Goal: Task Accomplishment & Management: Use online tool/utility

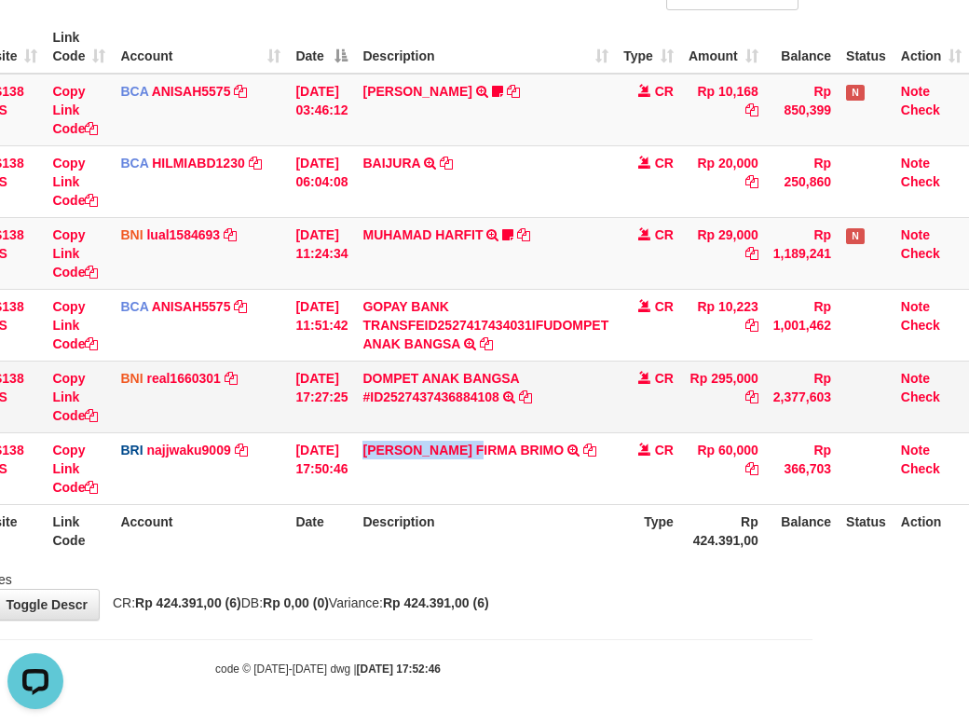
drag, startPoint x: 363, startPoint y: 455, endPoint x: 555, endPoint y: 445, distance: 193.2
click at [491, 474] on td "MUHAMMAD FIRMA BRIMO TRANSFER NBMB MUHAMMAD FIRMA BRIMO TO SITI KURNIA NINGSIH" at bounding box center [485, 468] width 261 height 72
copy link "MUHAMMAD FIRMA"
drag, startPoint x: 542, startPoint y: 595, endPoint x: 597, endPoint y: 637, distance: 68.4
click at [557, 612] on div "**********" at bounding box center [327, 254] width 969 height 731
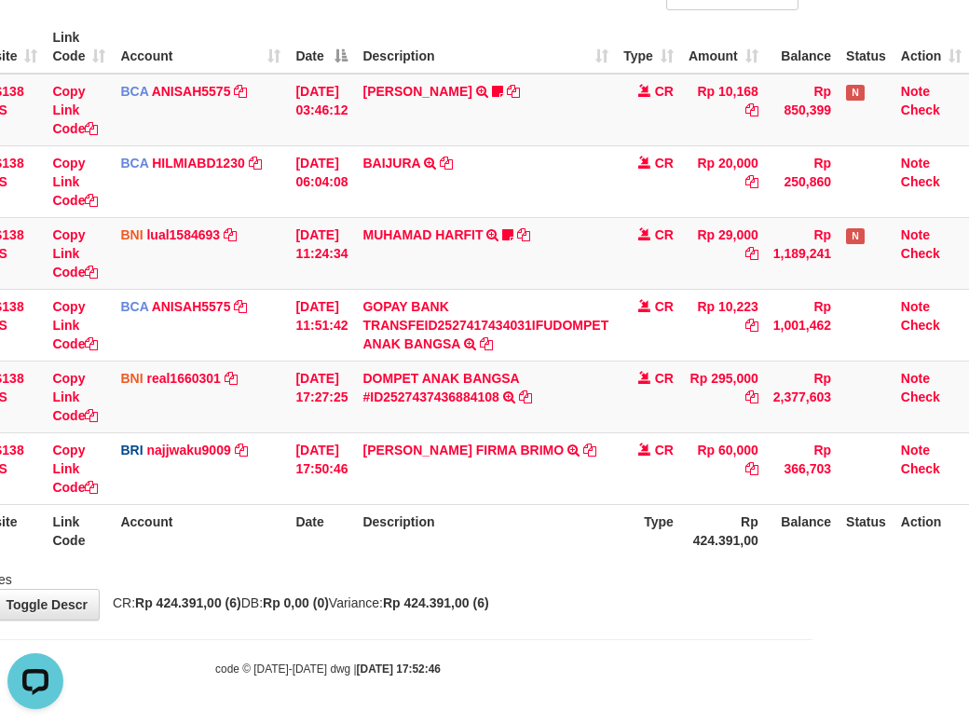
click at [618, 640] on body "Toggle navigation Home Bank Account List Load By Website Group [OXPLAY] ZEUS138…" at bounding box center [327, 283] width 969 height 884
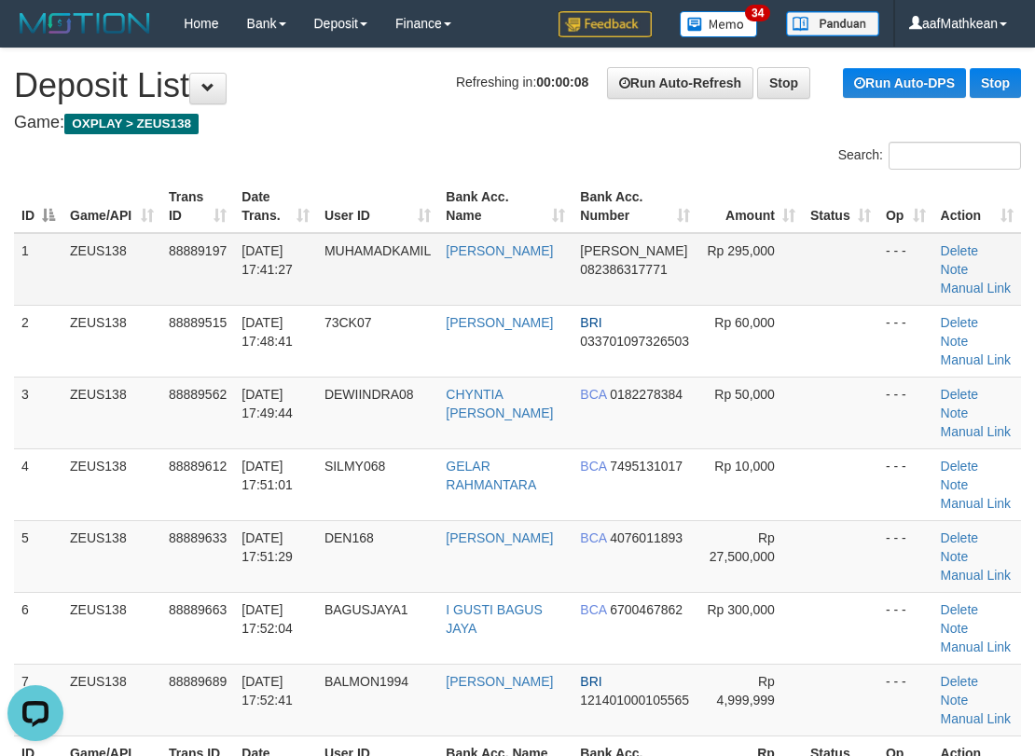
drag, startPoint x: 263, startPoint y: 240, endPoint x: 170, endPoint y: 278, distance: 100.7
click at [264, 240] on tr "1 ZEUS138 88889197 01/10/2025 17:41:27 MUHAMADKAMIL MUHAMAD KAMIL DANA 08238631…" at bounding box center [517, 269] width 1007 height 73
click at [202, 270] on tr "1 ZEUS138 88889197 01/10/2025 17:41:27 MUHAMADKAMIL MUHAMAD KAMIL DANA 08238631…" at bounding box center [517, 269] width 1007 height 73
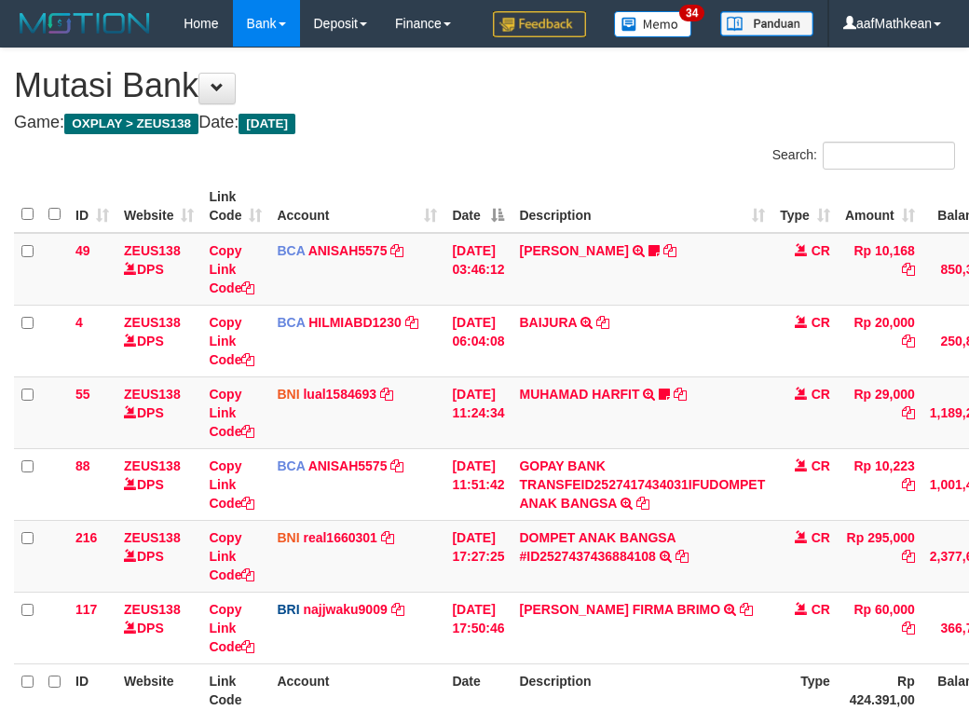
click at [634, 623] on div "**********" at bounding box center [484, 413] width 969 height 731
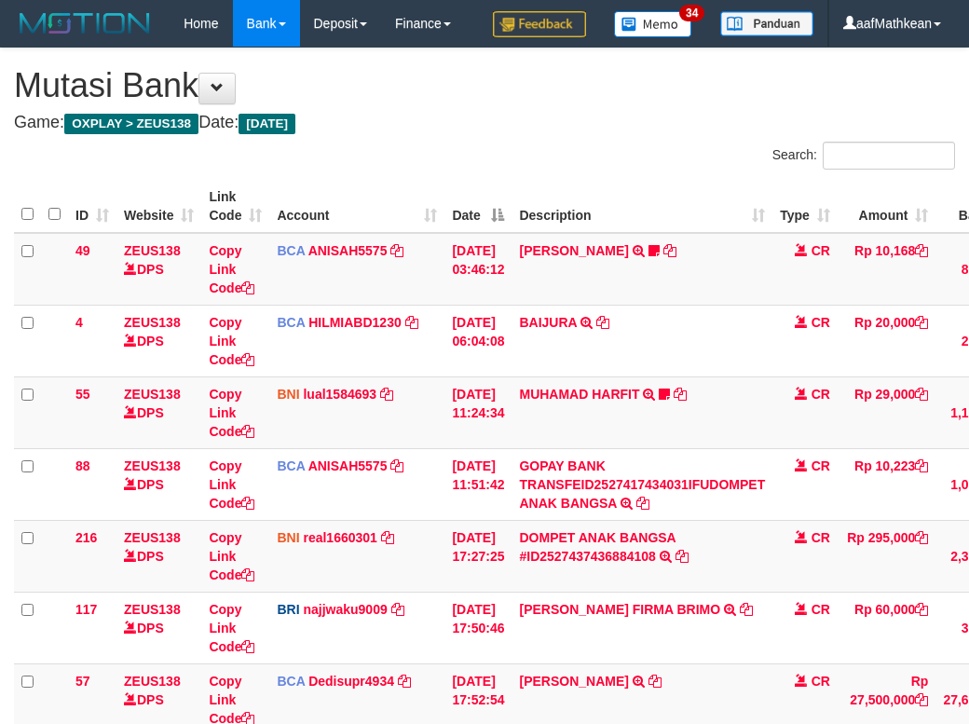
scroll to position [187, 170]
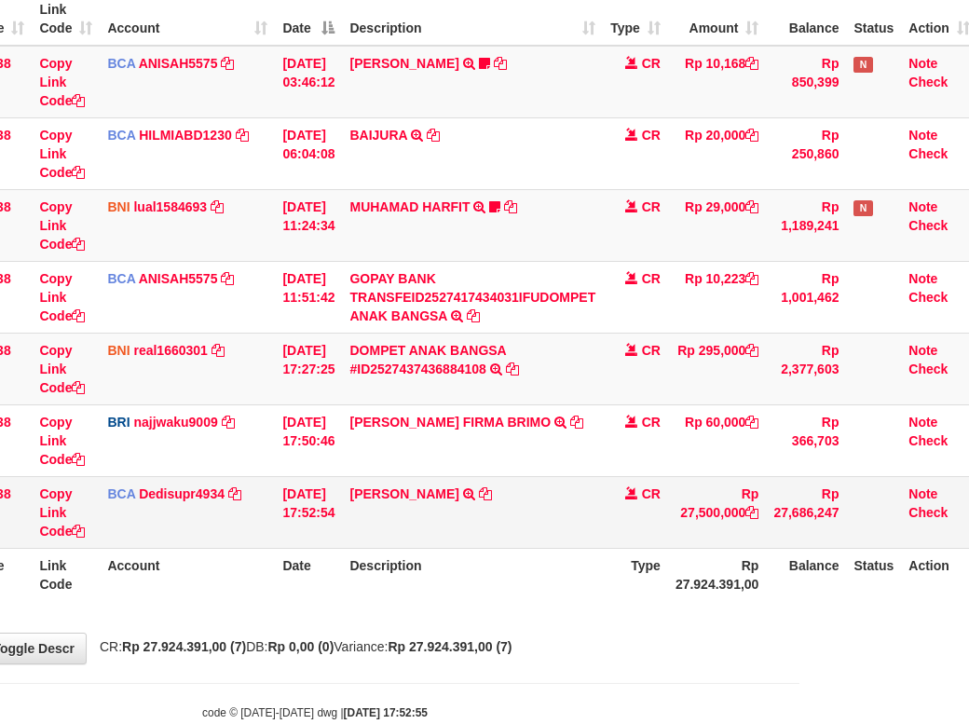
click at [634, 601] on th "Type" at bounding box center [635, 574] width 65 height 53
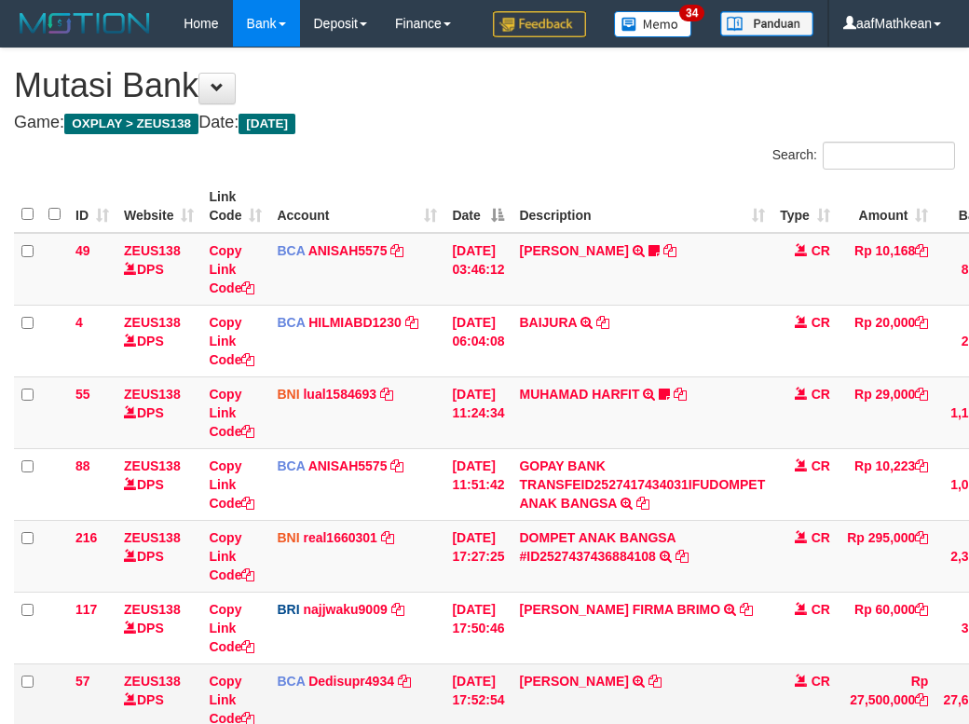
scroll to position [187, 170]
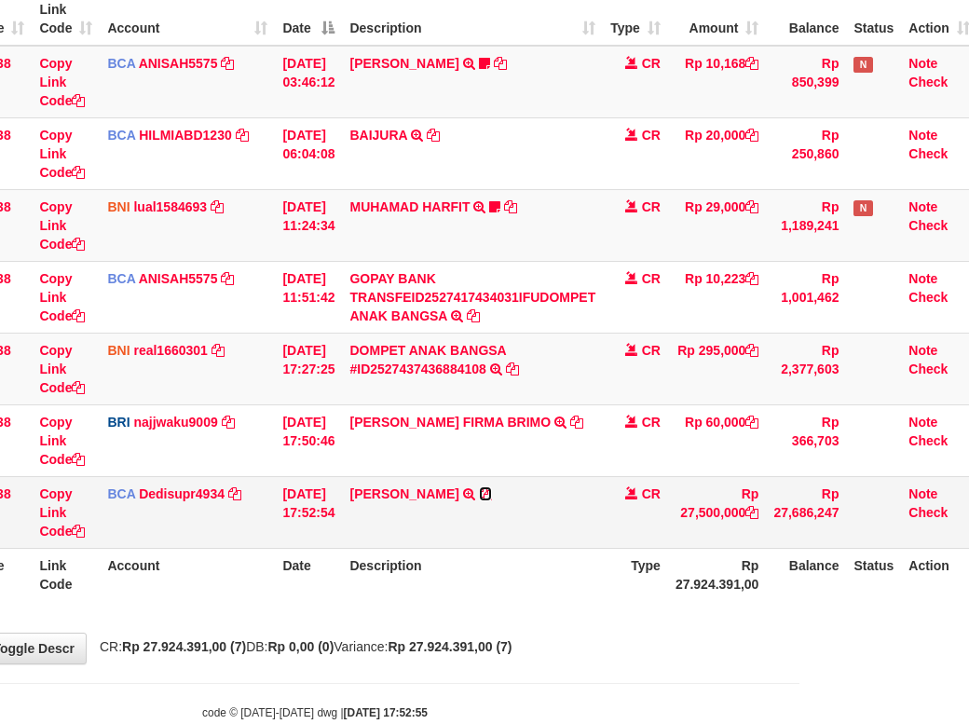
click at [479, 501] on icon at bounding box center [485, 493] width 13 height 13
click at [473, 601] on table "ID Website Link Code Account Date Description Type Amount Balance Status Action…" at bounding box center [410, 297] width 1133 height 609
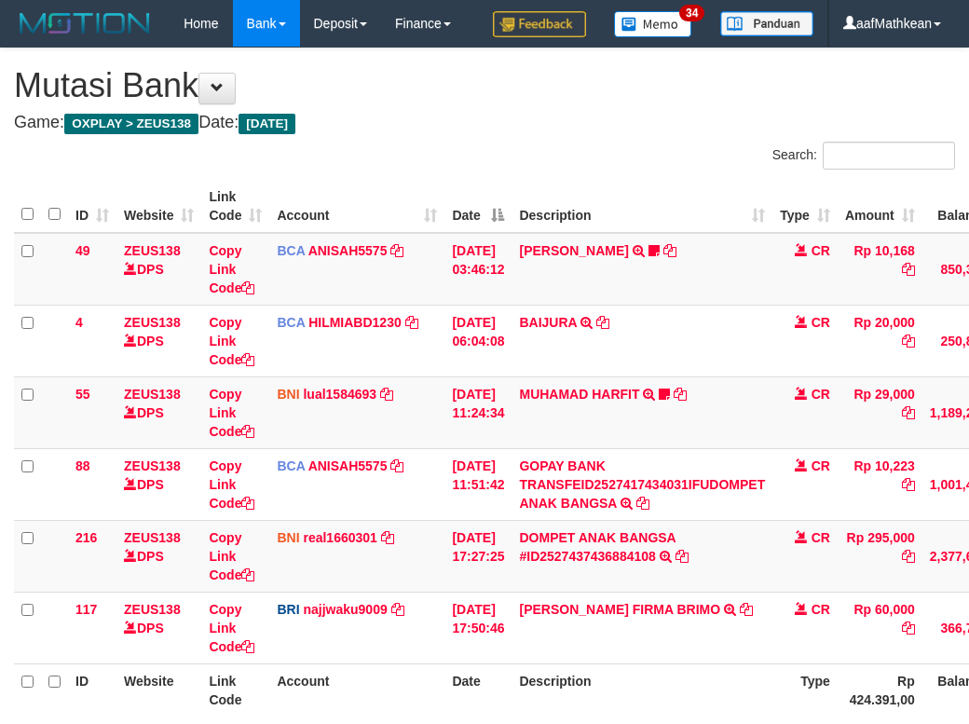
click at [596, 664] on th "Description" at bounding box center [642, 690] width 261 height 53
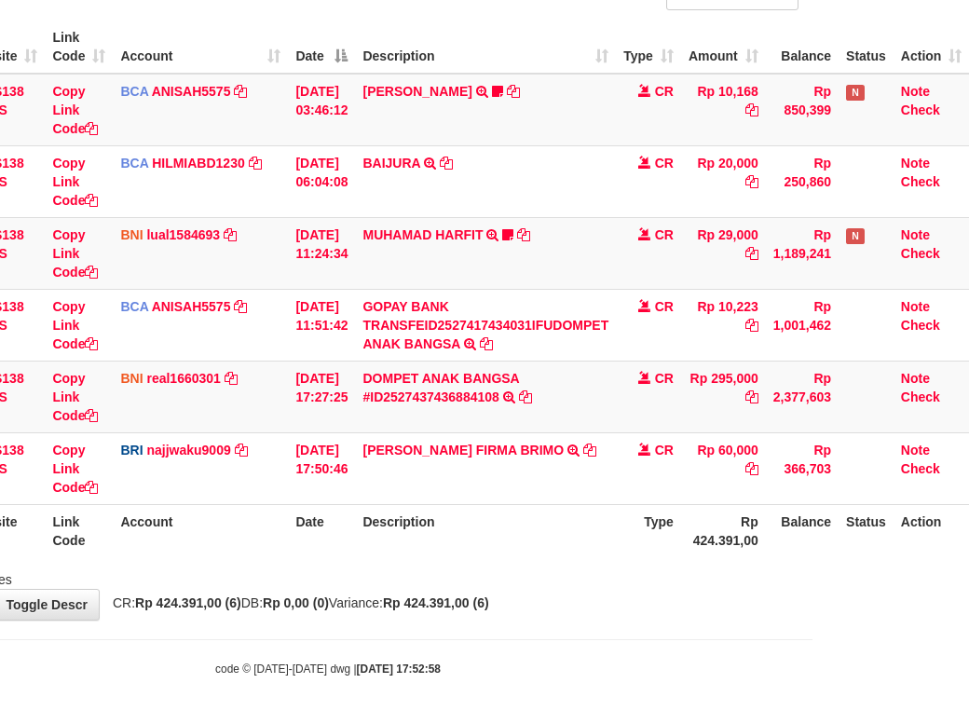
click at [600, 539] on th "Description" at bounding box center [485, 530] width 261 height 53
click at [560, 530] on th "Description" at bounding box center [485, 530] width 261 height 53
click at [551, 553] on th "Description" at bounding box center [485, 530] width 261 height 53
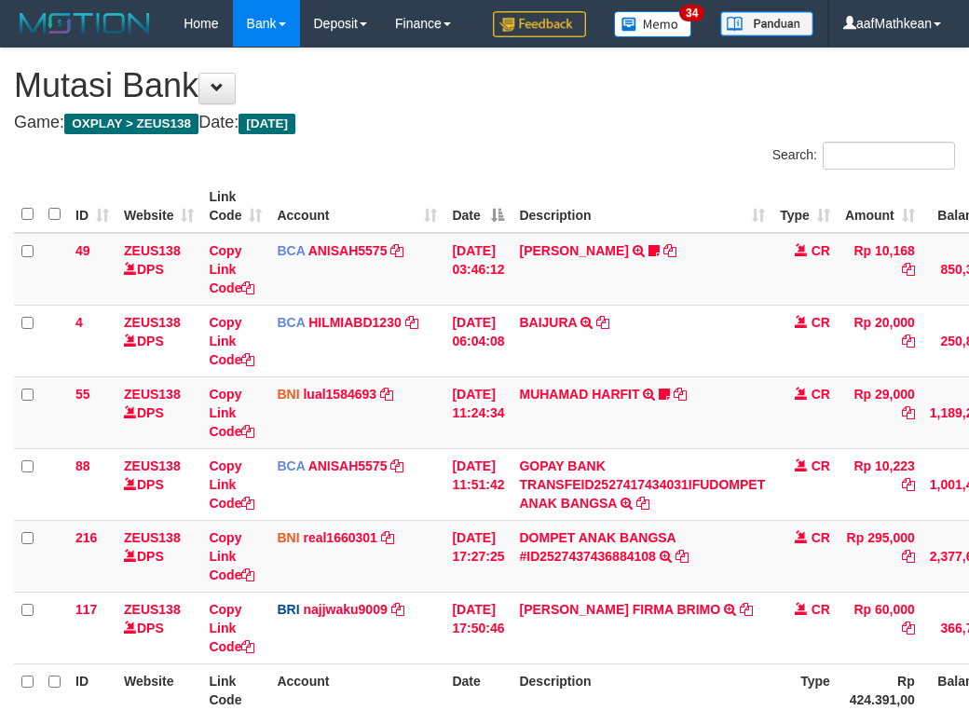
scroll to position [187, 170]
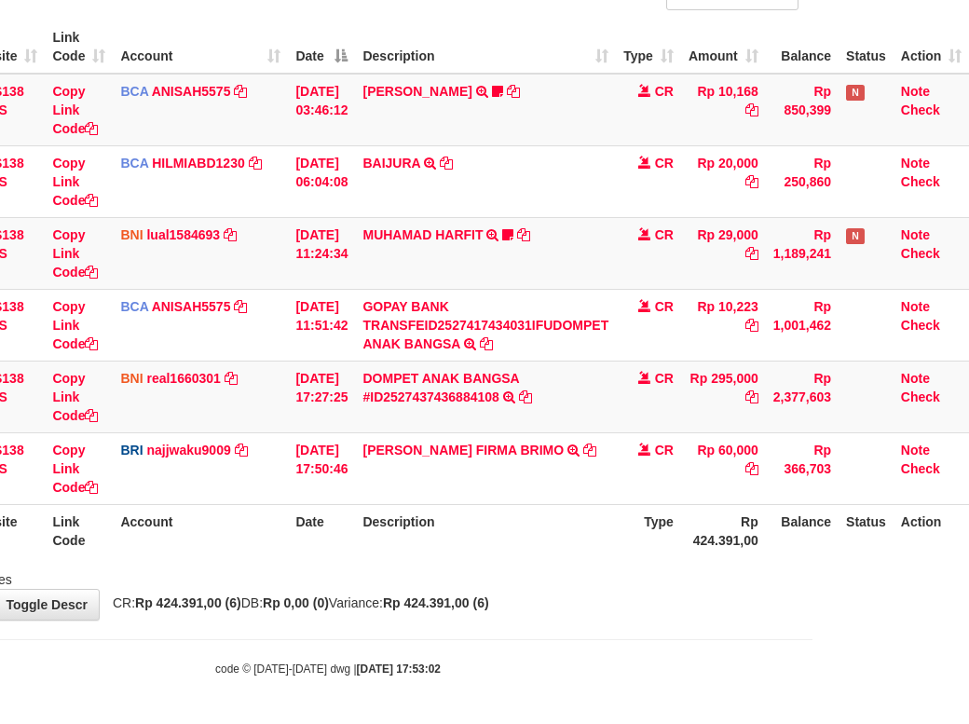
click at [545, 554] on th "Description" at bounding box center [485, 530] width 261 height 53
click at [513, 539] on th "Description" at bounding box center [485, 530] width 261 height 53
drag, startPoint x: 593, startPoint y: 589, endPoint x: 583, endPoint y: 603, distance: 17.3
click at [589, 589] on div "Showing 1 to 6 of 6 entries" at bounding box center [327, 576] width 969 height 26
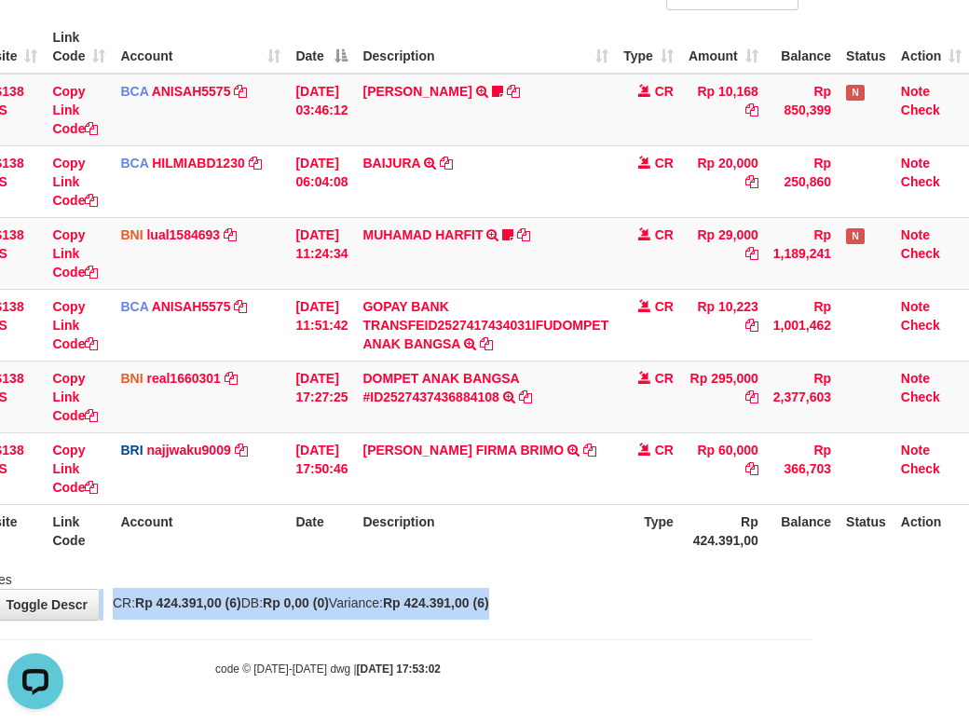
drag, startPoint x: 577, startPoint y: 614, endPoint x: 587, endPoint y: 611, distance: 10.6
click at [581, 615] on div "**********" at bounding box center [327, 254] width 969 height 731
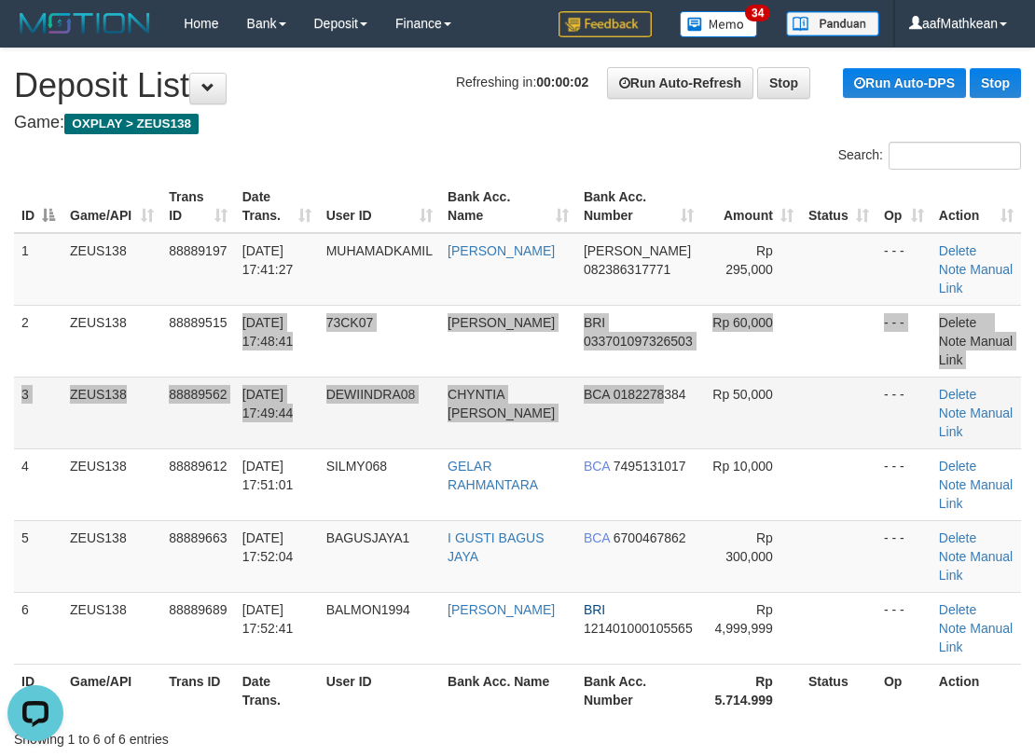
click at [660, 396] on tbody "1 ZEUS138 88889197 [DATE] 17:41:27 MUHAMADKAMIL [PERSON_NAME] [PERSON_NAME] 082…" at bounding box center [517, 449] width 1007 height 432
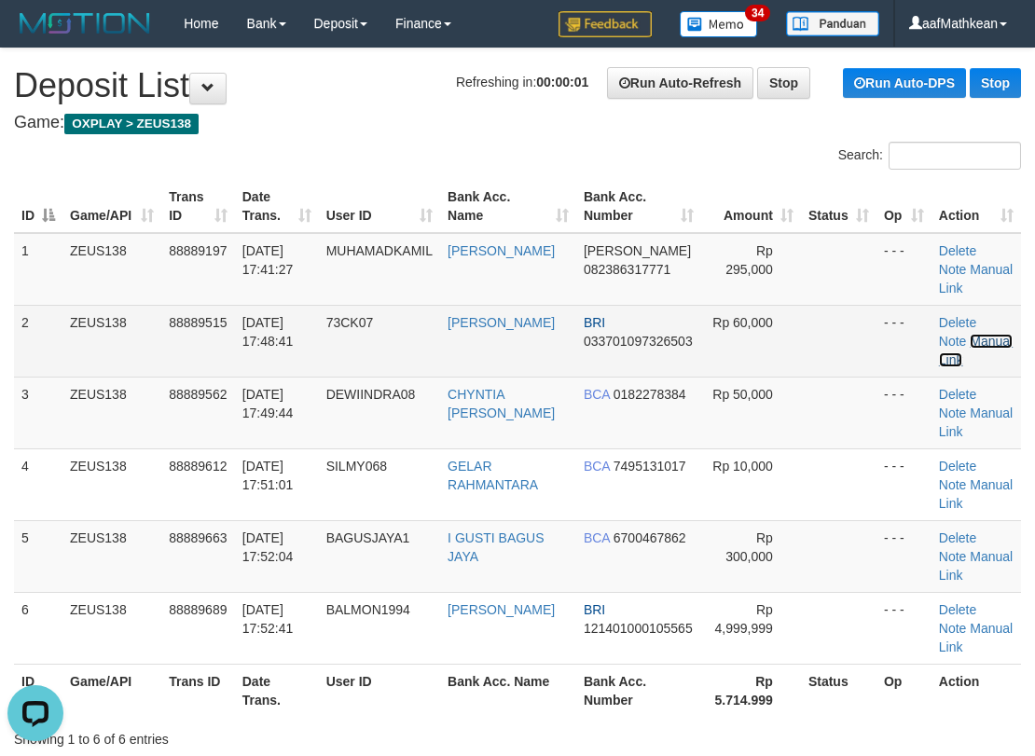
click at [972, 336] on link "Manual Link" at bounding box center [976, 351] width 74 height 34
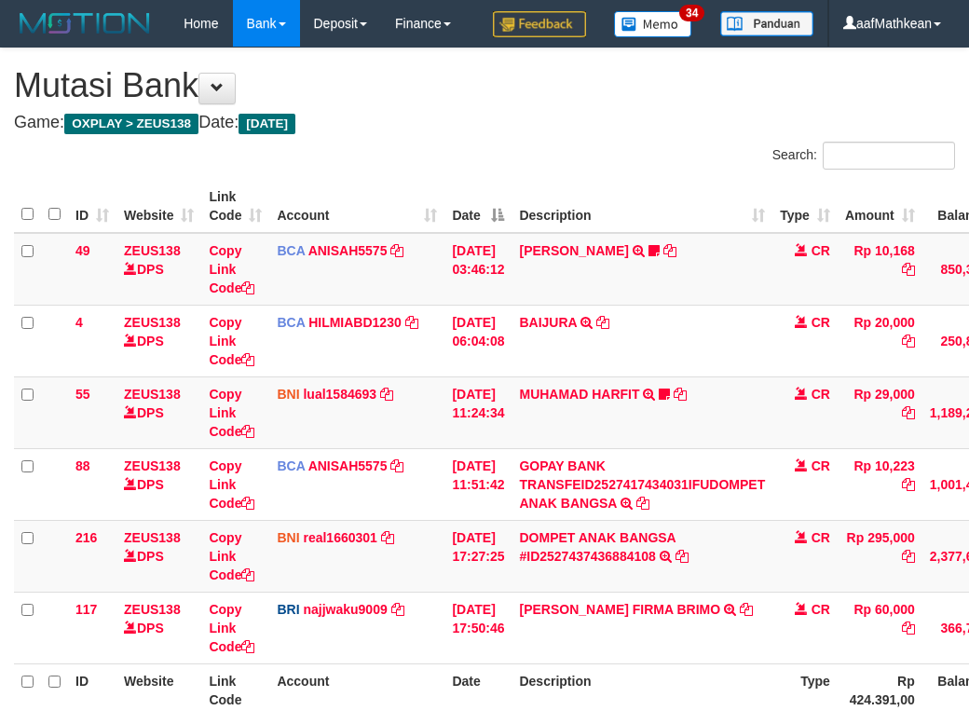
scroll to position [187, 170]
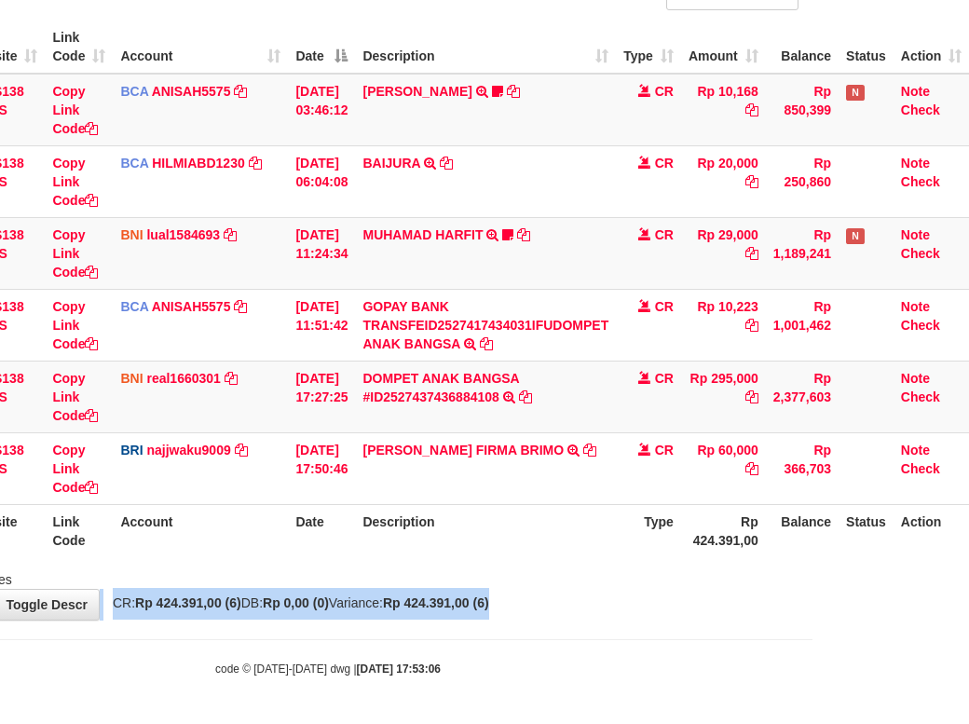
drag, startPoint x: 607, startPoint y: 610, endPoint x: 574, endPoint y: 610, distance: 32.6
click at [606, 610] on div "**********" at bounding box center [327, 254] width 969 height 731
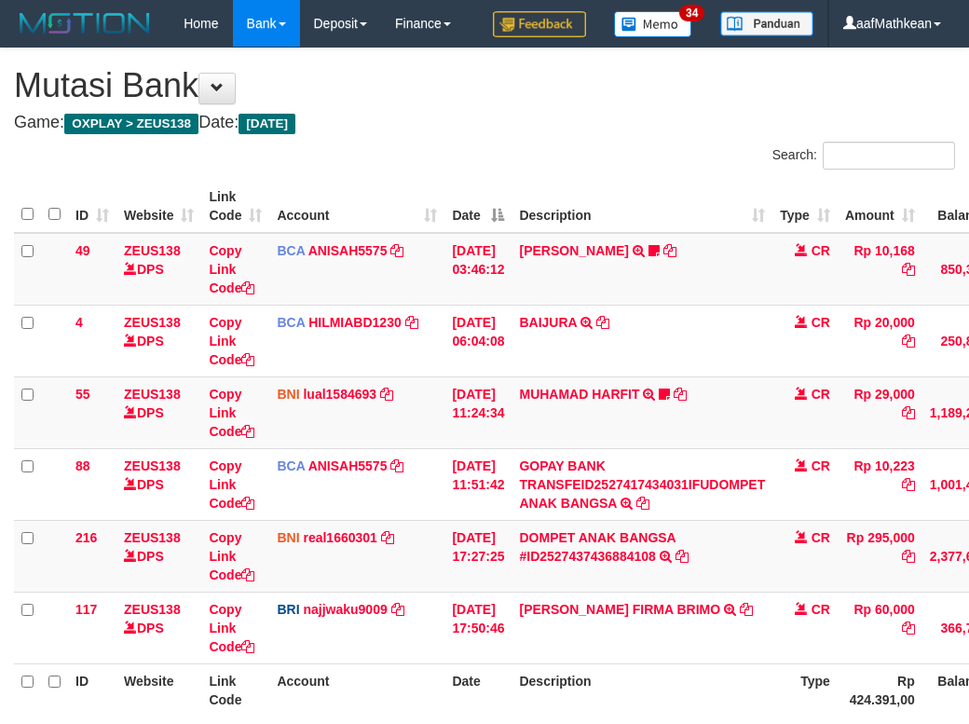
scroll to position [187, 170]
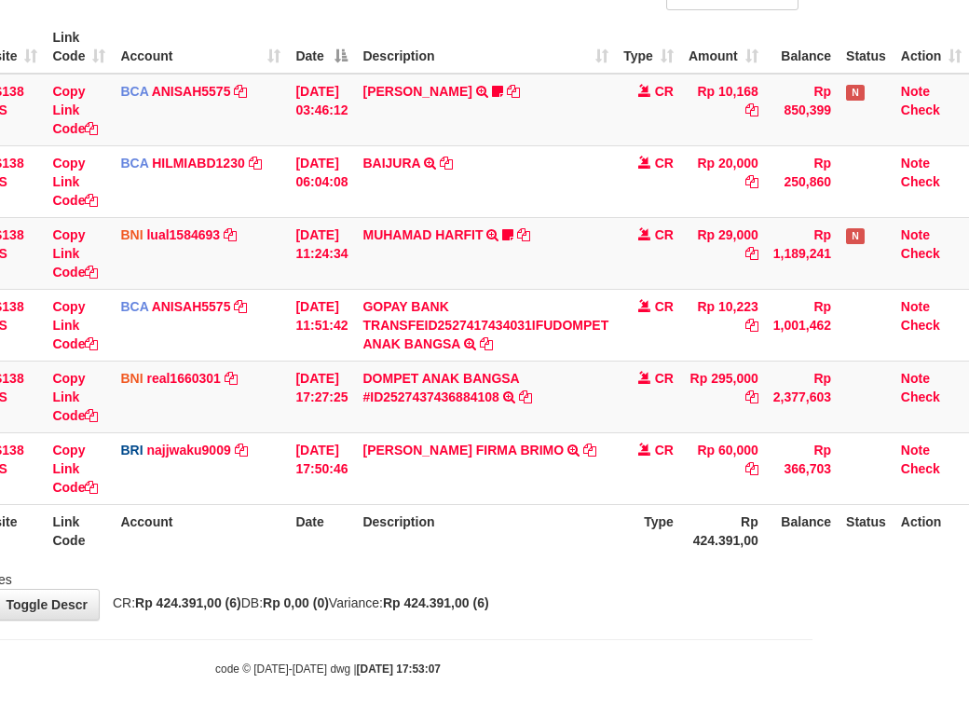
click at [586, 620] on div "**********" at bounding box center [327, 254] width 969 height 731
click at [590, 610] on div "**********" at bounding box center [327, 254] width 969 height 731
click at [609, 544] on th "Description" at bounding box center [485, 530] width 261 height 53
click at [626, 545] on th "Type" at bounding box center [648, 530] width 65 height 53
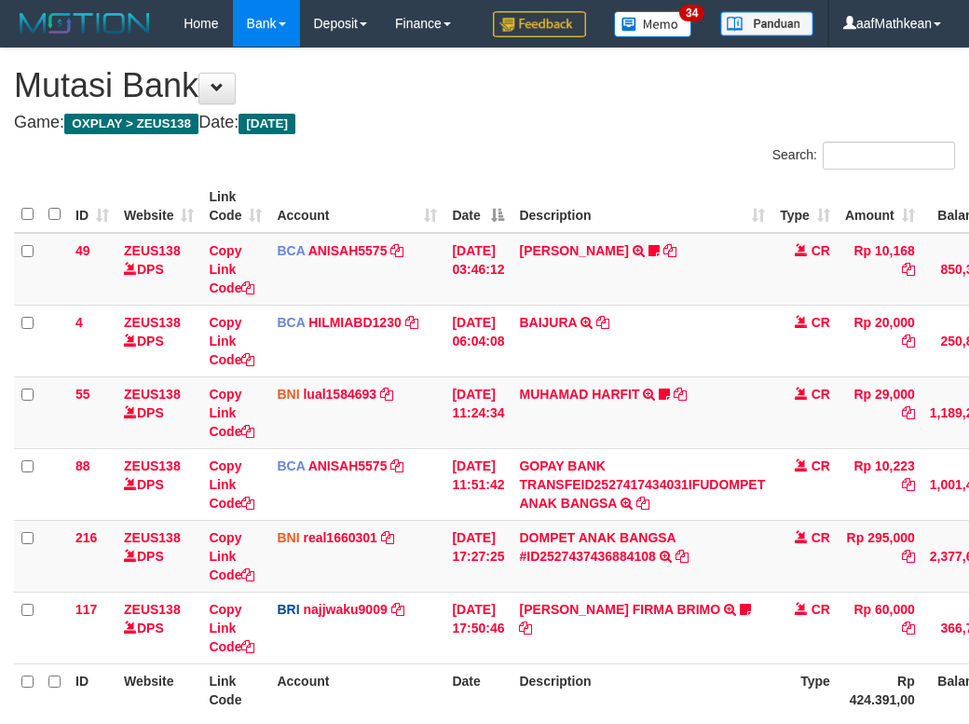
scroll to position [187, 170]
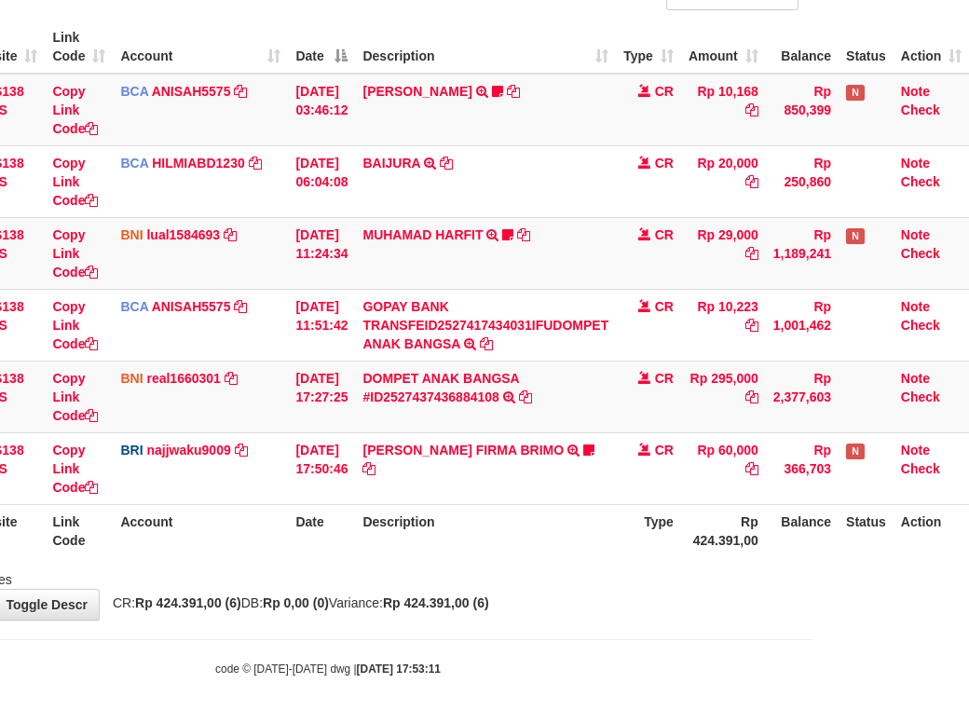
click at [636, 536] on th "Type" at bounding box center [648, 530] width 65 height 53
drag, startPoint x: 603, startPoint y: 556, endPoint x: 595, endPoint y: 547, distance: 12.5
click at [595, 547] on th "Description" at bounding box center [485, 530] width 261 height 53
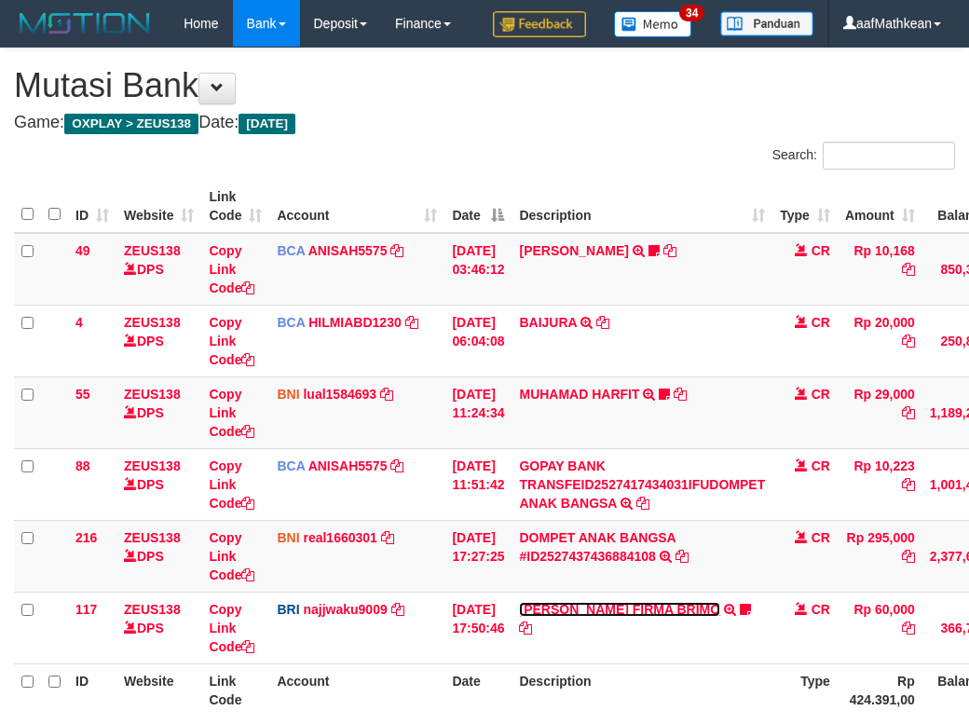
scroll to position [187, 170]
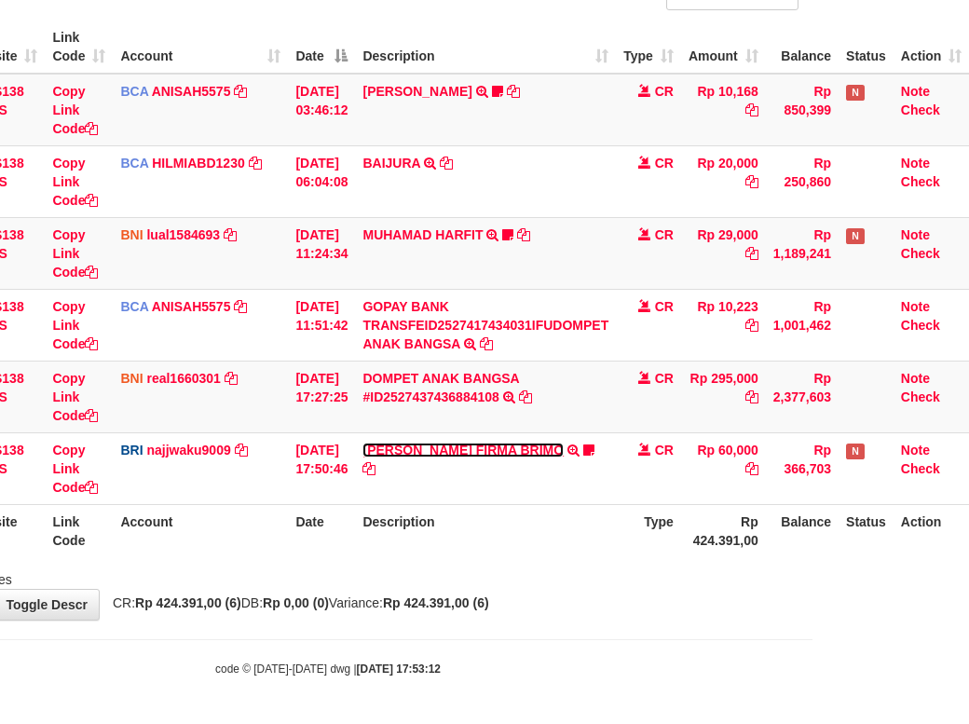
click at [481, 458] on link "[PERSON_NAME] FIRMA BRIMO" at bounding box center [463, 450] width 201 height 15
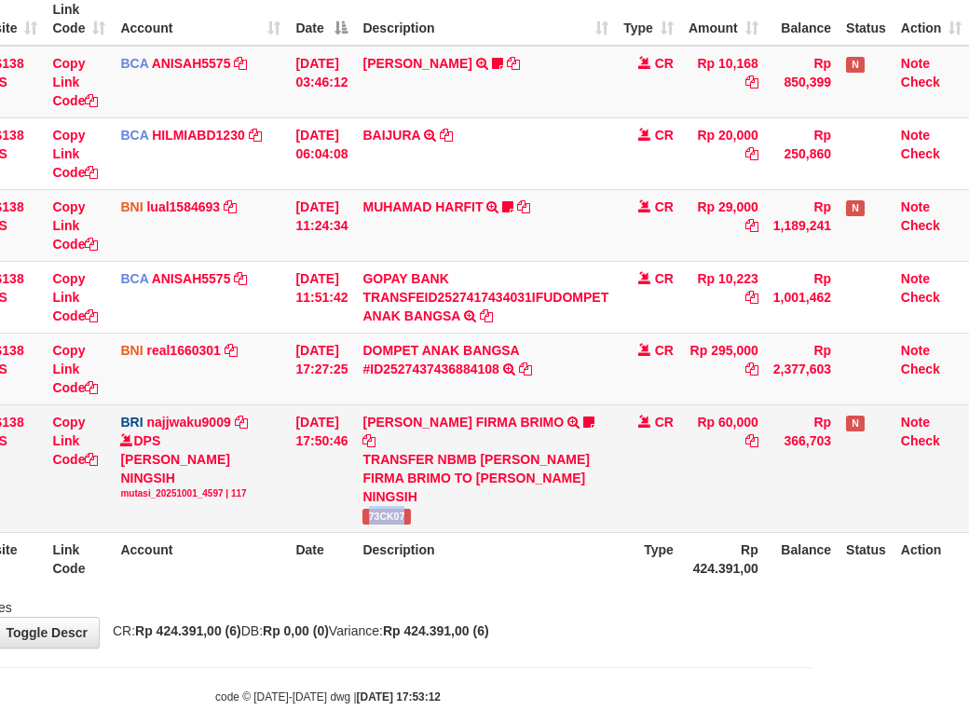
drag, startPoint x: 366, startPoint y: 529, endPoint x: 553, endPoint y: 488, distance: 190.9
click at [432, 532] on td "[PERSON_NAME] FIRMA BRIMO TRANSFER NBMB [PERSON_NAME] FIRMA BRIMO TO [PERSON_NA…" at bounding box center [485, 469] width 261 height 128
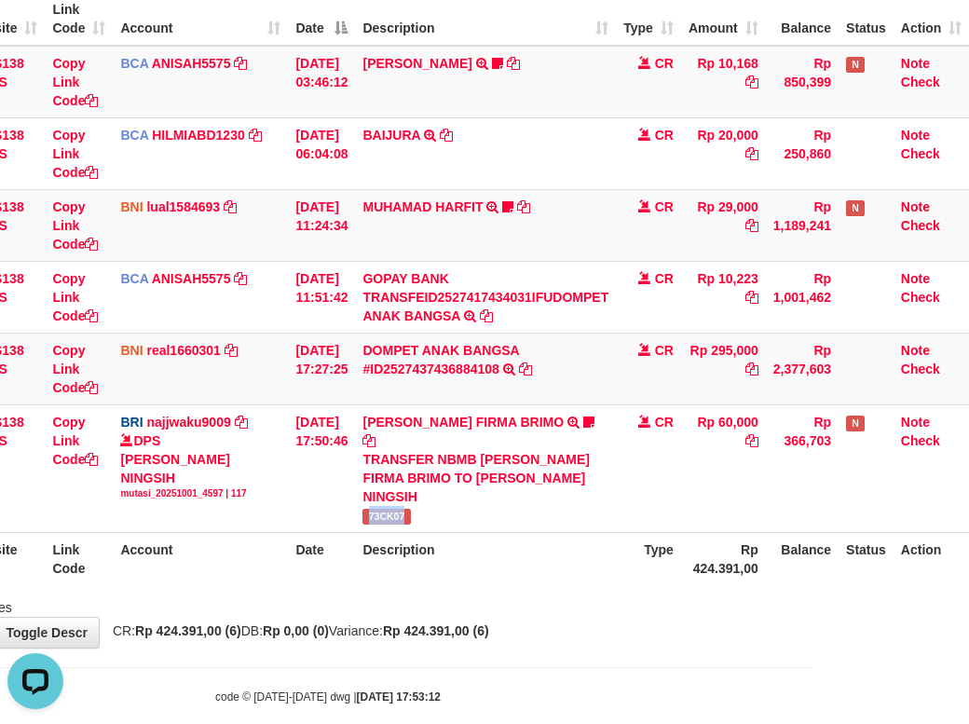
scroll to position [0, 0]
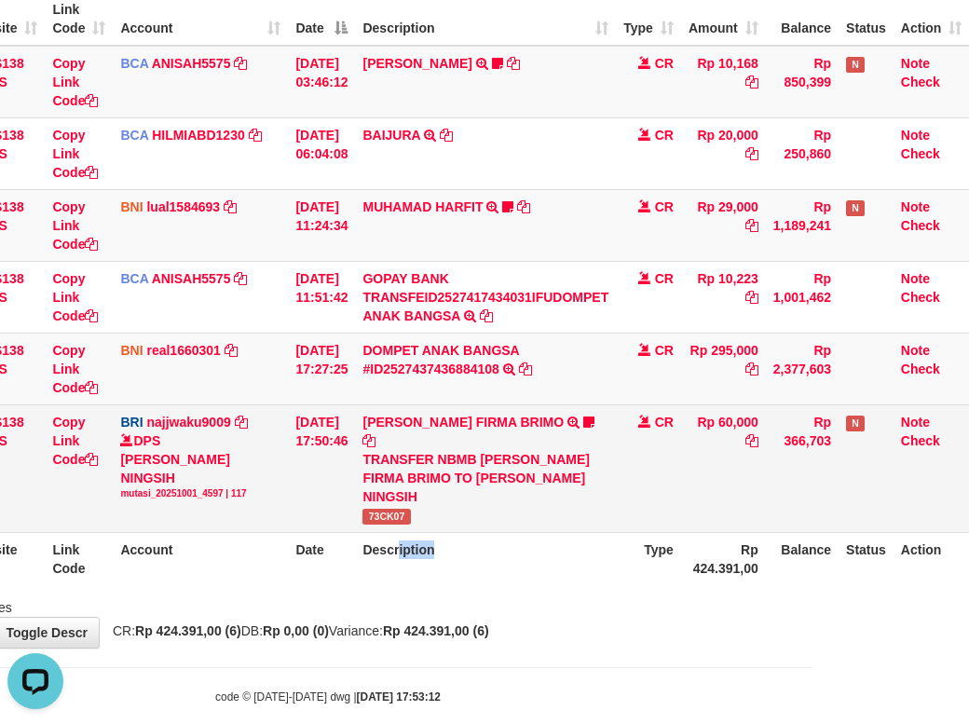
click at [391, 550] on th "Description" at bounding box center [485, 558] width 261 height 53
click at [85, 466] on icon at bounding box center [91, 459] width 13 height 13
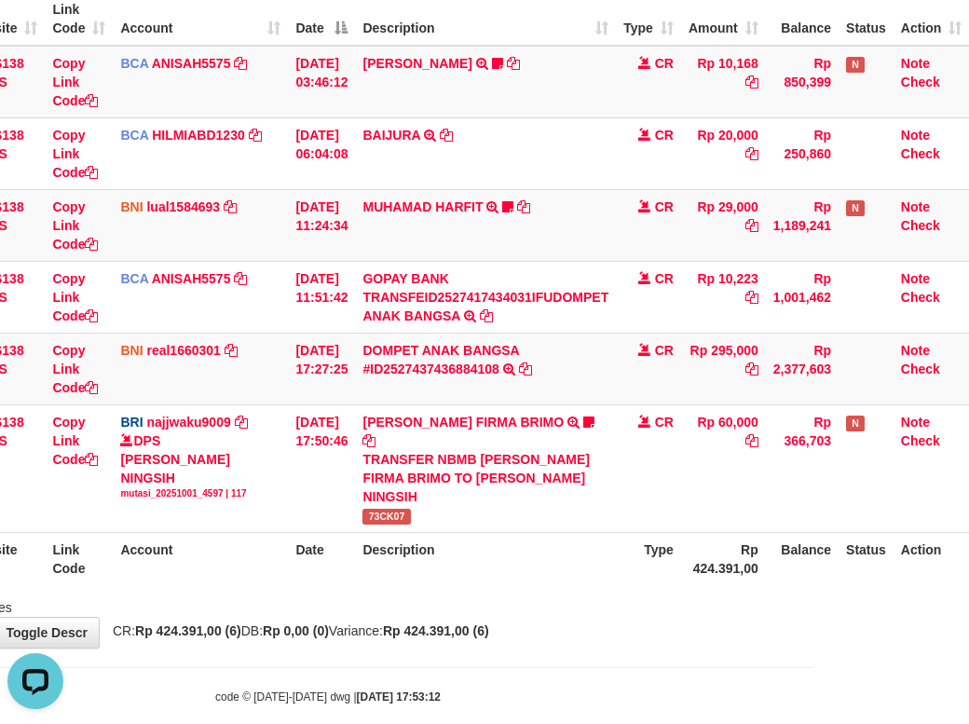
scroll to position [277, 0]
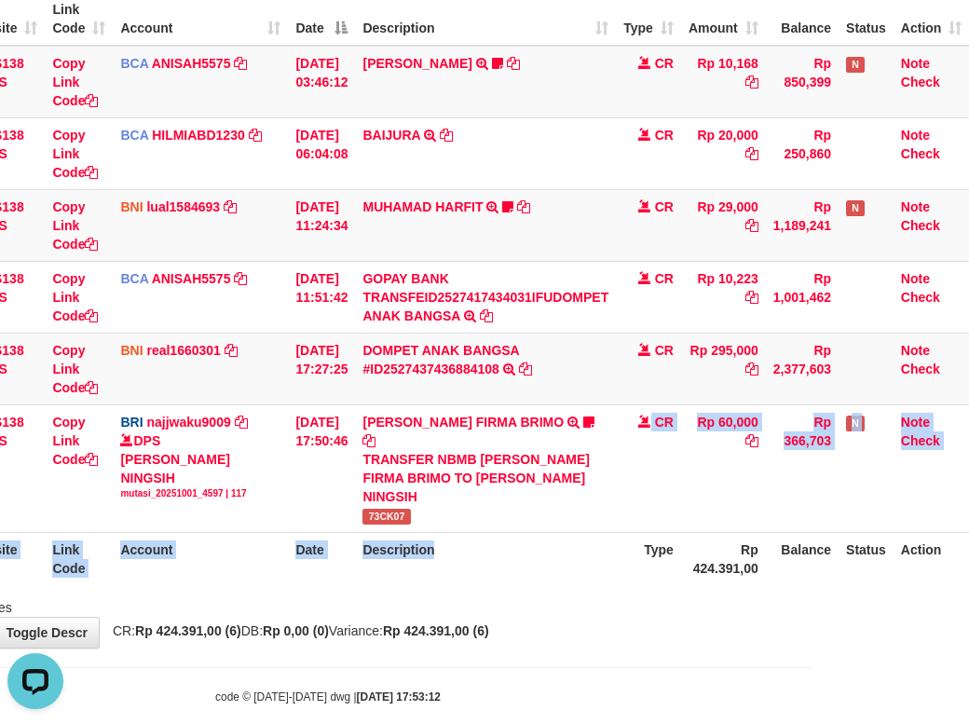
click at [655, 567] on table "ID Website Link Code Account Date Description Type Amount Balance Status Action…" at bounding box center [413, 289] width 1112 height 593
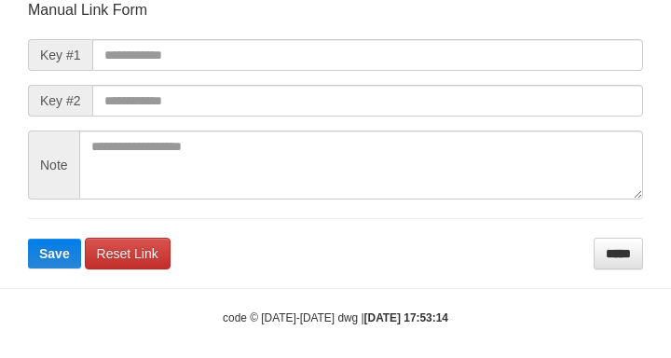
scroll to position [217, 0]
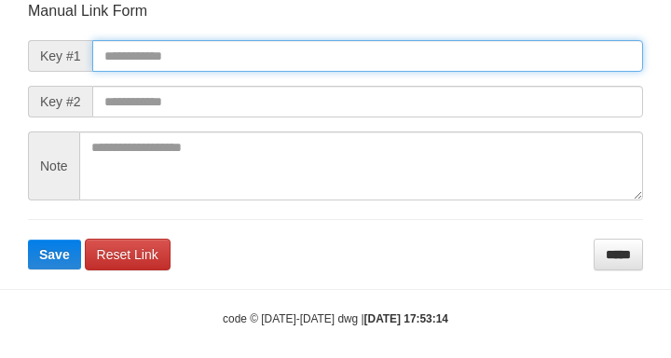
drag, startPoint x: 103, startPoint y: 49, endPoint x: 187, endPoint y: 68, distance: 85.9
click at [103, 49] on input "text" at bounding box center [367, 56] width 551 height 32
paste input "**********"
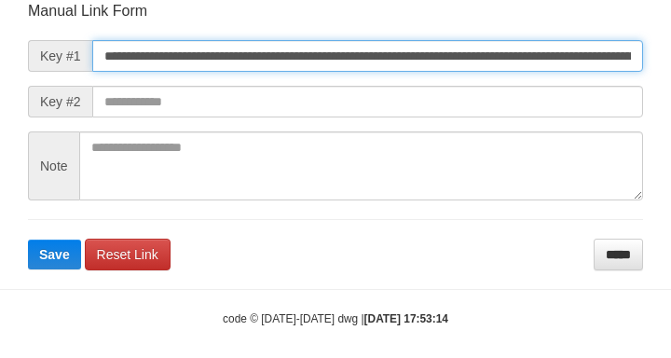
type input "**********"
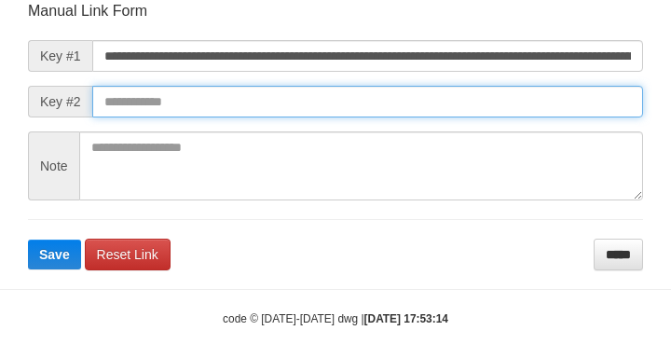
click at [28, 240] on button "Save" at bounding box center [54, 255] width 53 height 30
click at [439, 113] on input "text" at bounding box center [367, 102] width 551 height 32
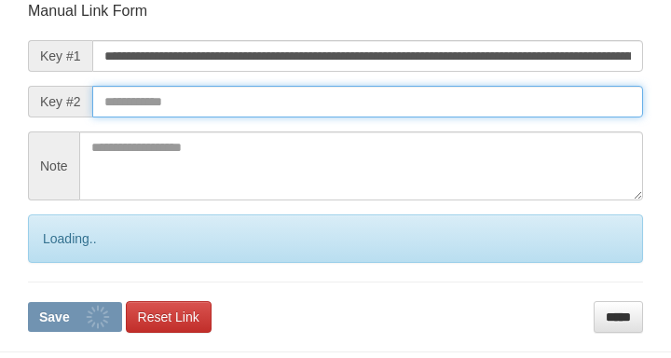
click at [28, 302] on button "Save" at bounding box center [75, 317] width 94 height 30
drag, startPoint x: 447, startPoint y: 94, endPoint x: 463, endPoint y: 103, distance: 18.4
click at [454, 101] on input "text" at bounding box center [367, 102] width 551 height 32
click at [460, 104] on input "text" at bounding box center [367, 102] width 551 height 32
click at [28, 302] on button "Save" at bounding box center [75, 317] width 94 height 30
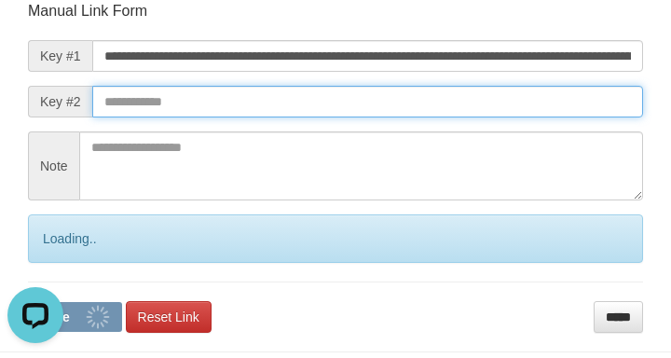
click at [499, 115] on input "text" at bounding box center [367, 102] width 551 height 32
click at [513, 117] on input "text" at bounding box center [367, 102] width 551 height 32
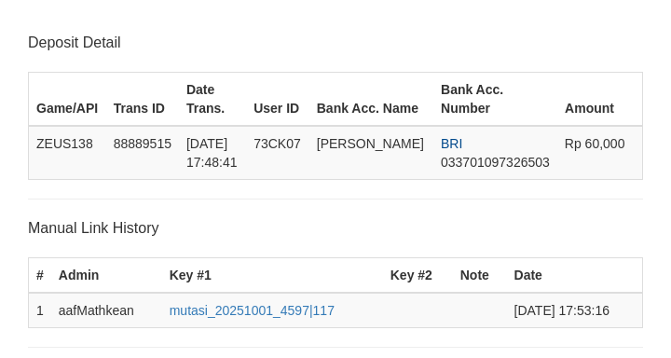
scroll to position [365, 0]
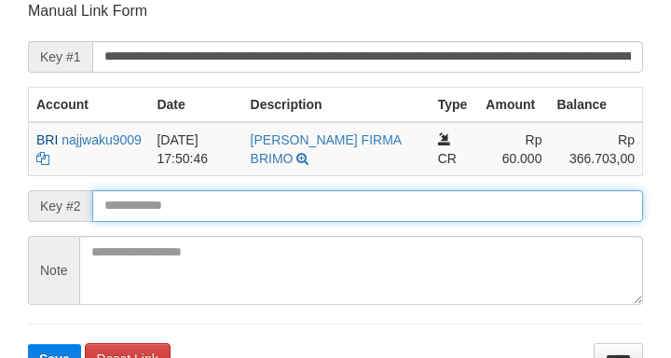
click at [28, 344] on button "Save" at bounding box center [54, 359] width 53 height 30
click at [179, 215] on input "text" at bounding box center [367, 206] width 551 height 32
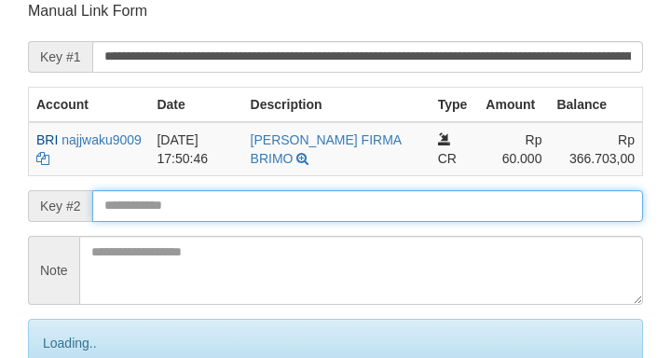
click at [171, 208] on input "text" at bounding box center [367, 206] width 551 height 32
click at [180, 212] on input "text" at bounding box center [367, 206] width 551 height 32
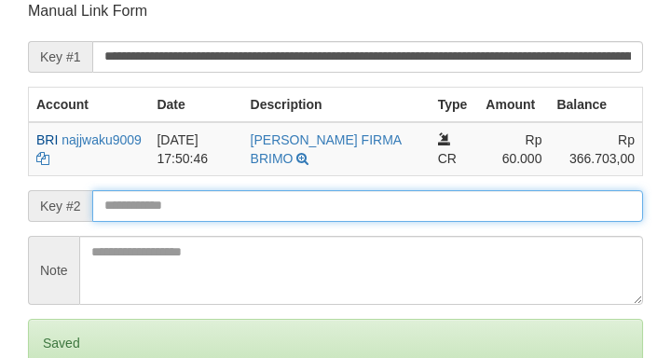
click at [182, 214] on input "text" at bounding box center [367, 206] width 551 height 32
click at [183, 215] on input "text" at bounding box center [367, 206] width 551 height 32
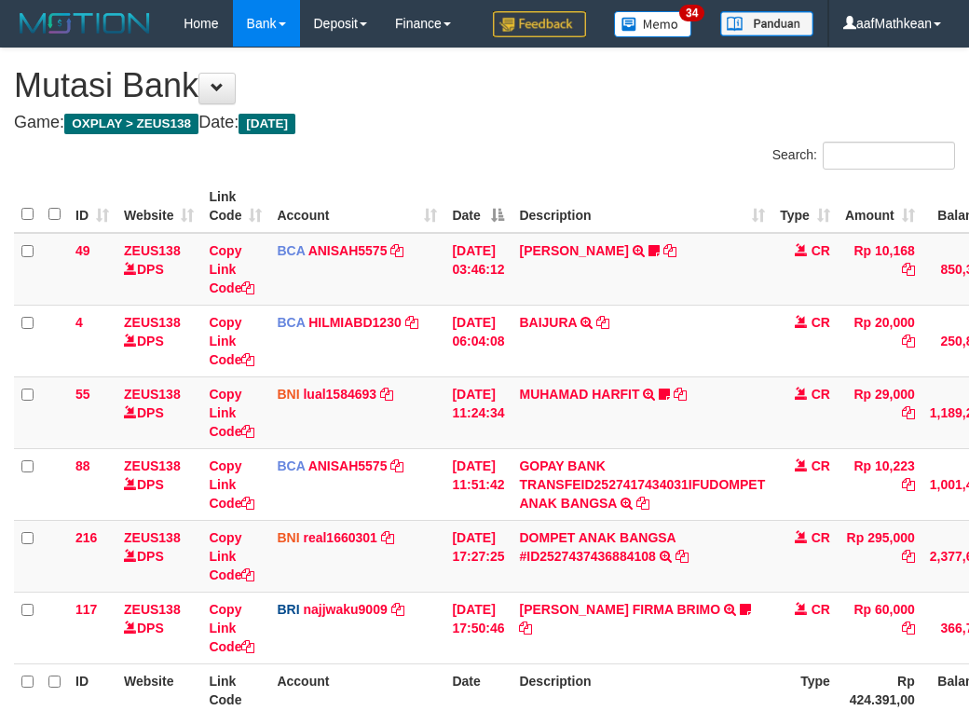
scroll to position [187, 170]
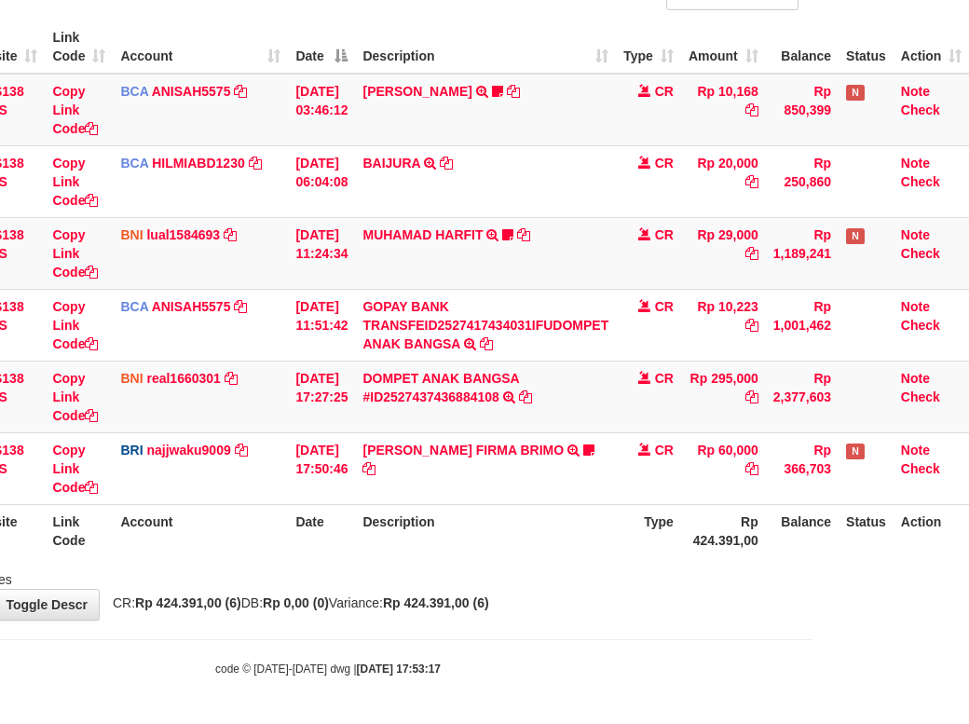
click at [621, 538] on table "ID Website Link Code Account Date Description Type Amount Balance Status Action…" at bounding box center [413, 289] width 1112 height 537
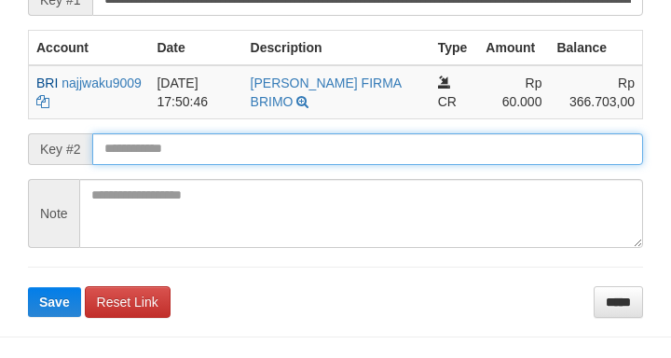
scroll to position [486, 0]
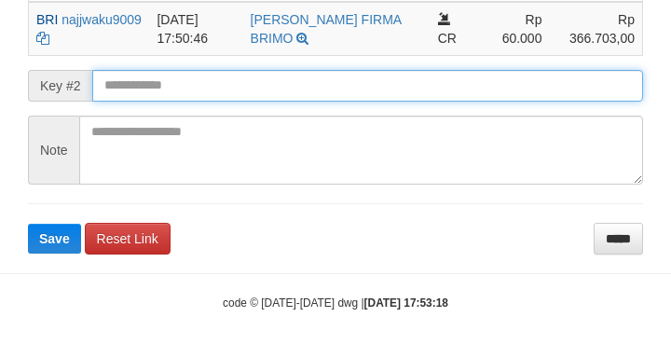
drag, startPoint x: 168, startPoint y: 101, endPoint x: 151, endPoint y: 68, distance: 36.7
click at [171, 79] on form "**********" at bounding box center [335, 67] width 615 height 373
click at [28, 224] on button "Save" at bounding box center [54, 239] width 53 height 30
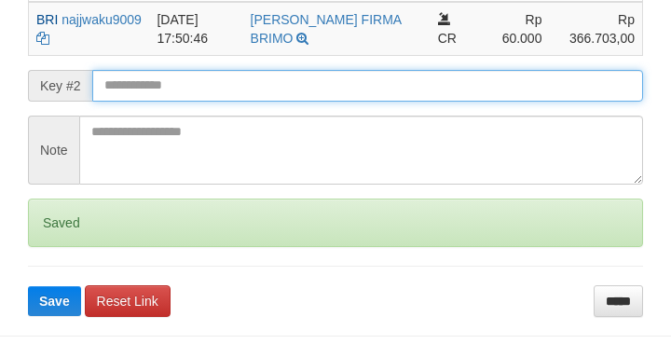
drag, startPoint x: 159, startPoint y: 79, endPoint x: 147, endPoint y: 89, distance: 15.9
click at [158, 81] on input "text" at bounding box center [367, 86] width 551 height 32
click at [28, 286] on button "Save" at bounding box center [54, 301] width 53 height 30
click at [148, 92] on input "text" at bounding box center [367, 86] width 551 height 32
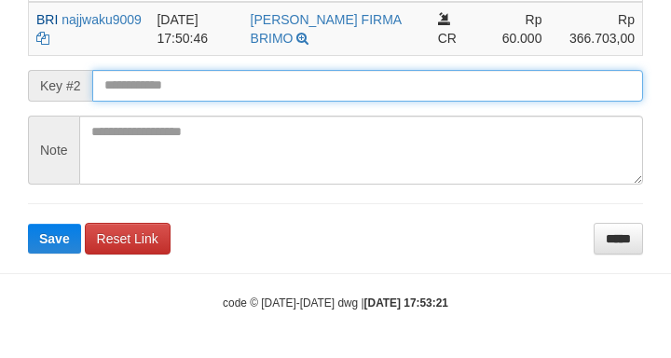
click at [28, 224] on button "Save" at bounding box center [54, 239] width 53 height 30
click at [188, 89] on input "text" at bounding box center [367, 86] width 551 height 32
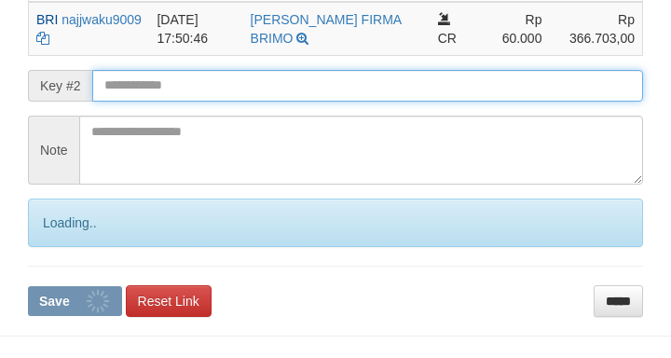
click at [185, 89] on input "text" at bounding box center [367, 86] width 551 height 32
click at [189, 90] on input "text" at bounding box center [367, 86] width 551 height 32
click at [28, 286] on button "Save" at bounding box center [75, 301] width 94 height 30
click at [189, 89] on input "text" at bounding box center [367, 86] width 551 height 32
click at [28, 286] on button "Save" at bounding box center [75, 301] width 94 height 30
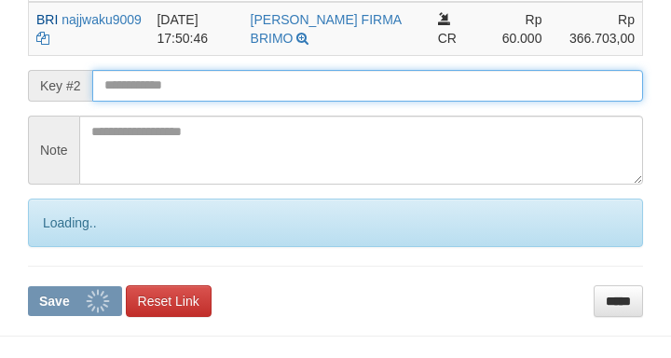
click at [188, 89] on input "text" at bounding box center [367, 86] width 551 height 32
click at [28, 286] on button "Save" at bounding box center [75, 301] width 94 height 30
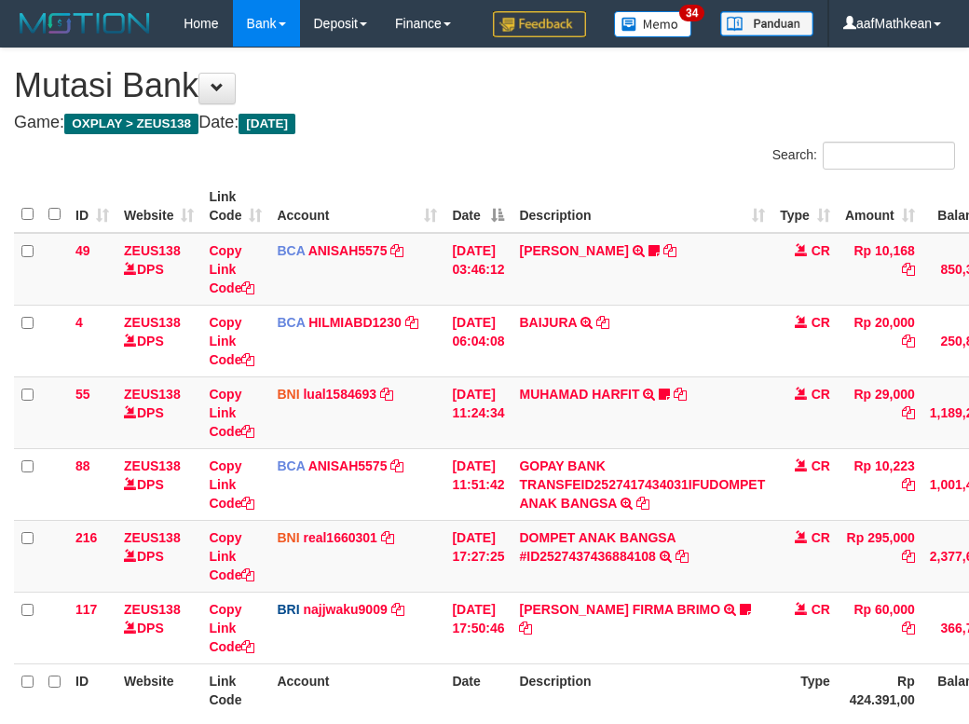
scroll to position [187, 170]
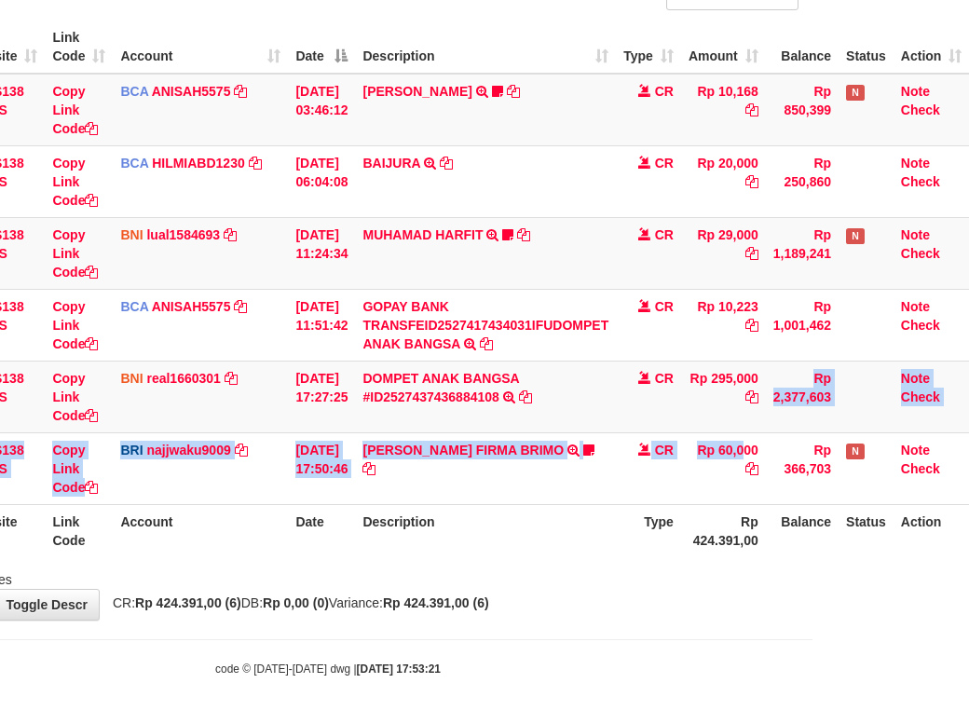
click at [770, 473] on tbody "49 ZEUS138 DPS Copy Link Code BCA ANISAH5575 DPS ANISAH mutasi_20251001_3827 | …" at bounding box center [413, 290] width 1112 height 432
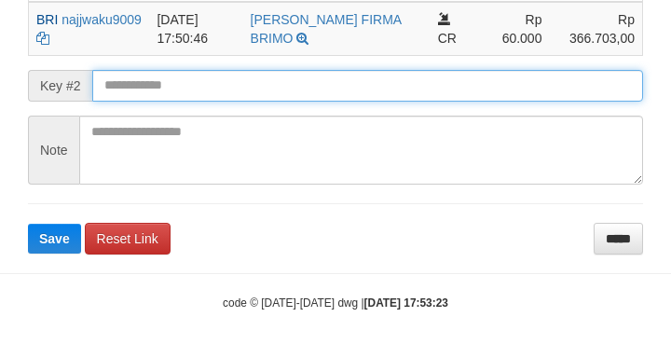
click at [157, 94] on input "text" at bounding box center [367, 86] width 551 height 32
click at [155, 95] on input "text" at bounding box center [367, 86] width 551 height 32
click at [28, 224] on button "Save" at bounding box center [54, 239] width 53 height 30
click at [158, 93] on input "text" at bounding box center [367, 86] width 551 height 32
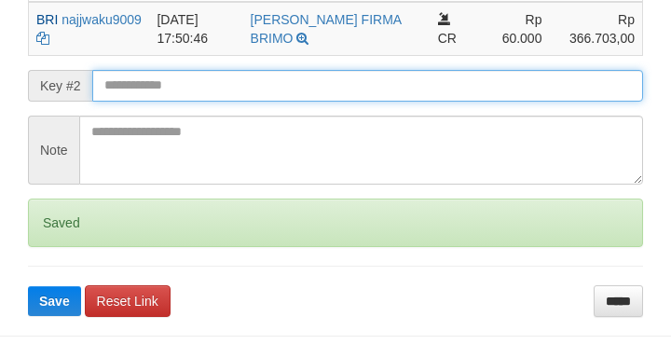
click at [158, 93] on input "text" at bounding box center [367, 86] width 551 height 32
click at [28, 286] on button "Save" at bounding box center [54, 301] width 53 height 30
click at [160, 92] on input "text" at bounding box center [367, 86] width 551 height 32
click at [28, 286] on button "Save" at bounding box center [54, 301] width 53 height 30
click at [159, 92] on input "text" at bounding box center [367, 86] width 551 height 32
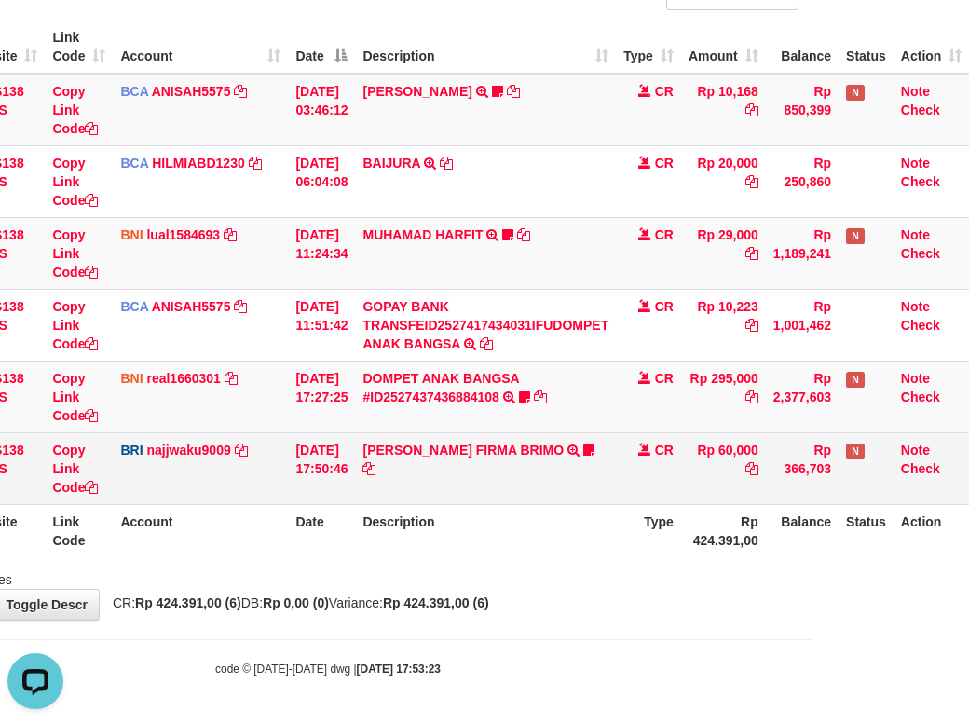
drag, startPoint x: 461, startPoint y: 495, endPoint x: 741, endPoint y: 459, distance: 282.0
click at [488, 496] on td "MUHAMMAD FIRMA BRIMO TRANSFER NBMB MUHAMMAD FIRMA BRIMO TO SITI KURNIA NINGSIH …" at bounding box center [485, 468] width 261 height 72
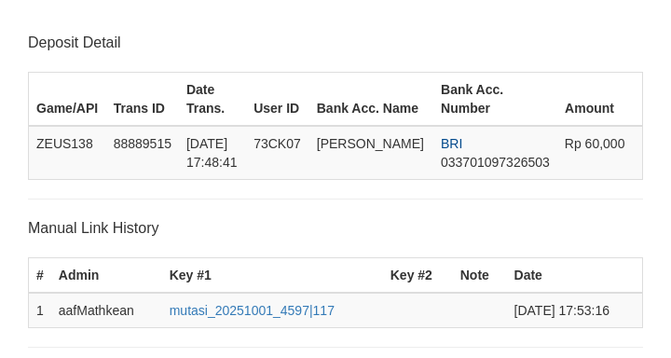
scroll to position [486, 0]
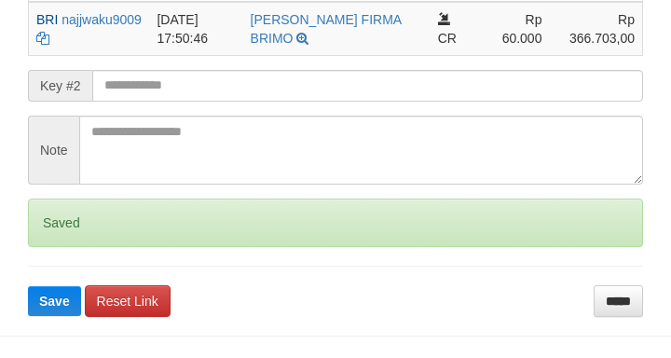
click at [162, 90] on input "text" at bounding box center [367, 86] width 551 height 32
click at [28, 286] on button "Save" at bounding box center [54, 301] width 53 height 30
click at [162, 90] on input "text" at bounding box center [367, 86] width 551 height 32
click at [28, 286] on button "Save" at bounding box center [54, 301] width 53 height 30
click at [165, 90] on input "text" at bounding box center [367, 86] width 551 height 32
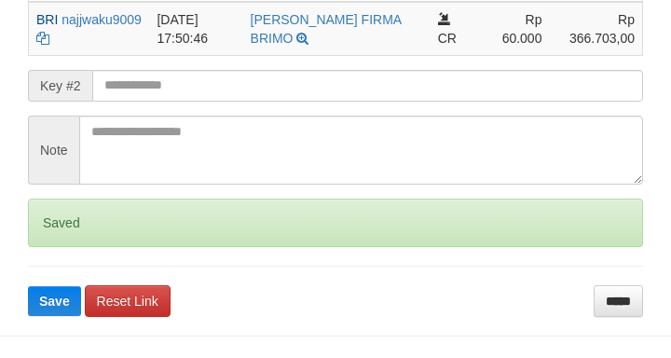
click at [166, 90] on input "text" at bounding box center [367, 86] width 551 height 32
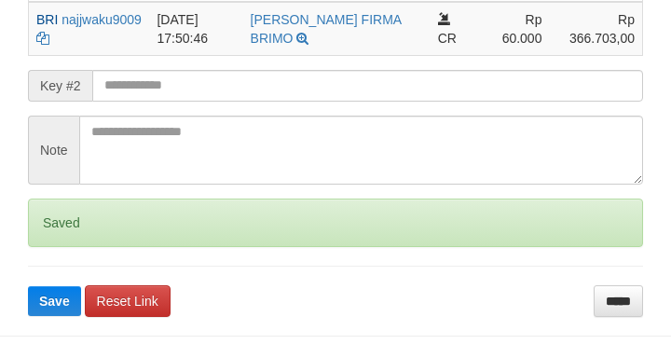
click at [28, 286] on button "Save" at bounding box center [54, 301] width 53 height 30
click at [173, 76] on input "text" at bounding box center [367, 86] width 551 height 32
click at [175, 78] on input "text" at bounding box center [367, 86] width 551 height 32
click at [28, 286] on button "Save" at bounding box center [54, 301] width 53 height 30
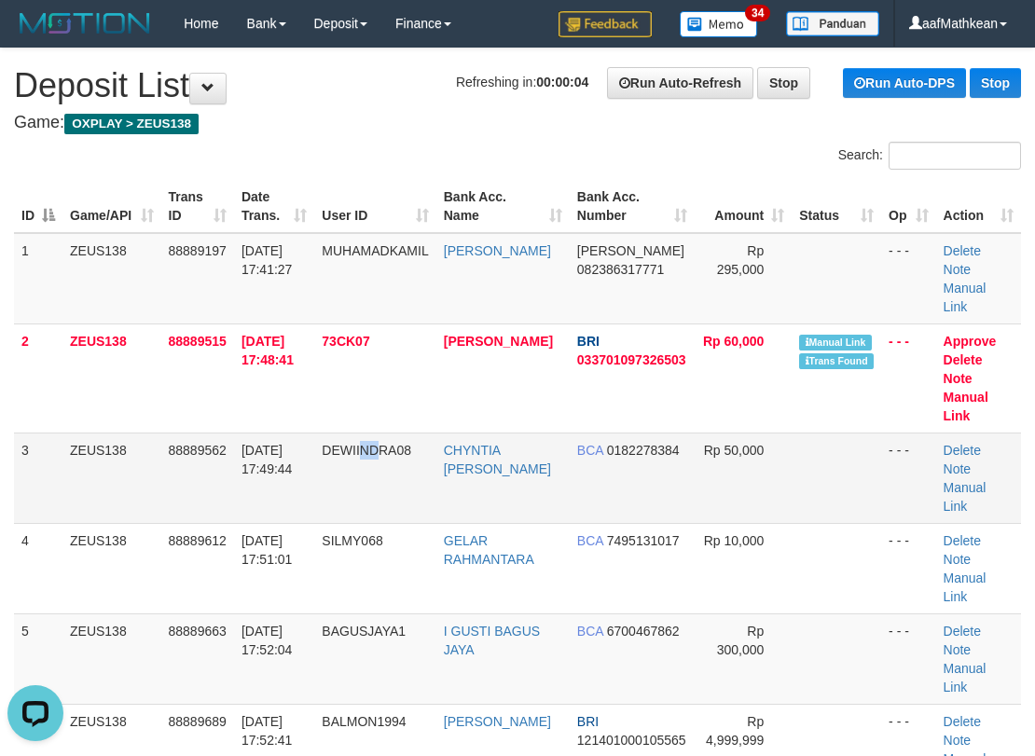
click at [372, 442] on td "DEWIINDRA08" at bounding box center [374, 477] width 121 height 90
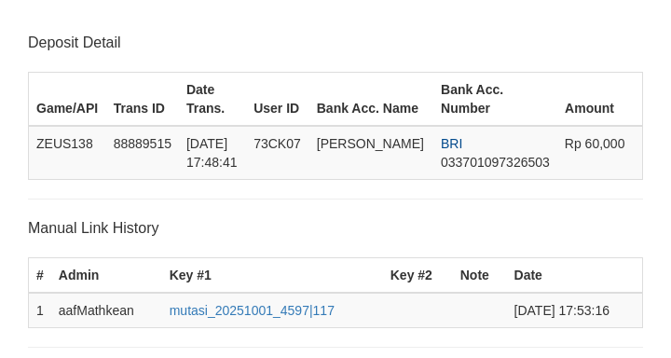
scroll to position [486, 0]
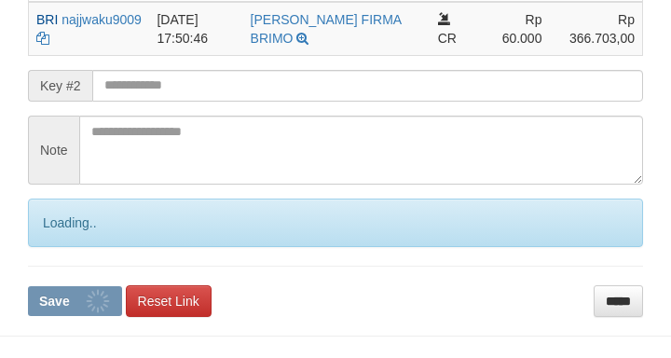
click at [174, 86] on input "text" at bounding box center [367, 86] width 551 height 32
click at [28, 286] on button "Save" at bounding box center [75, 301] width 94 height 30
click at [175, 86] on input "text" at bounding box center [367, 86] width 551 height 32
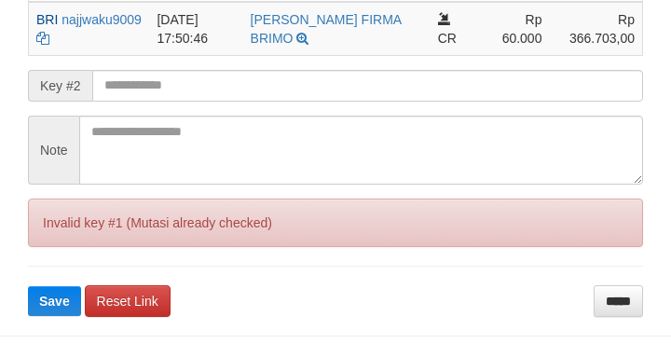
click at [28, 286] on button "Save" at bounding box center [54, 301] width 53 height 30
click at [173, 87] on input "text" at bounding box center [367, 86] width 551 height 32
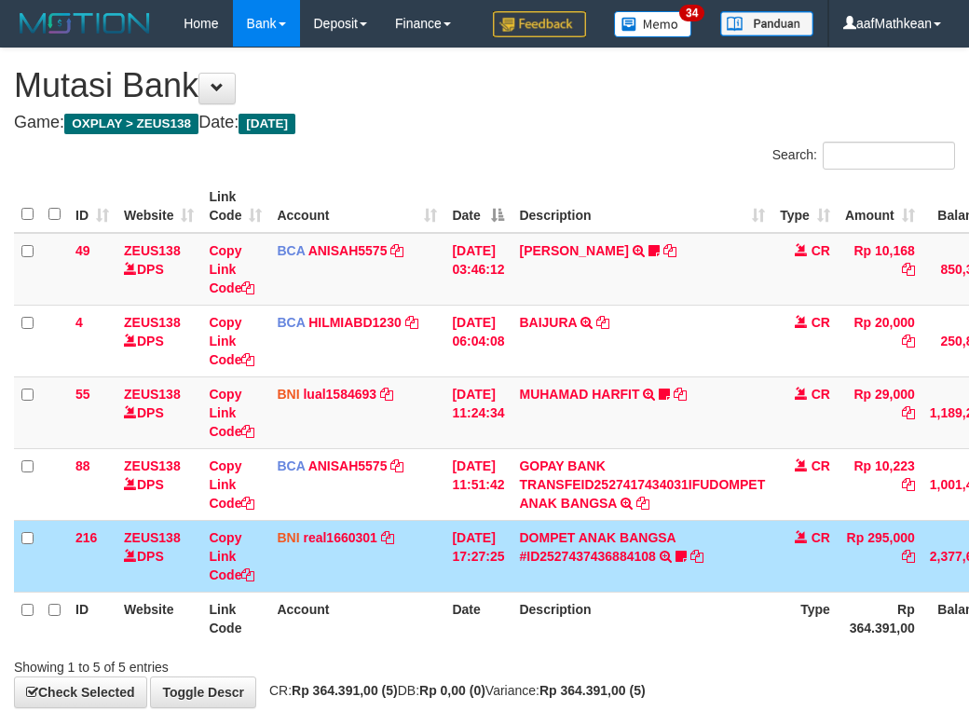
scroll to position [134, 156]
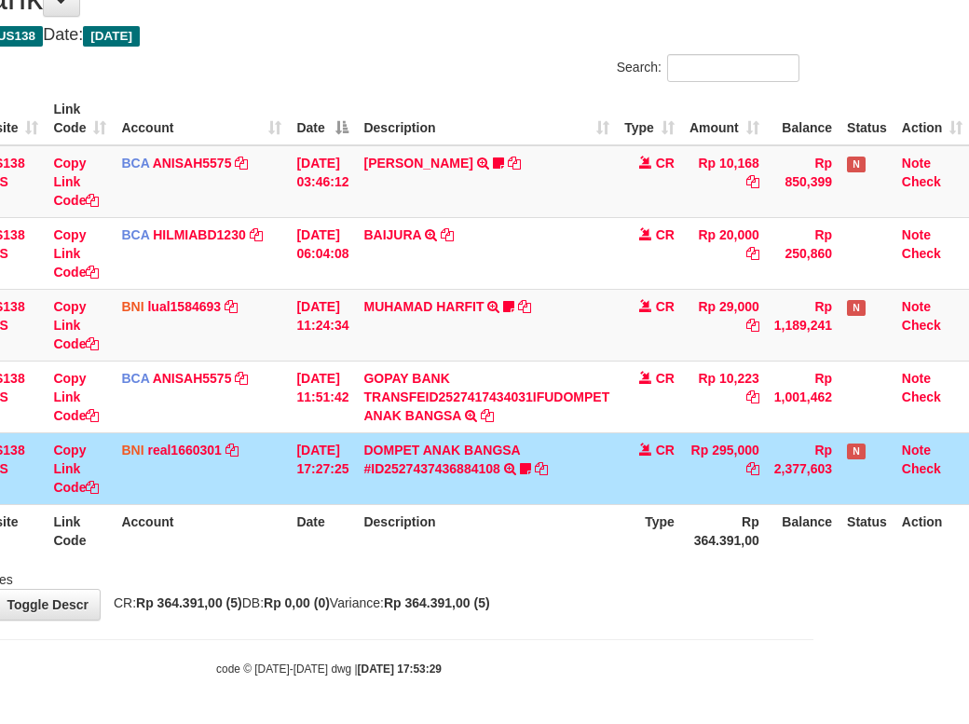
click at [652, 531] on th "Type" at bounding box center [649, 530] width 65 height 53
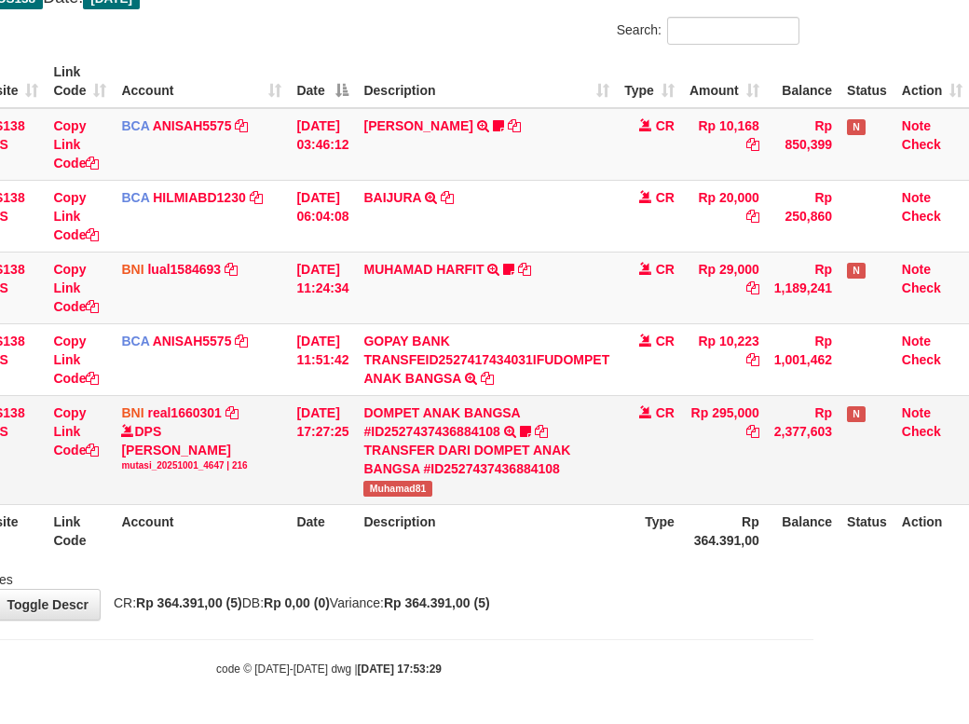
scroll to position [134, 170]
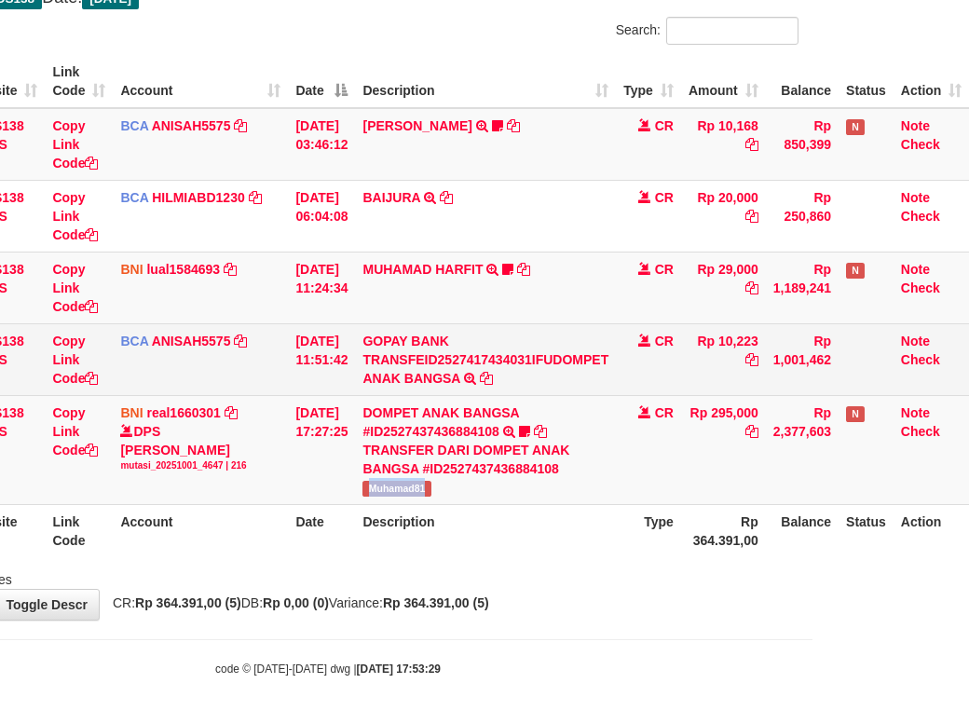
drag, startPoint x: 372, startPoint y: 525, endPoint x: 696, endPoint y: 373, distance: 358.2
click at [441, 504] on td "DOMPET ANAK BANGSA #ID2527437436884108 TRANSFER DARI DOMPET ANAK BANGSA #ID2527…" at bounding box center [485, 449] width 261 height 109
copy span "Muhamad81"
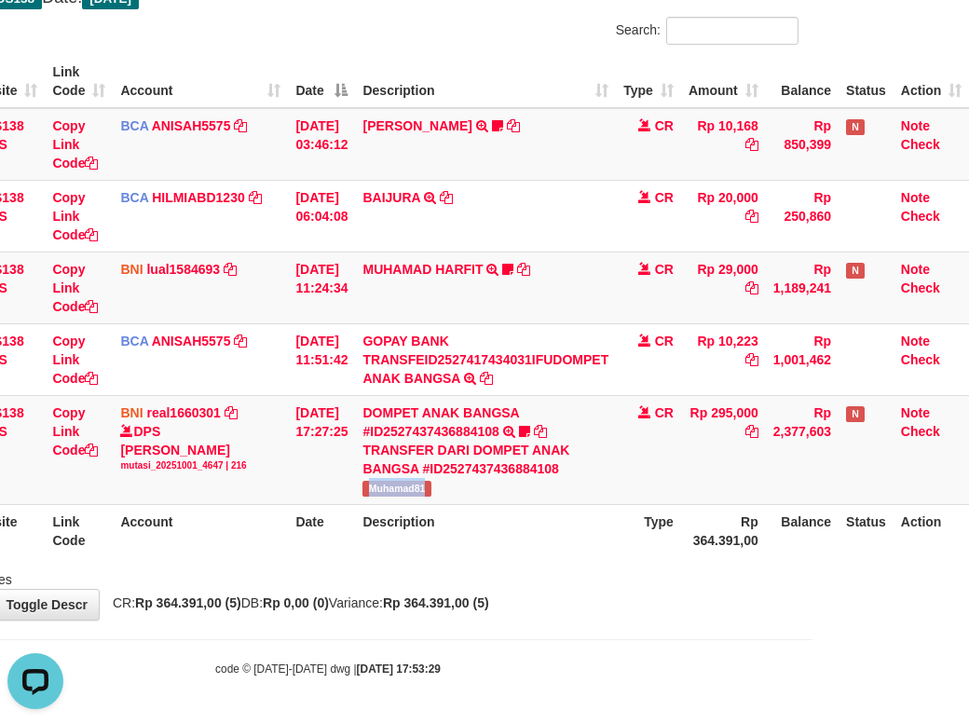
scroll to position [0, 0]
drag, startPoint x: 282, startPoint y: 490, endPoint x: 336, endPoint y: 492, distance: 54.1
click at [297, 490] on tr "216 ZEUS138 DPS Copy Link Code BNI real1660301 DPS REYHAN ALMANSYAH mutasi_2025…" at bounding box center [413, 449] width 1112 height 109
drag, startPoint x: 528, startPoint y: 564, endPoint x: 562, endPoint y: 616, distance: 62.0
click at [542, 557] on th "Description" at bounding box center [485, 530] width 261 height 53
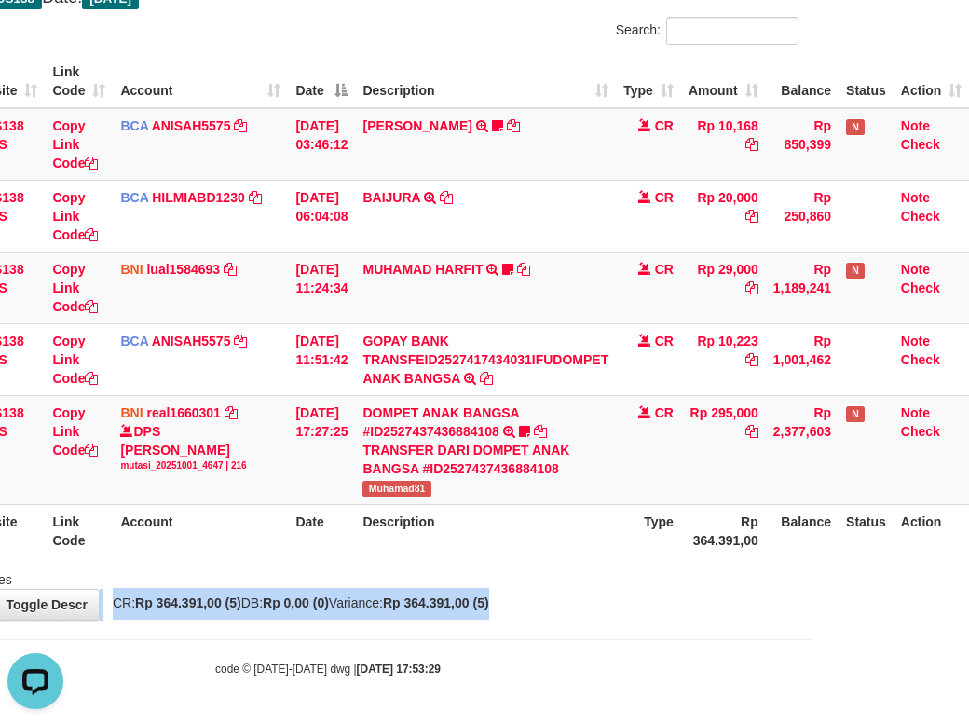
drag, startPoint x: 562, startPoint y: 616, endPoint x: 549, endPoint y: 627, distance: 17.2
click at [555, 620] on div "**********" at bounding box center [327, 272] width 969 height 696
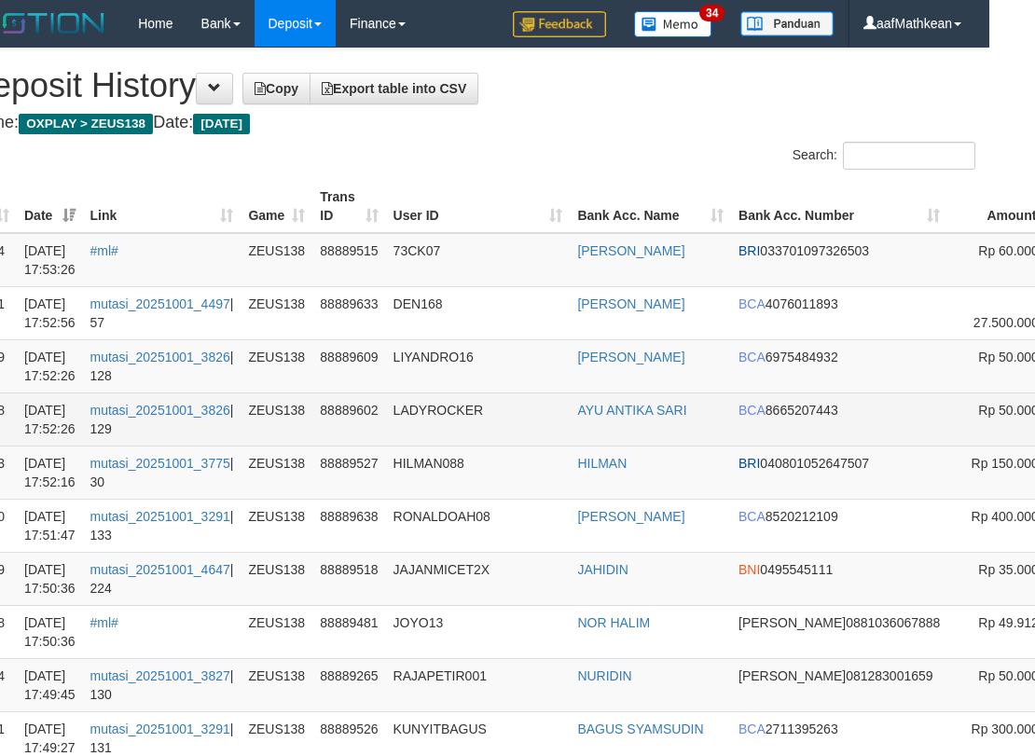
drag, startPoint x: 1025, startPoint y: 349, endPoint x: 158, endPoint y: 416, distance: 869.4
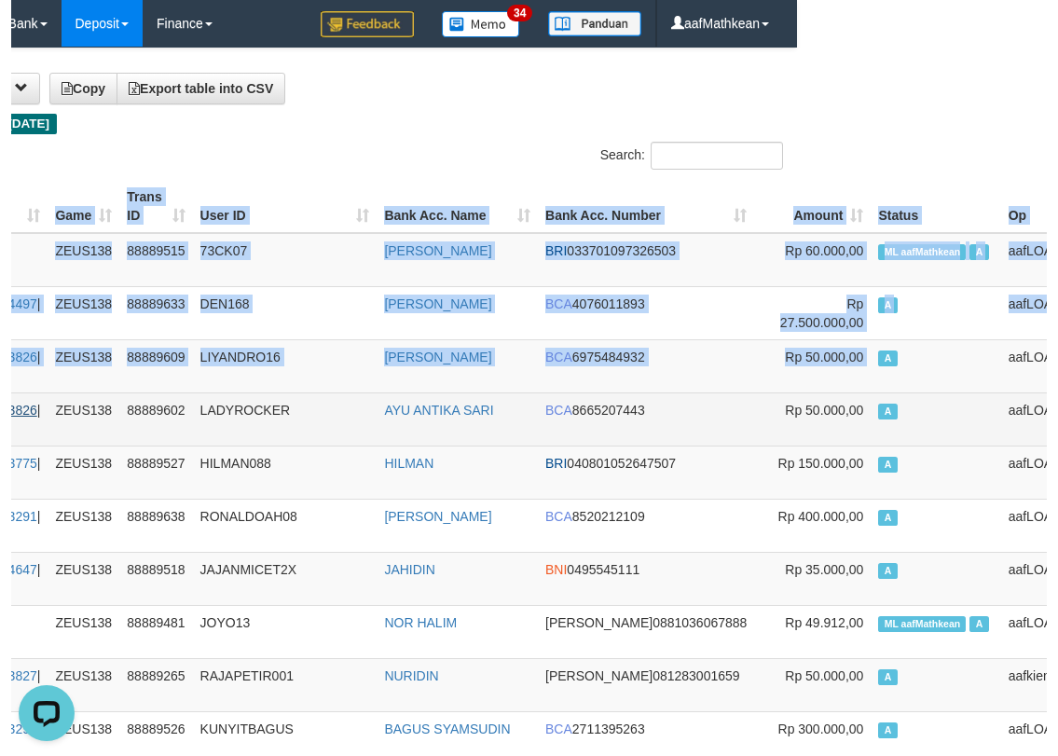
scroll to position [0, 227]
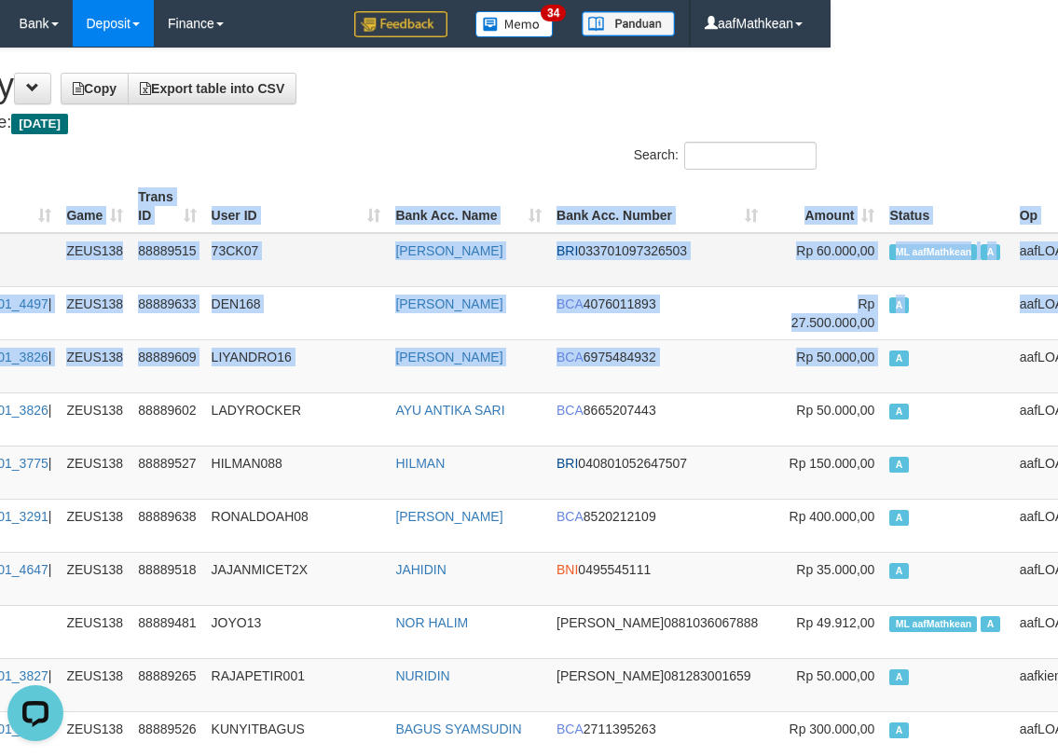
click at [889, 246] on span "ML aafMathkean" at bounding box center [933, 252] width 88 height 16
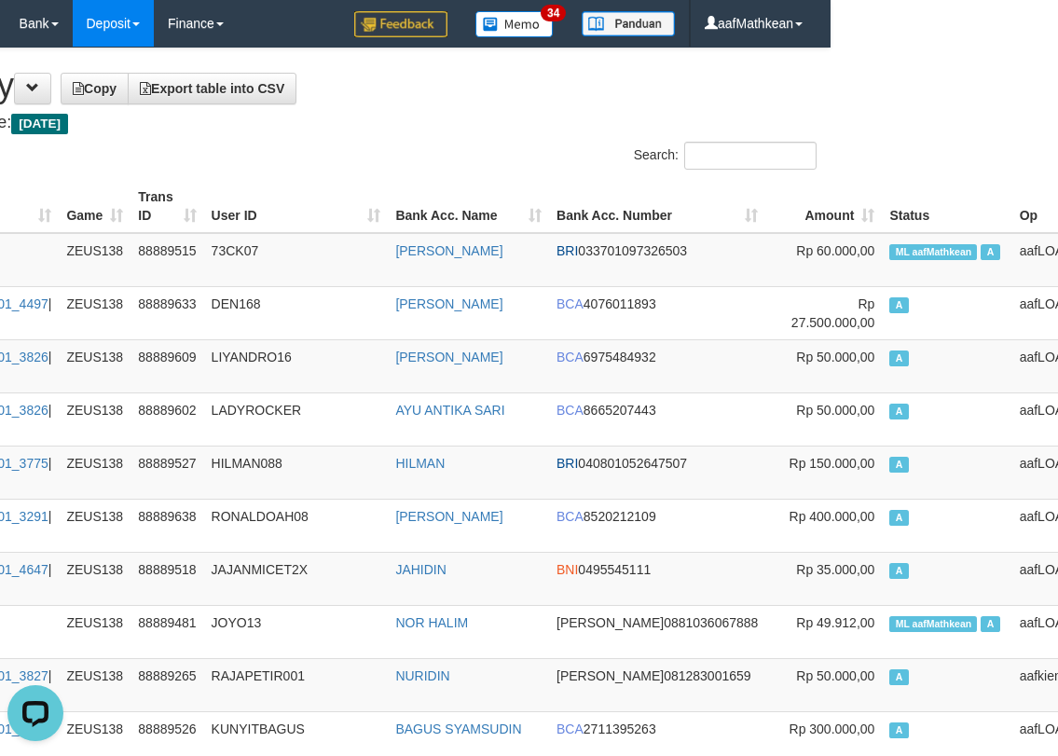
drag, startPoint x: 528, startPoint y: 143, endPoint x: 543, endPoint y: 144, distance: 15.9
click at [544, 144] on div "Search:" at bounding box center [566, 158] width 501 height 33
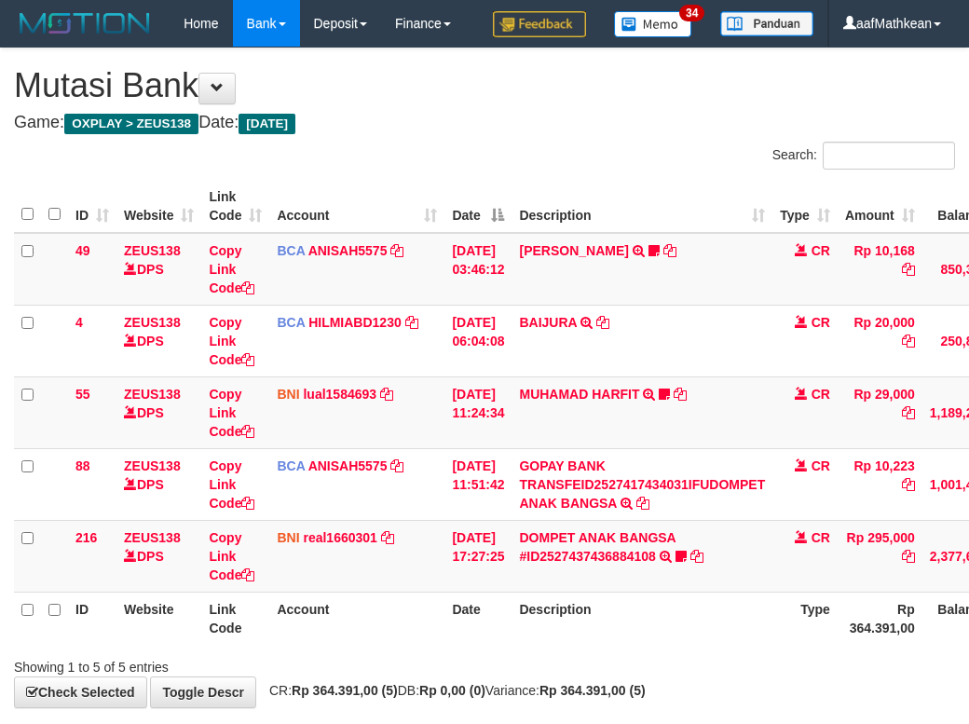
scroll to position [134, 170]
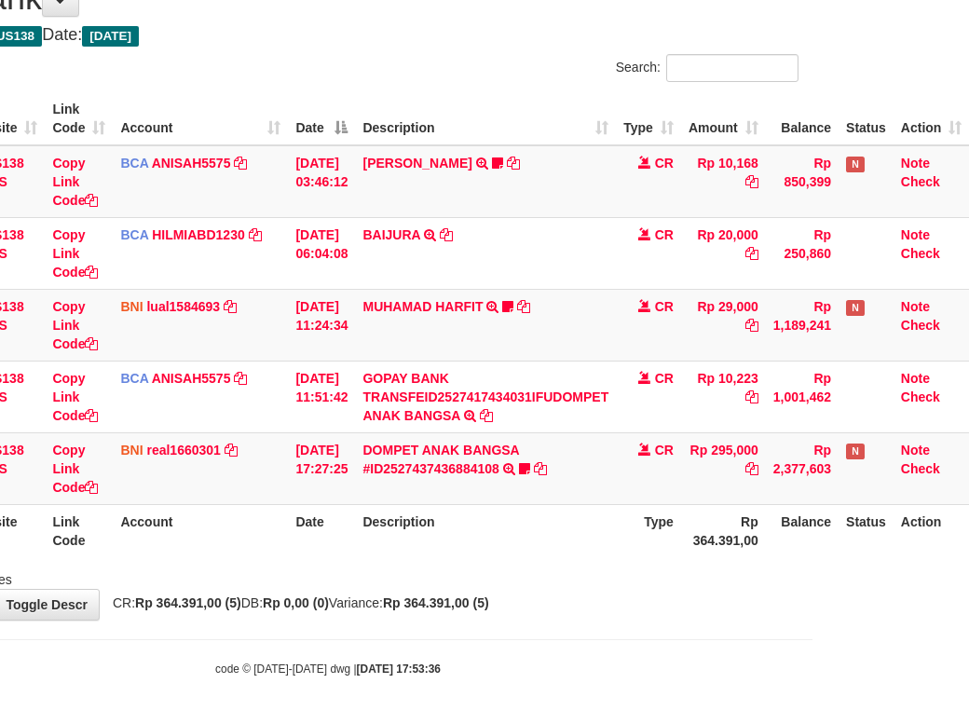
click at [509, 573] on div "Showing 1 to 5 of 5 entries" at bounding box center [327, 576] width 969 height 26
click at [465, 516] on th "Description" at bounding box center [485, 530] width 261 height 53
click at [473, 523] on th "Description" at bounding box center [485, 530] width 261 height 53
drag, startPoint x: 514, startPoint y: 514, endPoint x: 978, endPoint y: 471, distance: 466.1
click at [549, 511] on th "Description" at bounding box center [485, 530] width 261 height 53
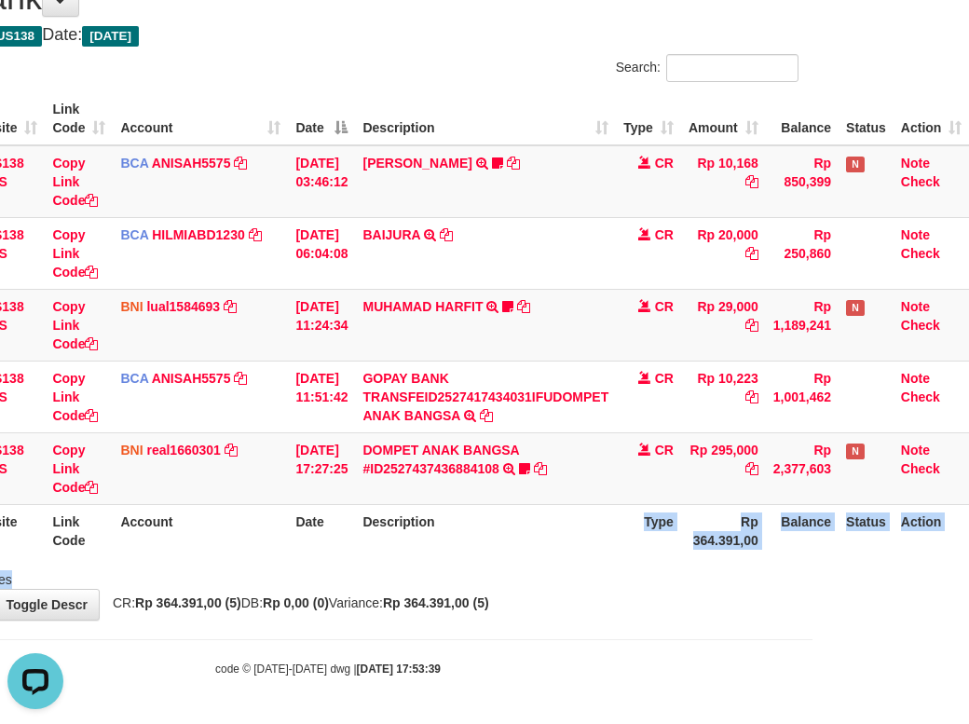
drag, startPoint x: 557, startPoint y: 555, endPoint x: 592, endPoint y: 560, distance: 34.8
click at [573, 568] on div "Search: ID Website Link Code Account Date Description Type Amount Balance Statu…" at bounding box center [327, 321] width 941 height 535
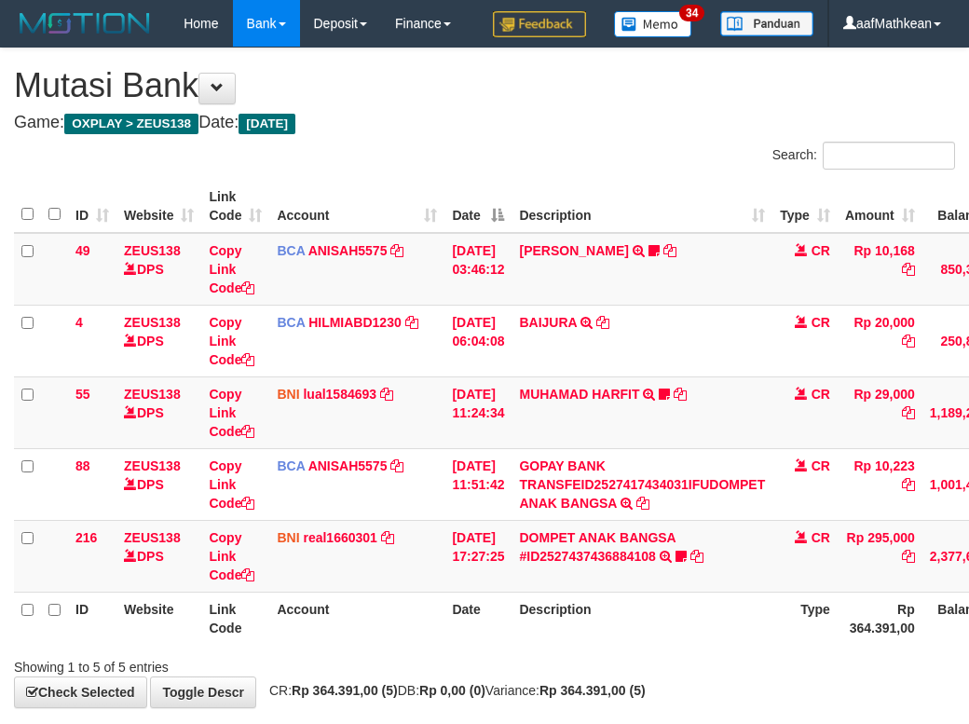
scroll to position [134, 170]
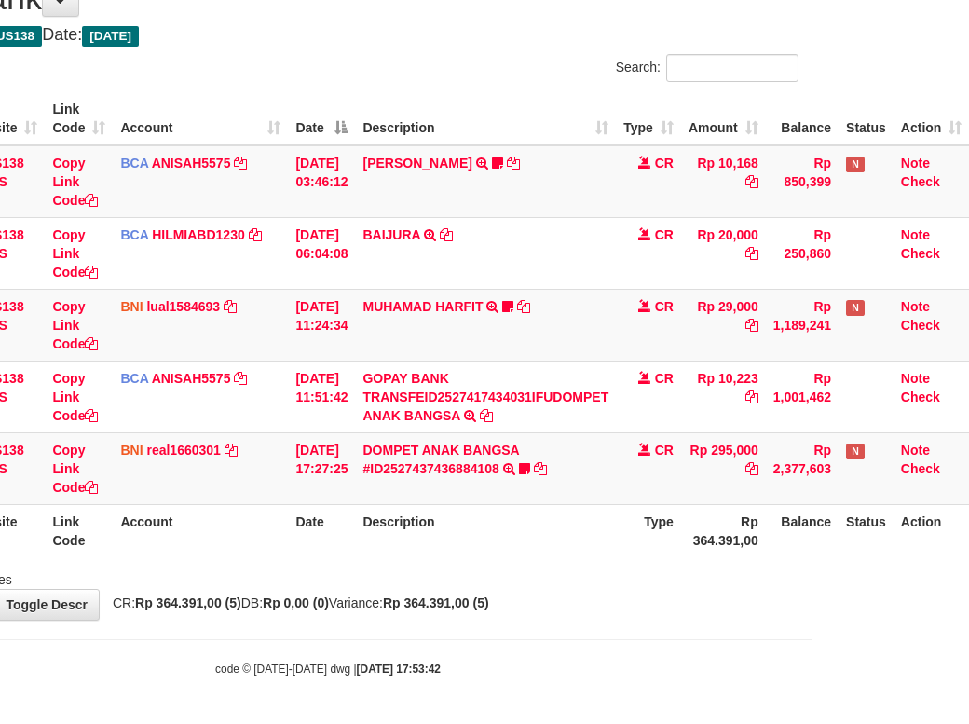
click at [402, 477] on td "DOMPET ANAK BANGSA #ID2527437436884108 TRANSFER DARI DOMPET ANAK BANGSA #ID2527…" at bounding box center [485, 468] width 261 height 72
click at [402, 466] on link "DOMPET ANAK BANGSA #ID2527437436884108" at bounding box center [441, 460] width 157 height 34
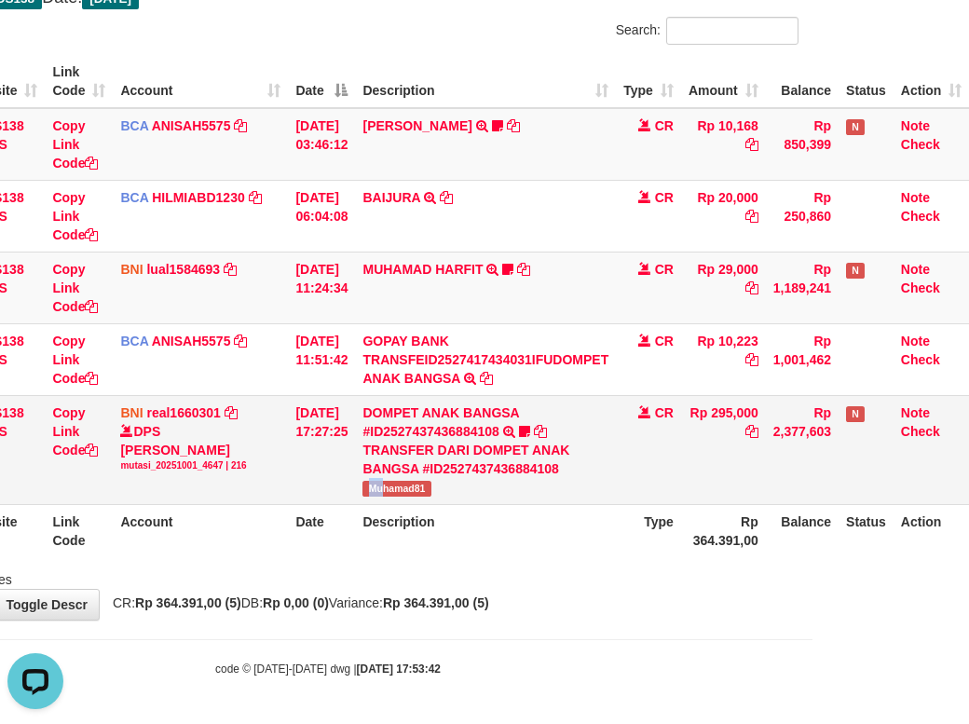
scroll to position [0, 0]
drag, startPoint x: 368, startPoint y: 521, endPoint x: 686, endPoint y: 394, distance: 342.2
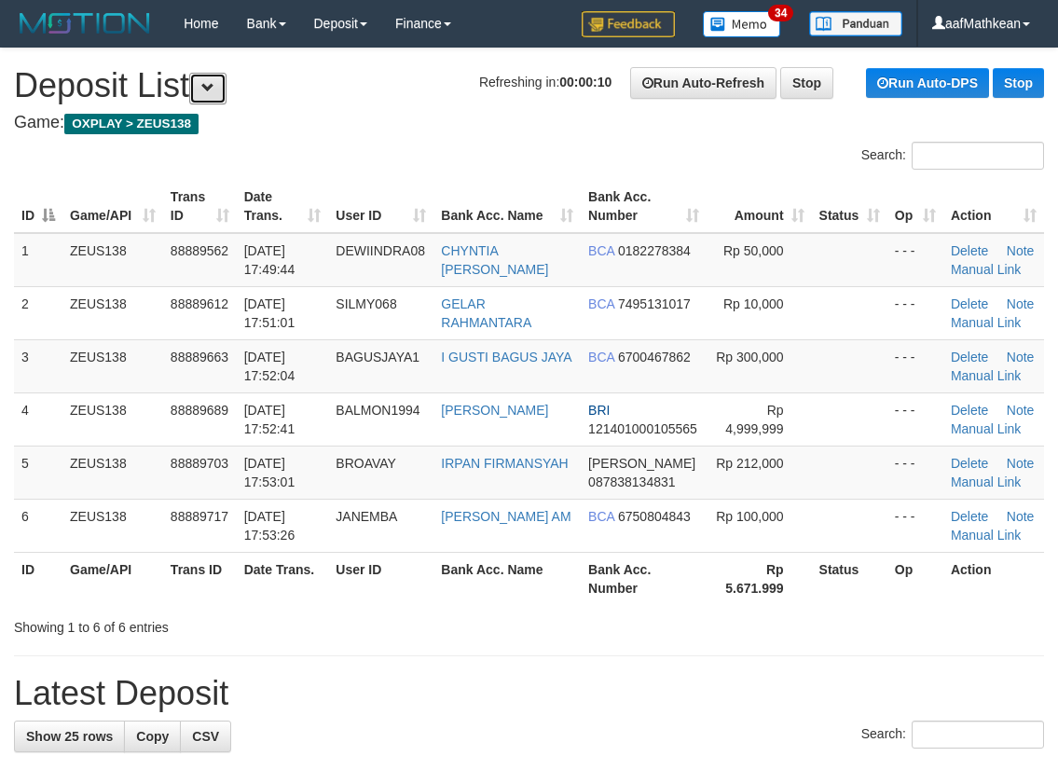
click at [226, 81] on button at bounding box center [207, 89] width 37 height 32
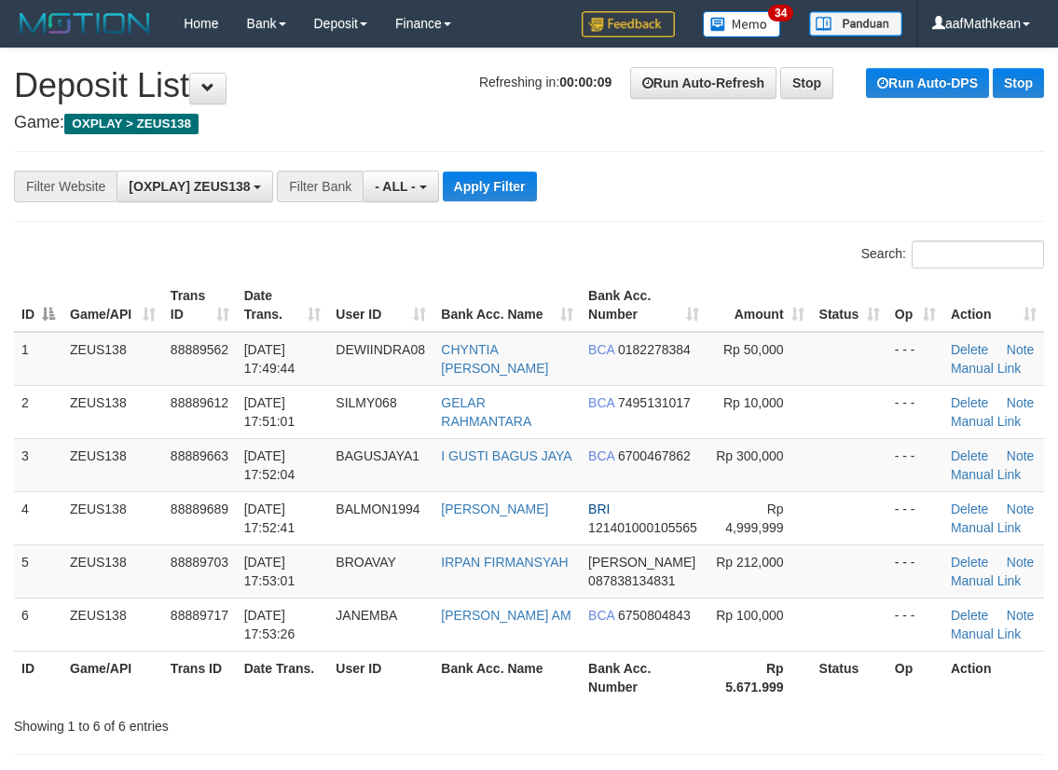
drag, startPoint x: 361, startPoint y: 98, endPoint x: 334, endPoint y: 119, distance: 34.5
click at [363, 100] on h1 "Refreshing in: 00:00:09 Run Auto-Refresh Stop Run Auto-DPS Stop Deposit List" at bounding box center [529, 85] width 1030 height 37
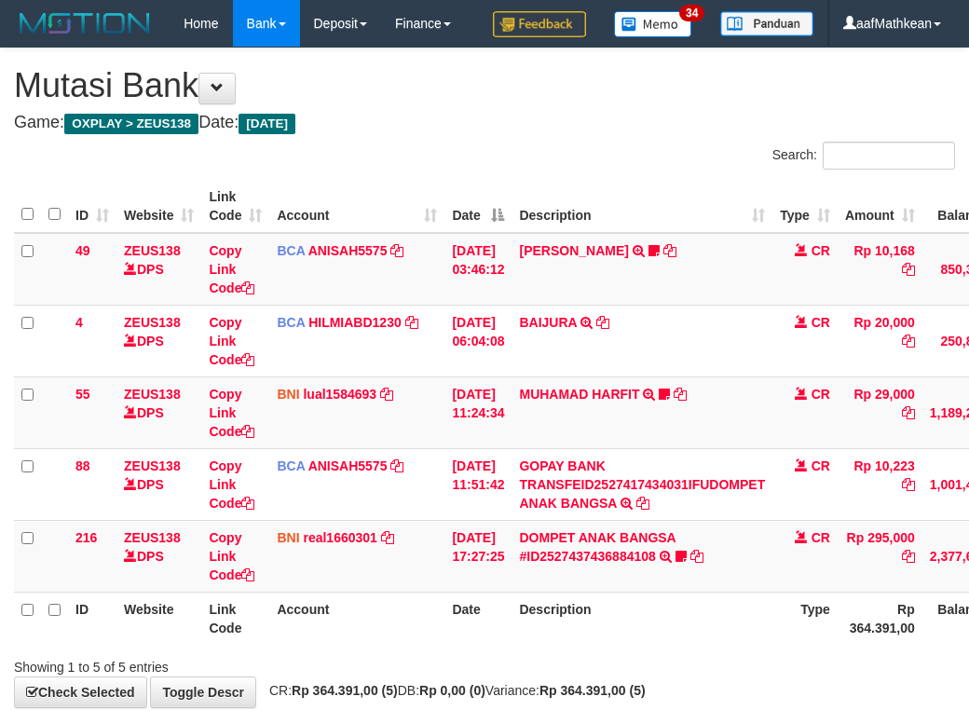
scroll to position [134, 170]
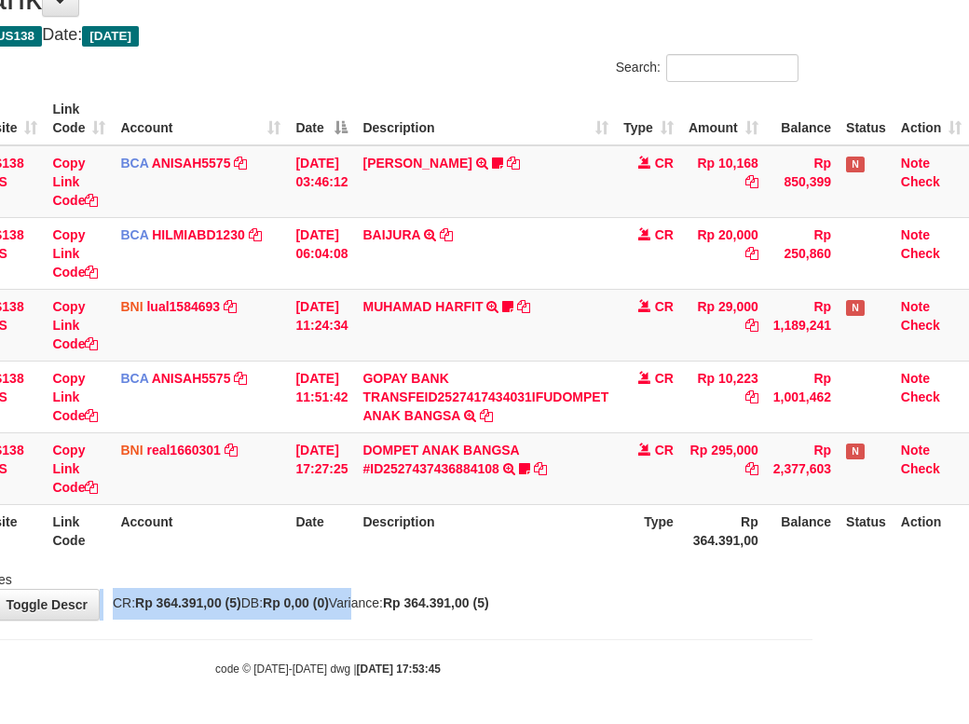
click at [446, 592] on div "**********" at bounding box center [327, 290] width 969 height 659
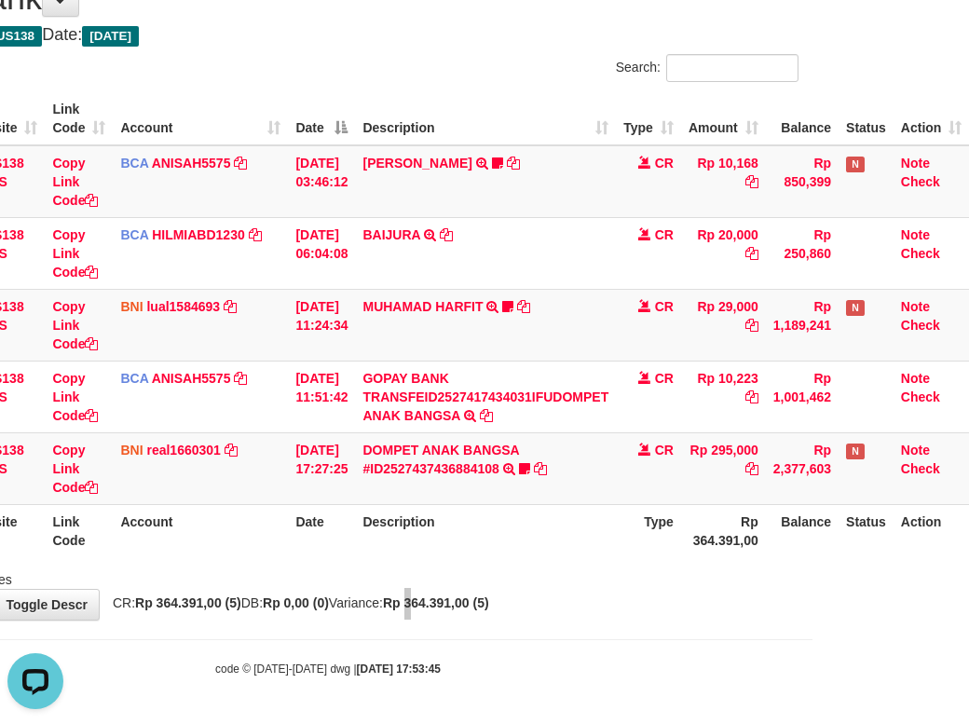
scroll to position [0, 0]
drag, startPoint x: 425, startPoint y: 528, endPoint x: 430, endPoint y: 537, distance: 9.6
click at [426, 531] on th "Description" at bounding box center [485, 530] width 261 height 53
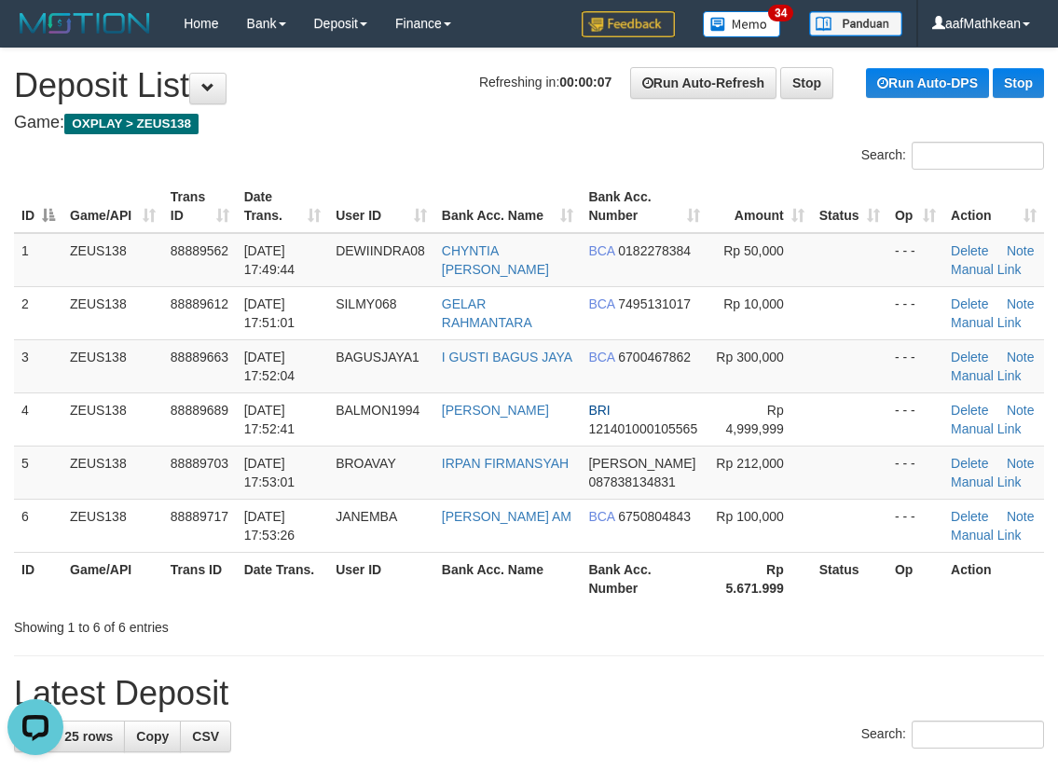
drag, startPoint x: 516, startPoint y: 643, endPoint x: 493, endPoint y: 633, distance: 25.5
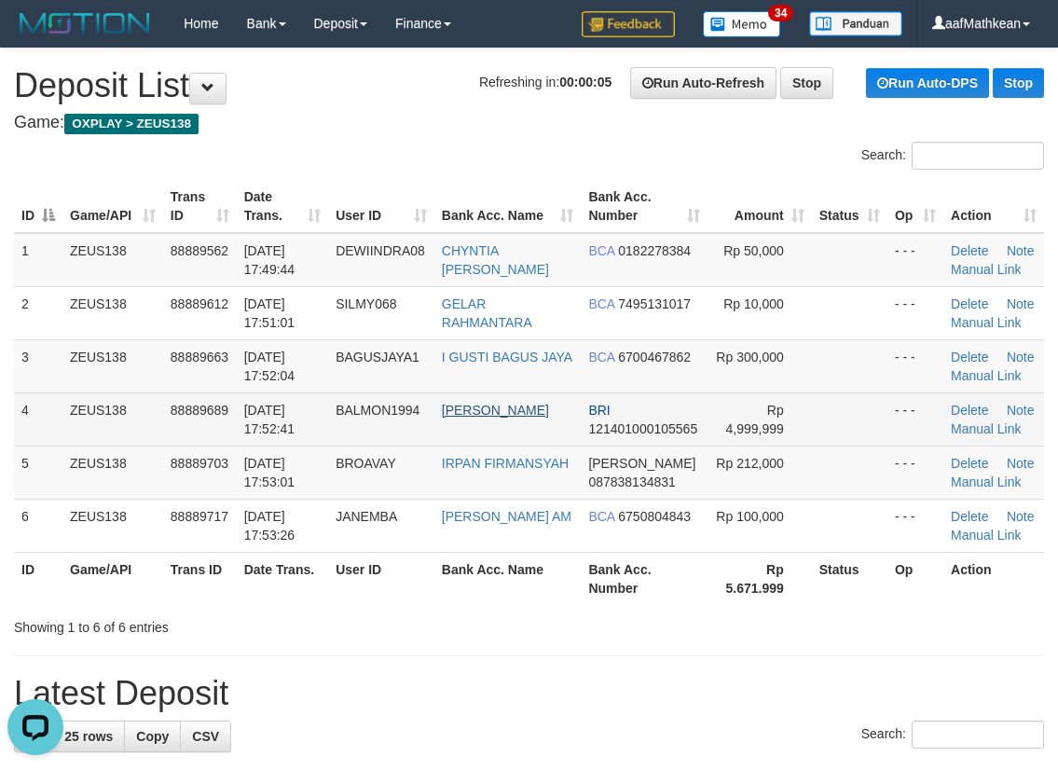
click at [503, 407] on td "[PERSON_NAME]" at bounding box center [507, 418] width 147 height 53
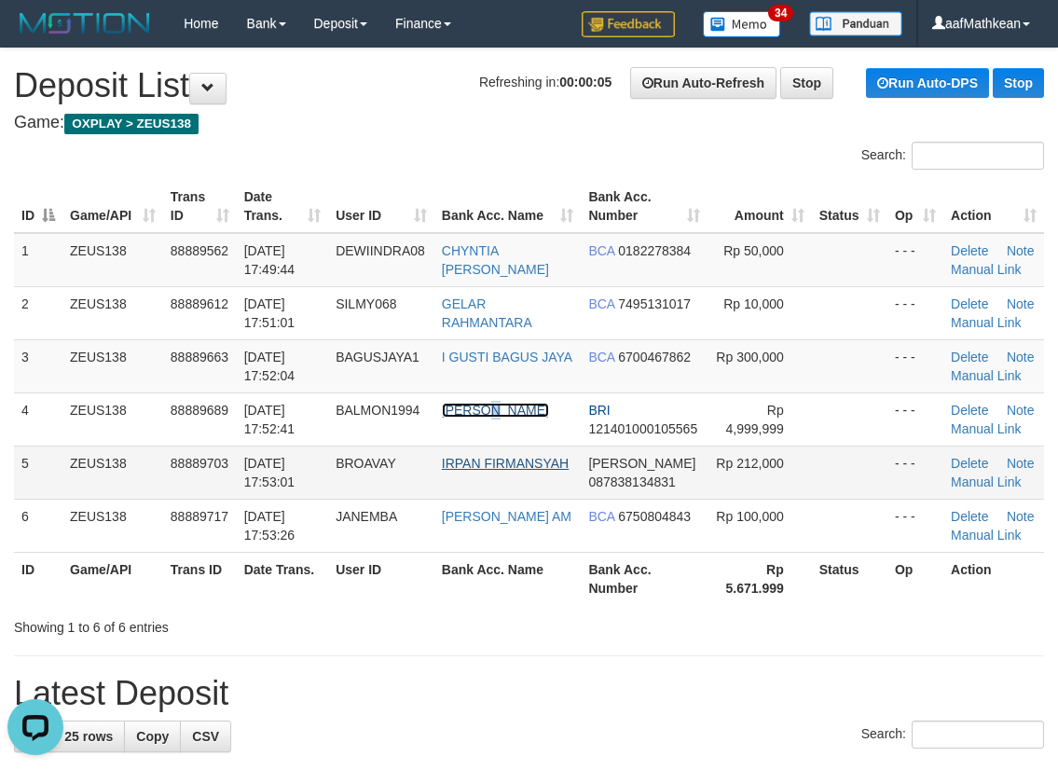
click at [442, 403] on link "[PERSON_NAME]" at bounding box center [495, 410] width 107 height 15
drag, startPoint x: 683, startPoint y: 598, endPoint x: 7, endPoint y: 553, distance: 678.2
click at [688, 597] on th "Bank Acc. Number" at bounding box center [644, 578] width 126 height 53
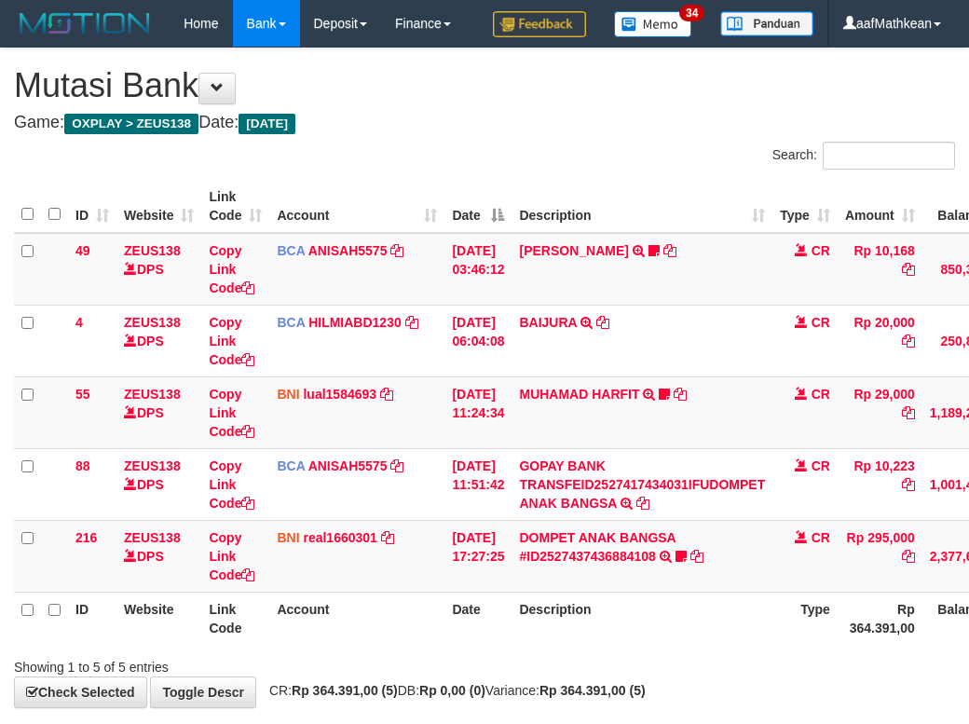
click at [550, 592] on th "Description" at bounding box center [642, 618] width 261 height 53
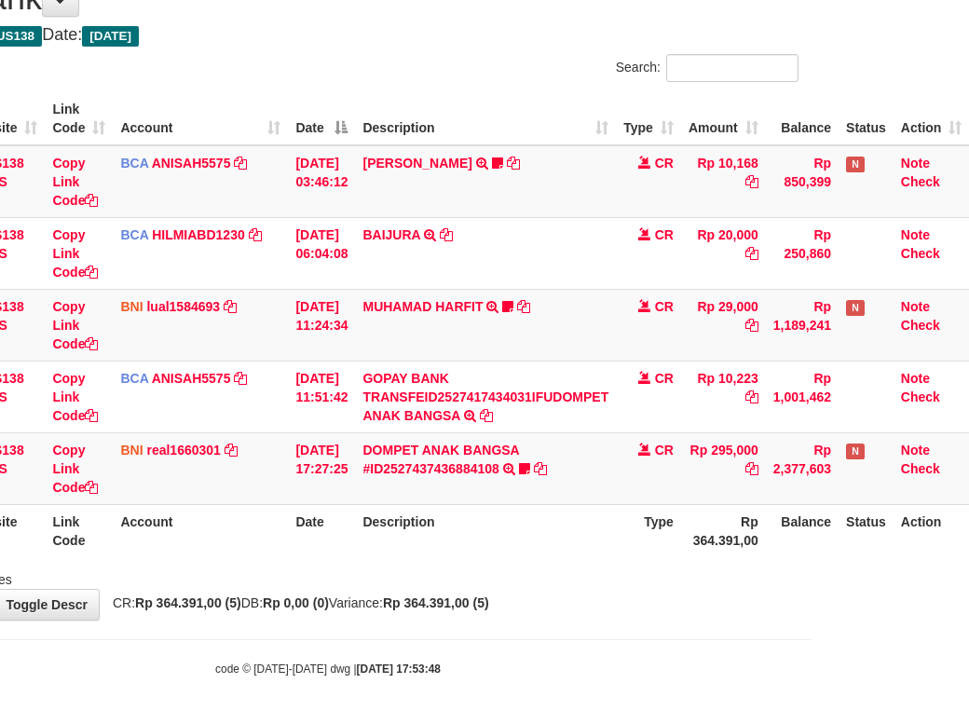
click at [582, 549] on th "Description" at bounding box center [485, 530] width 261 height 53
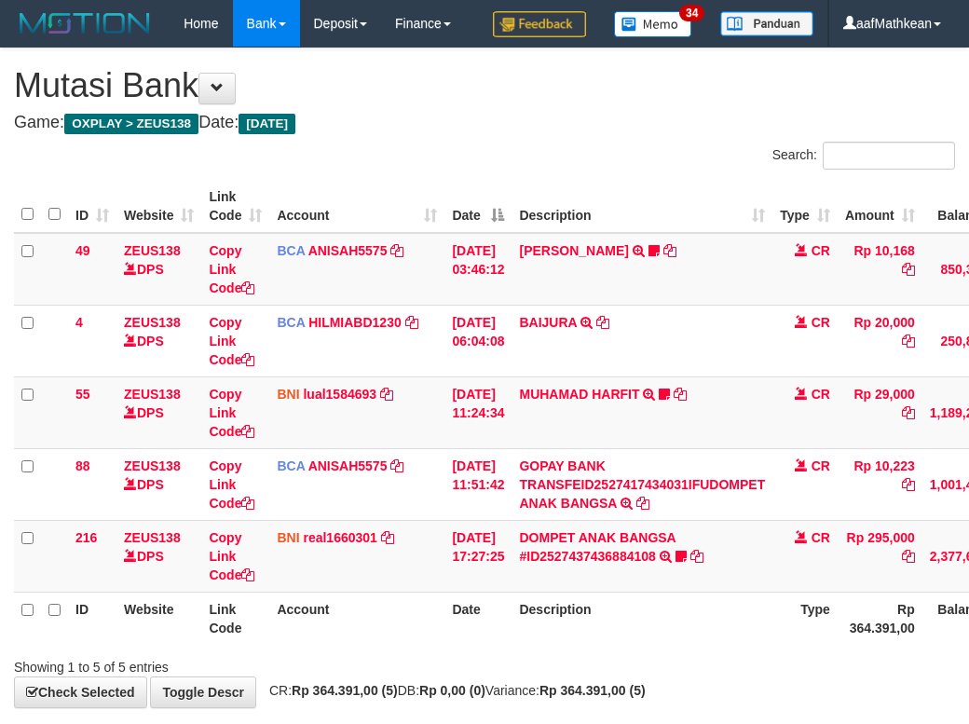
scroll to position [134, 170]
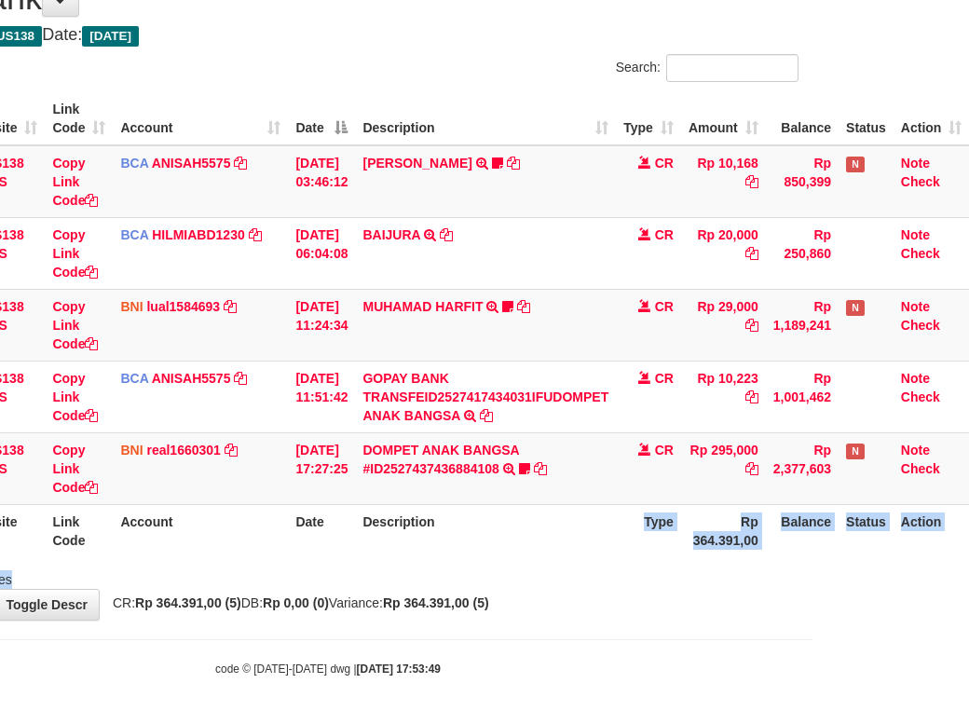
drag, startPoint x: 259, startPoint y: 609, endPoint x: 277, endPoint y: 614, distance: 18.6
click at [276, 614] on div "**********" at bounding box center [327, 290] width 969 height 659
drag, startPoint x: 402, startPoint y: 586, endPoint x: 443, endPoint y: 572, distance: 43.3
click at [414, 582] on div "**********" at bounding box center [327, 290] width 969 height 659
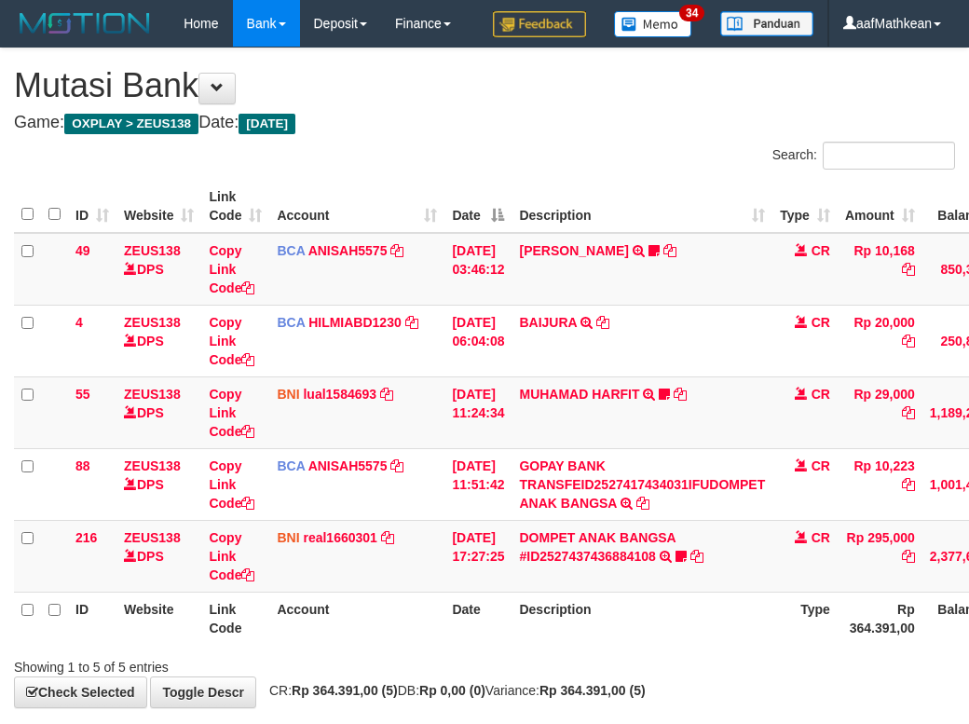
scroll to position [134, 170]
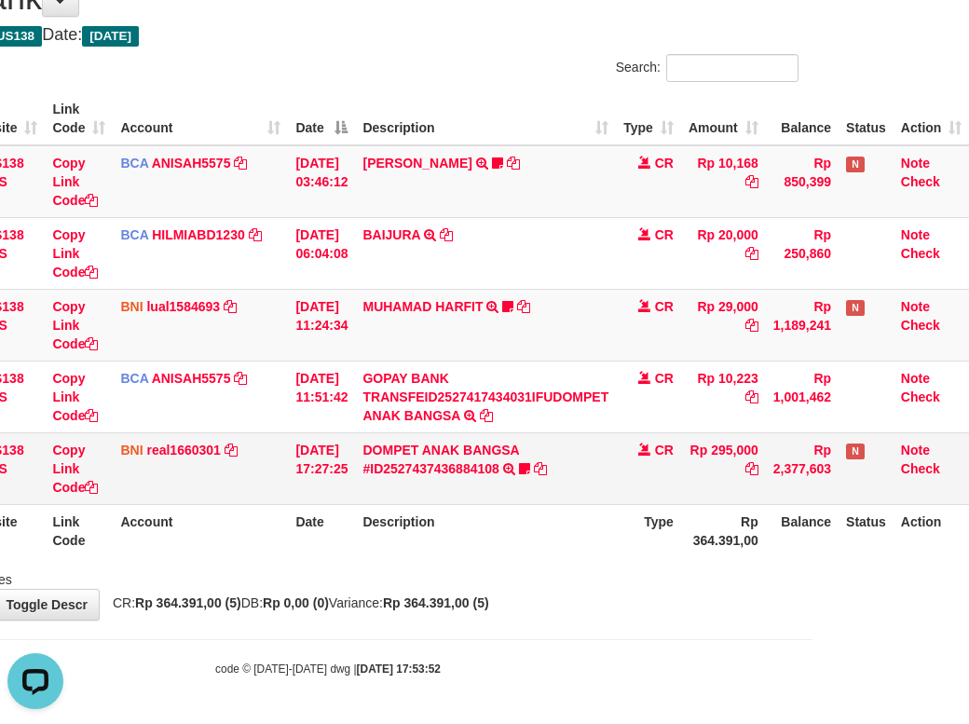
click at [404, 486] on td "DOMPET ANAK BANGSA #ID2527437436884108 TRANSFER DARI DOMPET ANAK BANGSA #ID2527…" at bounding box center [485, 468] width 261 height 72
drag, startPoint x: 430, startPoint y: 492, endPoint x: 867, endPoint y: 463, distance: 438.1
click at [431, 493] on td "DOMPET ANAK BANGSA #ID2527437436884108 TRANSFER DARI DOMPET ANAK BANGSA #ID2527…" at bounding box center [485, 468] width 261 height 72
click at [719, 601] on div "**********" at bounding box center [327, 290] width 969 height 659
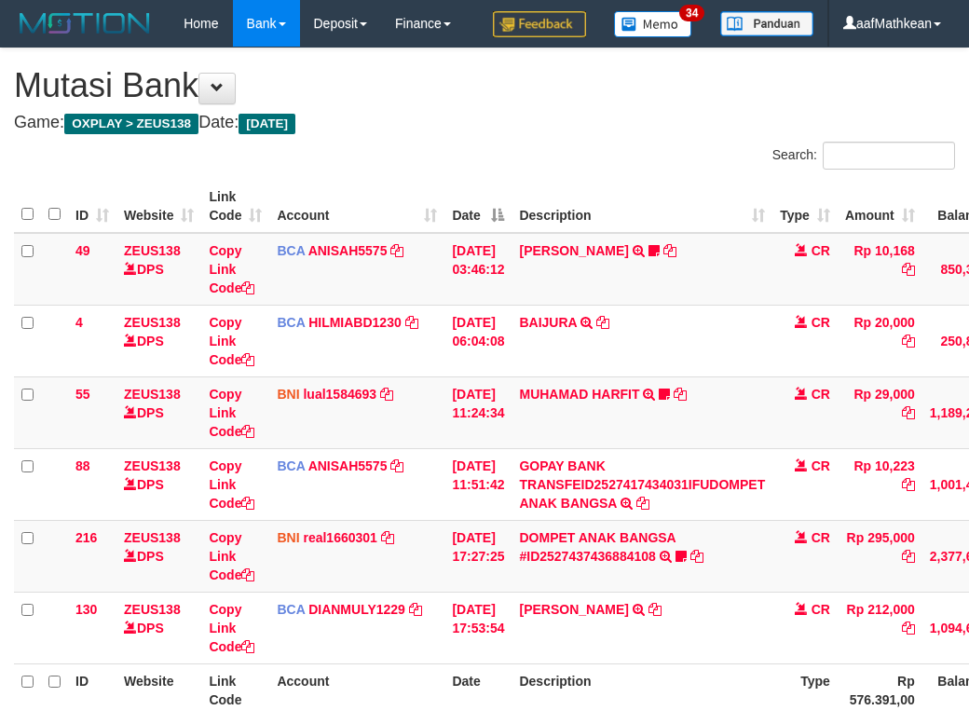
scroll to position [135, 170]
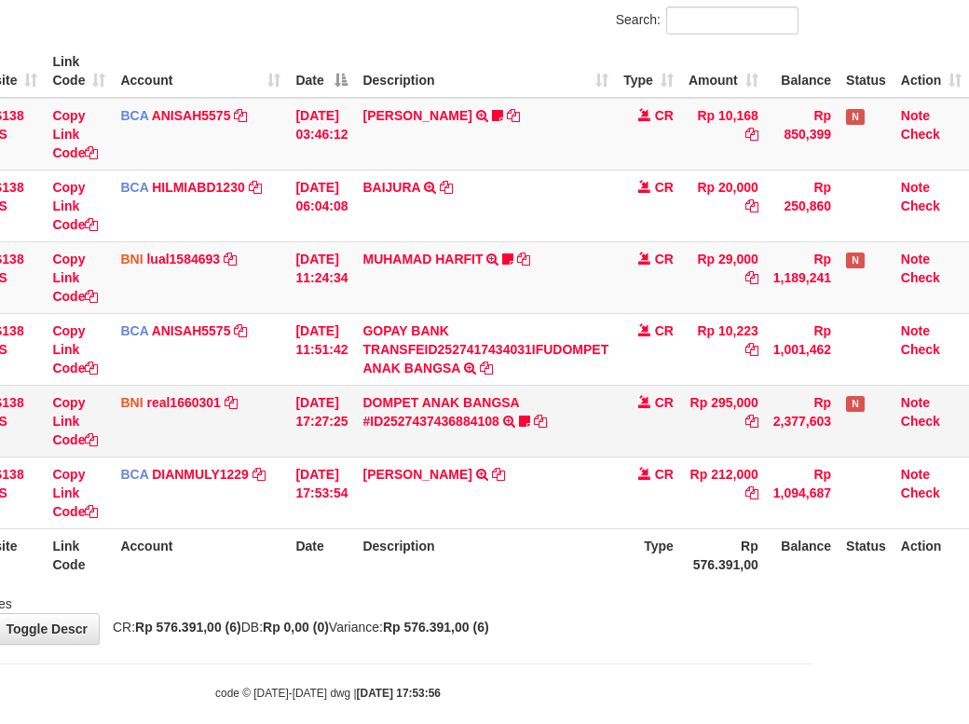
drag, startPoint x: 520, startPoint y: 435, endPoint x: 932, endPoint y: 442, distance: 412.0
click at [526, 443] on td "DOMPET ANAK BANGSA #ID2527437436884108 TRANSFER DARI DOMPET ANAK BANGSA #ID2527…" at bounding box center [485, 421] width 261 height 72
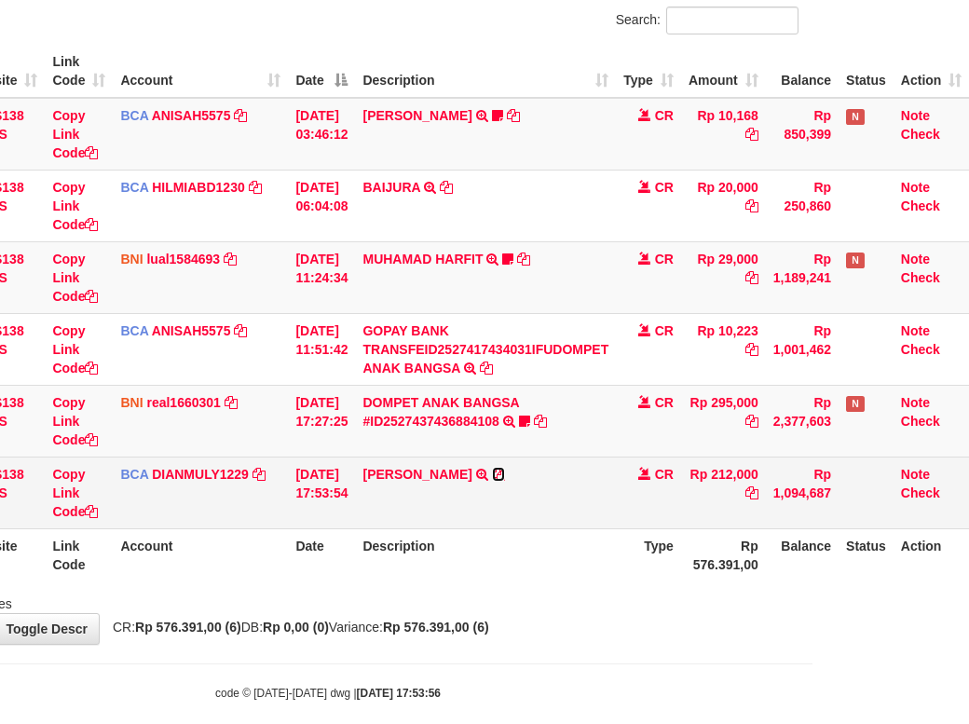
click at [492, 481] on icon at bounding box center [498, 474] width 13 height 13
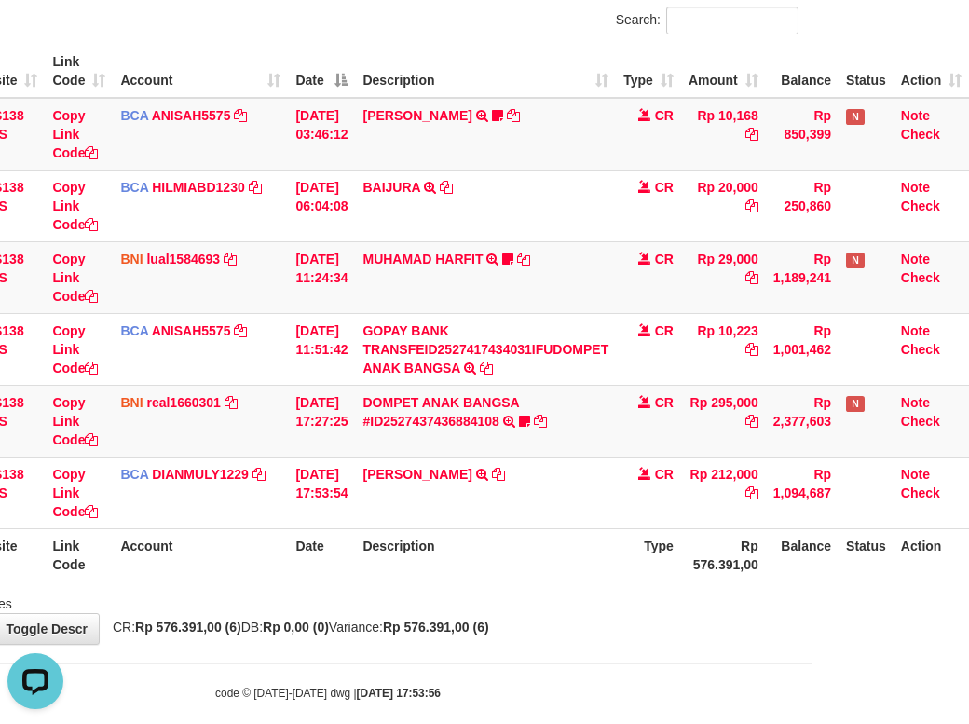
scroll to position [0, 0]
click at [770, 582] on tr "ID Website Link Code Account Date Description Type Rp 576.391,00 Balance Status…" at bounding box center [413, 554] width 1112 height 53
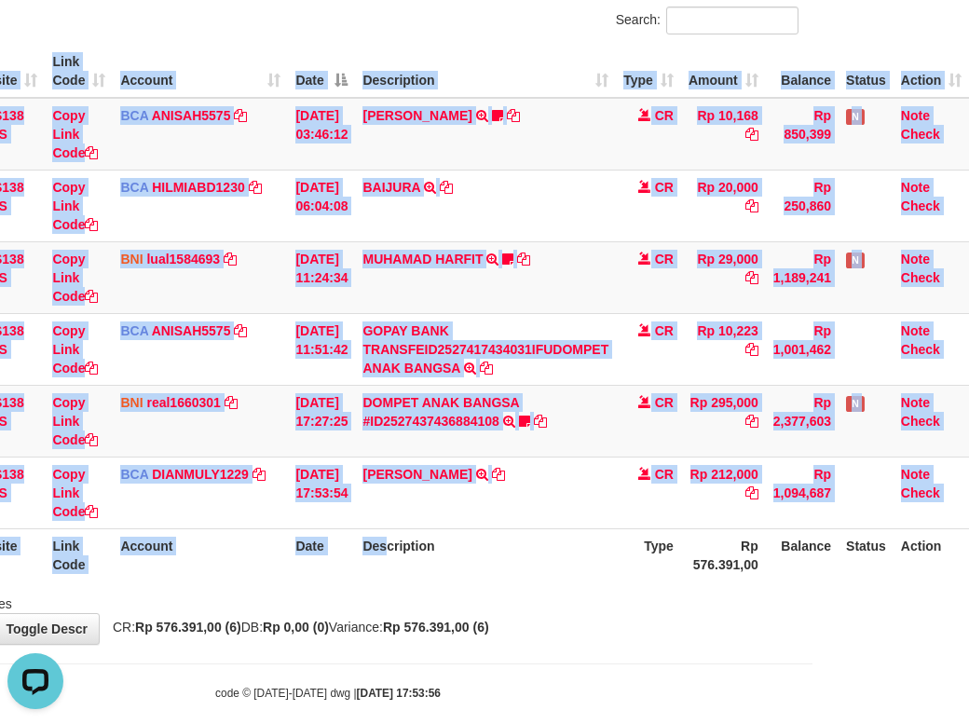
click at [365, 587] on div "ID Website Link Code Account Date Description Type Amount Balance Status Action…" at bounding box center [327, 313] width 969 height 548
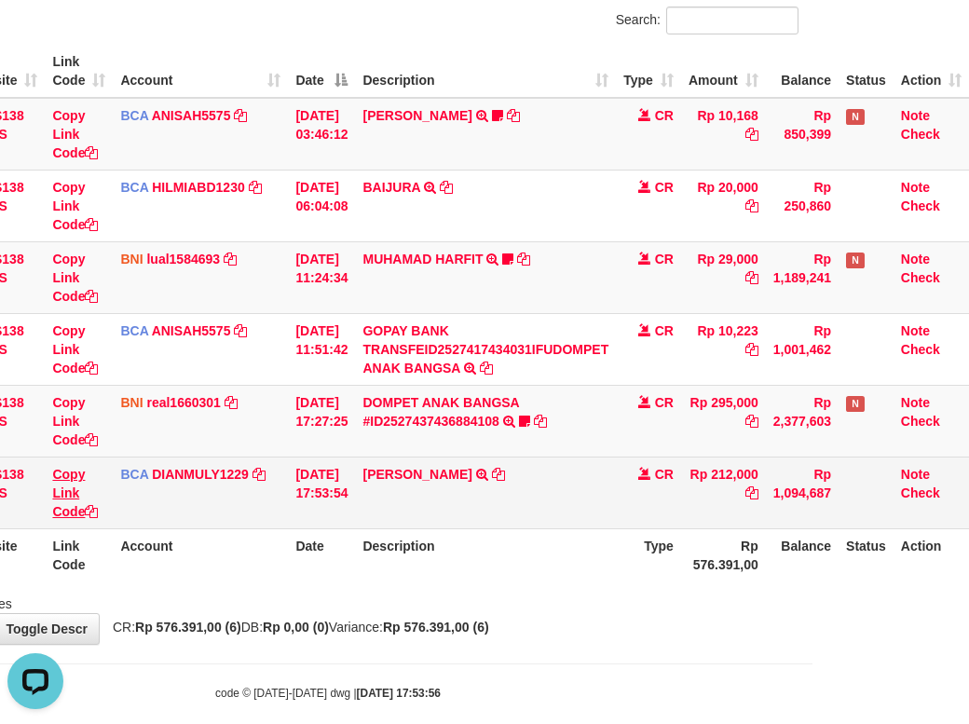
drag, startPoint x: 89, startPoint y: 552, endPoint x: 79, endPoint y: 558, distance: 12.2
click at [86, 528] on td "Copy Link Code" at bounding box center [79, 493] width 68 height 72
click at [85, 518] on icon at bounding box center [91, 511] width 13 height 13
click at [88, 518] on icon at bounding box center [91, 511] width 13 height 13
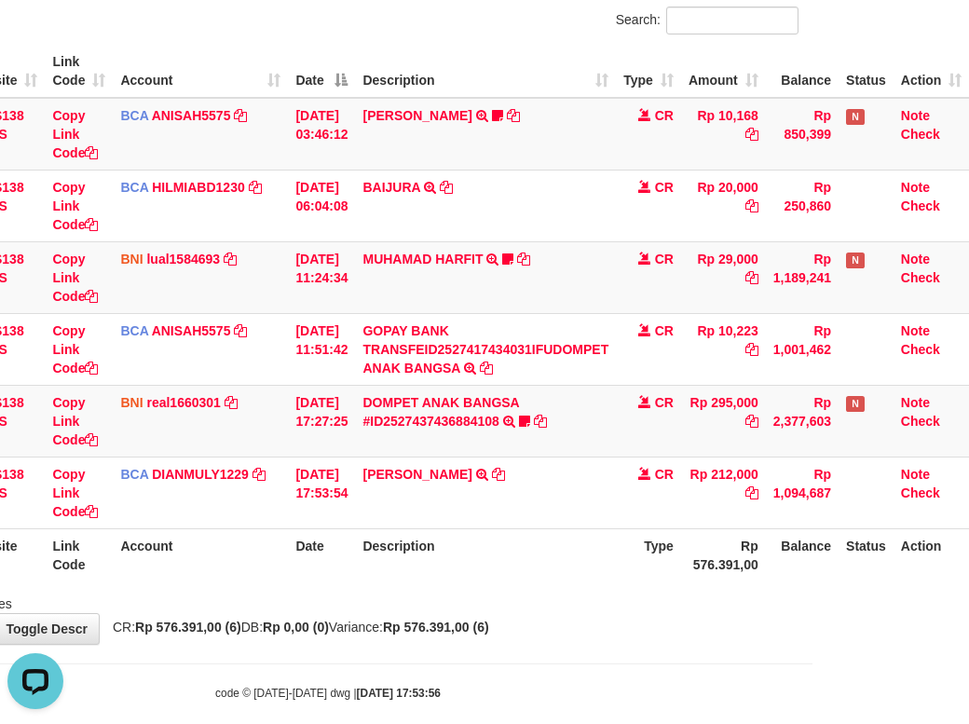
scroll to position [277, 0]
click at [813, 543] on html "Toggle navigation Home Bank Account List Load By Website Group [OXPLAY] ZEUS138…" at bounding box center [327, 307] width 969 height 884
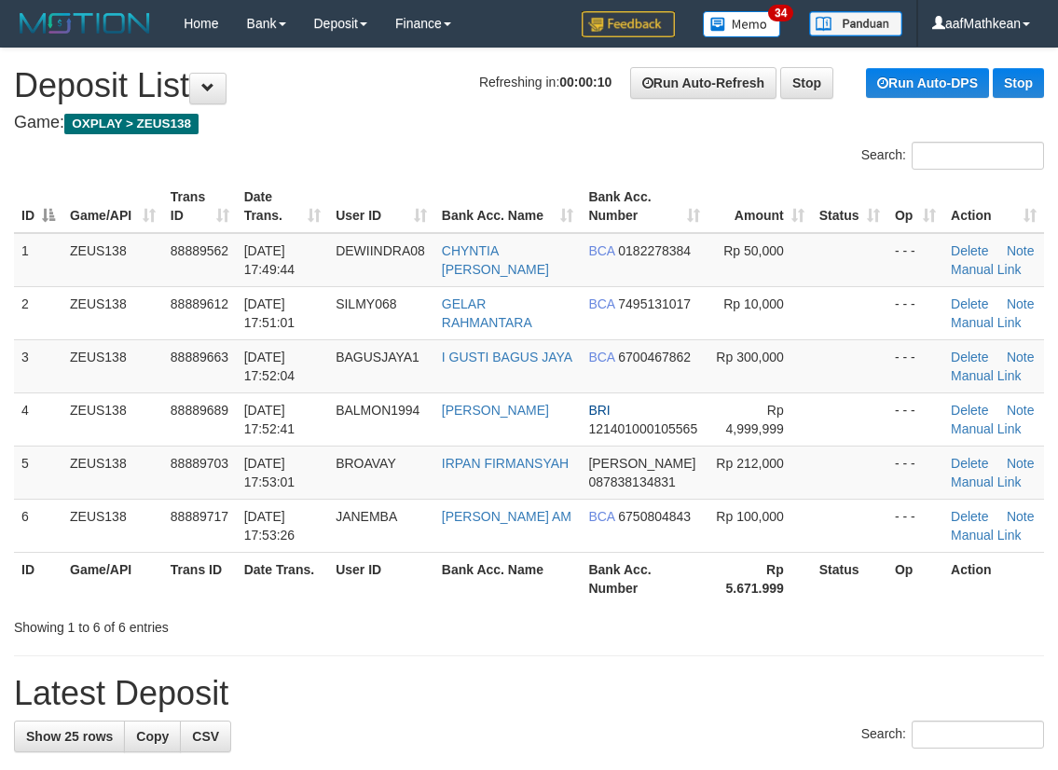
click at [977, 483] on link "Manual Link" at bounding box center [986, 481] width 71 height 15
drag, startPoint x: 964, startPoint y: 478, endPoint x: 720, endPoint y: 476, distance: 244.2
click at [964, 478] on link "Manual Link" at bounding box center [986, 481] width 71 height 15
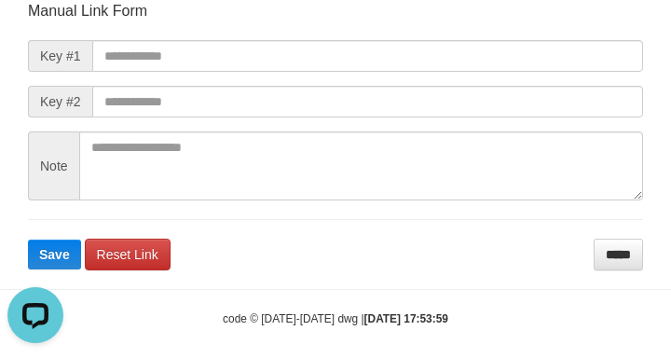
click at [297, 45] on form "Manual Link Form Key #1 Key #2 Note Save Reset Link *****" at bounding box center [335, 135] width 615 height 269
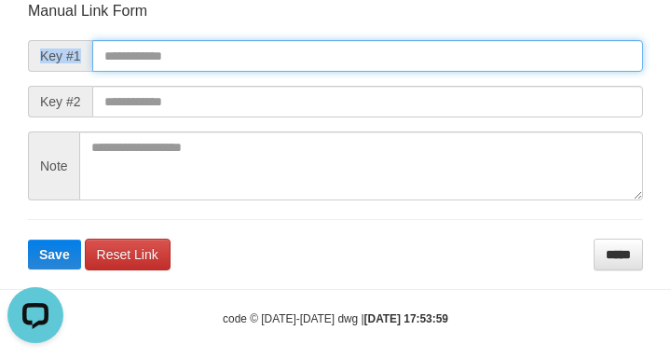
click at [289, 51] on input "text" at bounding box center [367, 56] width 551 height 32
paste input "**********"
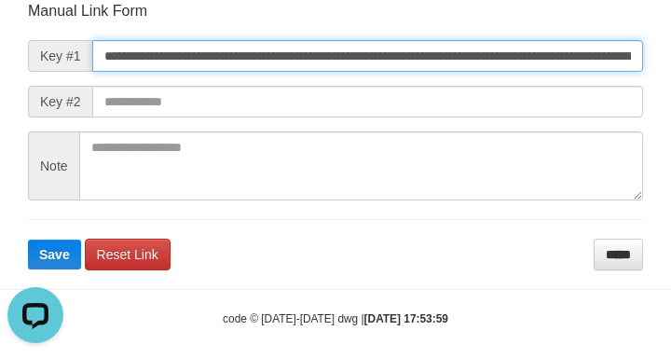
scroll to position [0, 1295]
type input "**********"
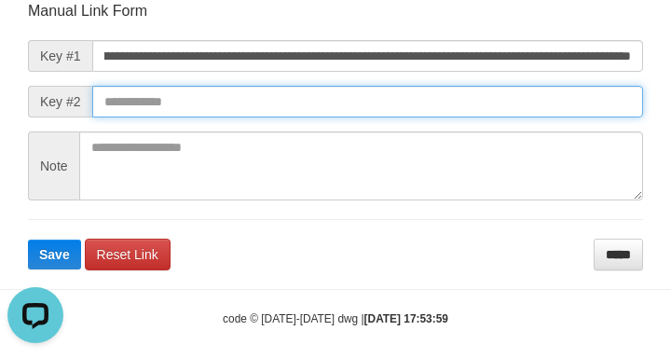
click at [28, 240] on button "Save" at bounding box center [54, 255] width 53 height 30
drag, startPoint x: 500, startPoint y: 99, endPoint x: 482, endPoint y: 106, distance: 19.2
click at [479, 102] on input "text" at bounding box center [367, 102] width 551 height 32
drag, startPoint x: 482, startPoint y: 106, endPoint x: 504, endPoint y: 103, distance: 22.7
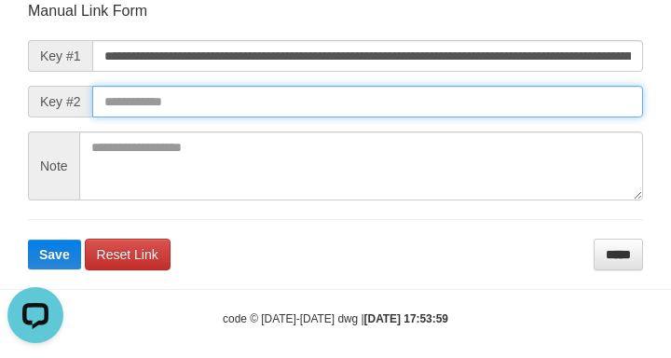
click at [493, 107] on input "text" at bounding box center [367, 102] width 551 height 32
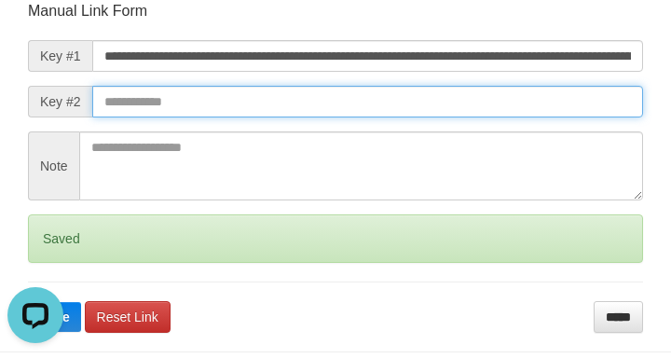
drag, startPoint x: 504, startPoint y: 103, endPoint x: 514, endPoint y: 105, distance: 9.7
click at [505, 104] on input "text" at bounding box center [367, 102] width 551 height 32
click at [28, 302] on button "Save" at bounding box center [54, 317] width 53 height 30
click at [512, 105] on input "text" at bounding box center [367, 102] width 551 height 32
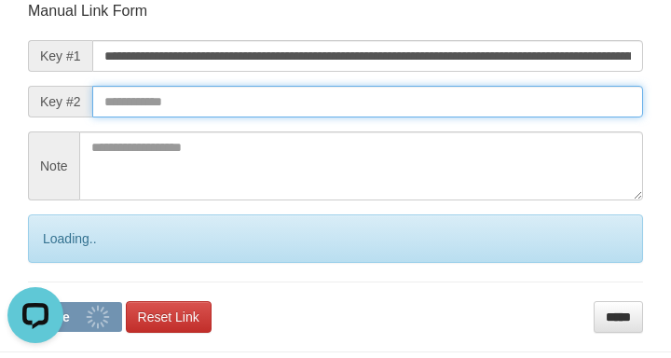
drag, startPoint x: 514, startPoint y: 107, endPoint x: 519, endPoint y: 117, distance: 10.9
click at [523, 117] on input "text" at bounding box center [367, 102] width 551 height 32
click at [28, 302] on button "Save" at bounding box center [75, 317] width 94 height 30
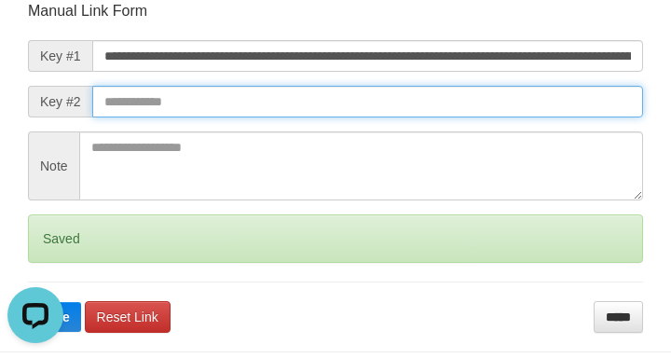
click at [28, 302] on button "Save" at bounding box center [54, 317] width 53 height 30
drag, startPoint x: 522, startPoint y: 112, endPoint x: 542, endPoint y: 120, distance: 22.2
click at [523, 112] on input "text" at bounding box center [367, 102] width 551 height 32
drag, startPoint x: 542, startPoint y: 120, endPoint x: 449, endPoint y: 112, distance: 93.6
click at [545, 121] on form "**********" at bounding box center [335, 167] width 615 height 332
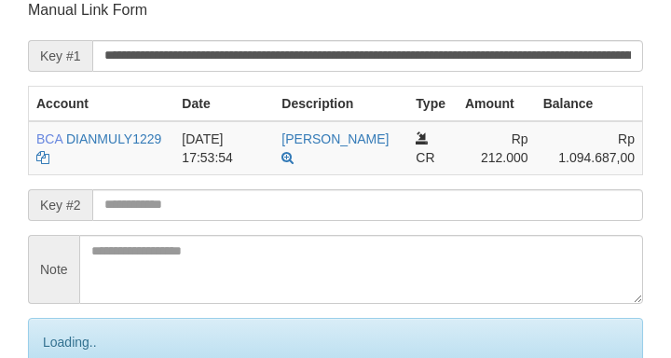
drag, startPoint x: 135, startPoint y: 205, endPoint x: 145, endPoint y: 204, distance: 10.3
click at [137, 205] on input "text" at bounding box center [367, 205] width 551 height 32
click at [147, 206] on input "text" at bounding box center [367, 205] width 551 height 32
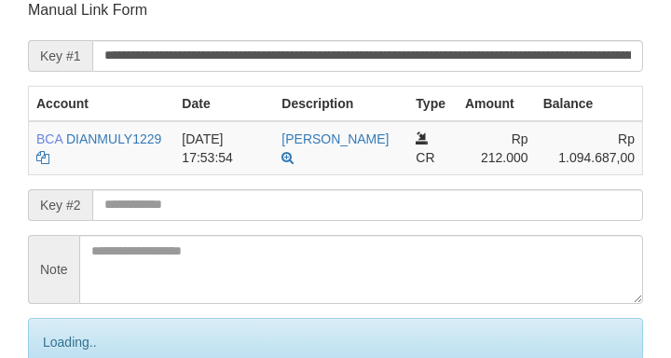
scroll to position [365, 0]
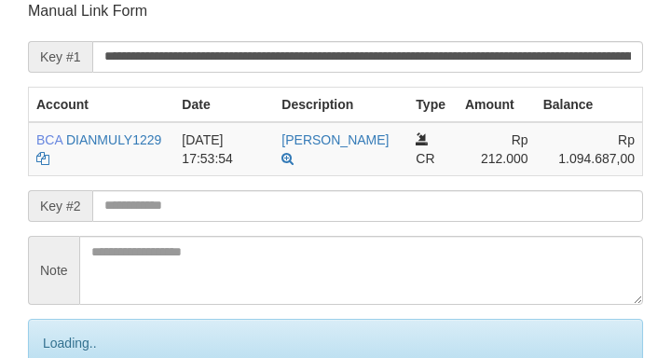
click at [150, 208] on input "text" at bounding box center [367, 206] width 551 height 32
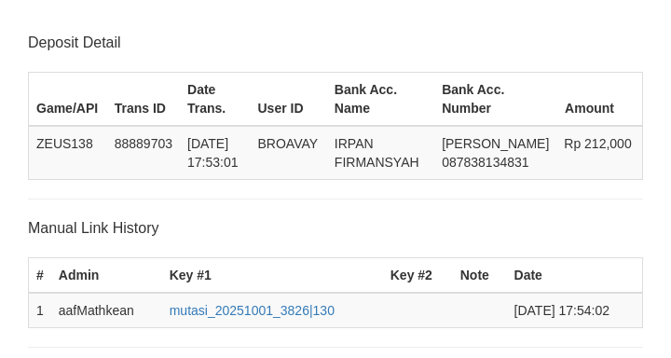
scroll to position [365, 0]
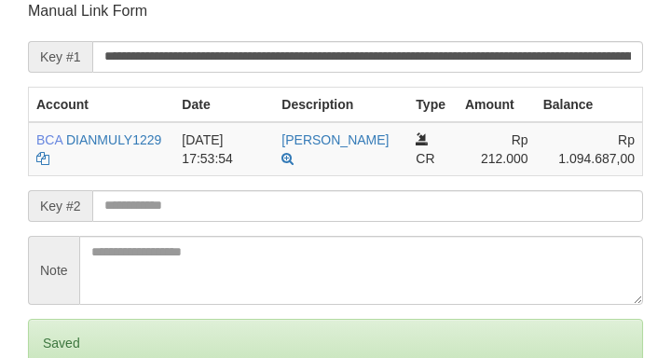
click at [226, 211] on input "text" at bounding box center [367, 206] width 551 height 32
drag, startPoint x: 230, startPoint y: 205, endPoint x: 9, endPoint y: 179, distance: 222.4
click at [226, 200] on input "text" at bounding box center [367, 206] width 551 height 32
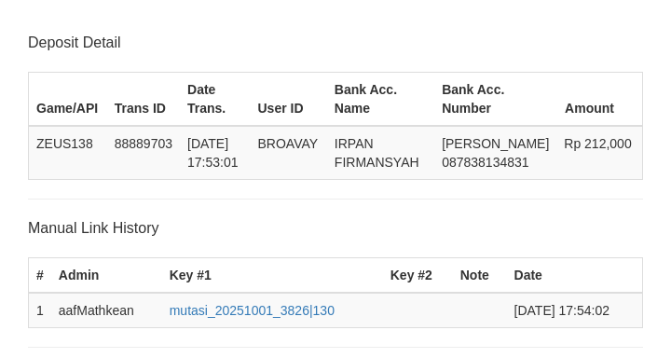
scroll to position [365, 0]
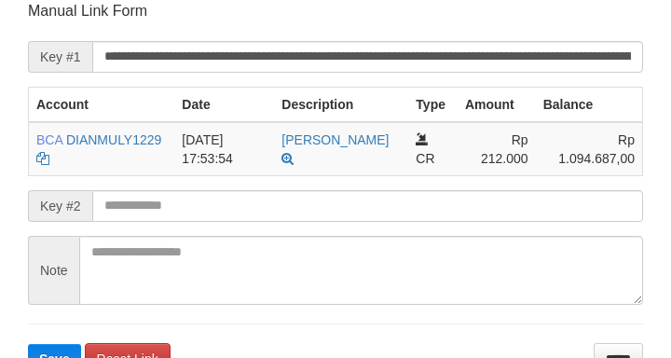
click at [350, 194] on input "text" at bounding box center [367, 206] width 551 height 32
click at [28, 344] on button "Save" at bounding box center [54, 359] width 53 height 30
click at [343, 193] on input "text" at bounding box center [367, 206] width 551 height 32
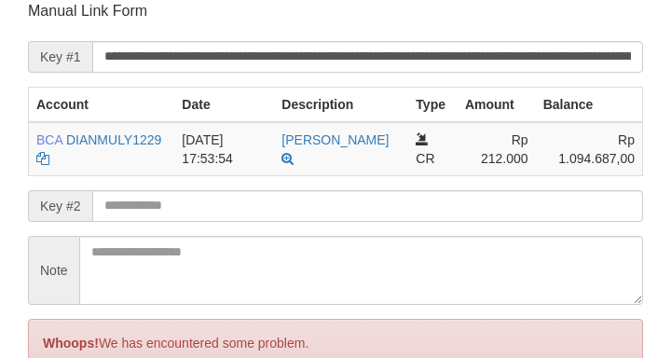
click at [334, 196] on input "text" at bounding box center [367, 206] width 551 height 32
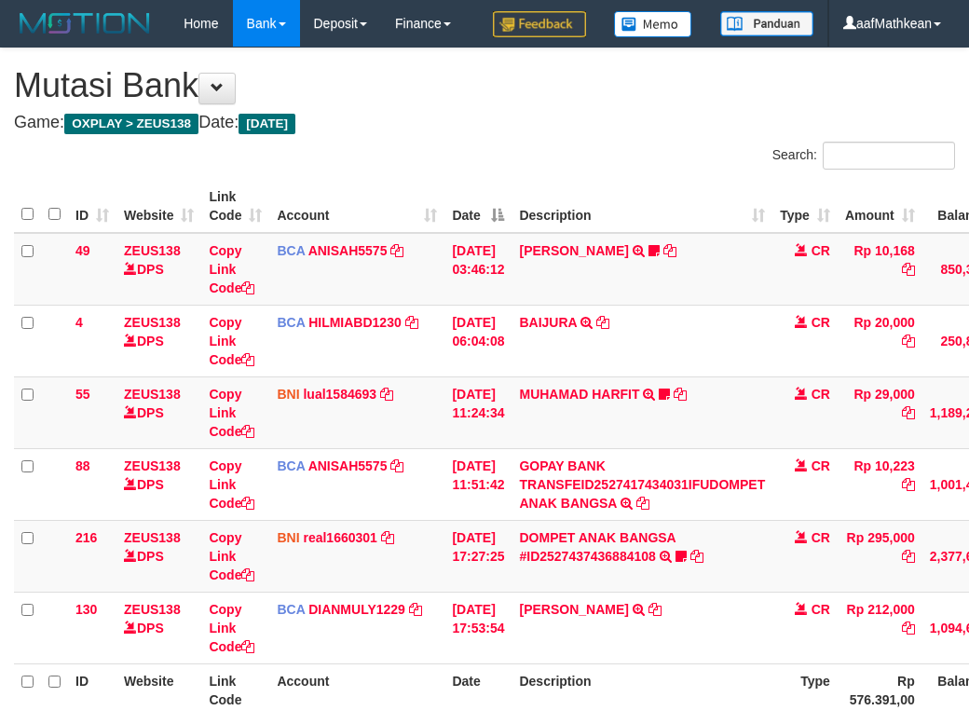
scroll to position [137, 170]
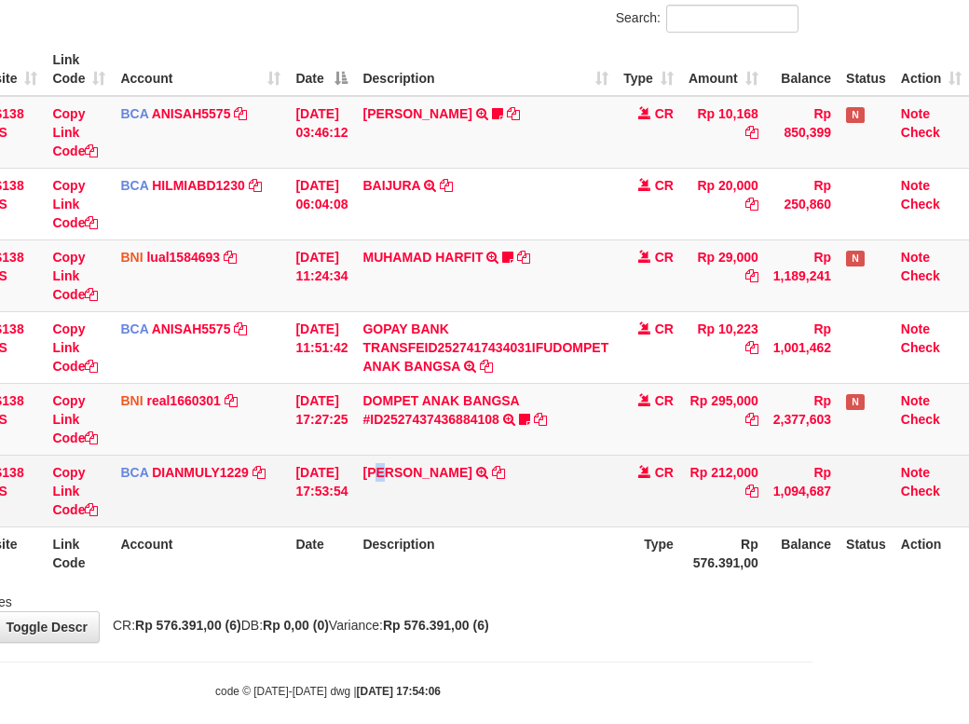
drag, startPoint x: 414, startPoint y: 569, endPoint x: 692, endPoint y: 547, distance: 278.6
click at [494, 527] on td "IRPAN FIRMAN TRSF E-BANKING CR 0110/FTSCY/WS95051 212000.002025100197374113 TRF…" at bounding box center [485, 491] width 261 height 72
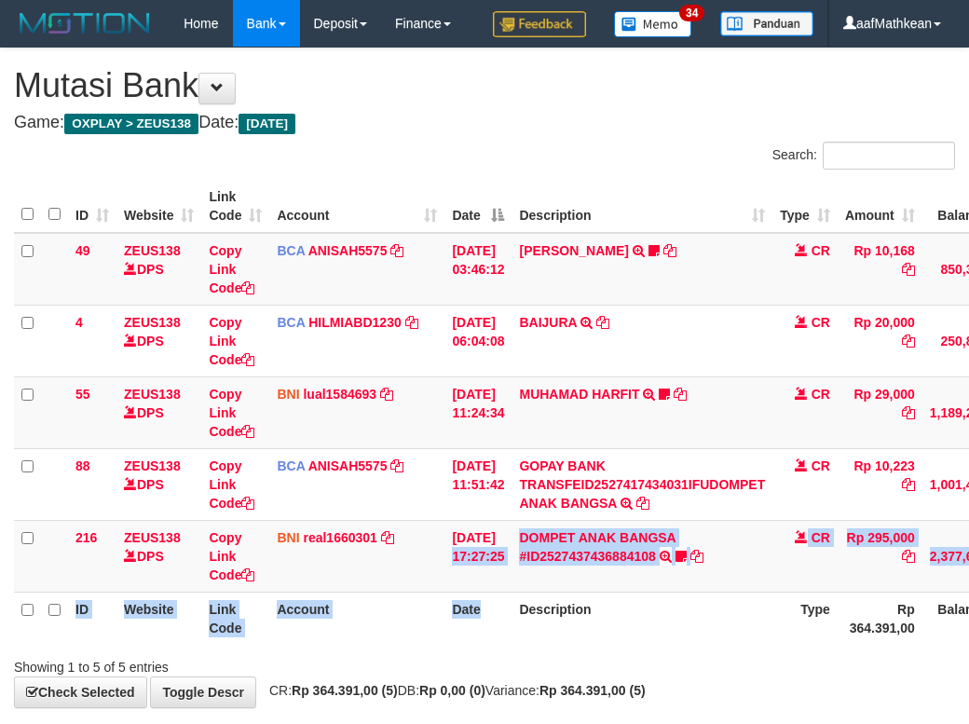
drag, startPoint x: 455, startPoint y: 603, endPoint x: 535, endPoint y: 640, distance: 88.4
click at [511, 645] on table "ID Website Link Code Account Date Description Type Amount Balance Status Action…" at bounding box center [570, 412] width 1112 height 465
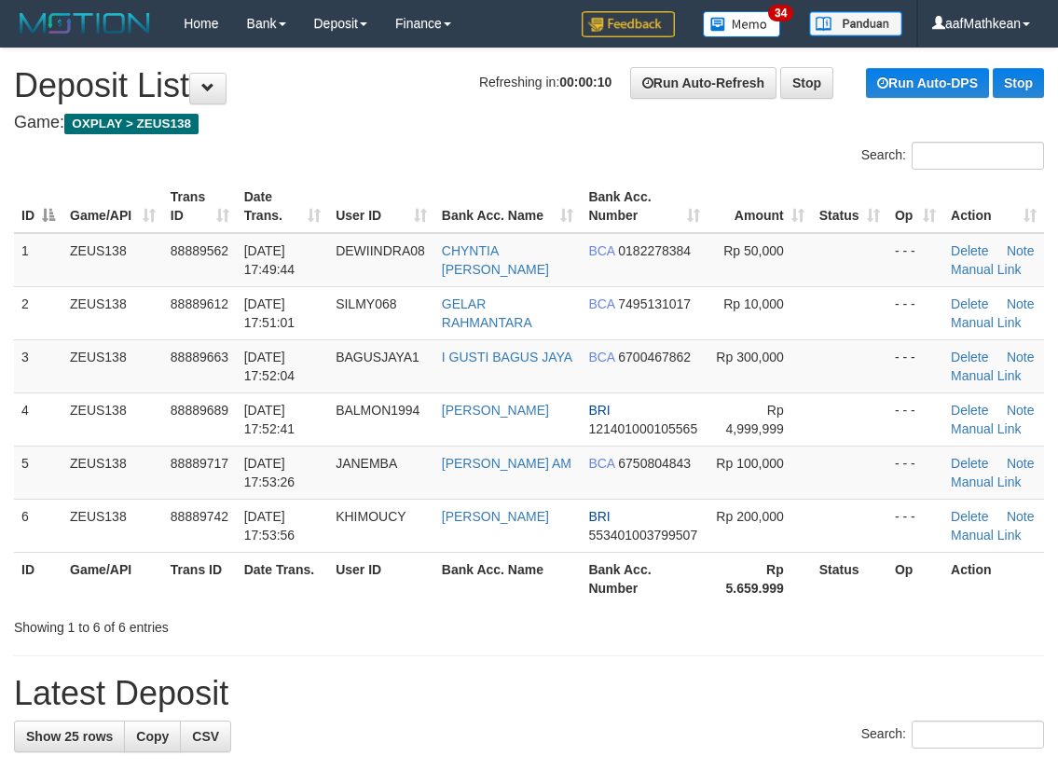
click at [514, 190] on th "Bank Acc. Name" at bounding box center [507, 206] width 147 height 53
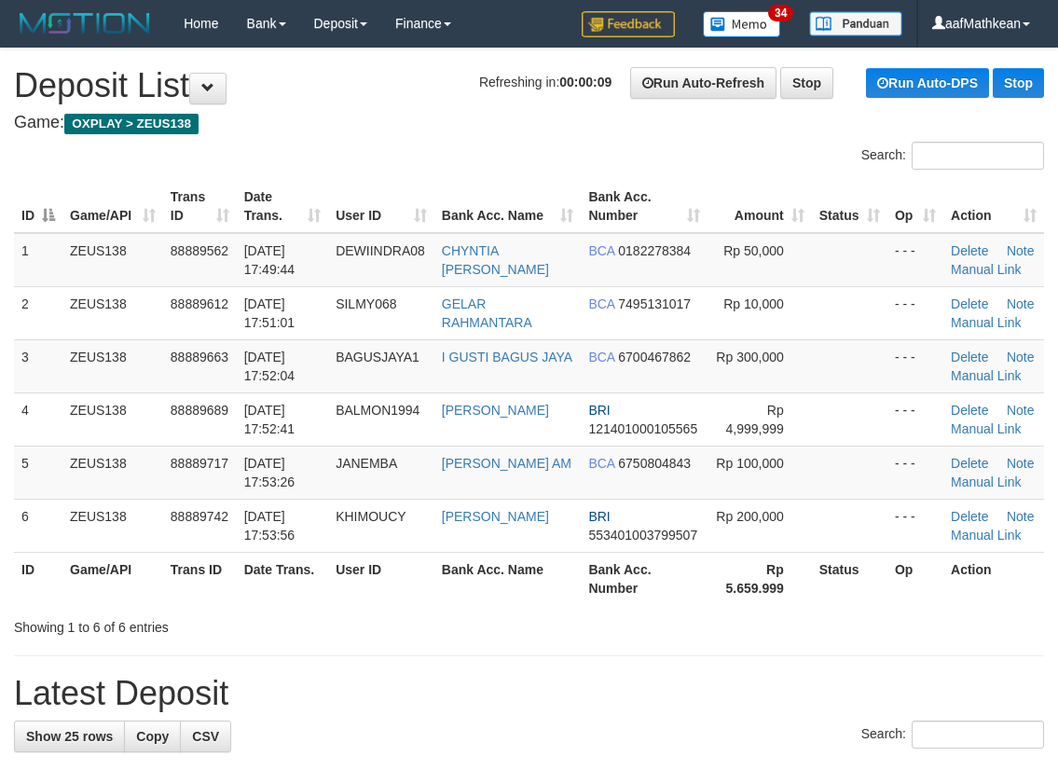
click at [310, 208] on table "ID Game/API Trans ID Date Trans. User ID Bank Acc. Name Bank Acc. Number Amount…" at bounding box center [529, 392] width 1030 height 425
click at [274, 68] on h1 "Refreshing in: 00:00:00 Run Auto-Refresh Stop Run Auto-DPS Stop Deposit List" at bounding box center [529, 85] width 1030 height 37
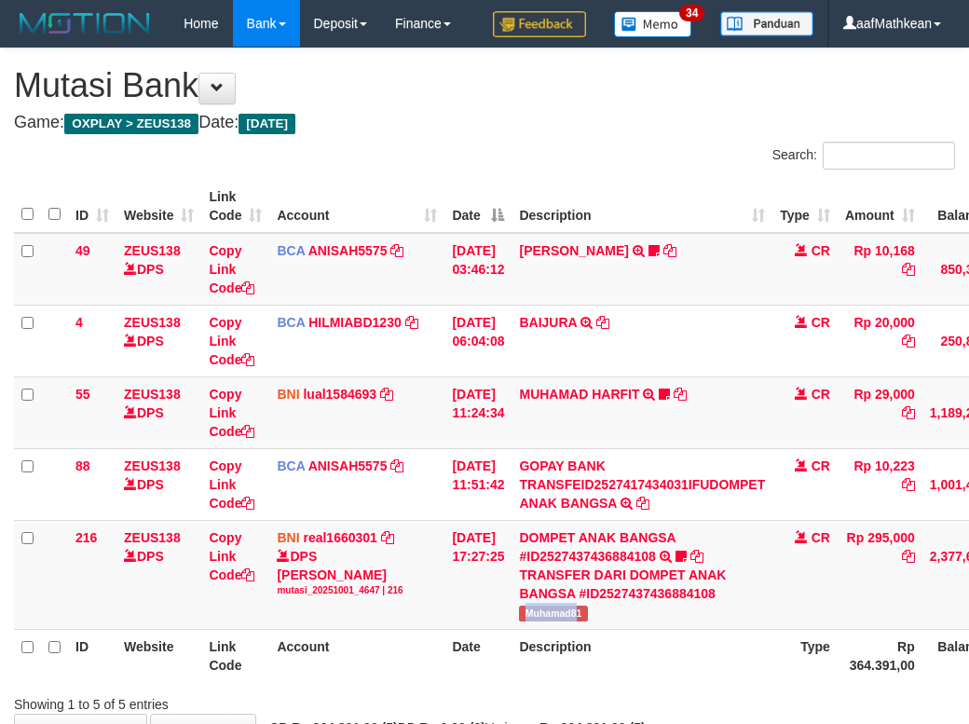
drag, startPoint x: 539, startPoint y: 656, endPoint x: 979, endPoint y: 445, distance: 488.2
click at [587, 622] on span "Muhamad81" at bounding box center [553, 614] width 68 height 16
copy span "Muhamad81"
drag, startPoint x: 523, startPoint y: 418, endPoint x: 540, endPoint y: 438, distance: 26.5
click at [529, 430] on tbody "49 ZEUS138 DPS Copy Link Code BCA ANISAH5575 DPS ANISAH mutasi_20251001_3827 | …" at bounding box center [570, 431] width 1112 height 397
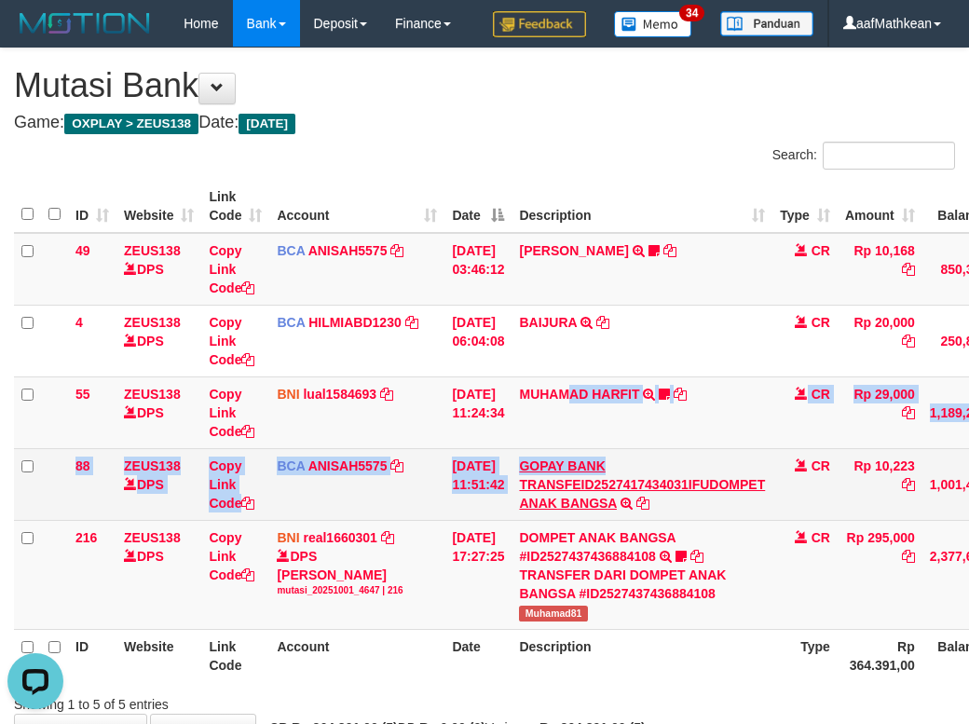
click at [690, 535] on tbody "49 ZEUS138 DPS Copy Link Code BCA ANISAH5575 DPS ANISAH mutasi_20251001_3827 | …" at bounding box center [570, 431] width 1112 height 397
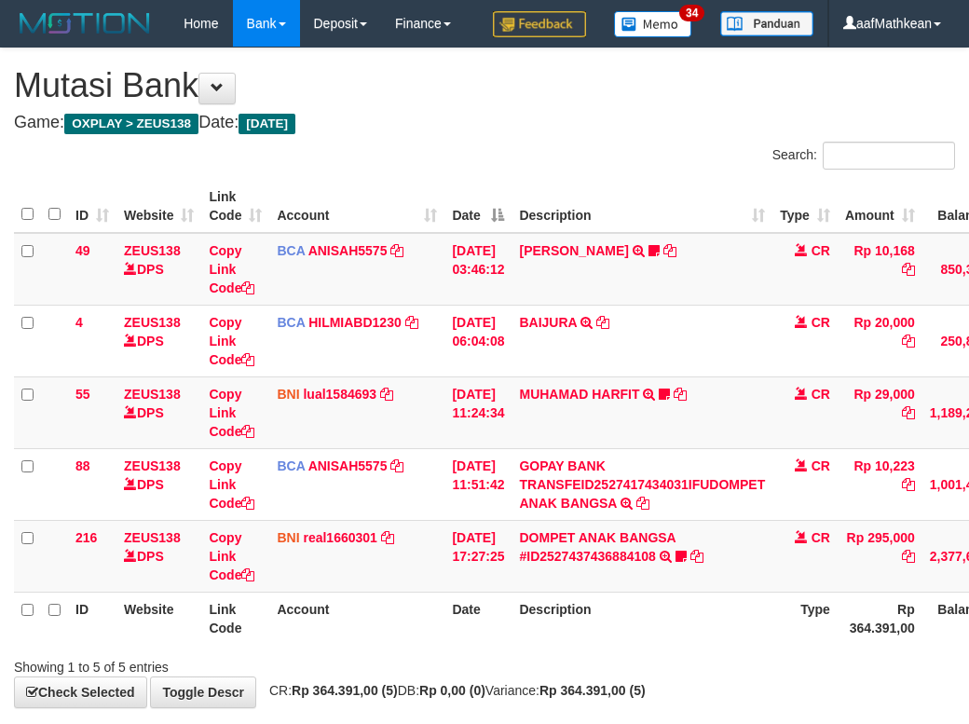
scroll to position [78, 0]
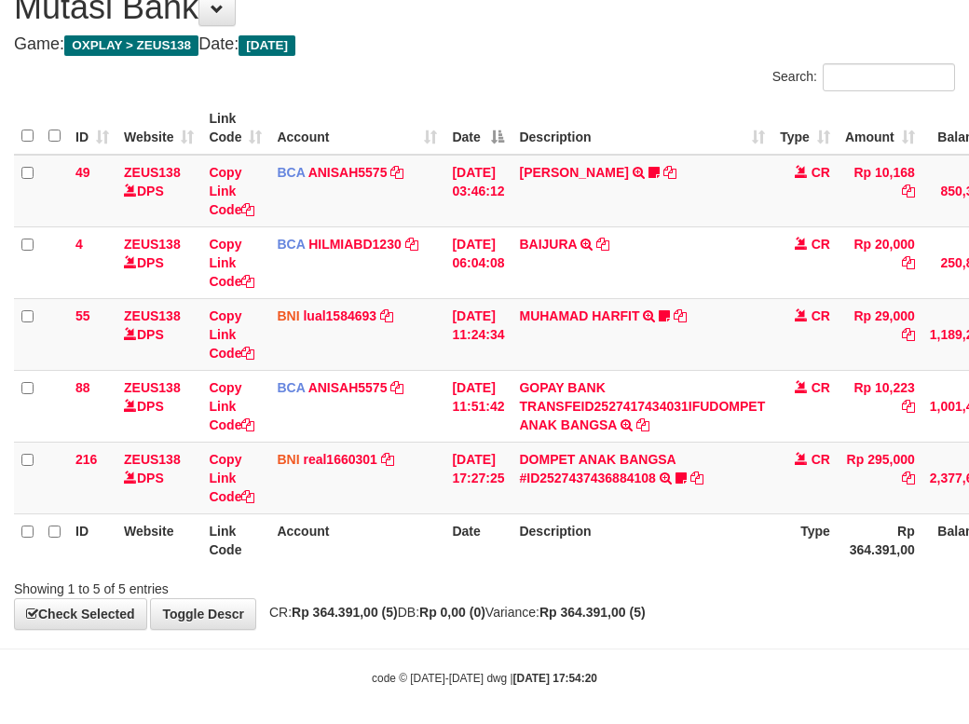
click at [968, 666] on html "Toggle navigation Home Bank Account List Load By Website Group [OXPLAY] ZEUS138…" at bounding box center [484, 328] width 969 height 812
click at [562, 691] on body "Toggle navigation Home Bank Account List Load By Website Group [OXPLAY] ZEUS138…" at bounding box center [484, 328] width 969 height 812
drag, startPoint x: 596, startPoint y: 682, endPoint x: 637, endPoint y: 687, distance: 41.3
click at [627, 697] on body "Toggle navigation Home Bank Account List Load By Website Group [OXPLAY] ZEUS138…" at bounding box center [484, 328] width 969 height 812
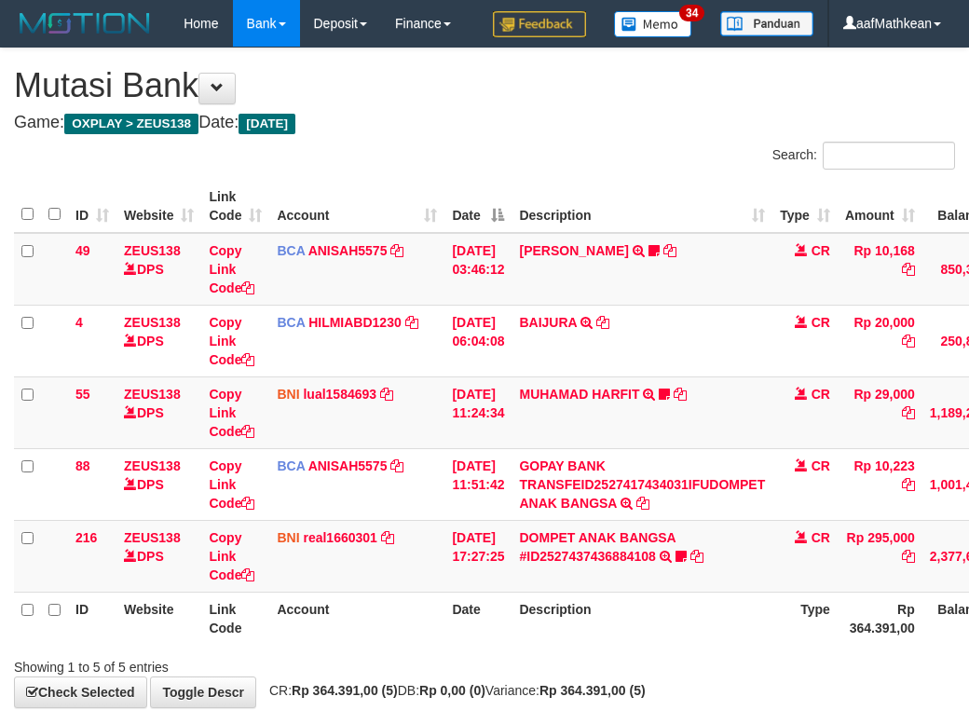
scroll to position [78, 0]
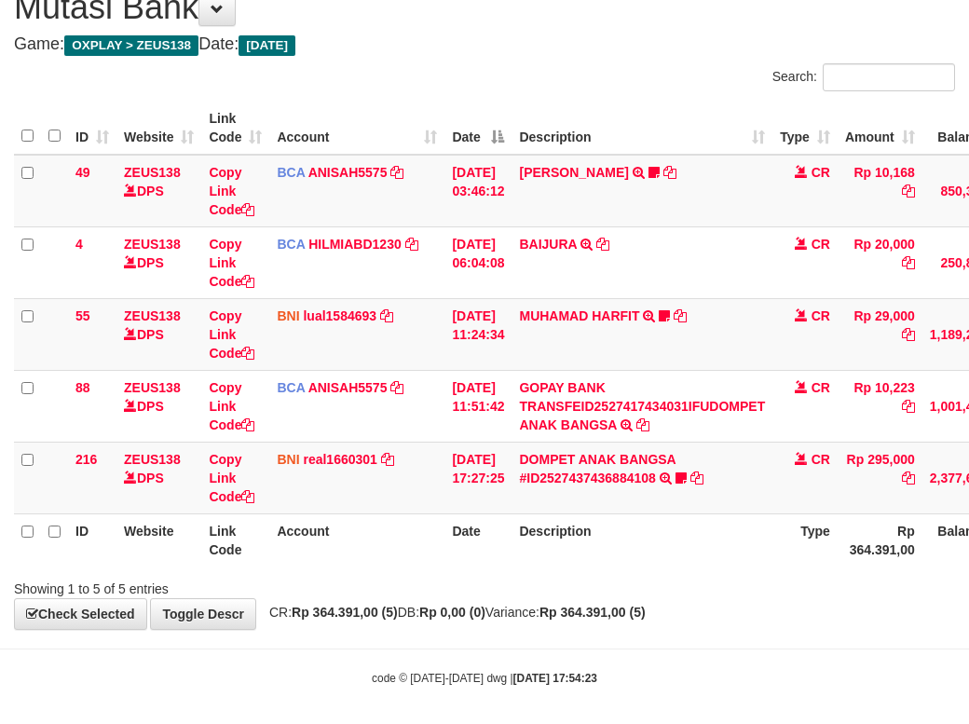
click at [709, 629] on div "**********" at bounding box center [484, 299] width 969 height 659
drag, startPoint x: 680, startPoint y: 665, endPoint x: 697, endPoint y: 662, distance: 17.0
click at [646, 620] on strong "Rp 364.391,00 (5)" at bounding box center [593, 612] width 106 height 15
drag, startPoint x: 719, startPoint y: 660, endPoint x: 977, endPoint y: 624, distance: 260.7
click at [789, 629] on div "**********" at bounding box center [484, 299] width 969 height 659
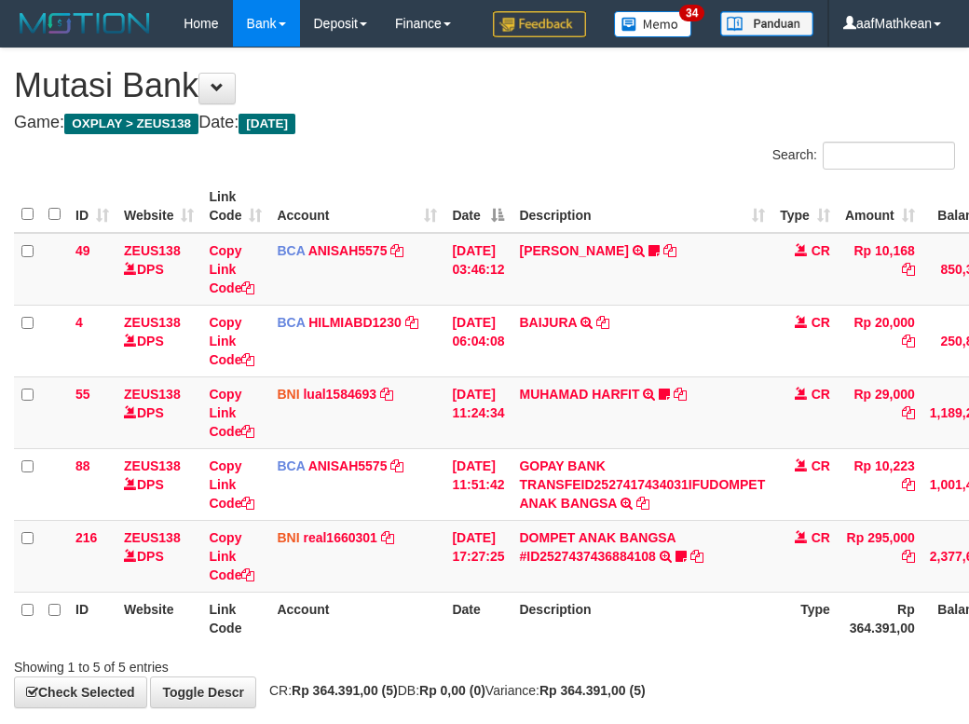
scroll to position [78, 0]
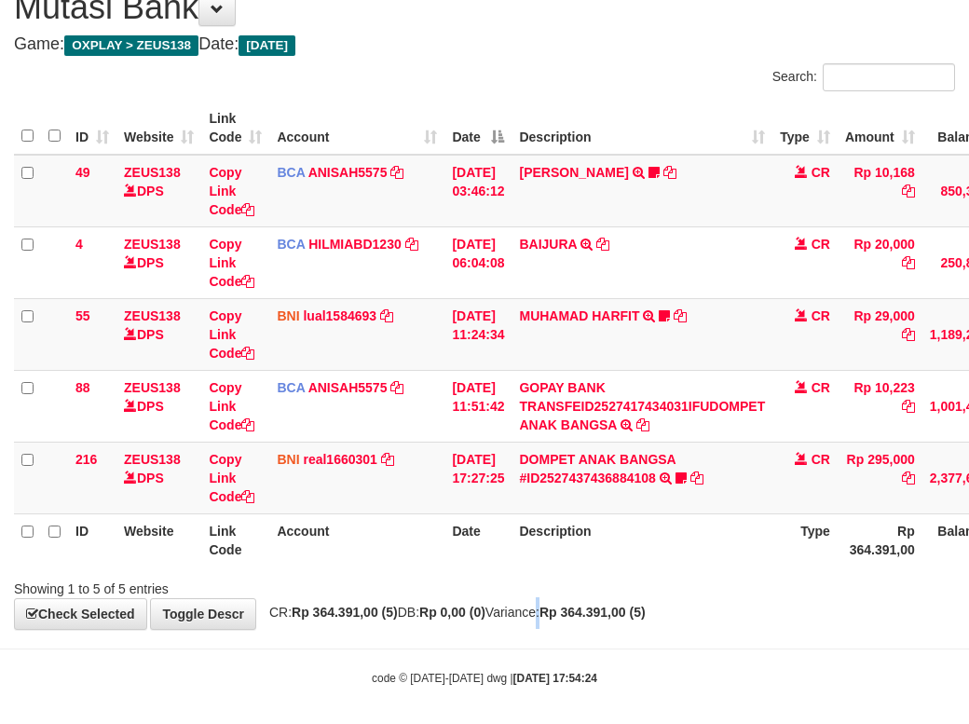
drag, startPoint x: 556, startPoint y: 649, endPoint x: 597, endPoint y: 639, distance: 42.1
click at [555, 629] on div "**********" at bounding box center [484, 299] width 969 height 659
click at [619, 598] on div "Showing 1 to 5 of 5 entries" at bounding box center [484, 585] width 969 height 26
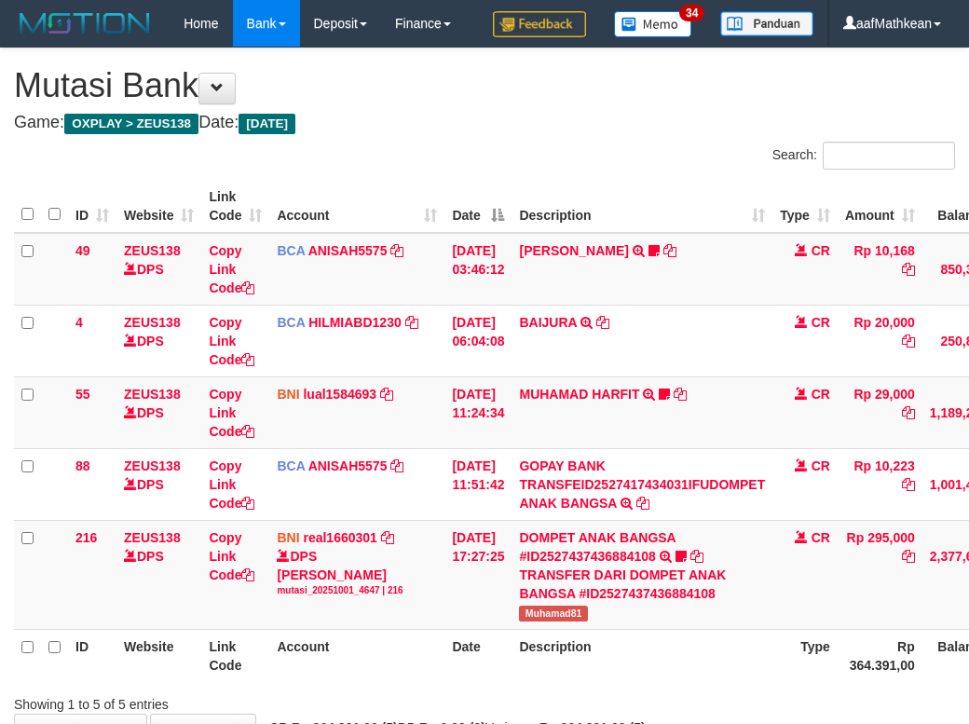
scroll to position [78, 0]
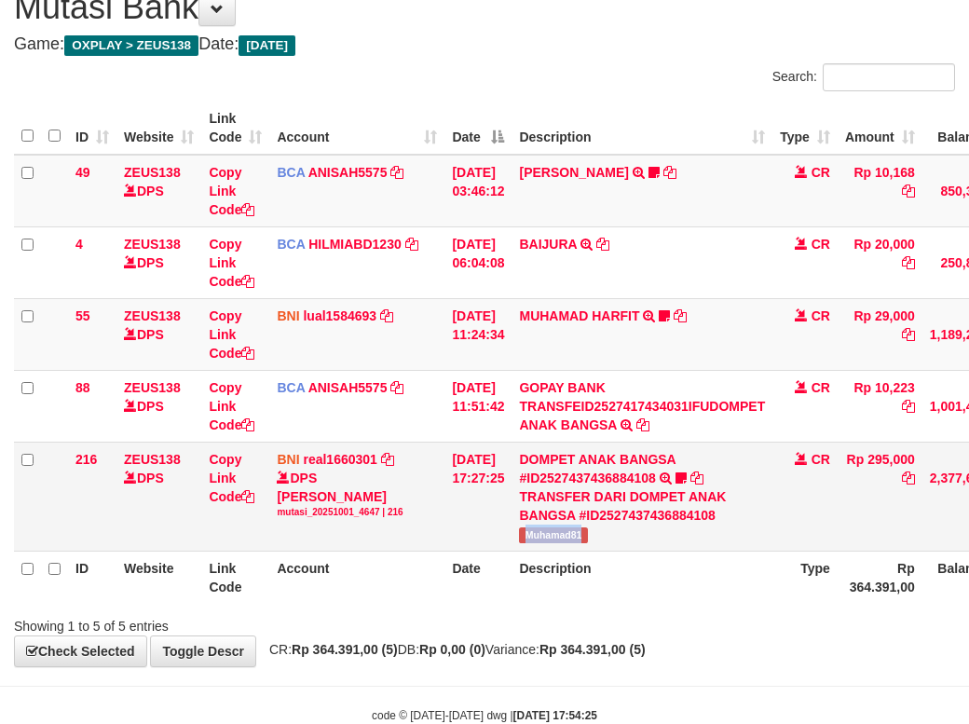
drag, startPoint x: 543, startPoint y: 583, endPoint x: 643, endPoint y: 555, distance: 103.3
click at [628, 551] on td "DOMPET ANAK BANGSA #ID2527437436884108 TRANSFER DARI DOMPET ANAK BANGSA #ID2527…" at bounding box center [642, 496] width 261 height 109
copy span "Muhamad81"
drag, startPoint x: 377, startPoint y: 583, endPoint x: 830, endPoint y: 527, distance: 456.4
click at [418, 551] on td "BNI real1660301 DPS REYHAN ALMANSYAH mutasi_20251001_4647 | 216 mutasi_20251001…" at bounding box center [356, 496] width 175 height 109
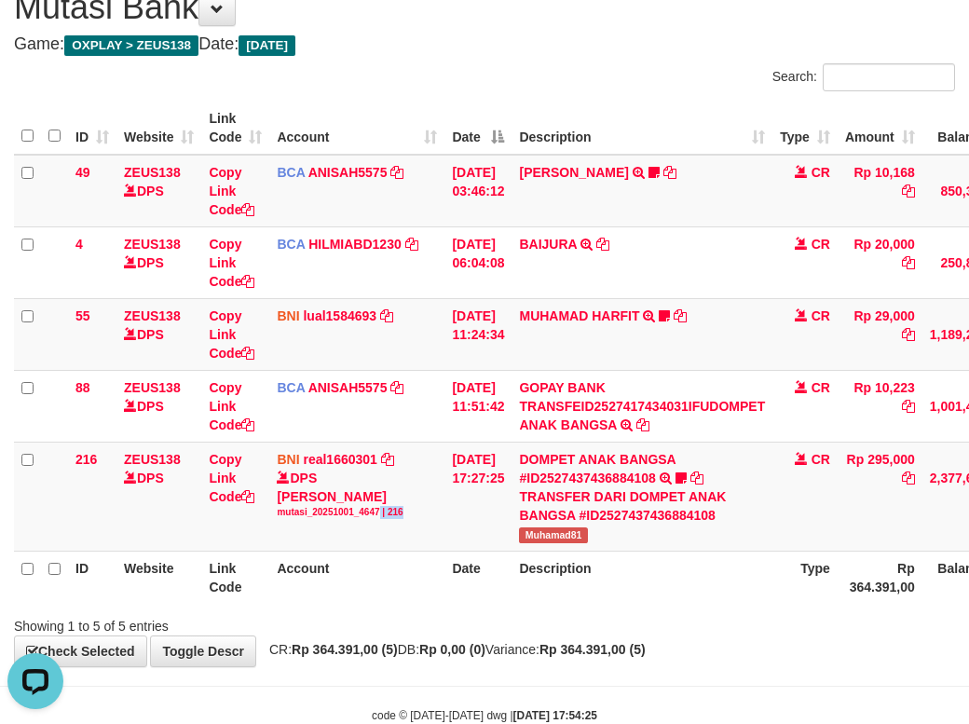
scroll to position [0, 0]
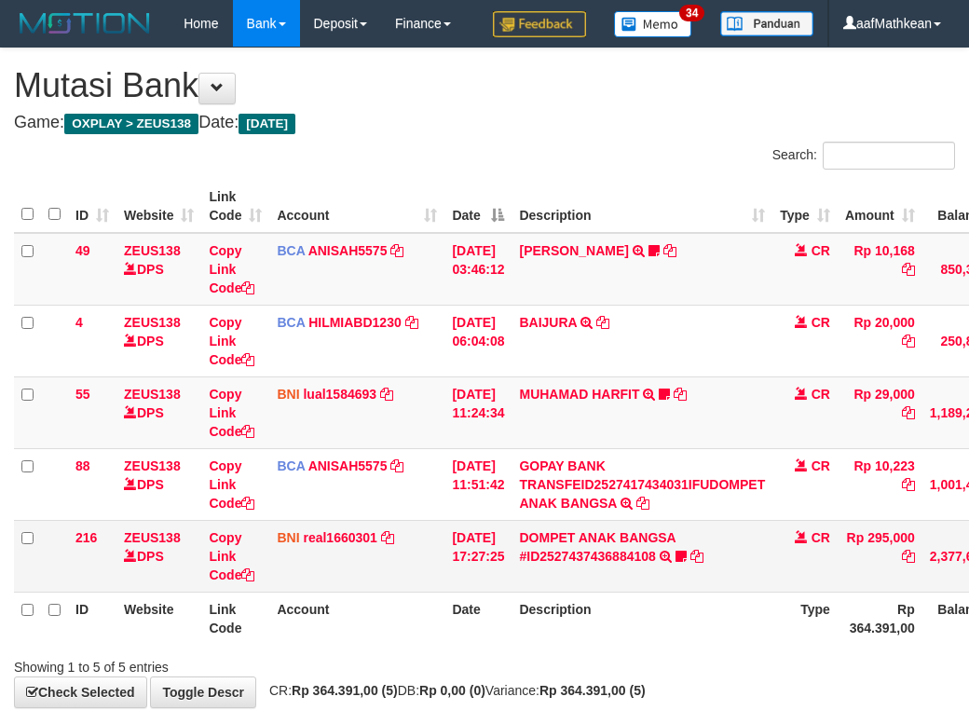
scroll to position [78, 0]
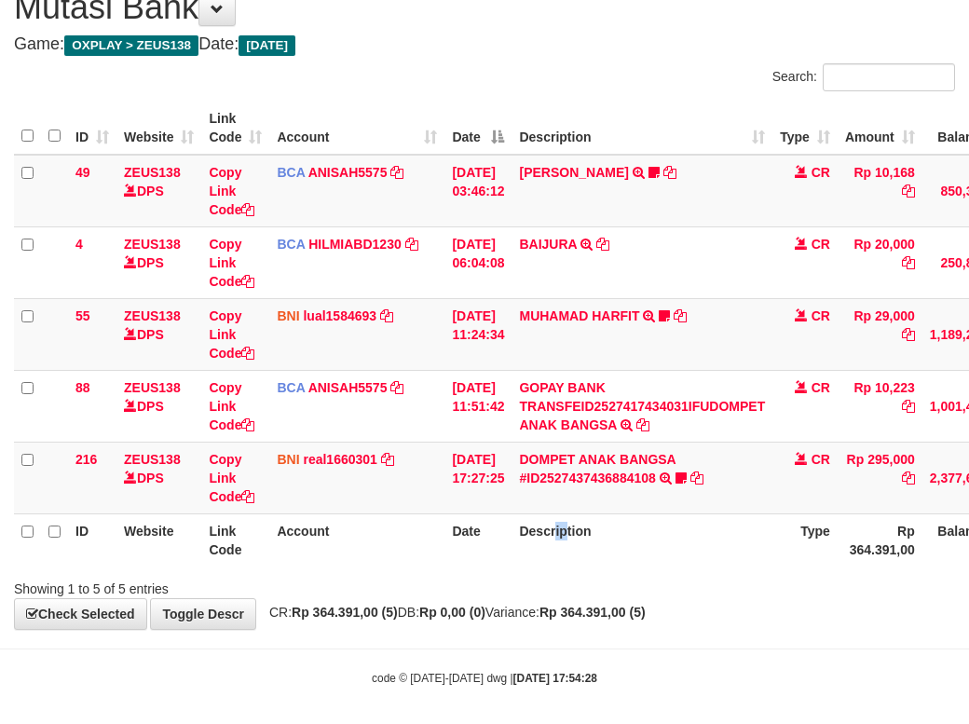
drag, startPoint x: 571, startPoint y: 567, endPoint x: 584, endPoint y: 573, distance: 14.6
click at [581, 567] on th "Description" at bounding box center [642, 540] width 261 height 53
click at [601, 567] on th "Description" at bounding box center [642, 540] width 261 height 53
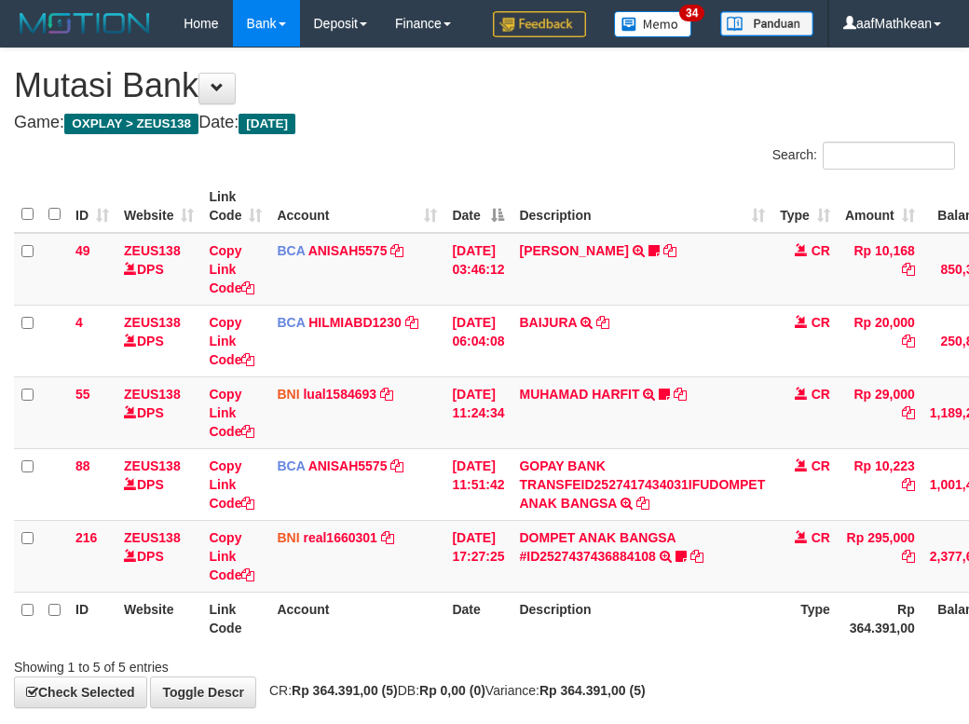
scroll to position [78, 0]
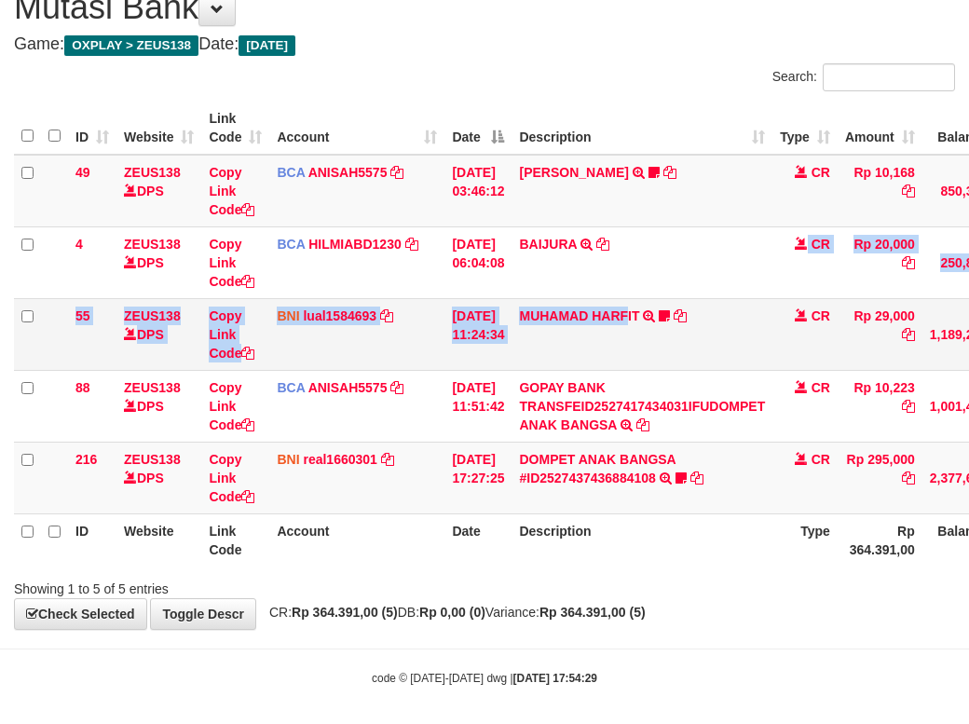
click at [642, 354] on tbody "49 ZEUS138 DPS Copy Link Code BCA ANISAH5575 DPS ANISAH mutasi_20251001_3827 | …" at bounding box center [570, 335] width 1112 height 360
click at [492, 567] on th "Date" at bounding box center [478, 540] width 67 height 53
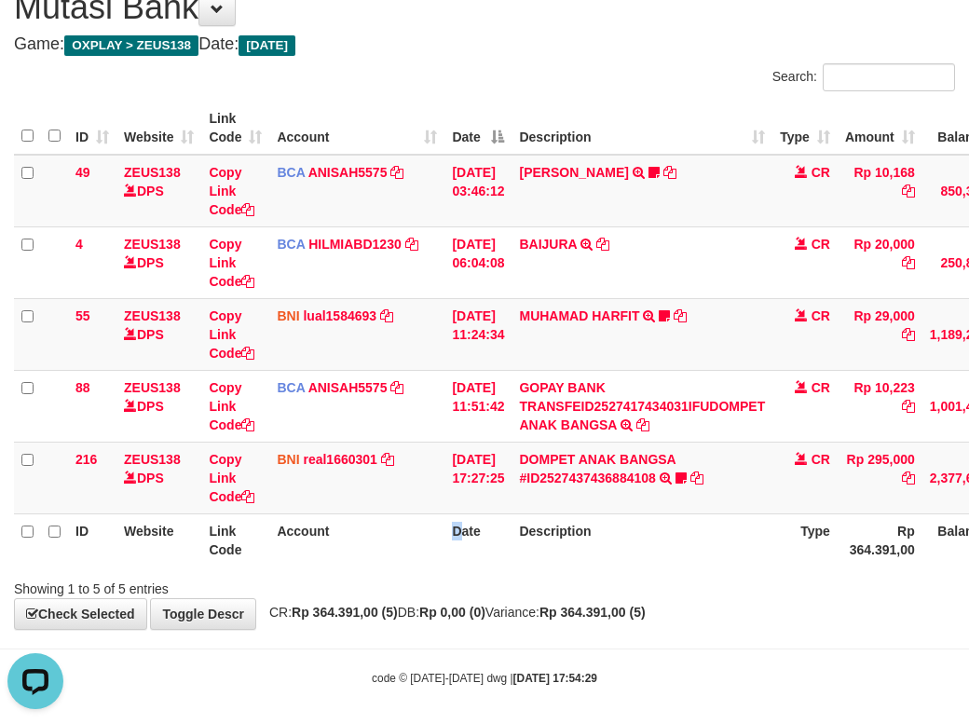
click at [457, 572] on div "ID Website Link Code Account Date Description Type Amount Balance Status Action…" at bounding box center [484, 334] width 969 height 476
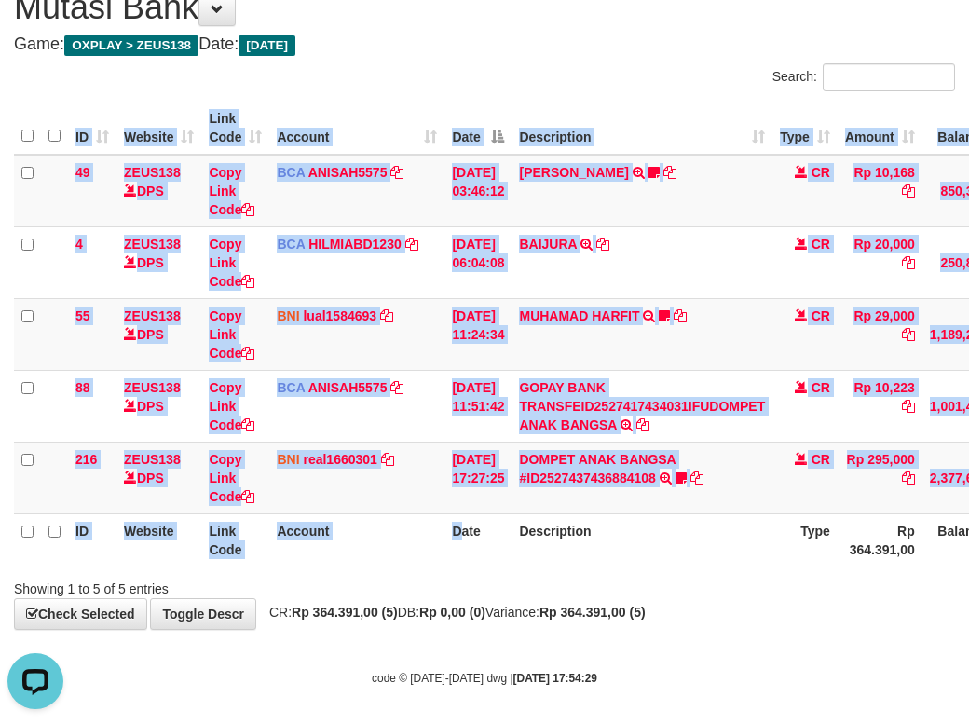
click at [514, 629] on div "**********" at bounding box center [484, 299] width 969 height 659
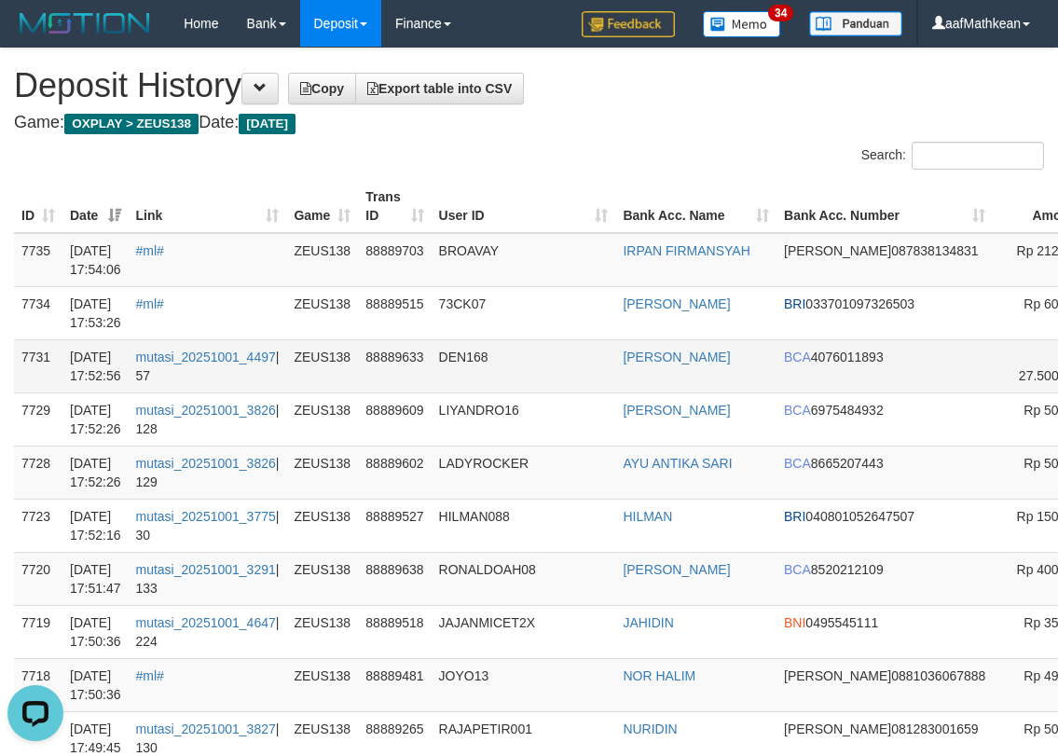
drag, startPoint x: 1106, startPoint y: 291, endPoint x: 0, endPoint y: 383, distance: 1110.2
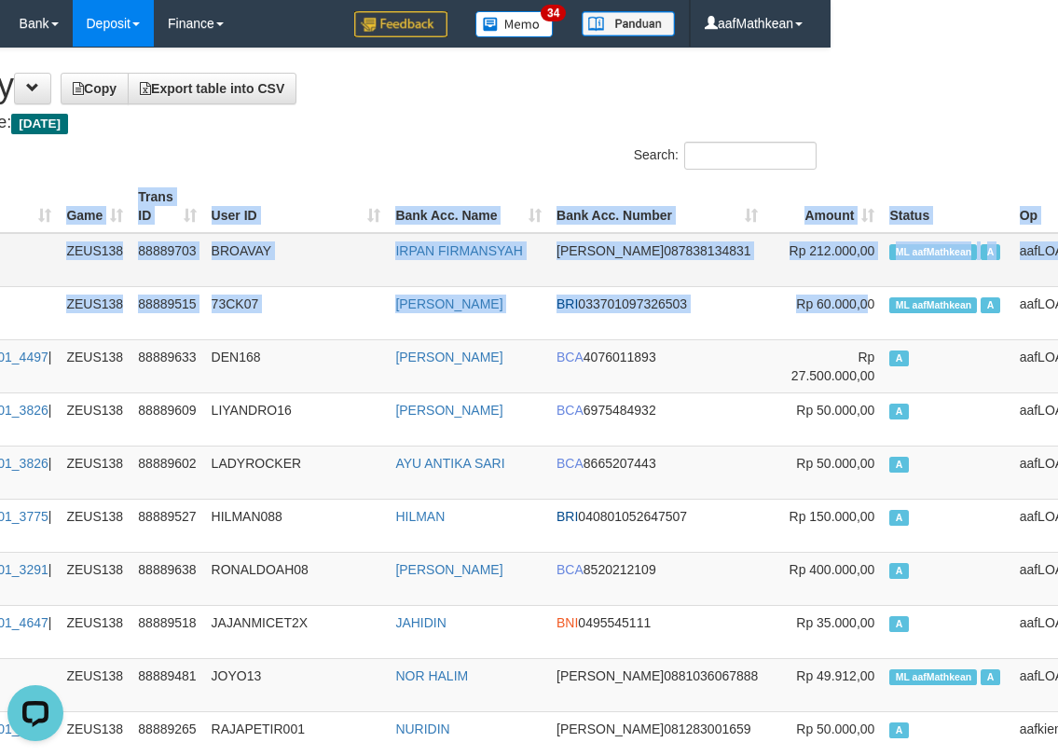
click at [889, 249] on span "ML aafMathkean" at bounding box center [933, 252] width 88 height 16
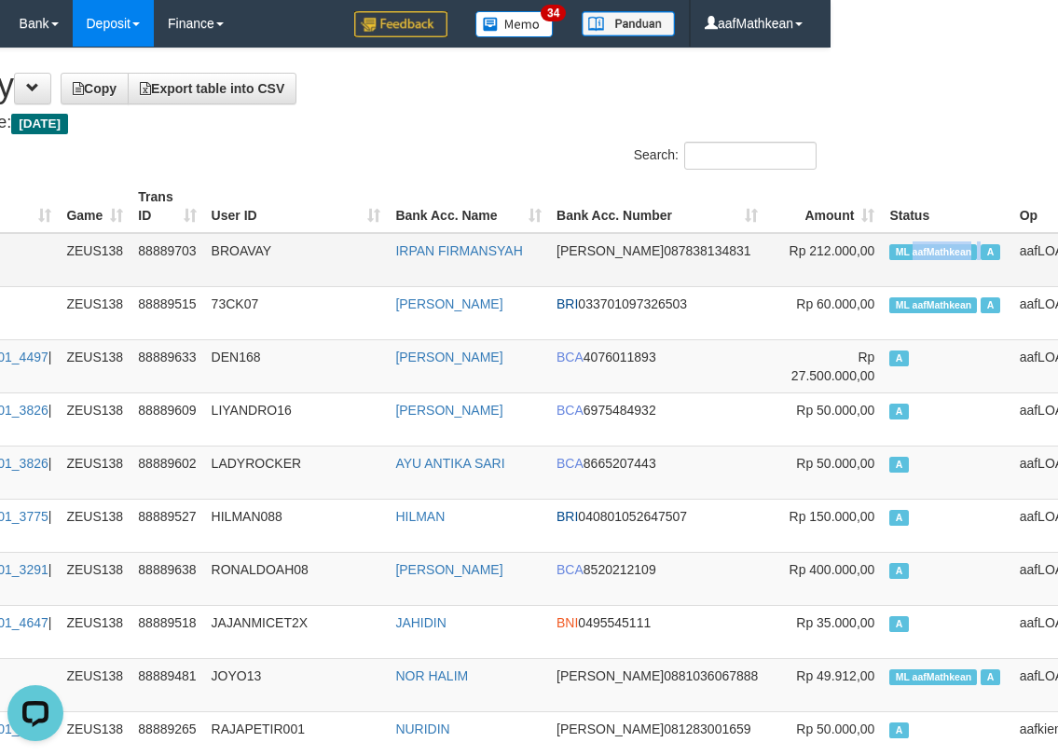
click at [889, 249] on span "ML aafMathkean" at bounding box center [933, 252] width 88 height 16
copy td "aafMathkean"
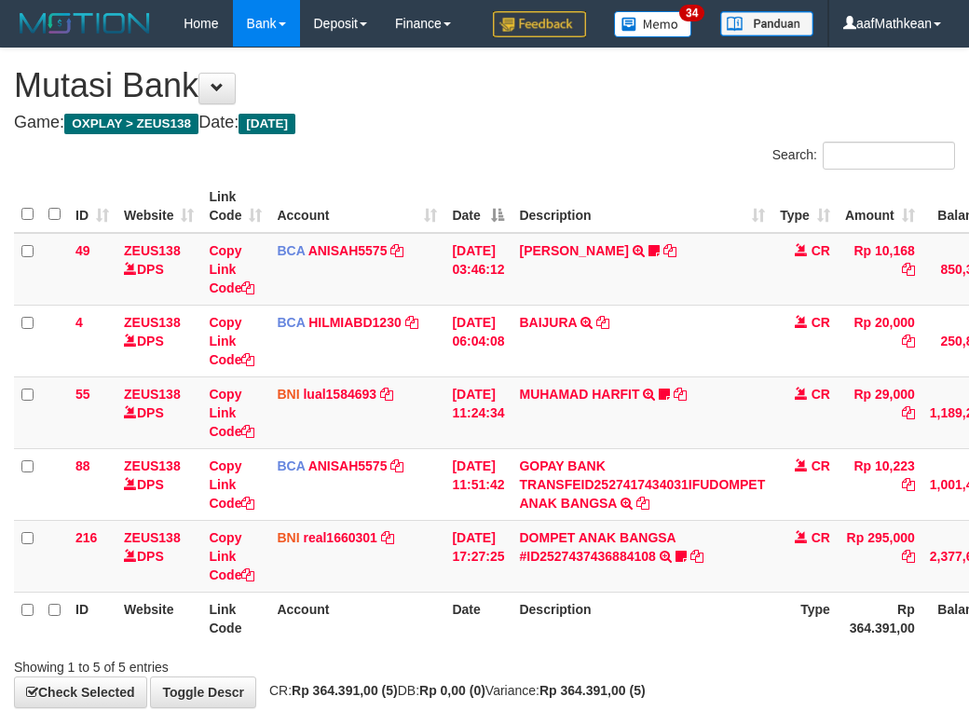
scroll to position [78, 0]
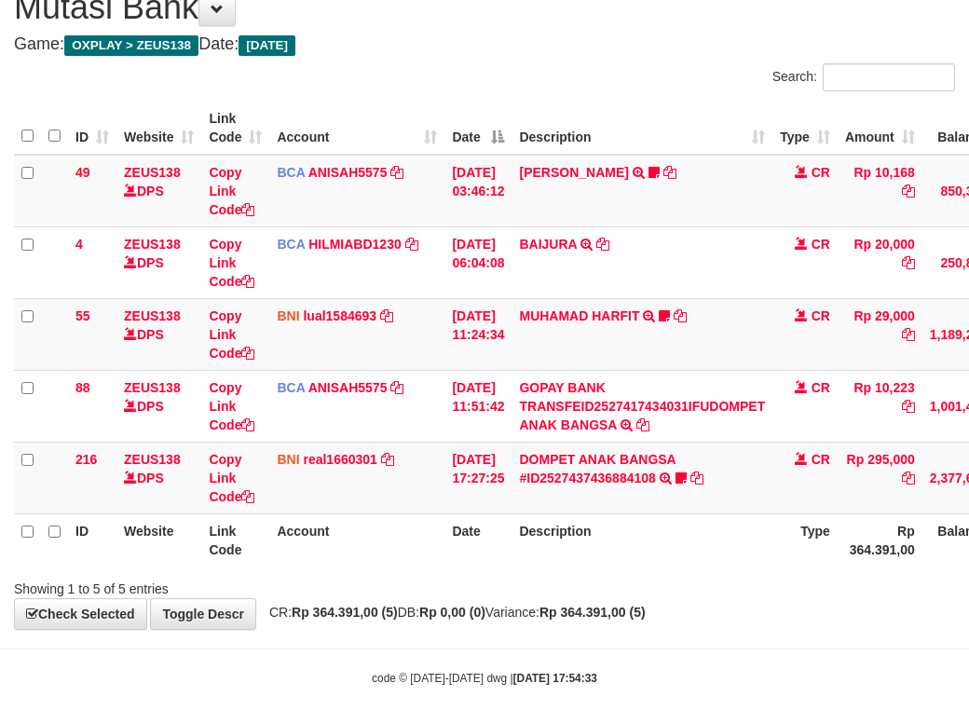
click at [541, 629] on div "**********" at bounding box center [484, 299] width 969 height 659
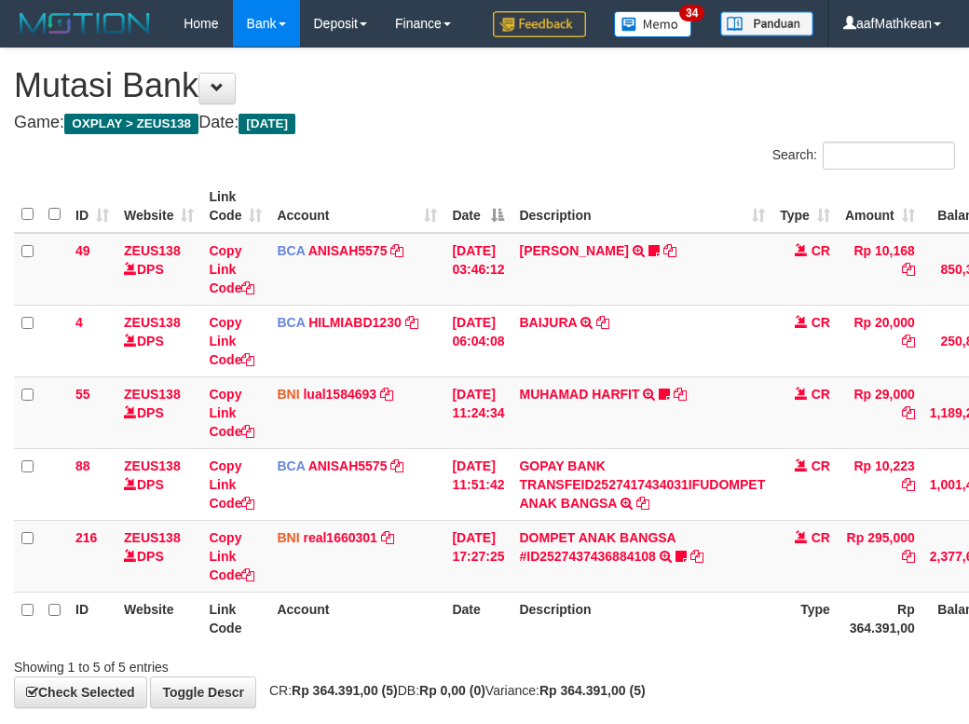
scroll to position [78, 0]
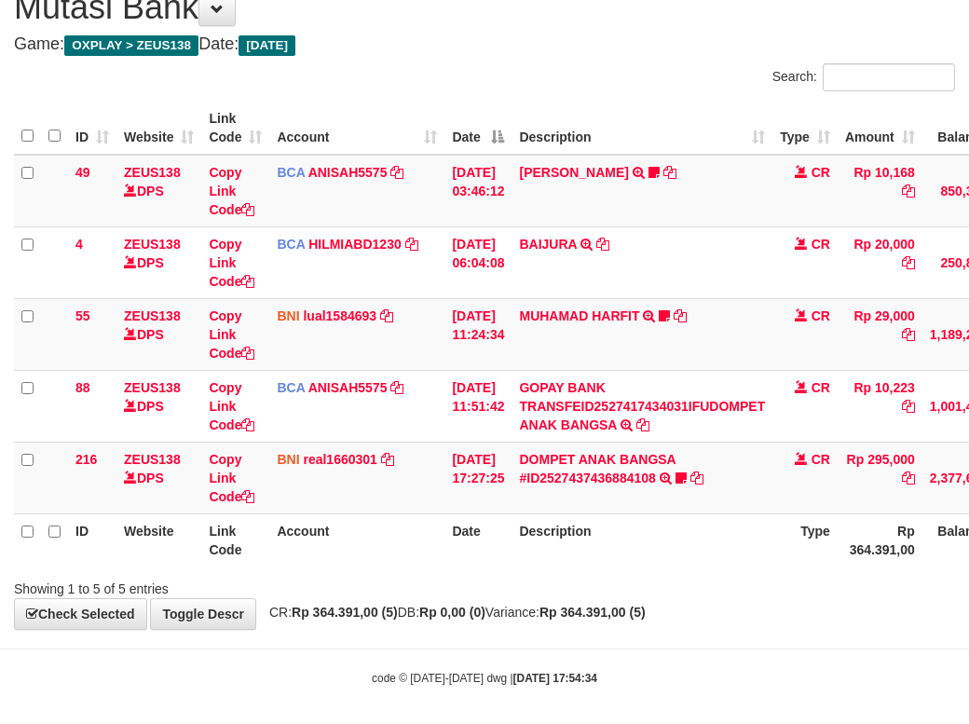
drag, startPoint x: 0, startPoint y: 0, endPoint x: 972, endPoint y: 589, distance: 1136.7
click at [729, 598] on div "Showing 1 to 5 of 5 entries" at bounding box center [484, 585] width 969 height 26
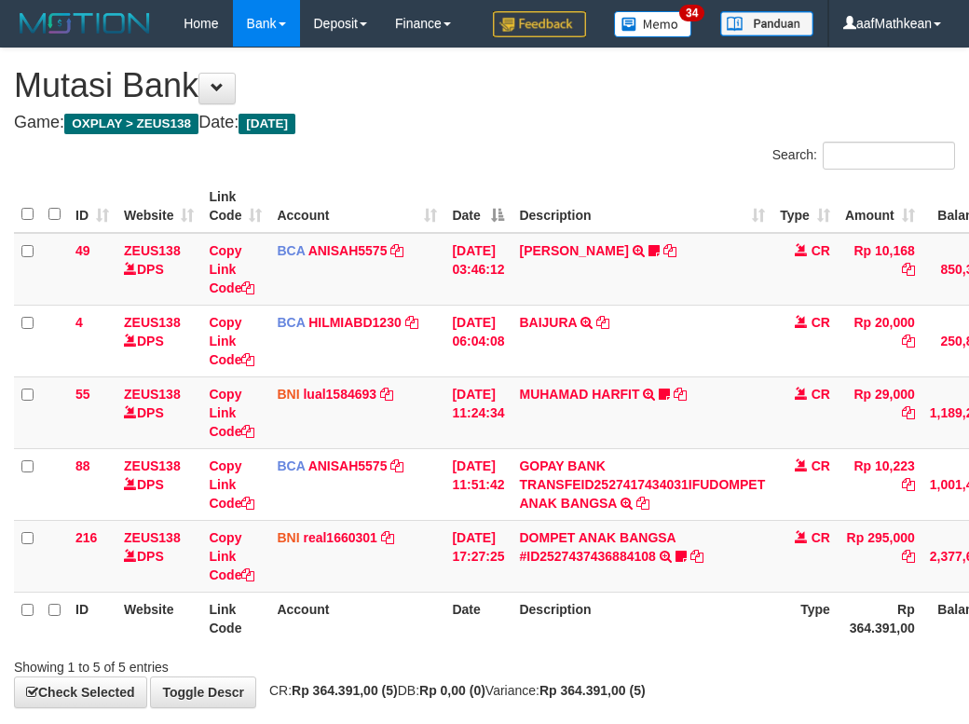
scroll to position [78, 0]
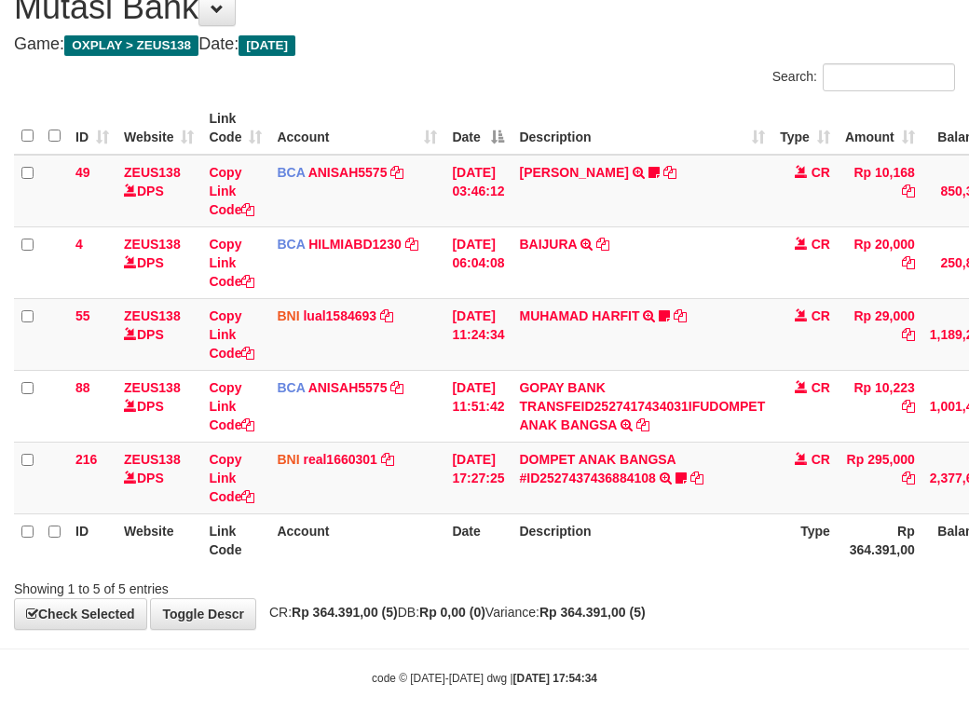
drag, startPoint x: 291, startPoint y: 560, endPoint x: 920, endPoint y: 587, distance: 629.7
click at [308, 567] on th "Account" at bounding box center [356, 540] width 175 height 53
drag, startPoint x: 920, startPoint y: 587, endPoint x: 1147, endPoint y: 559, distance: 229.1
click at [968, 559] on html "Toggle navigation Home Bank Account List Load By Website Group [OXPLAY] ZEUS138…" at bounding box center [484, 328] width 969 height 812
click at [429, 629] on div "**********" at bounding box center [484, 299] width 969 height 659
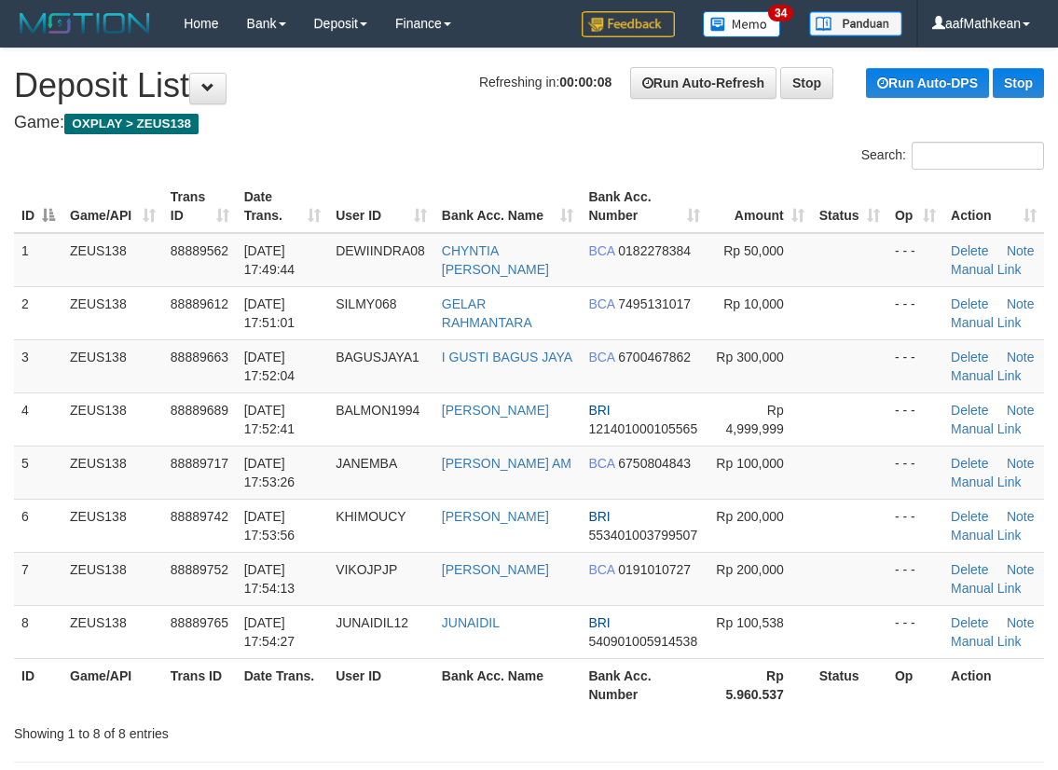
click at [295, 129] on h4 "Game: OXPLAY > ZEUS138" at bounding box center [529, 123] width 1030 height 19
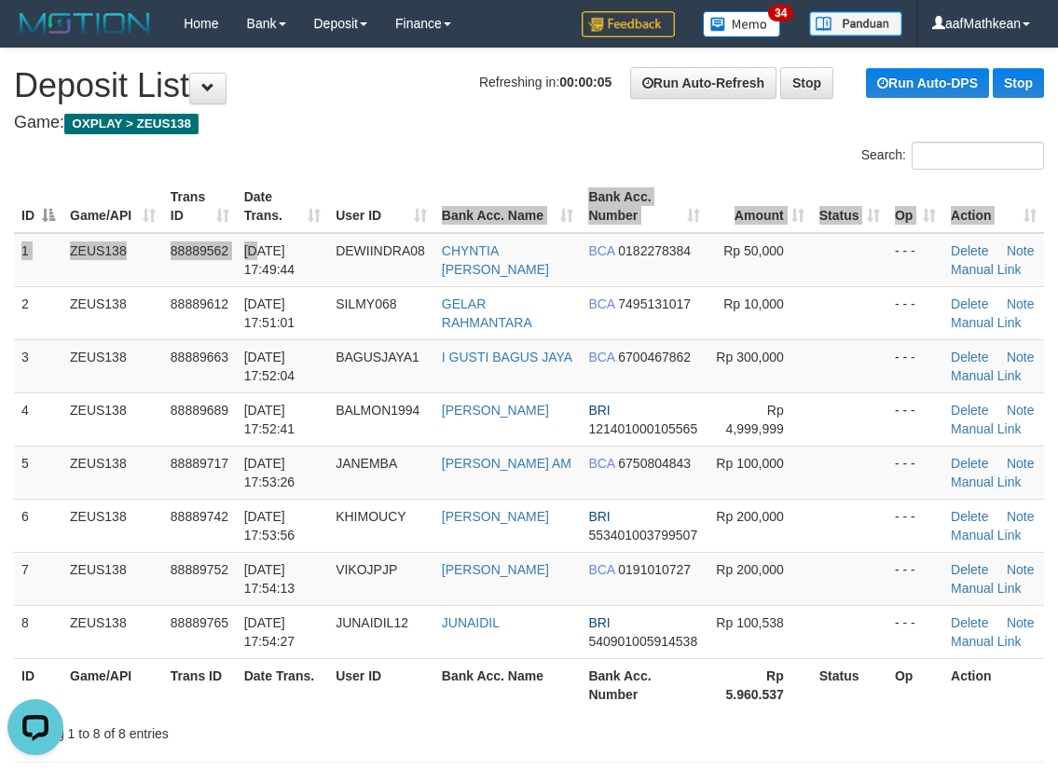
drag, startPoint x: 375, startPoint y: 192, endPoint x: 334, endPoint y: 190, distance: 41.1
click at [359, 191] on table "ID Game/API Trans ID Date Trans. User ID Bank Acc. Name Bank Acc. Number Amount…" at bounding box center [529, 445] width 1030 height 531
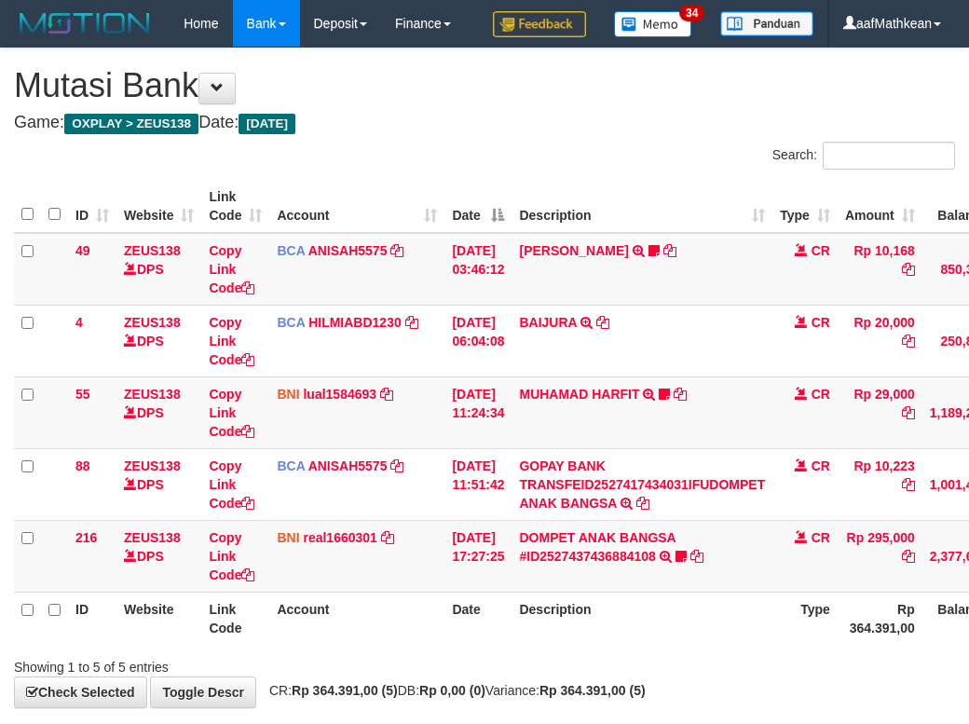
scroll to position [78, 0]
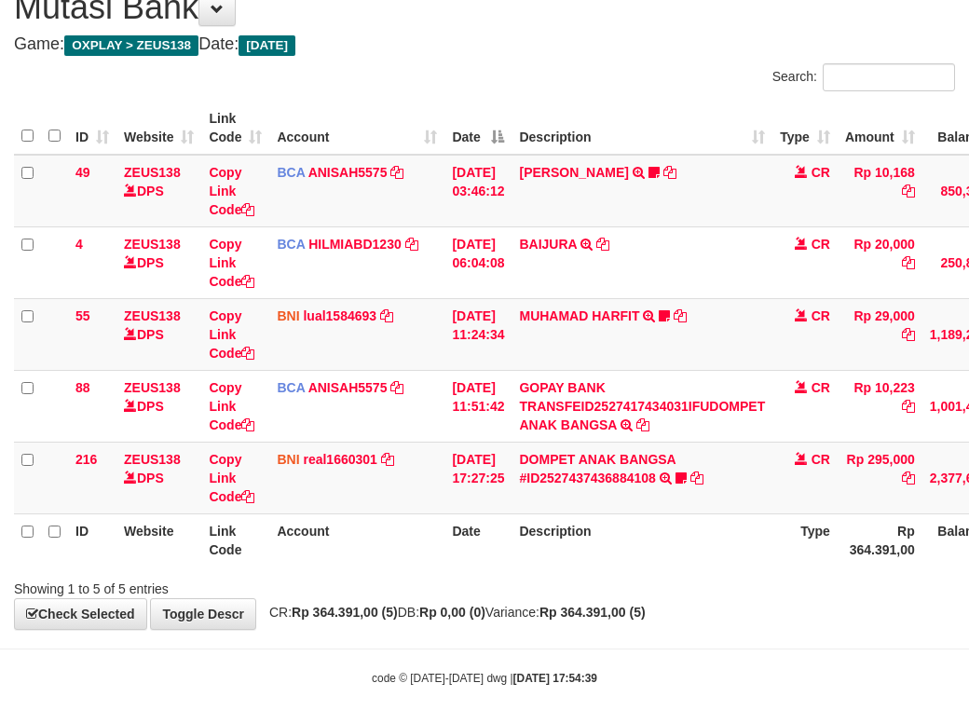
click at [433, 567] on th "Account" at bounding box center [356, 540] width 175 height 53
click at [541, 598] on div "Search: ID Website Link Code Account Date Description Type Amount Balance Statu…" at bounding box center [484, 330] width 941 height 535
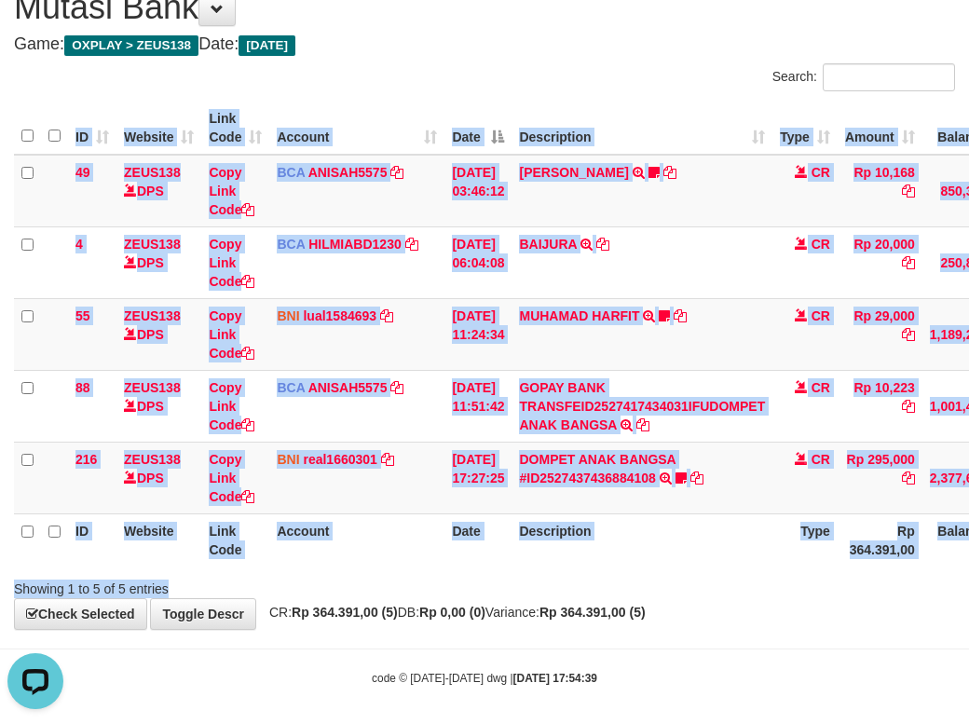
scroll to position [0, 0]
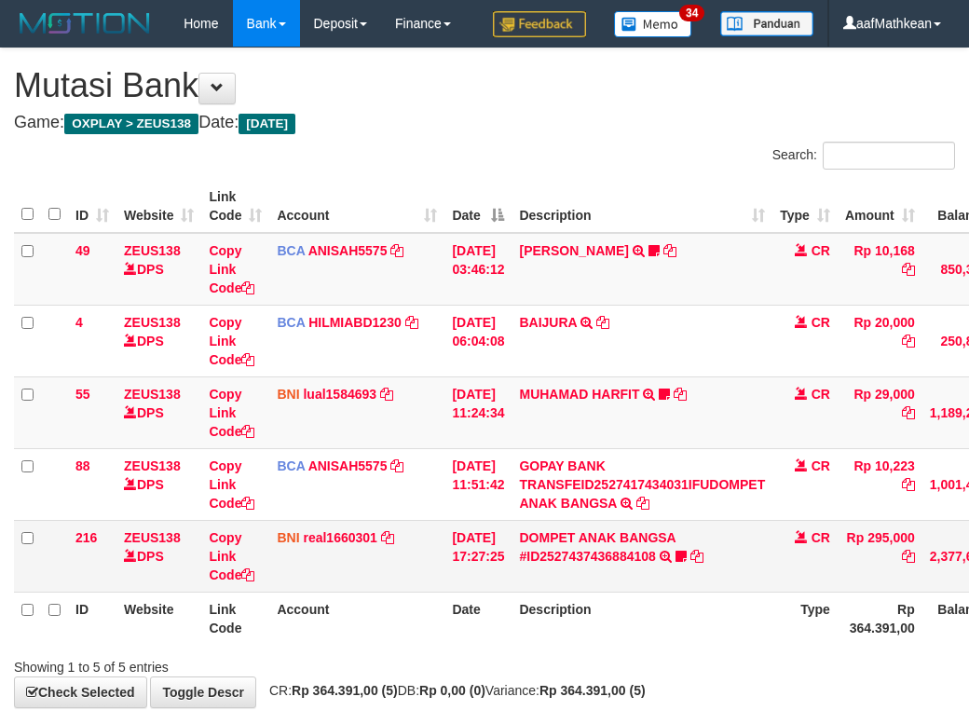
scroll to position [78, 0]
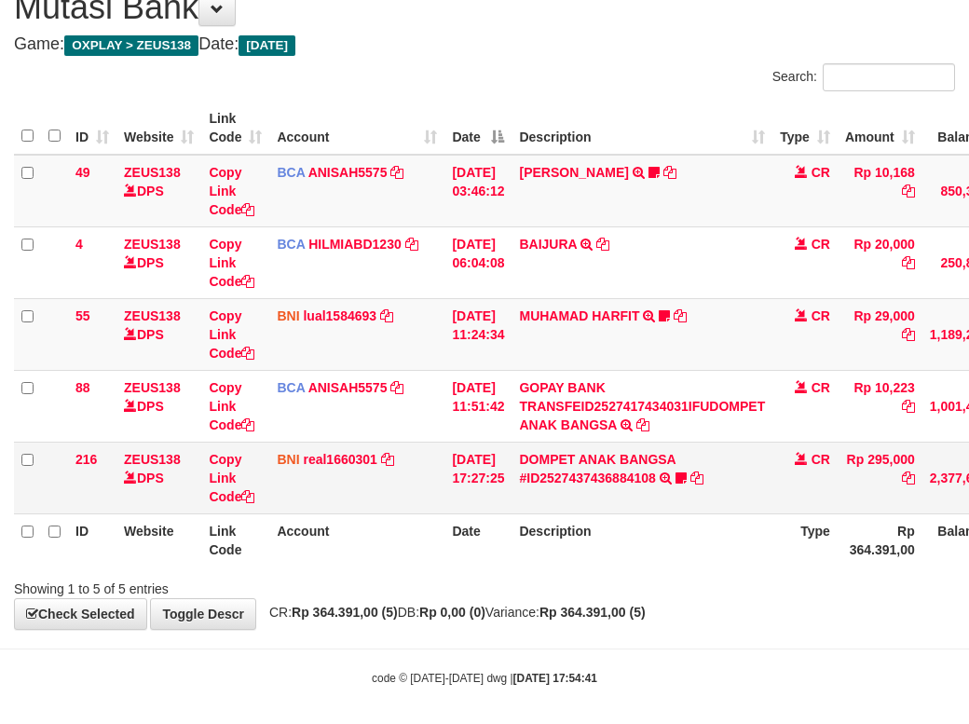
click at [562, 514] on td "DOMPET ANAK BANGSA #ID2527437436884108 TRANSFER DARI DOMPET ANAK BANGSA #ID2527…" at bounding box center [642, 478] width 261 height 72
click at [563, 486] on link "DOMPET ANAK BANGSA #ID2527437436884108" at bounding box center [597, 469] width 157 height 34
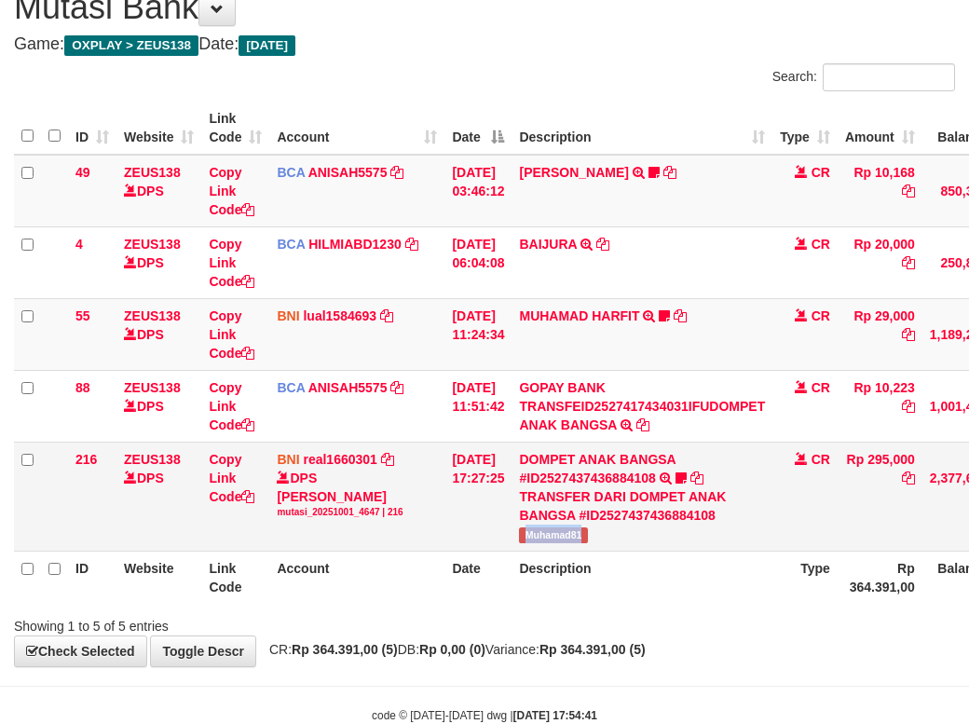
drag, startPoint x: 526, startPoint y: 582, endPoint x: 632, endPoint y: 580, distance: 106.3
click at [632, 551] on td "DOMPET ANAK BANGSA #ID2527437436884108 TRANSFER DARI DOMPET ANAK BANGSA #ID2527…" at bounding box center [642, 496] width 261 height 109
copy span "Muhamad81"
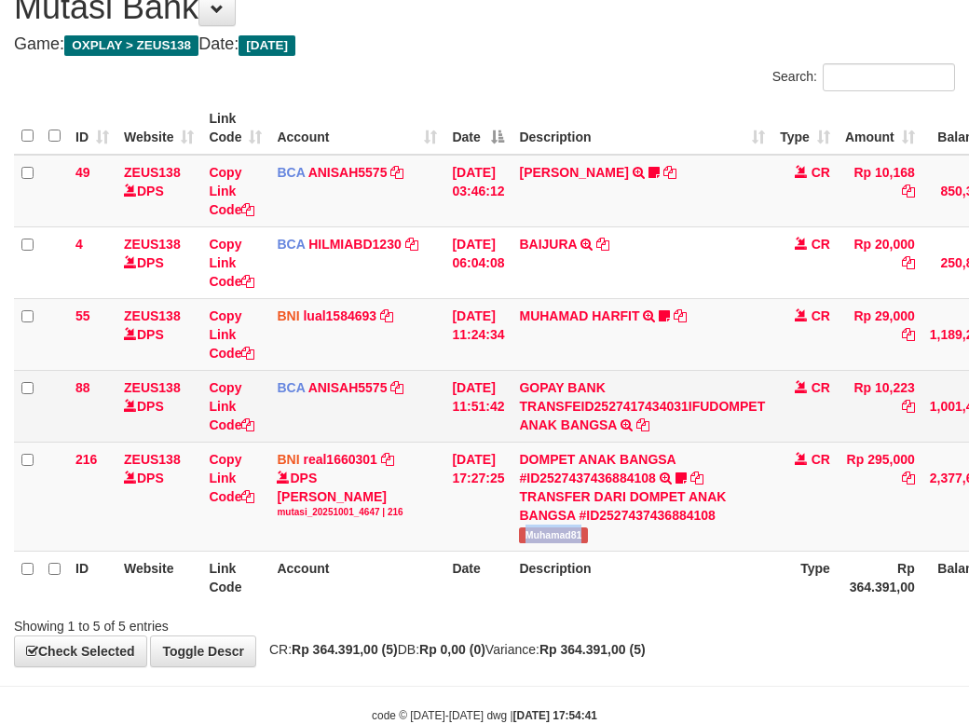
click at [578, 488] on tbody "49 ZEUS138 DPS Copy Link Code BCA ANISAH5575 DPS ANISAH mutasi_20251001_3827 | …" at bounding box center [570, 353] width 1112 height 397
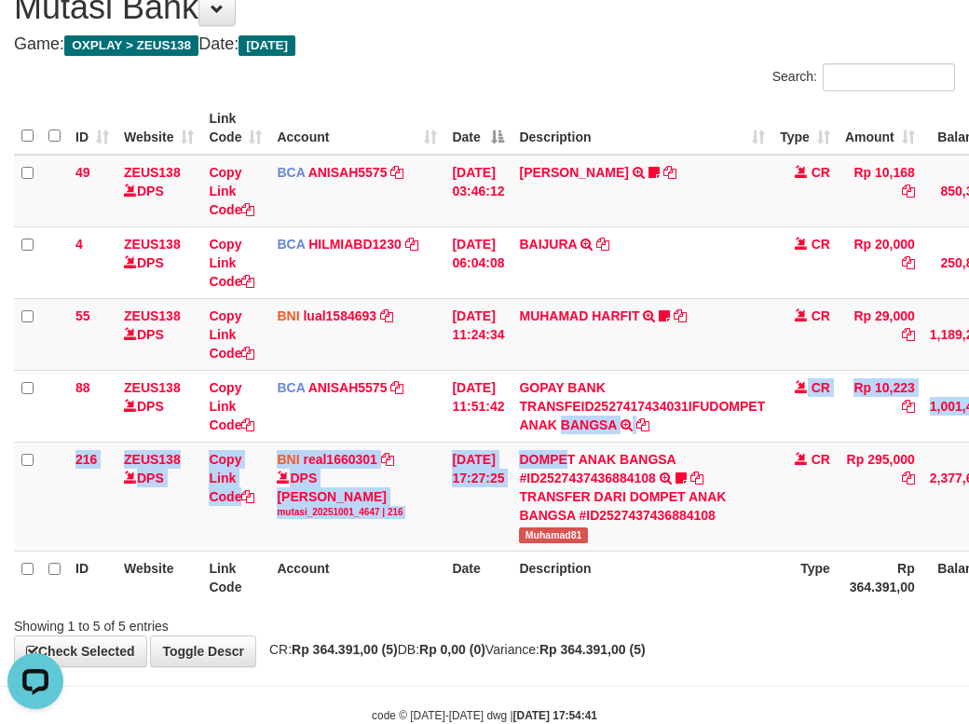
scroll to position [0, 0]
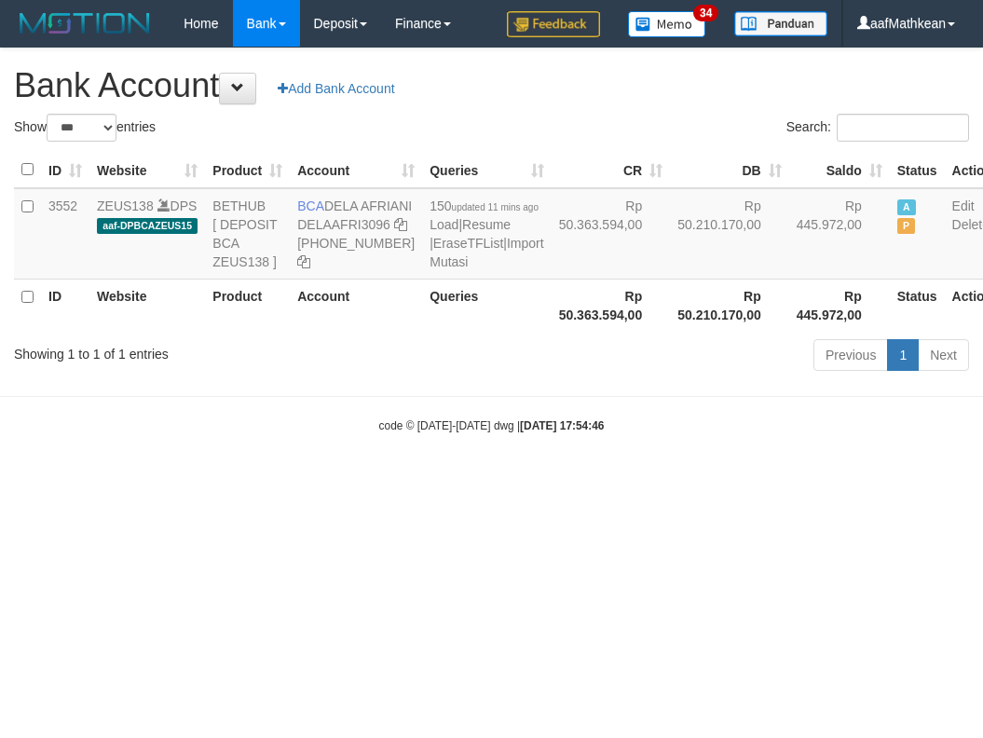
select select "***"
click at [361, 227] on td "BCA DELA AFRIANI DELAAFRI3096 [PHONE_NUMBER]" at bounding box center [356, 233] width 132 height 91
click at [473, 481] on html "Toggle navigation Home Bank Account List Load By Website Group [OXPLAY] ZEUS138…" at bounding box center [491, 240] width 983 height 481
drag, startPoint x: 706, startPoint y: 371, endPoint x: 811, endPoint y: 379, distance: 104.7
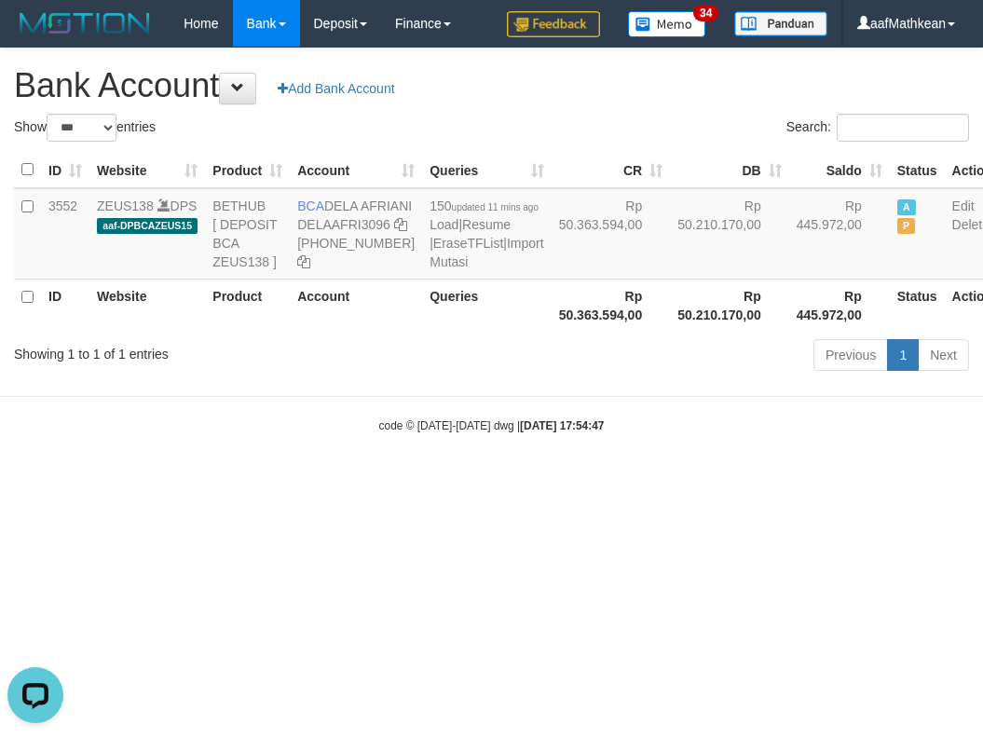
click at [706, 332] on th "Rp 50.210.170,00" at bounding box center [729, 305] width 119 height 53
click at [394, 231] on icon at bounding box center [400, 224] width 13 height 13
drag, startPoint x: 311, startPoint y: 262, endPoint x: 981, endPoint y: 254, distance: 669.2
click at [366, 266] on td "BCA DELA AFRIANI DELAAFRI3096 [PHONE_NUMBER]" at bounding box center [356, 233] width 132 height 91
drag, startPoint x: 637, startPoint y: 521, endPoint x: 656, endPoint y: 559, distance: 42.9
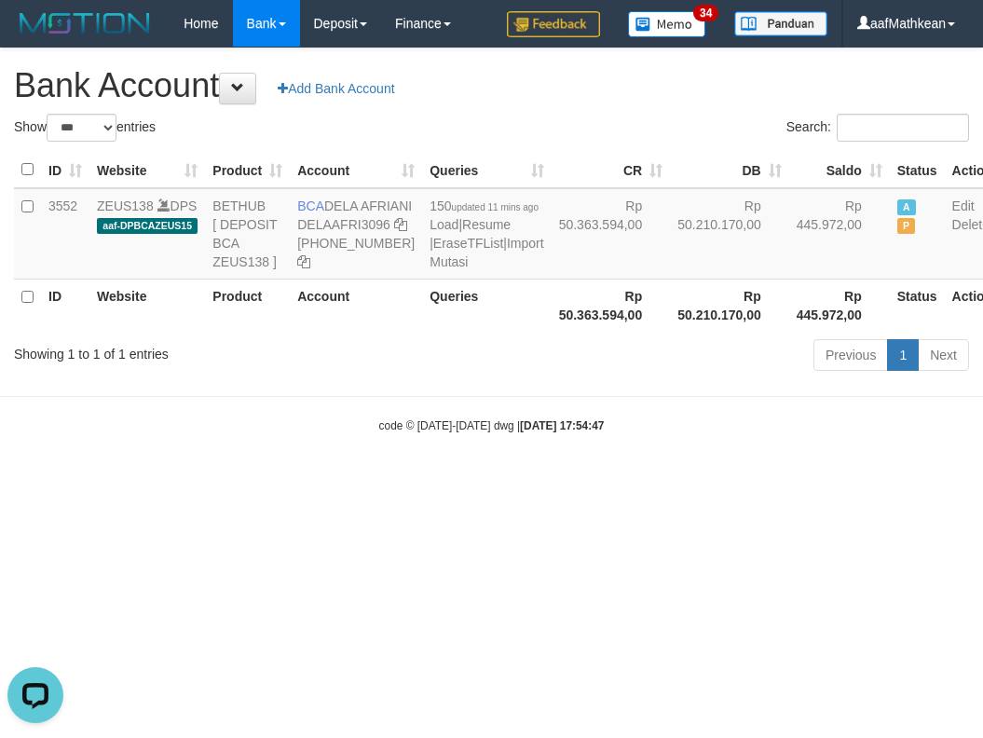
click at [633, 481] on body "Toggle navigation Home Bank Account List Load By Website Group [OXPLAY] ZEUS138…" at bounding box center [491, 240] width 983 height 481
drag, startPoint x: 656, startPoint y: 559, endPoint x: 1435, endPoint y: 665, distance: 786.3
click at [982, 481] on html "Toggle navigation Home Bank Account List Load By Website Group [OXPLAY] ZEUS138…" at bounding box center [491, 240] width 983 height 481
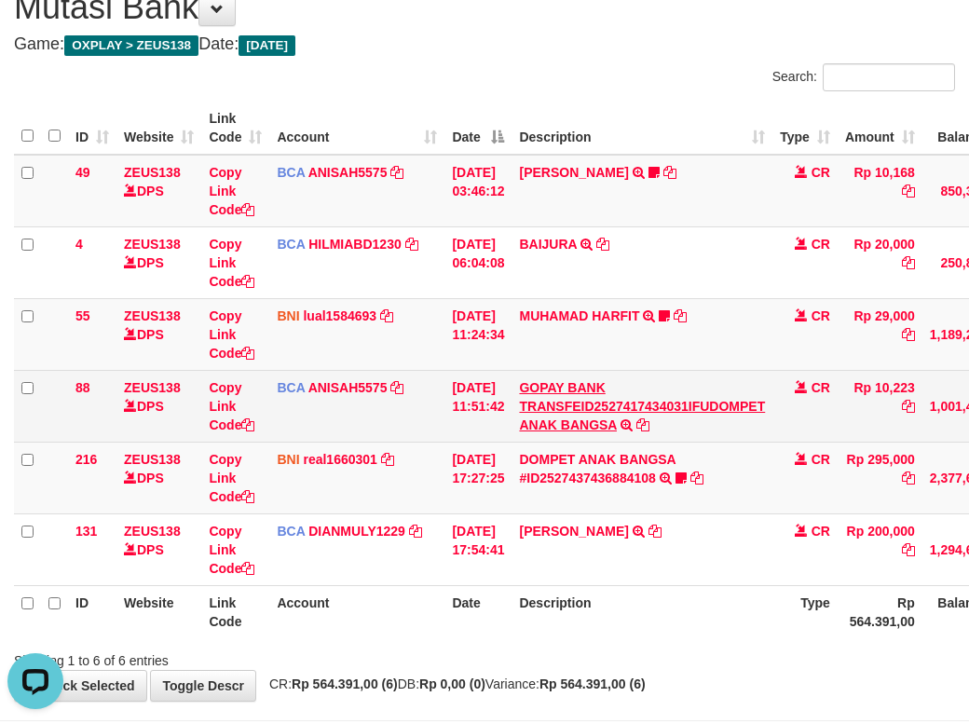
drag, startPoint x: 433, startPoint y: 240, endPoint x: 597, endPoint y: 477, distance: 288.3
click at [564, 472] on table "ID Website Link Code Account Date Description Type Amount Balance Status Action…" at bounding box center [570, 370] width 1112 height 537
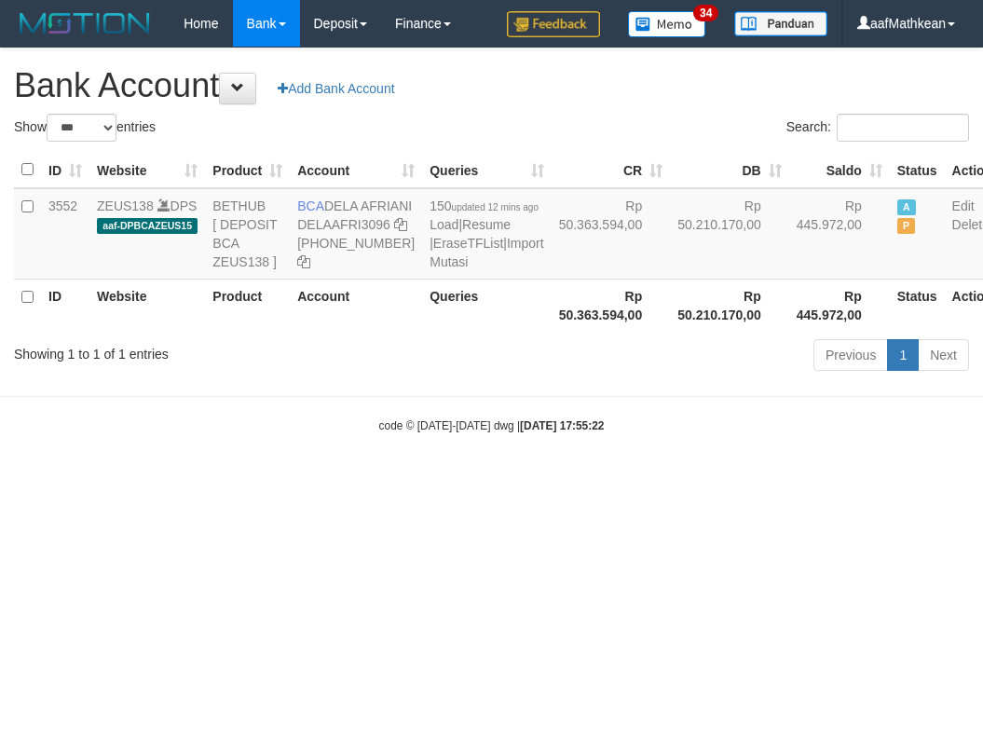
select select "***"
click at [425, 397] on hr at bounding box center [491, 396] width 983 height 1
click at [641, 434] on div "code © 2012-2018 dwg | 2025/10/01 17:55:22" at bounding box center [491, 425] width 983 height 19
drag, startPoint x: 651, startPoint y: 496, endPoint x: 978, endPoint y: 509, distance: 326.5
click at [777, 481] on body "Toggle navigation Home Bank Account List Load By Website Group [OXPLAY] ZEUS138…" at bounding box center [491, 240] width 983 height 481
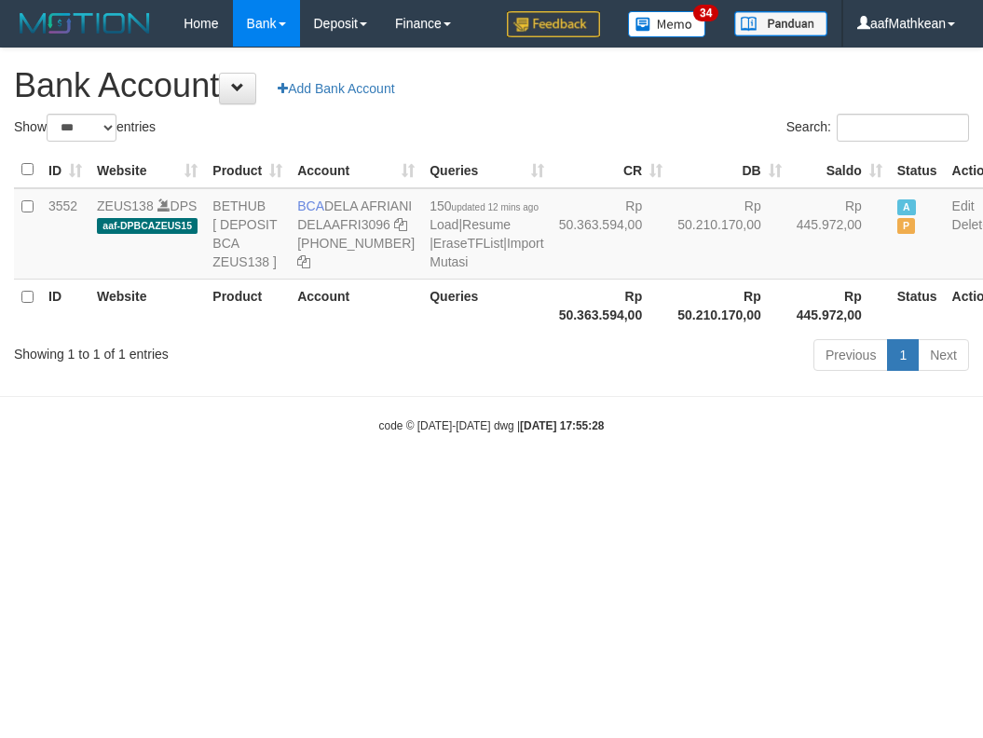
select select "***"
drag, startPoint x: 298, startPoint y: 202, endPoint x: 466, endPoint y: 240, distance: 172.1
click at [365, 230] on td "BCA DELA AFRIANI DELAAFRI3096 869-245-8639" at bounding box center [356, 233] width 132 height 91
drag, startPoint x: 673, startPoint y: 610, endPoint x: 980, endPoint y: 636, distance: 307.7
click at [922, 481] on html "Toggle navigation Home Bank Account List Load By Website Group [OXPLAY] ZEUS138…" at bounding box center [491, 240] width 983 height 481
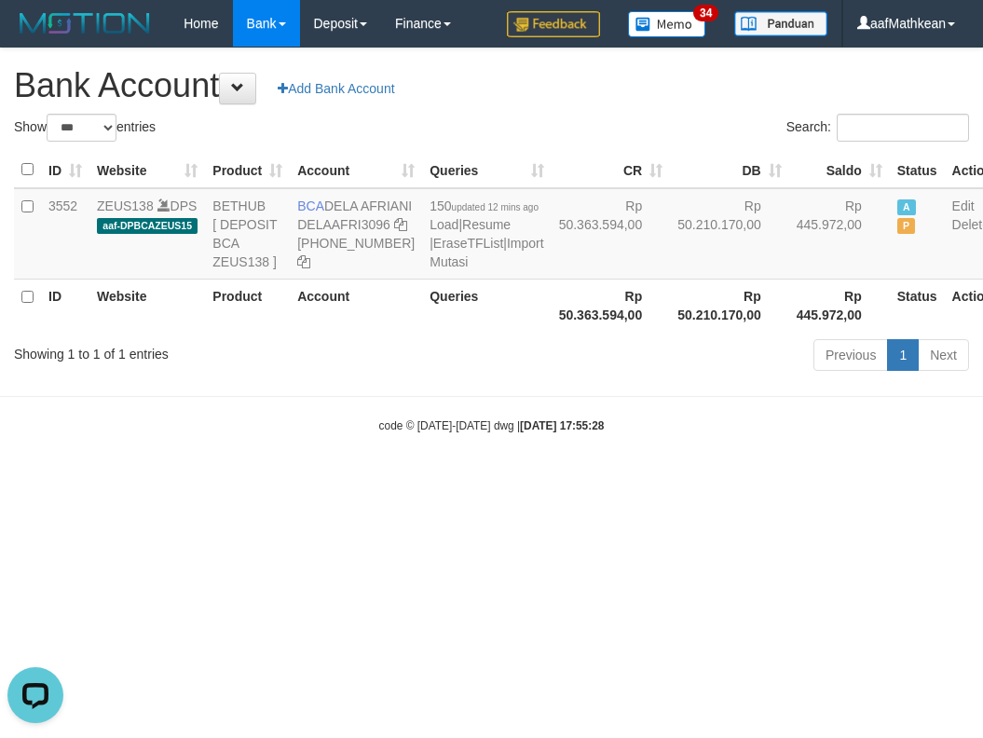
drag, startPoint x: 487, startPoint y: 624, endPoint x: 483, endPoint y: 593, distance: 31.0
click at [487, 481] on html "Toggle navigation Home Bank Account List Load By Website Group [OXPLAY] ZEUS138…" at bounding box center [491, 240] width 983 height 481
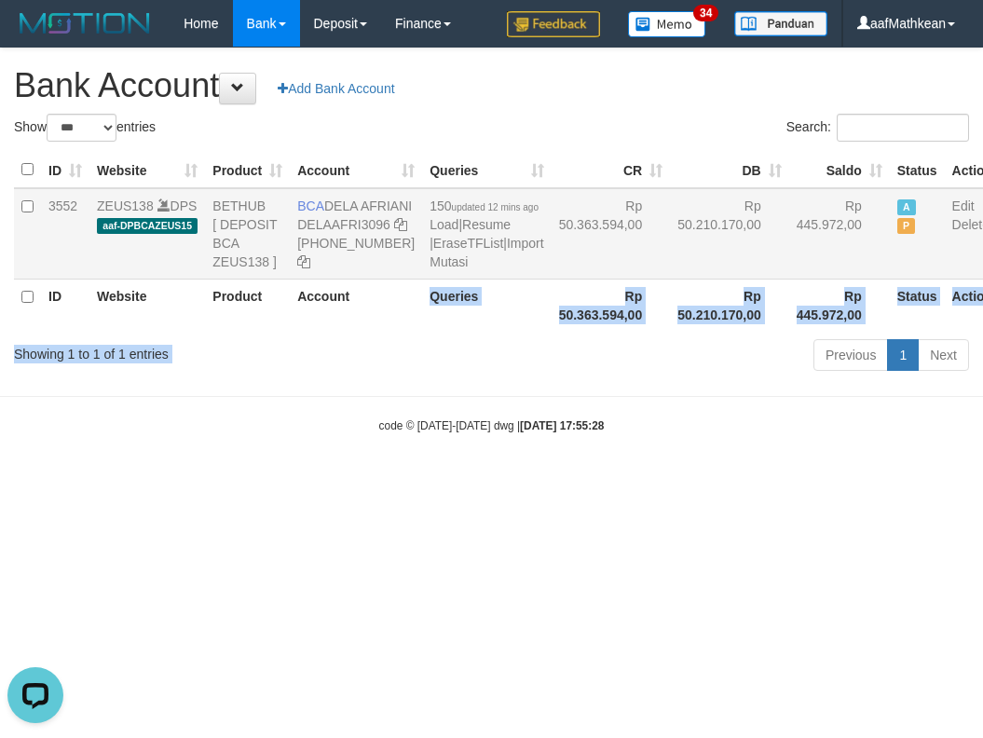
drag, startPoint x: 374, startPoint y: 352, endPoint x: 320, endPoint y: 210, distance: 152.5
click at [361, 322] on div "Show ** ** ** *** *** entries Search: ID Website Product Account Queries CR DB …" at bounding box center [491, 246] width 955 height 264
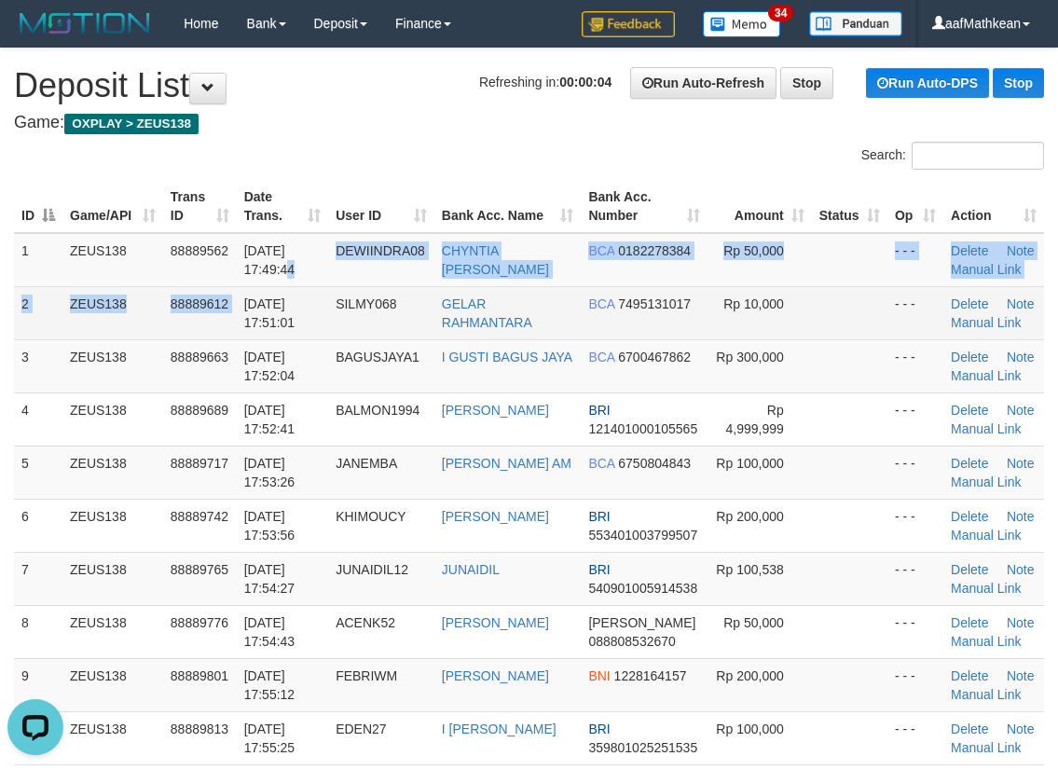
drag, startPoint x: 298, startPoint y: 272, endPoint x: 143, endPoint y: 308, distance: 159.6
click at [243, 288] on td "01/10/2025 17:51:01" at bounding box center [283, 312] width 92 height 53
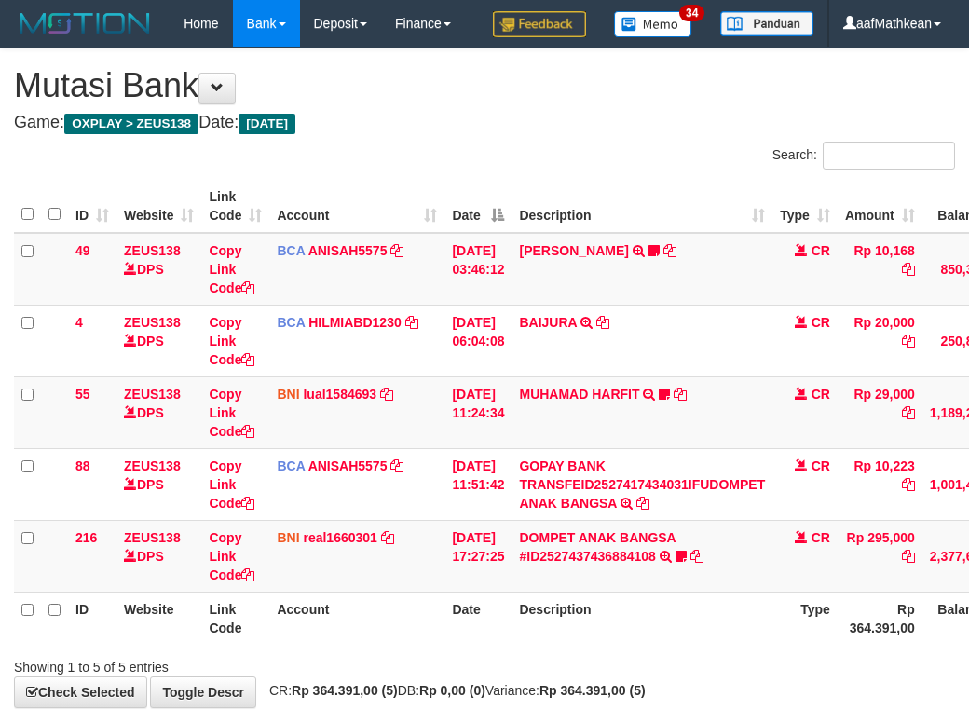
scroll to position [78, 0]
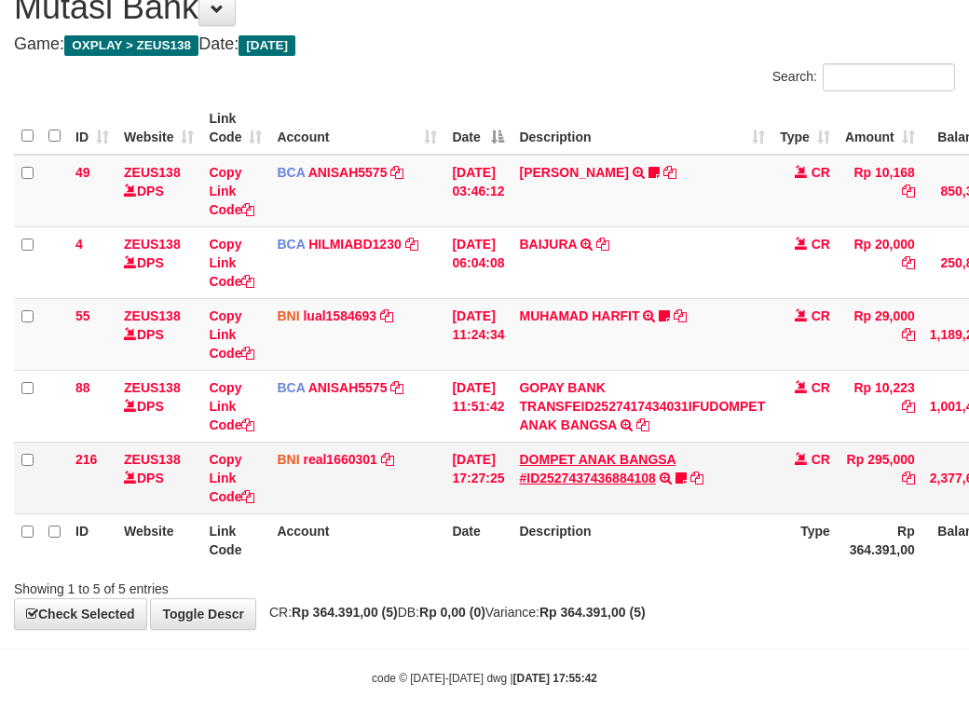
click at [608, 486] on link "DOMPET ANAK BANGSA #ID2527437436884108" at bounding box center [597, 469] width 157 height 34
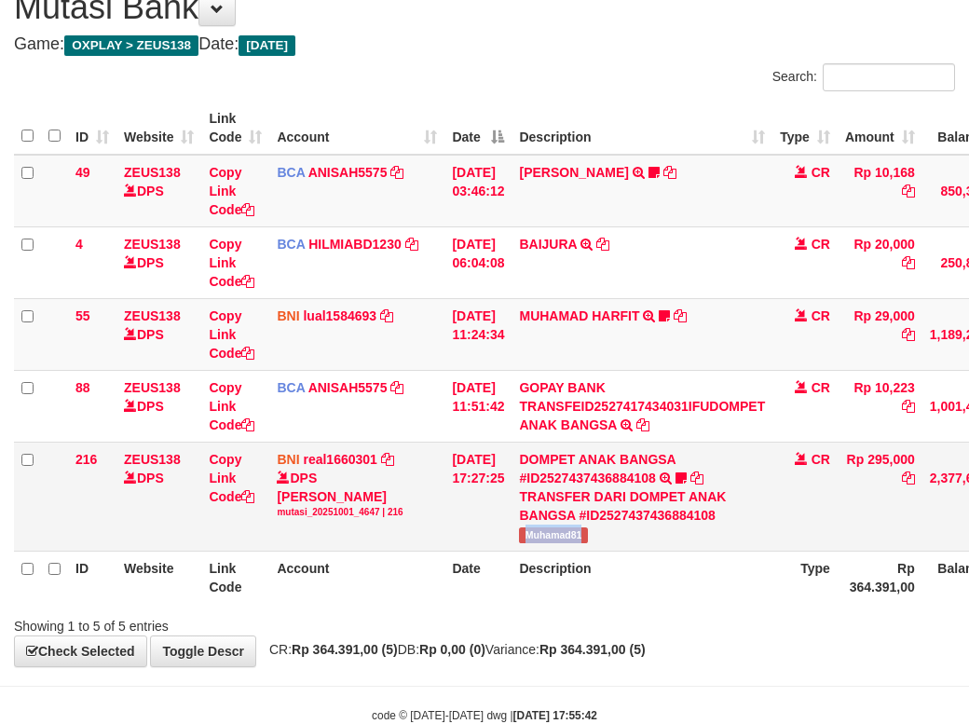
drag, startPoint x: 633, startPoint y: 582, endPoint x: 639, endPoint y: 567, distance: 16.3
click at [633, 551] on td "DOMPET ANAK BANGSA #ID2527437436884108 TRANSFER DARI DOMPET ANAK BANGSA #ID2527…" at bounding box center [642, 496] width 261 height 109
copy span "Muhamad81"
click at [493, 552] on tbody "49 ZEUS138 DPS Copy Link Code BCA ANISAH5575 DPS ANISAH mutasi_20251001_3827 | …" at bounding box center [570, 353] width 1112 height 397
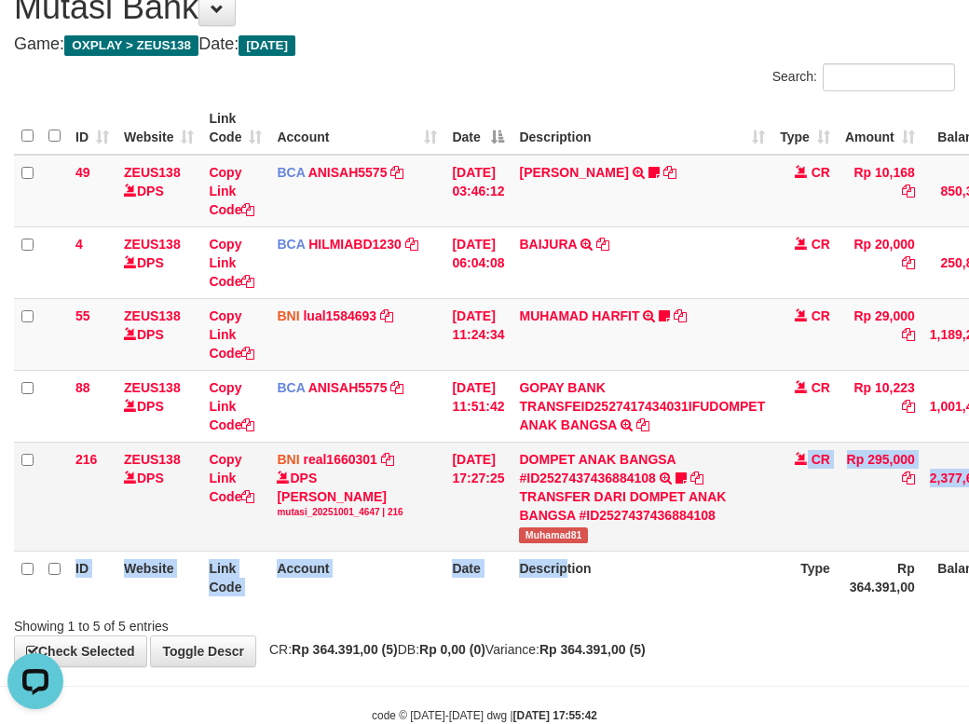
drag, startPoint x: 595, startPoint y: 633, endPoint x: 647, endPoint y: 582, distance: 73.2
click at [647, 582] on table "ID Website Link Code Account Date Description Type Amount Balance Status Action…" at bounding box center [570, 353] width 1112 height 502
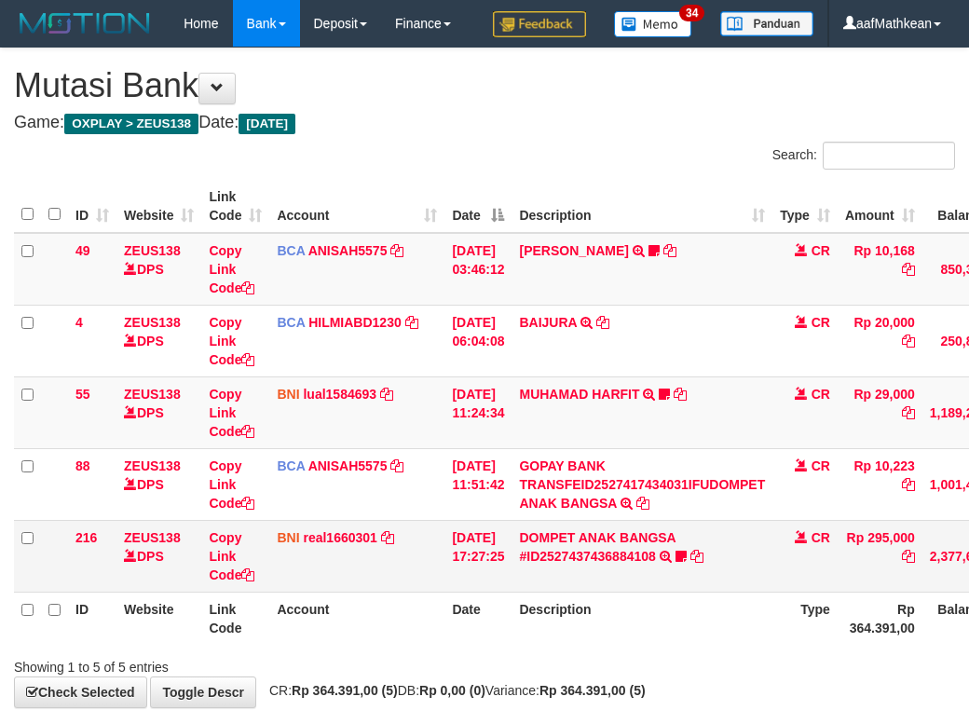
scroll to position [78, 0]
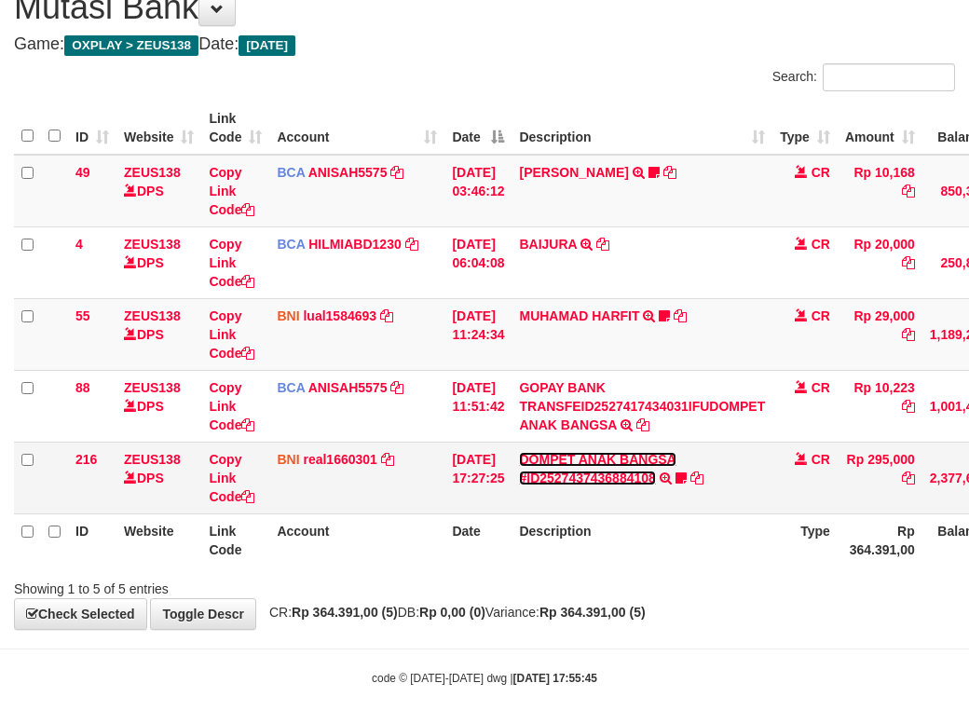
click at [592, 486] on link "DOMPET ANAK BANGSA #ID2527437436884108" at bounding box center [597, 469] width 157 height 34
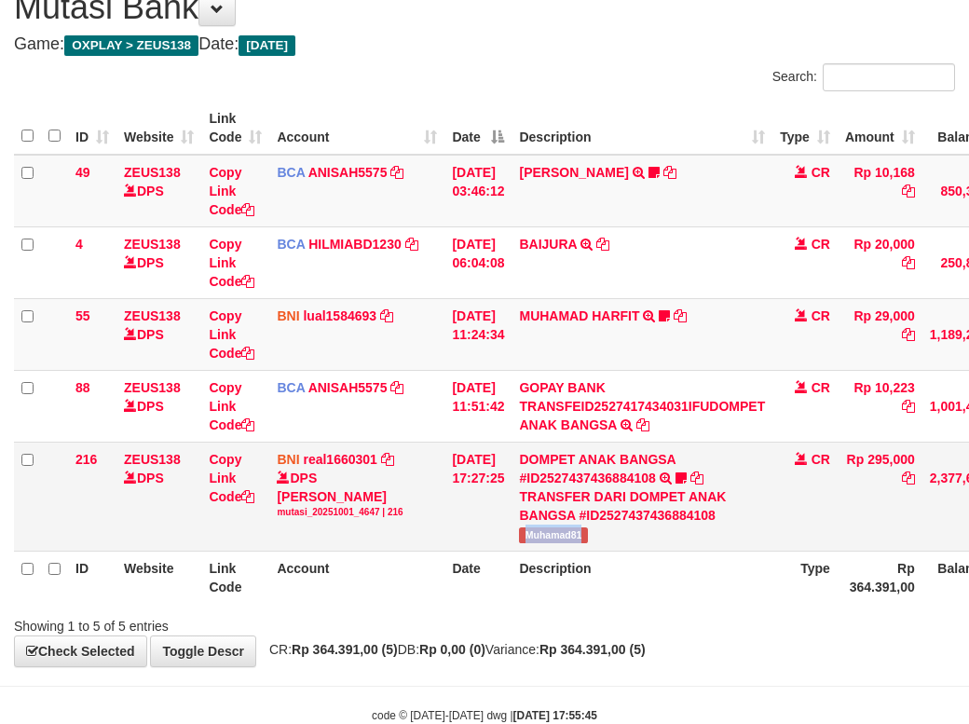
drag, startPoint x: 599, startPoint y: 589, endPoint x: 719, endPoint y: 532, distance: 132.2
click at [607, 551] on td "DOMPET ANAK BANGSA #ID2527437436884108 TRANSFER DARI DOMPET ANAK BANGSA #ID2527…" at bounding box center [642, 496] width 261 height 109
copy span "Muhamad81"
click at [715, 604] on th "Description" at bounding box center [642, 577] width 261 height 53
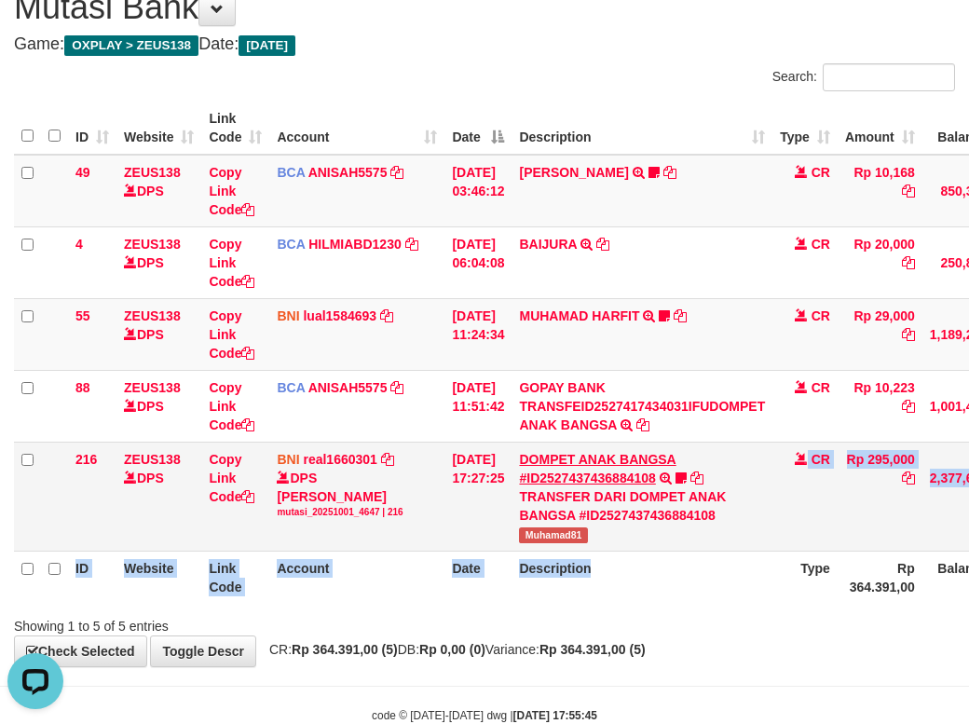
drag, startPoint x: 713, startPoint y: 632, endPoint x: 654, endPoint y: 503, distance: 141.4
click at [662, 517] on table "ID Website Link Code Account Date Description Type Amount Balance Status Action…" at bounding box center [570, 353] width 1112 height 502
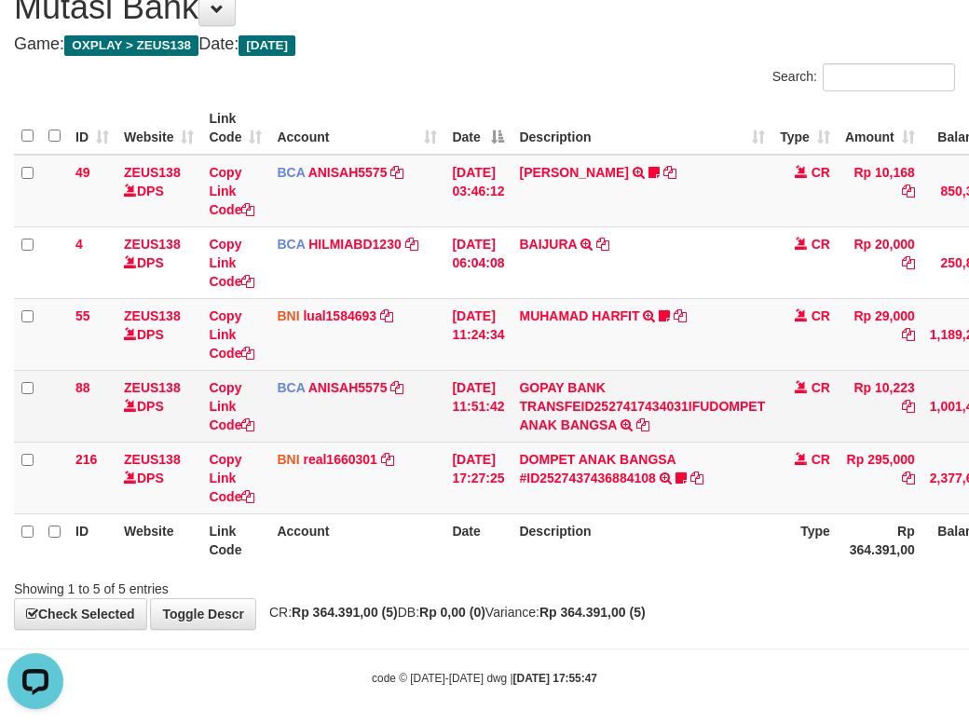
drag, startPoint x: 594, startPoint y: 452, endPoint x: 618, endPoint y: 487, distance: 42.9
click at [618, 487] on tbody "49 ZEUS138 DPS Copy Link Code BCA ANISAH5575 DPS ANISAH mutasi_20251001_3827 | …" at bounding box center [570, 335] width 1112 height 360
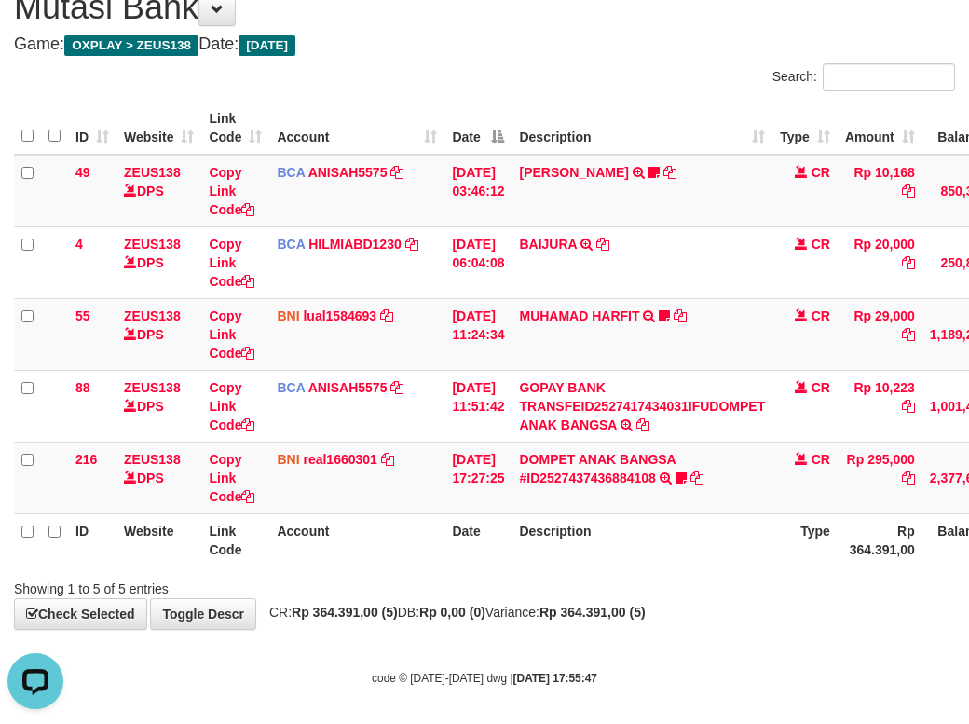
click at [773, 567] on th "Description" at bounding box center [642, 540] width 261 height 53
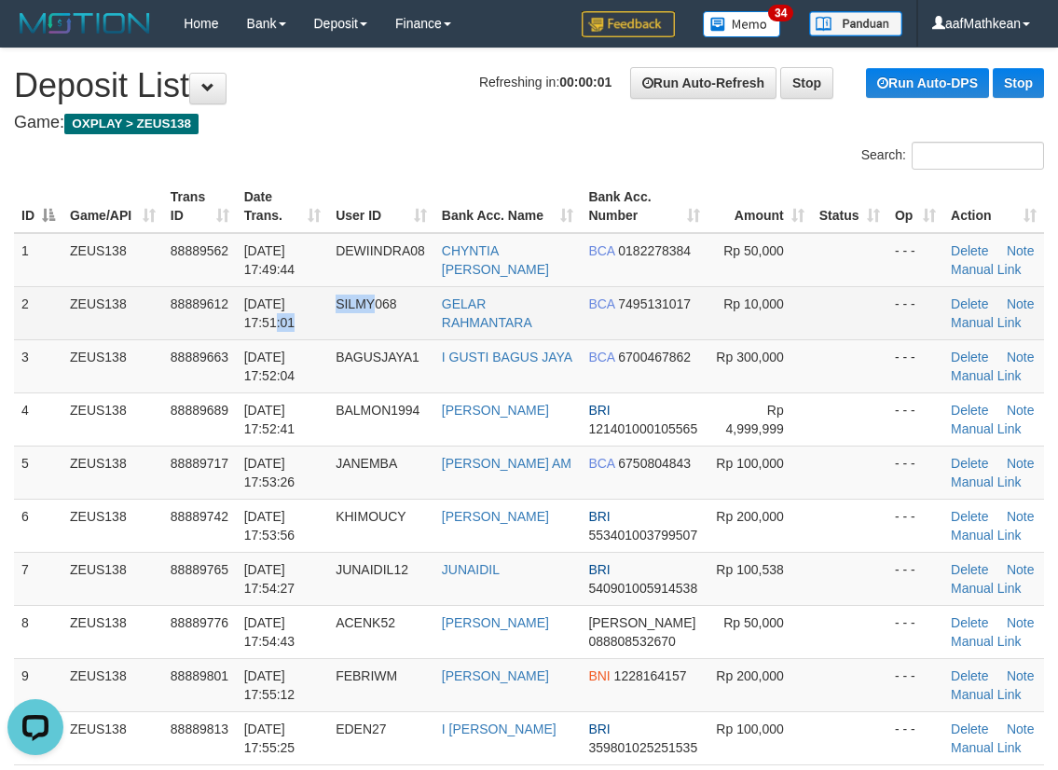
click at [341, 317] on tr "2 ZEUS138 88889612 01/10/2025 17:51:01 SILMY068 GELAR RAHMANTARA BCA 7495131017…" at bounding box center [529, 312] width 1030 height 53
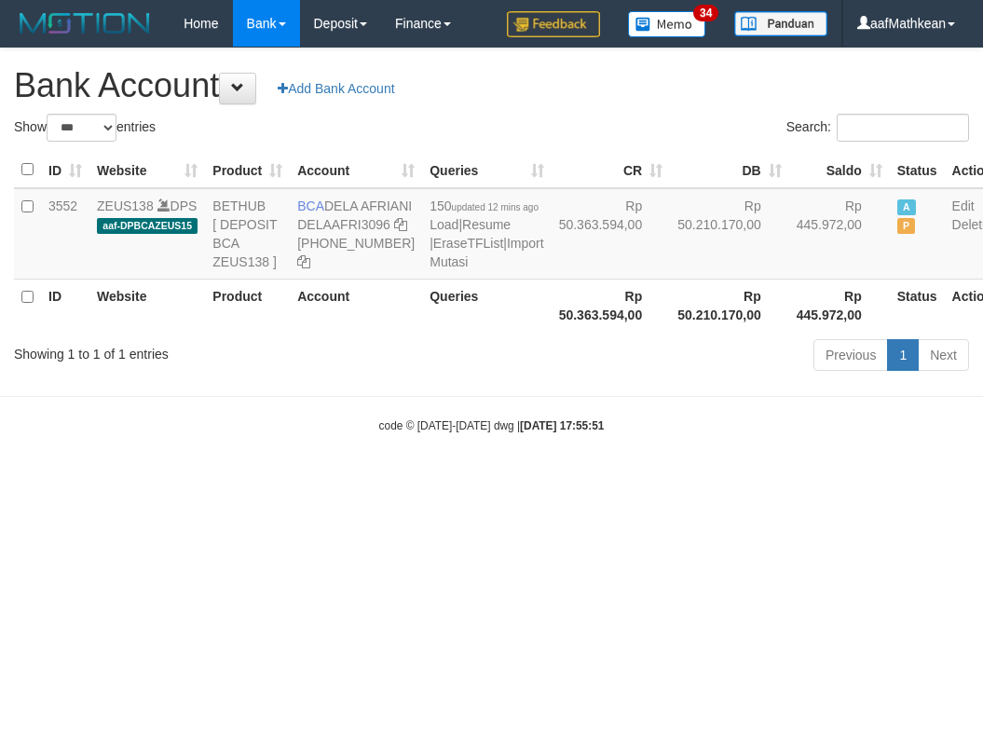
select select "***"
click at [660, 481] on html "Toggle navigation Home Bank Account List Load By Website Group [OXPLAY] ZEUS138…" at bounding box center [491, 240] width 983 height 481
select select "***"
click at [662, 481] on html "Toggle navigation Home Bank Account List Load By Website Group [OXPLAY] ZEUS138…" at bounding box center [491, 240] width 983 height 481
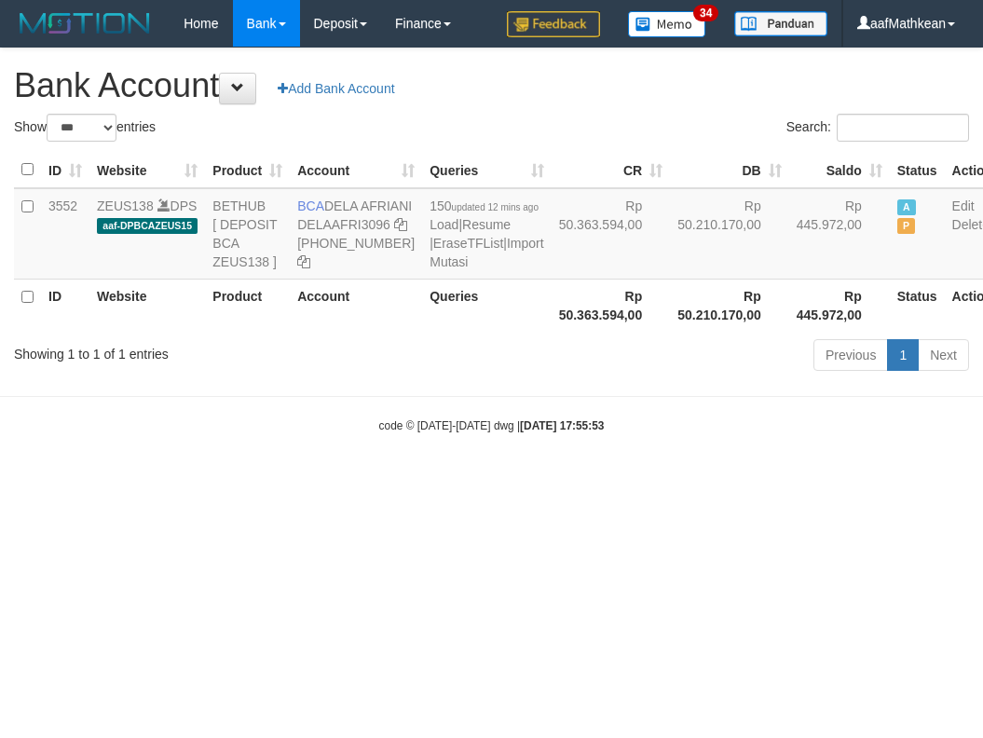
select select "***"
click at [658, 481] on html "Toggle navigation Home Bank Account List Load By Website Group [OXPLAY] ZEUS138…" at bounding box center [491, 240] width 983 height 481
drag, startPoint x: 658, startPoint y: 647, endPoint x: 981, endPoint y: 682, distance: 325.3
click at [836, 481] on html "Toggle navigation Home Bank Account List Load By Website Group [OXPLAY] ZEUS138…" at bounding box center [491, 240] width 983 height 481
select select "***"
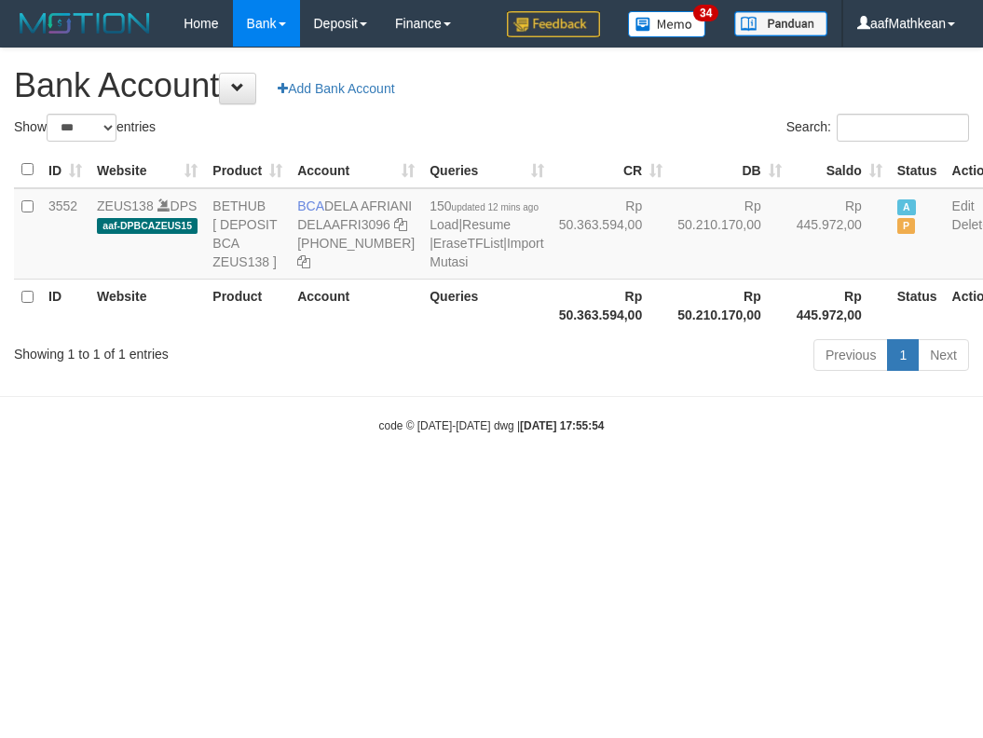
click at [524, 481] on html "Toggle navigation Home Bank Account List Load By Website Group [OXPLAY] ZEUS138…" at bounding box center [491, 240] width 983 height 481
click at [571, 481] on html "Toggle navigation Home Bank Account List Load By Website Group [OXPLAY] ZEUS138…" at bounding box center [491, 240] width 983 height 481
click at [573, 481] on html "Toggle navigation Home Bank Account List Load By Website Group [OXPLAY] ZEUS138…" at bounding box center [491, 240] width 983 height 481
click at [612, 481] on html "Toggle navigation Home Bank Account List Load By Website Group [OXPLAY] ZEUS138…" at bounding box center [491, 240] width 983 height 481
click at [534, 455] on body "Toggle navigation Home Bank Account List Load By Website Group [OXPLAY] ZEUS138…" at bounding box center [491, 240] width 983 height 481
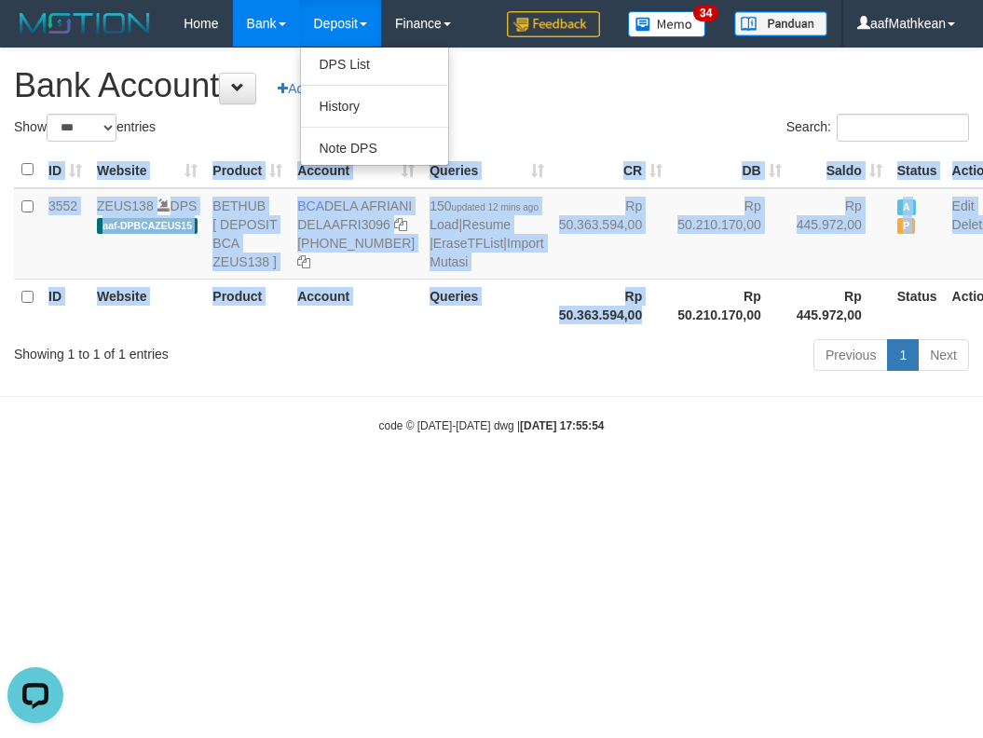
click at [573, 337] on div "ID Website Product Account Queries CR DB Saldo Status Action 3552 ZEUS138 DPS a…" at bounding box center [491, 241] width 983 height 191
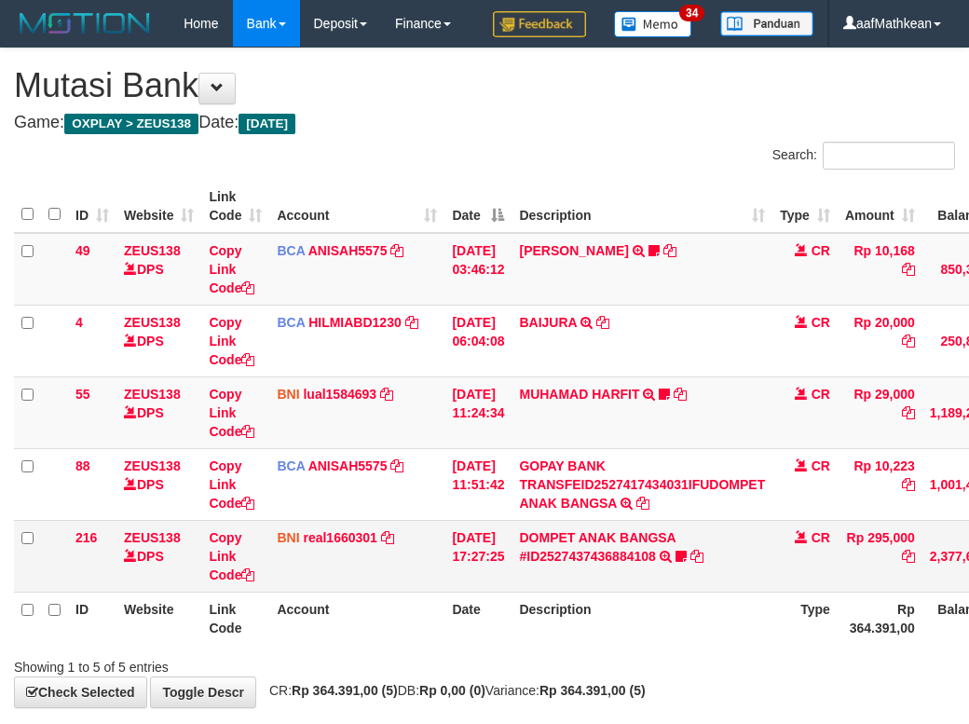
scroll to position [78, 0]
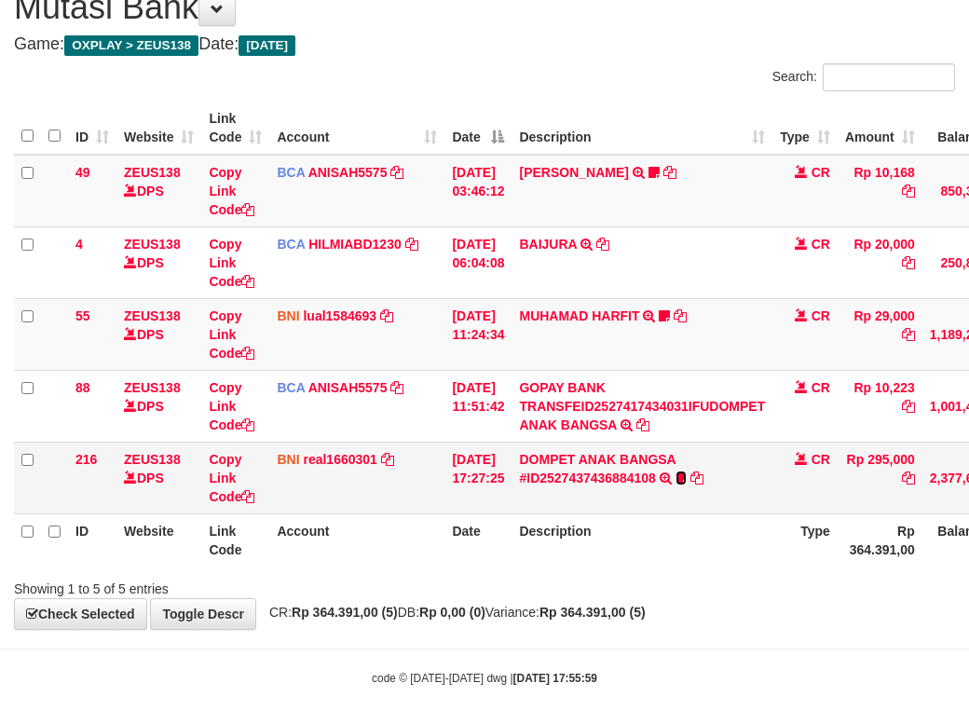
click at [687, 485] on icon at bounding box center [681, 478] width 11 height 13
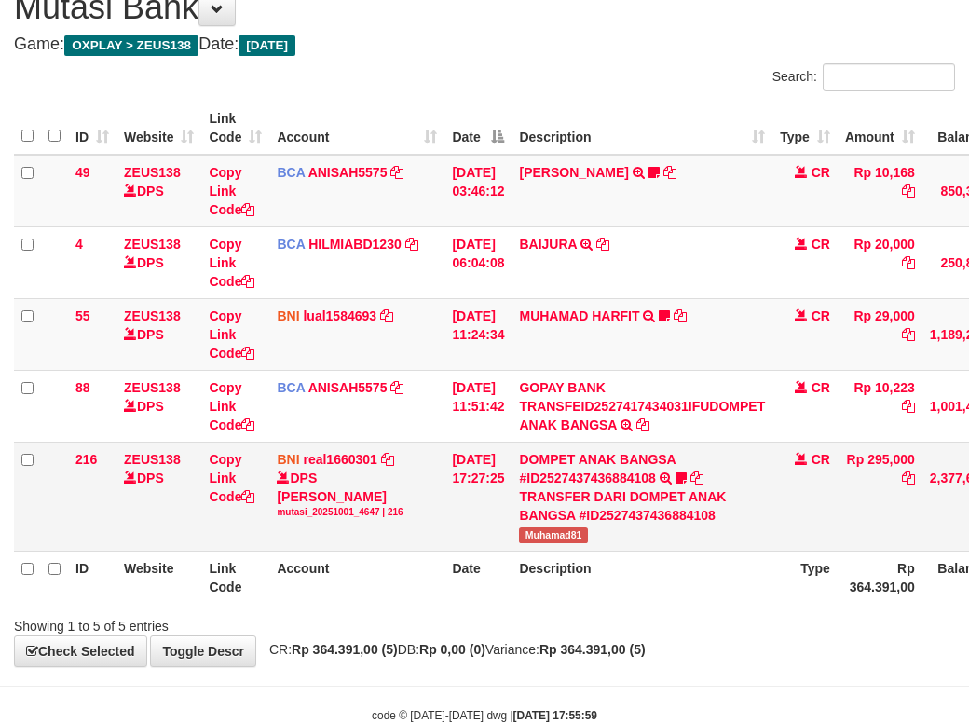
click at [554, 543] on span "Muhamad81" at bounding box center [553, 536] width 68 height 16
drag, startPoint x: 622, startPoint y: 634, endPoint x: 642, endPoint y: 634, distance: 20.5
click at [624, 604] on th "Description" at bounding box center [642, 577] width 261 height 53
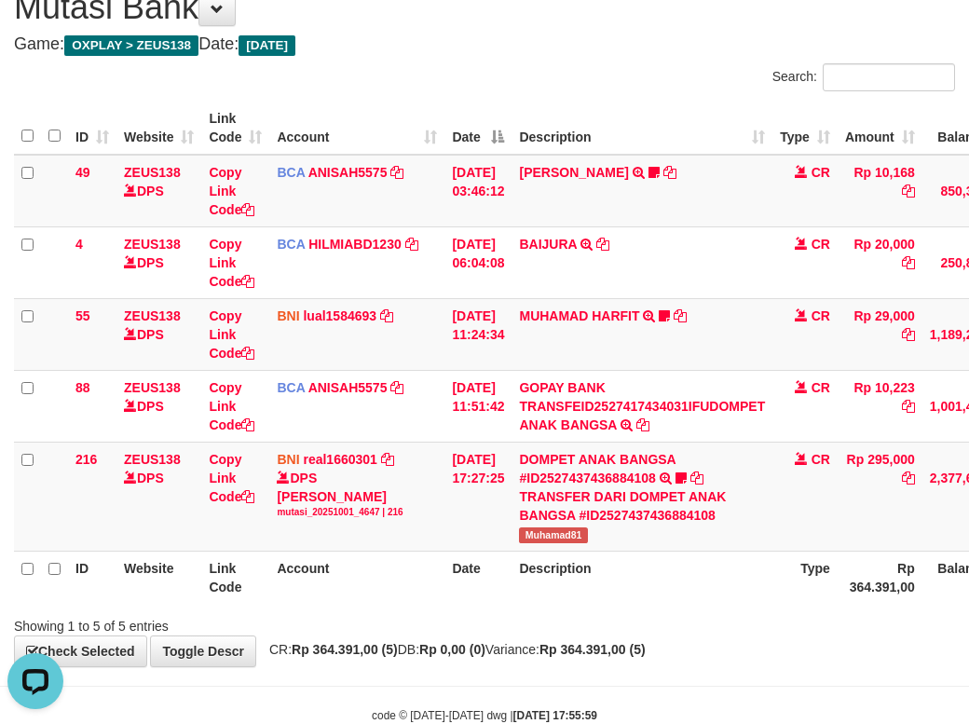
click at [644, 604] on th "Description" at bounding box center [642, 577] width 261 height 53
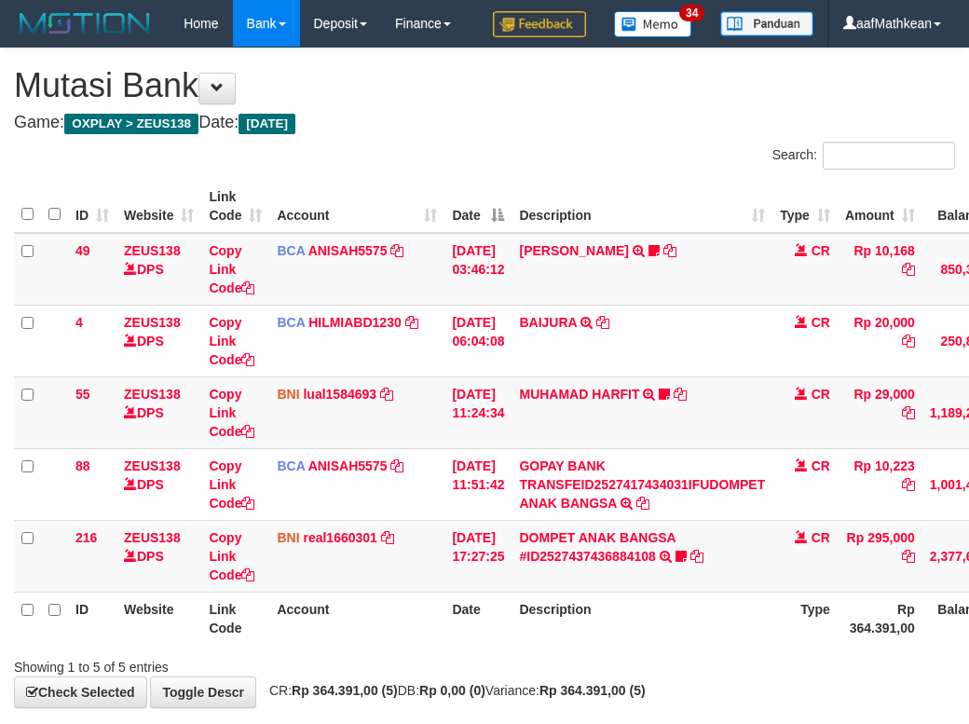
scroll to position [78, 0]
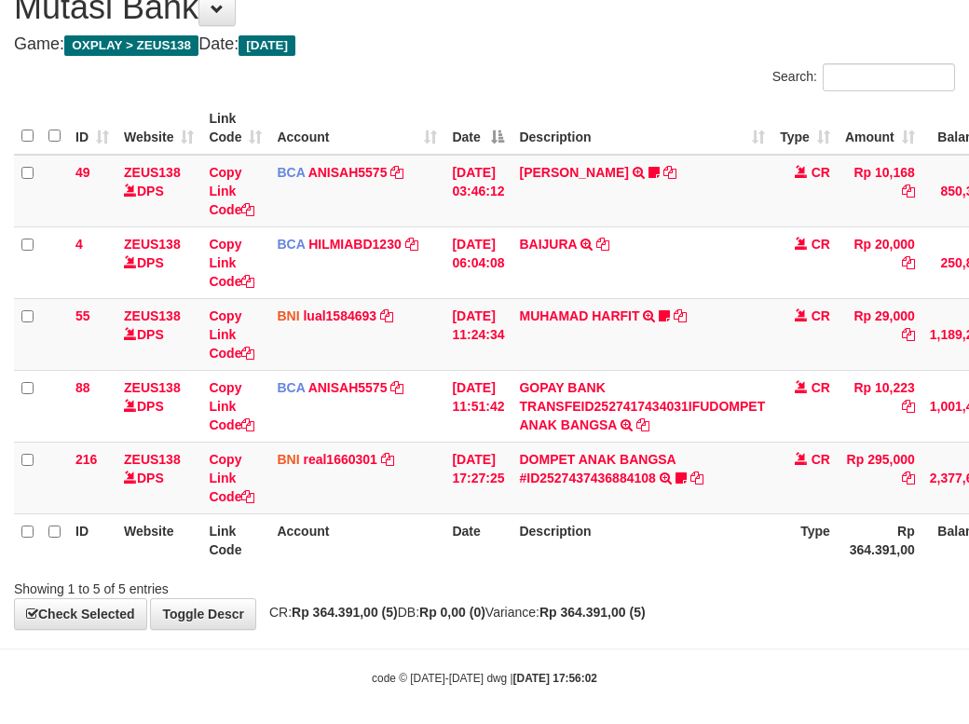
click at [668, 598] on div "Showing 1 to 5 of 5 entries" at bounding box center [484, 585] width 969 height 26
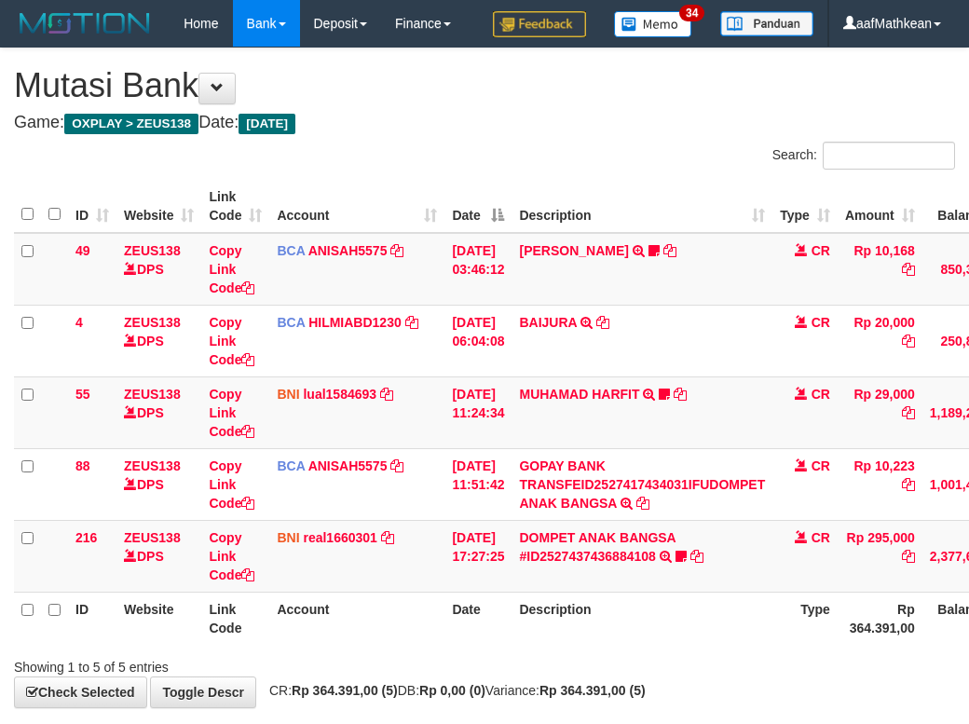
click at [865, 649] on div "**********" at bounding box center [484, 377] width 969 height 659
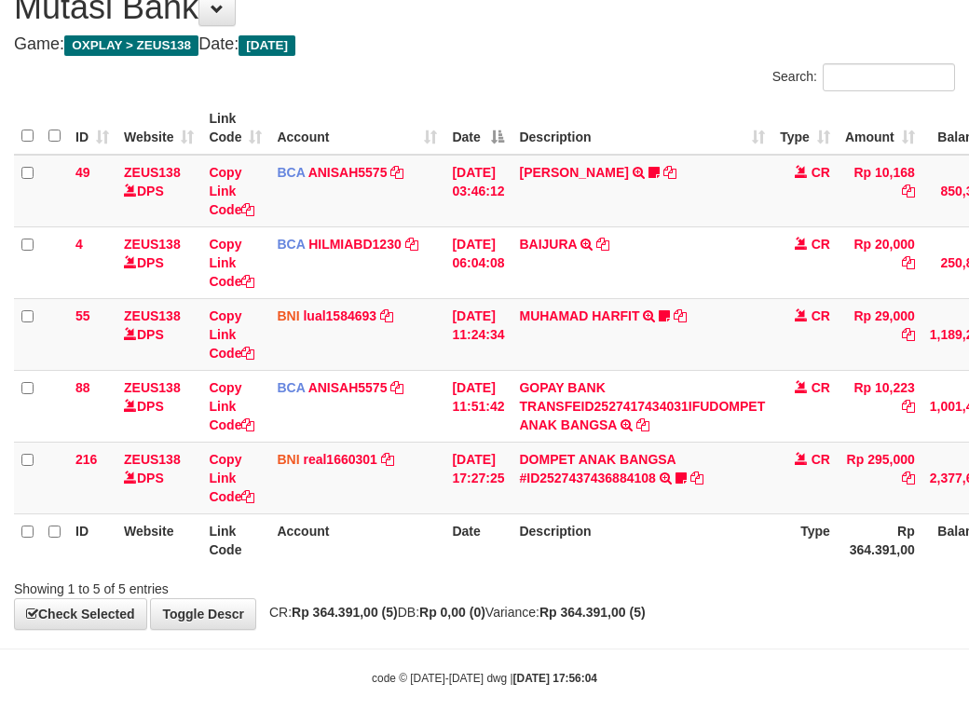
drag, startPoint x: 496, startPoint y: 645, endPoint x: 599, endPoint y: 650, distance: 103.6
click at [513, 629] on div "**********" at bounding box center [484, 299] width 969 height 659
drag, startPoint x: 706, startPoint y: 570, endPoint x: 665, endPoint y: 591, distance: 46.7
click at [678, 567] on th "Description" at bounding box center [642, 540] width 261 height 53
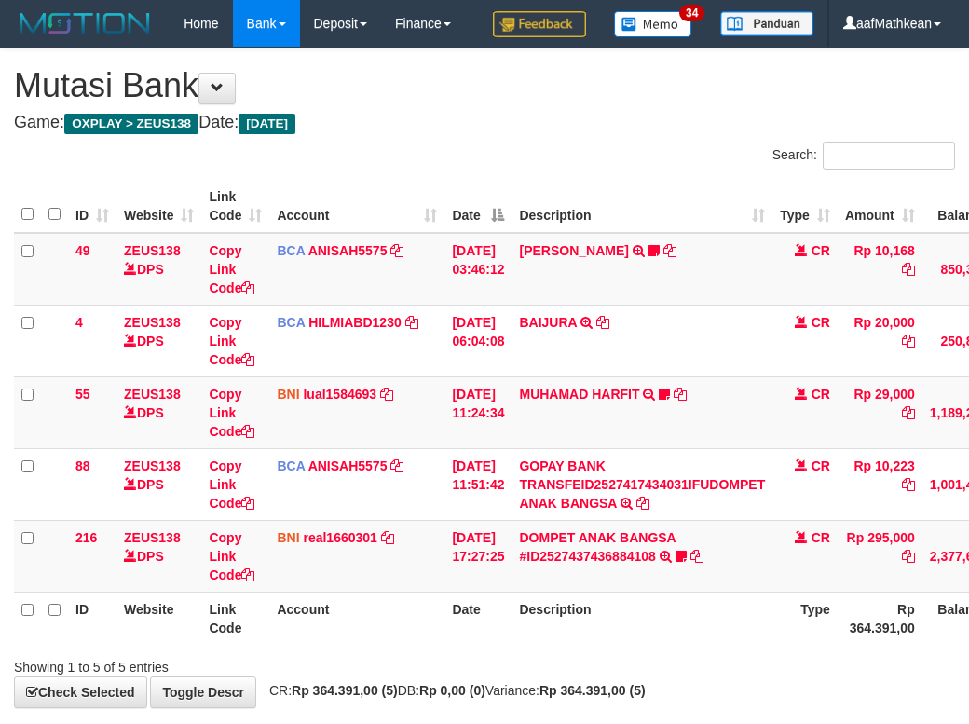
scroll to position [123, 0]
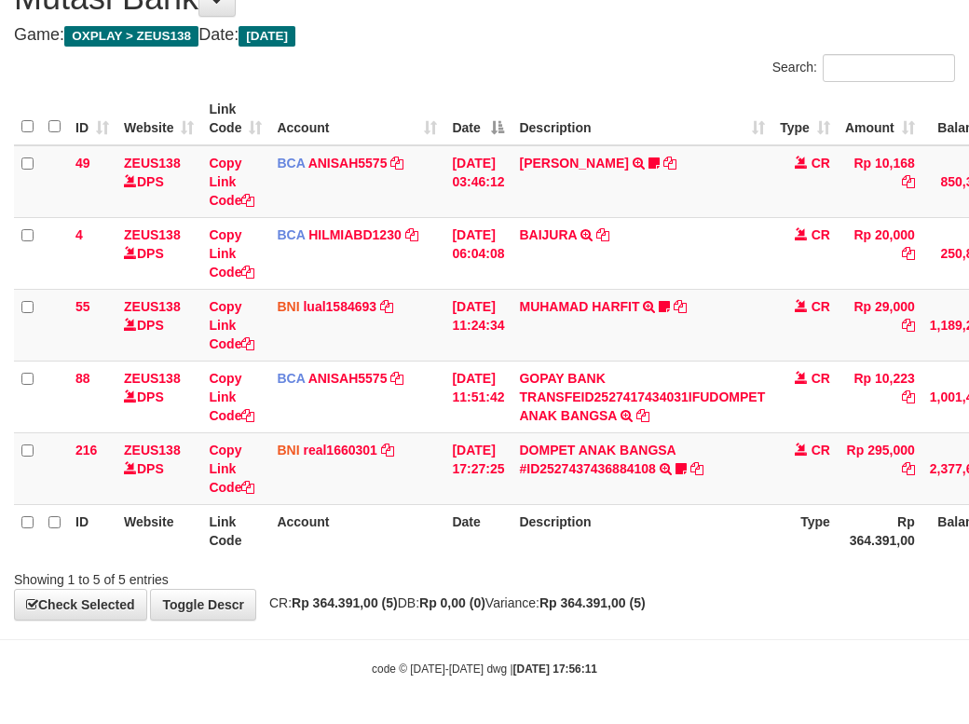
click at [639, 554] on th "Description" at bounding box center [642, 530] width 261 height 53
click at [648, 561] on div "ID Website Link Code Account Date Description Type Amount Balance Status Action…" at bounding box center [484, 325] width 969 height 476
drag, startPoint x: 651, startPoint y: 564, endPoint x: 657, endPoint y: 571, distance: 9.9
click at [657, 571] on div "Showing 1 to 5 of 5 entries" at bounding box center [484, 576] width 969 height 26
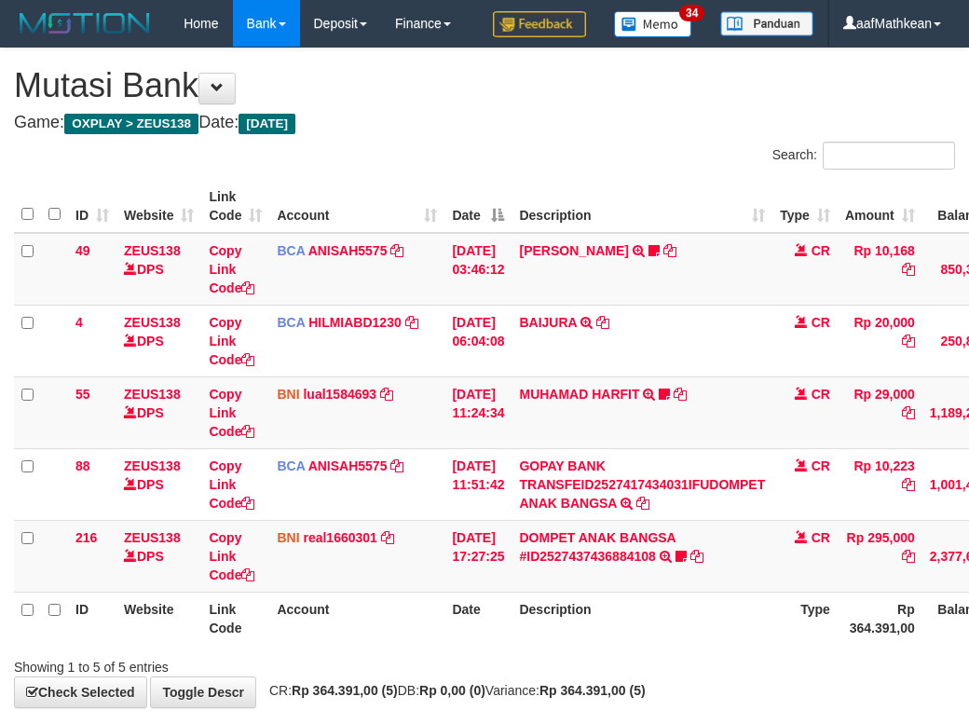
scroll to position [134, 0]
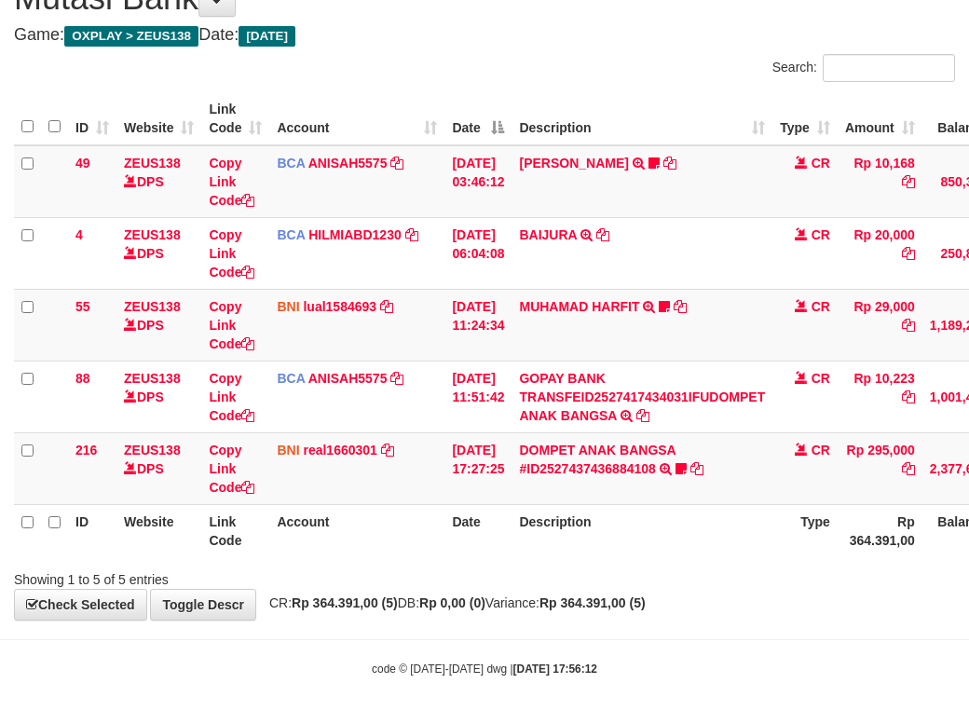
click at [650, 569] on div "Showing 1 to 5 of 5 entries" at bounding box center [484, 576] width 969 height 26
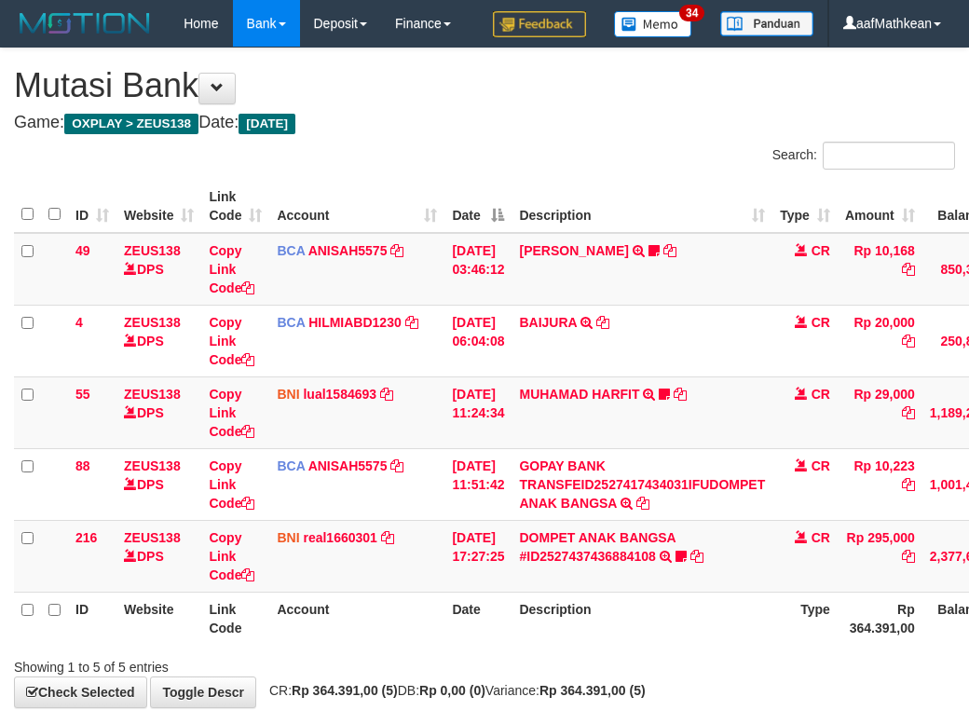
scroll to position [134, 0]
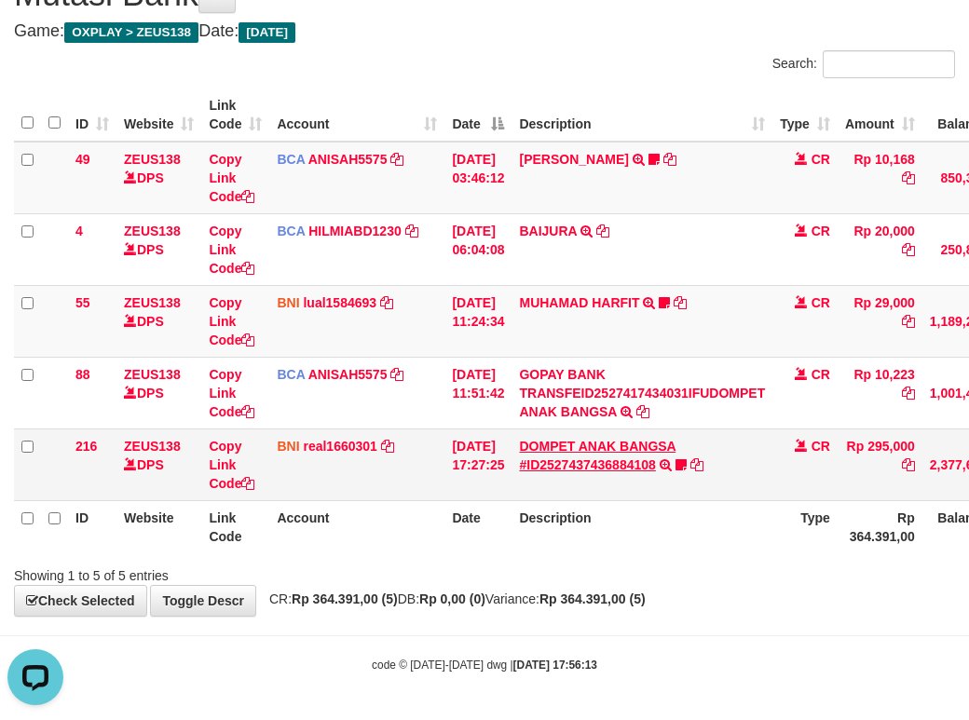
click at [519, 389] on tbody "49 ZEUS138 DPS Copy Link Code BCA ANISAH5575 DPS ANISAH mutasi_20251001_3827 | …" at bounding box center [570, 322] width 1112 height 360
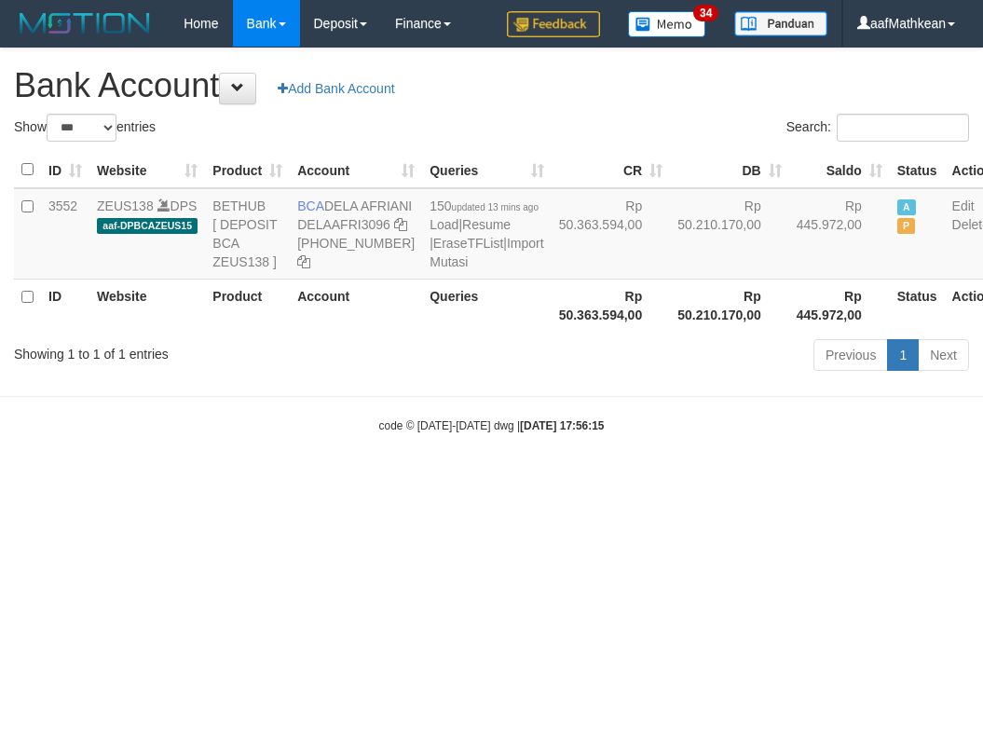
select select "***"
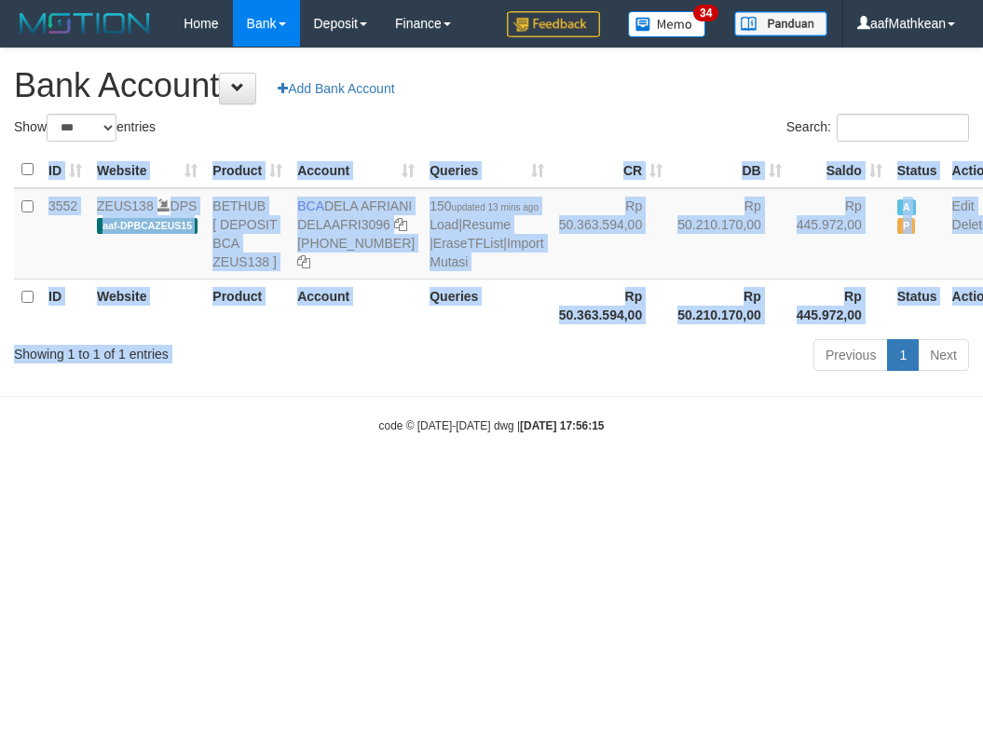
click at [583, 377] on div "Previous 1 Next" at bounding box center [696, 357] width 545 height 40
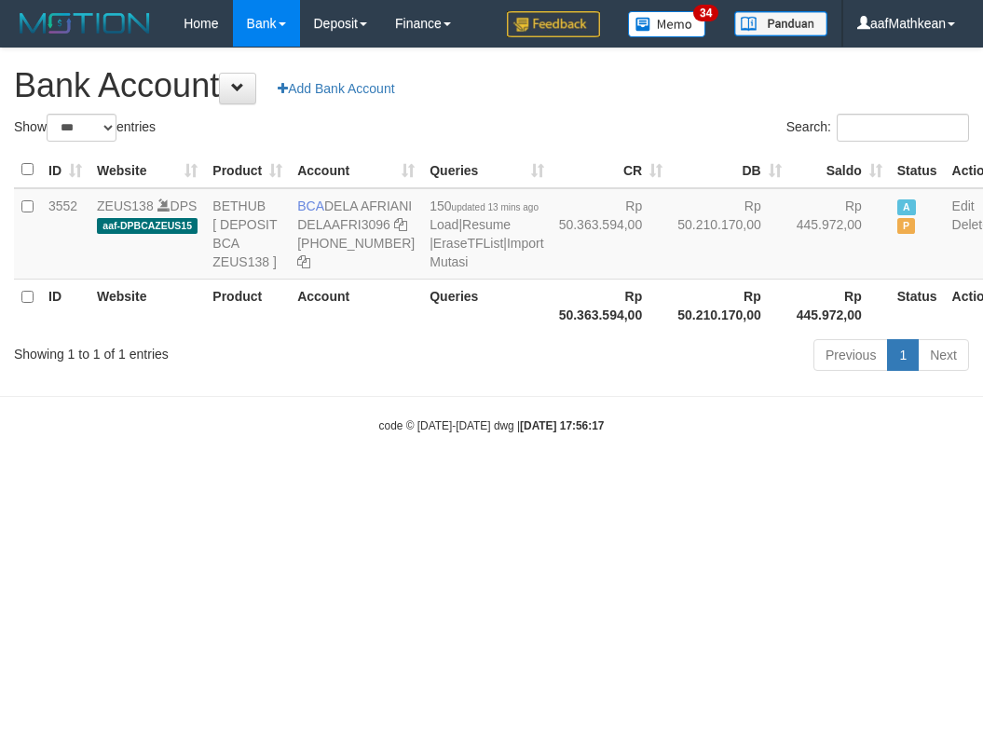
select select "***"
click at [589, 377] on div "Previous 1 Next" at bounding box center [696, 357] width 545 height 40
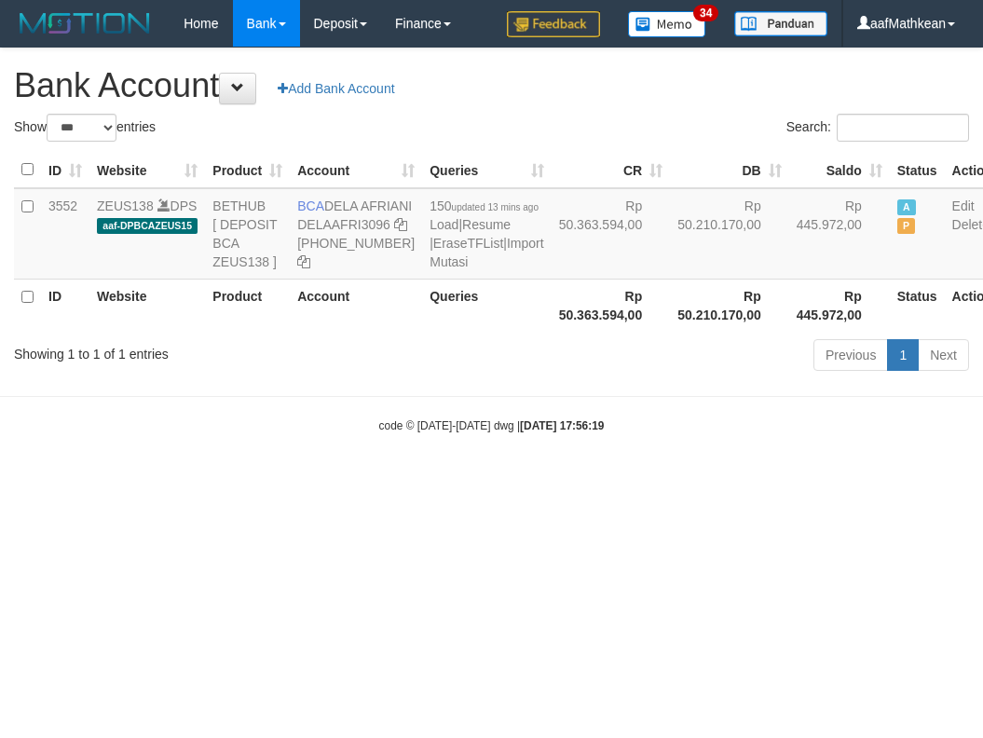
click at [590, 377] on div "Previous 1 Next" at bounding box center [696, 357] width 545 height 40
select select "***"
click at [298, 481] on html "Toggle navigation Home Bank Account List Load By Website Group [OXPLAY] ZEUS138…" at bounding box center [491, 240] width 983 height 481
drag, startPoint x: 309, startPoint y: 660, endPoint x: 977, endPoint y: 577, distance: 673.4
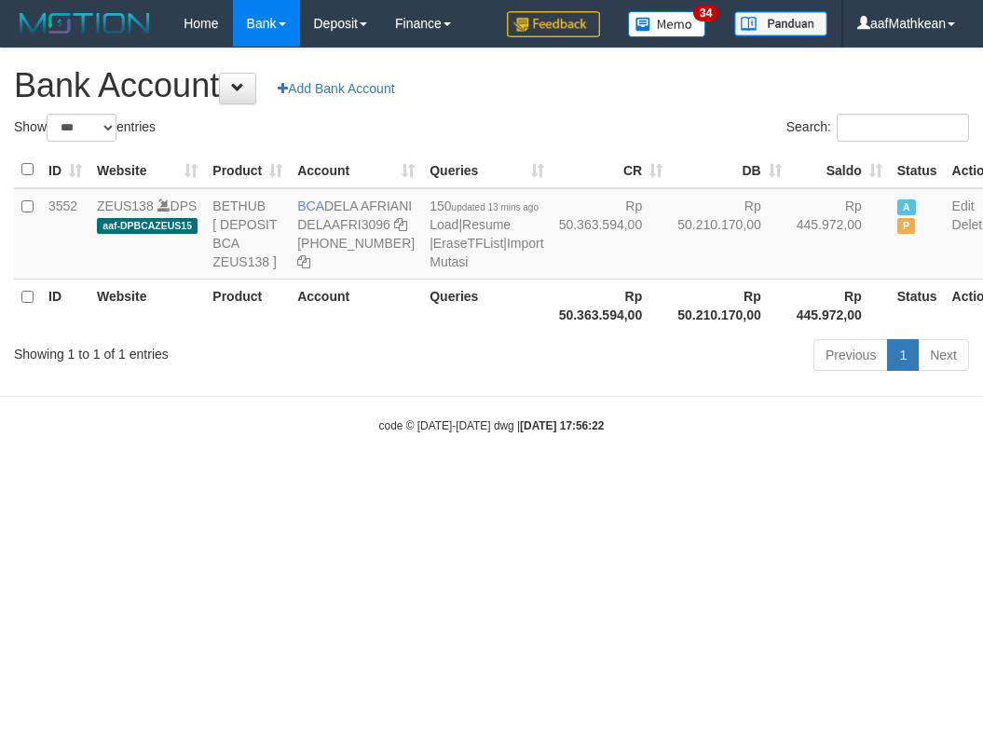
click at [373, 481] on html "Toggle navigation Home Bank Account List Load By Website Group [OXPLAY] ZEUS138…" at bounding box center [491, 240] width 983 height 481
click at [519, 481] on body "Toggle navigation Home Bank Account List Load By Website Group [OXPLAY] ZEUS138…" at bounding box center [491, 240] width 983 height 481
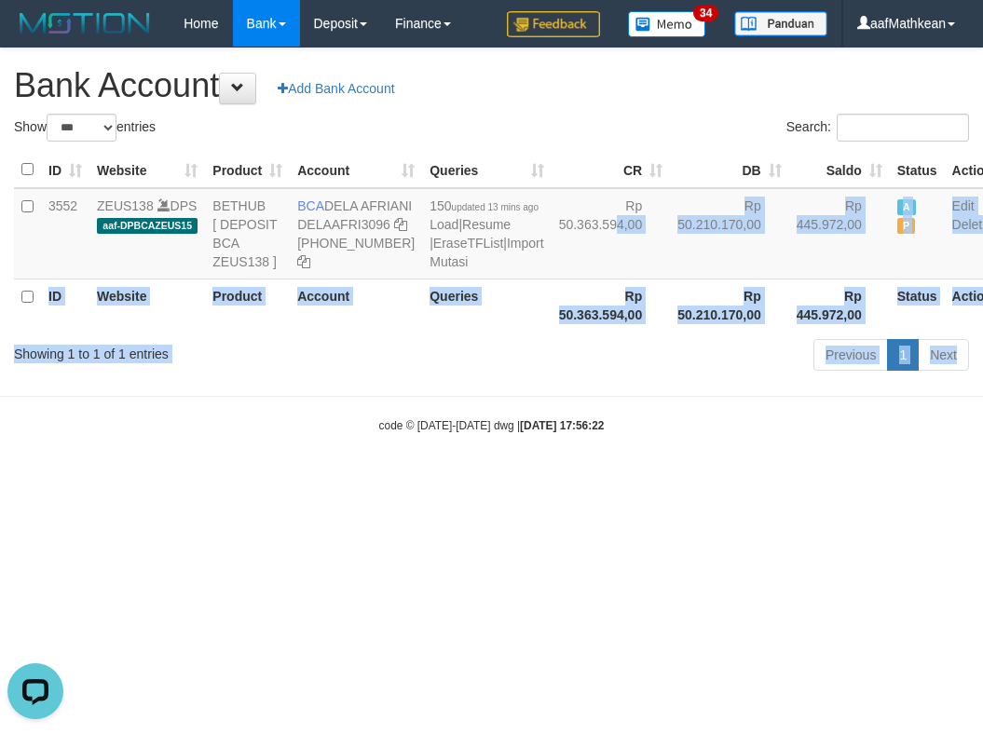
drag, startPoint x: 524, startPoint y: 273, endPoint x: 392, endPoint y: 247, distance: 134.0
click at [506, 442] on body "Toggle navigation Home Bank Account List Load By Website Group [OXPLAY] ZEUS138…" at bounding box center [491, 240] width 983 height 481
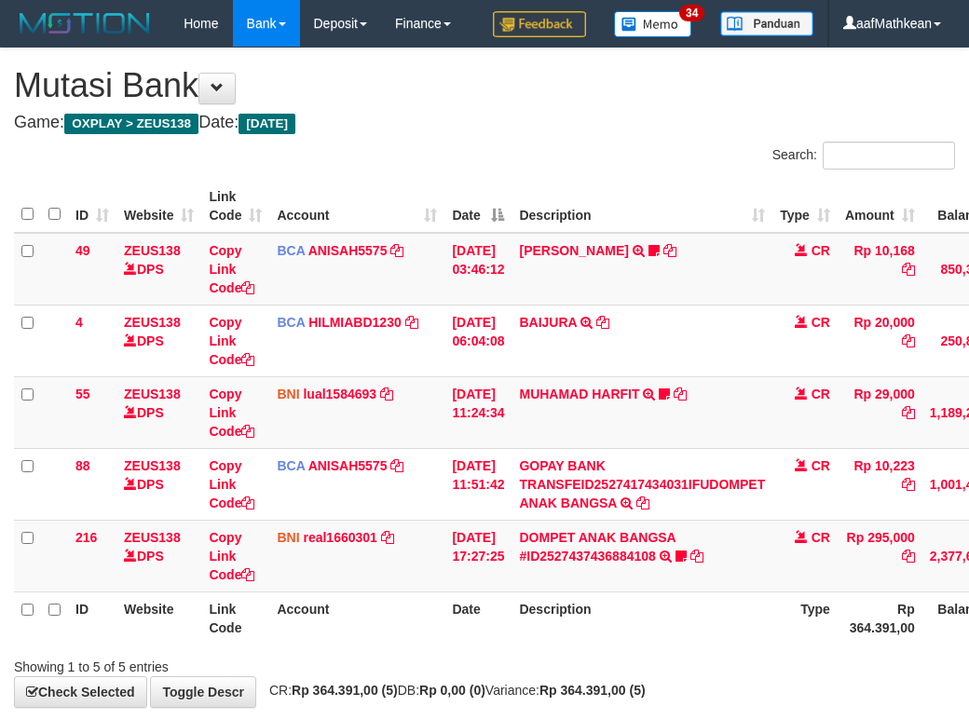
scroll to position [136, 0]
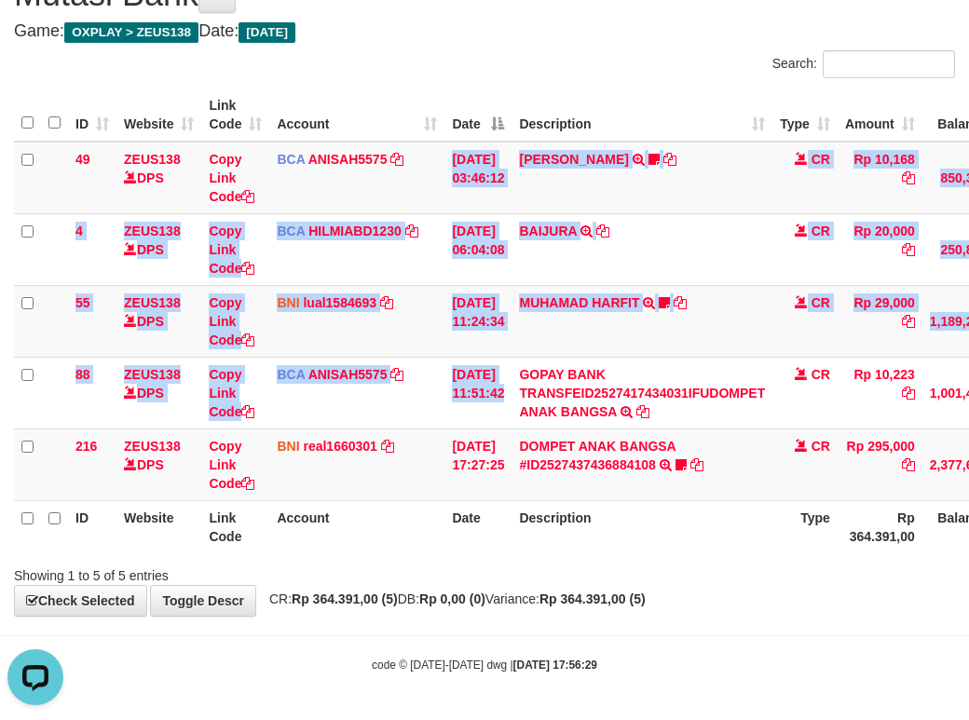
click at [583, 521] on table "ID Website Link Code Account Date Description Type Amount Balance Status Action…" at bounding box center [570, 321] width 1112 height 465
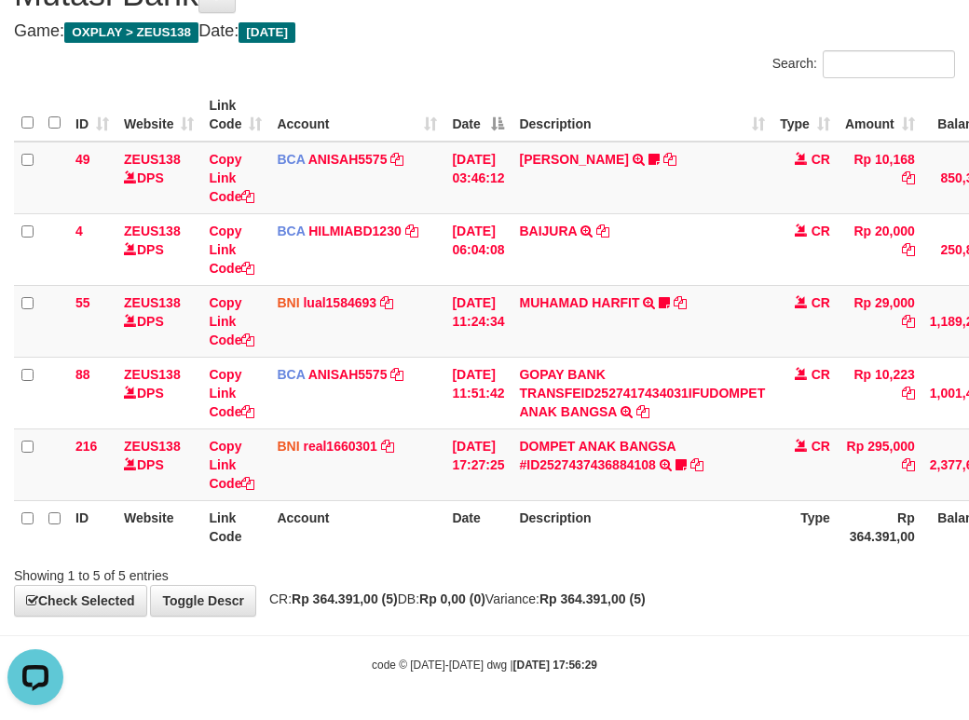
click at [660, 624] on body "Toggle navigation Home Bank Account List Load By Website Group [OXPLAY] ZEUS138…" at bounding box center [484, 315] width 969 height 812
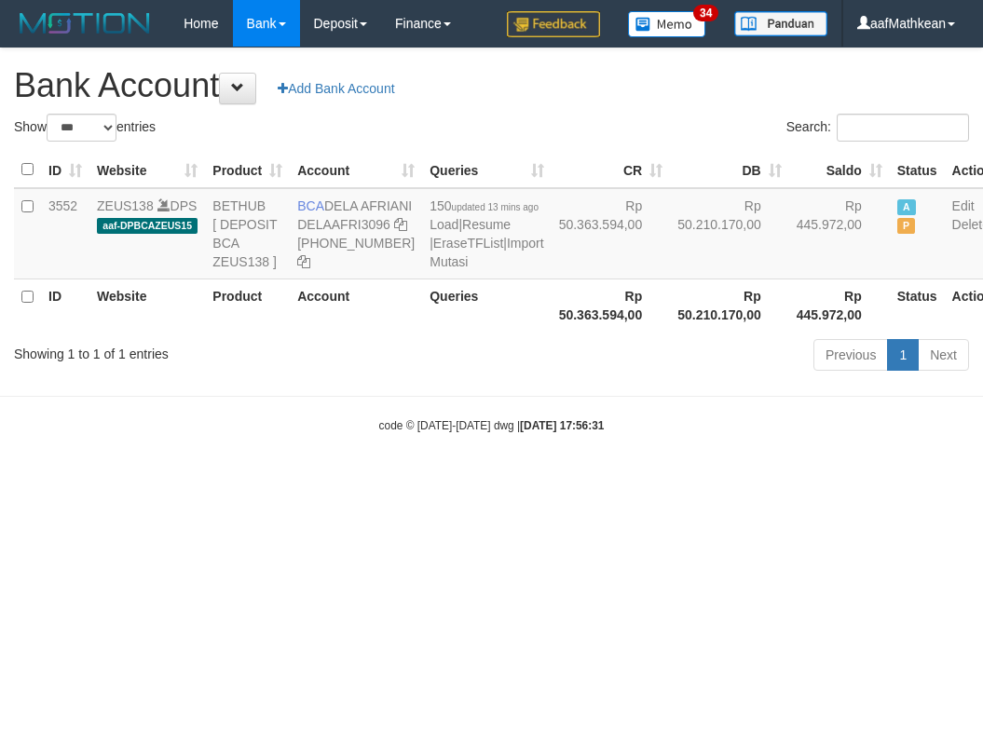
select select "***"
drag, startPoint x: 327, startPoint y: 206, endPoint x: 351, endPoint y: 225, distance: 30.6
click at [351, 225] on td "BCA DELA AFRIANI DELAAFRI3096 869-245-8639" at bounding box center [356, 233] width 132 height 91
copy td "DELA AFRIANI"
click at [542, 432] on strong "2025/10/01 17:56:31" at bounding box center [562, 425] width 84 height 13
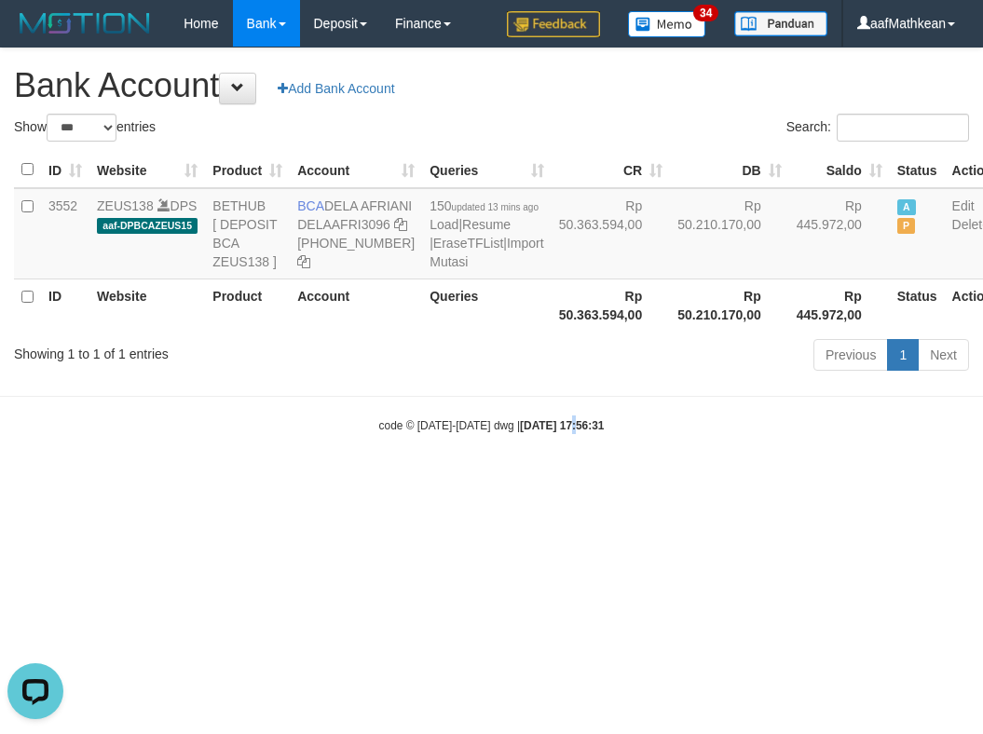
click at [550, 459] on body "Toggle navigation Home Bank Account List Load By Website Group [OXPLAY] ZEUS138…" at bounding box center [491, 240] width 983 height 481
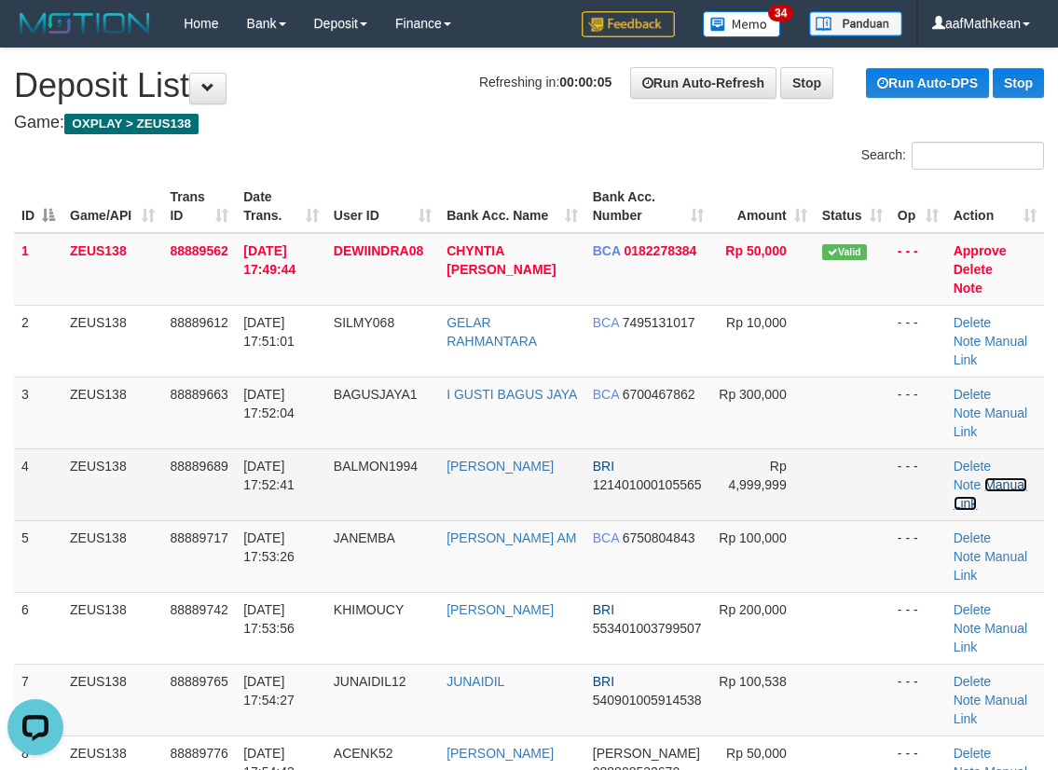
click at [997, 477] on link "Manual Link" at bounding box center [990, 494] width 74 height 34
click at [989, 477] on link "Manual Link" at bounding box center [990, 494] width 74 height 34
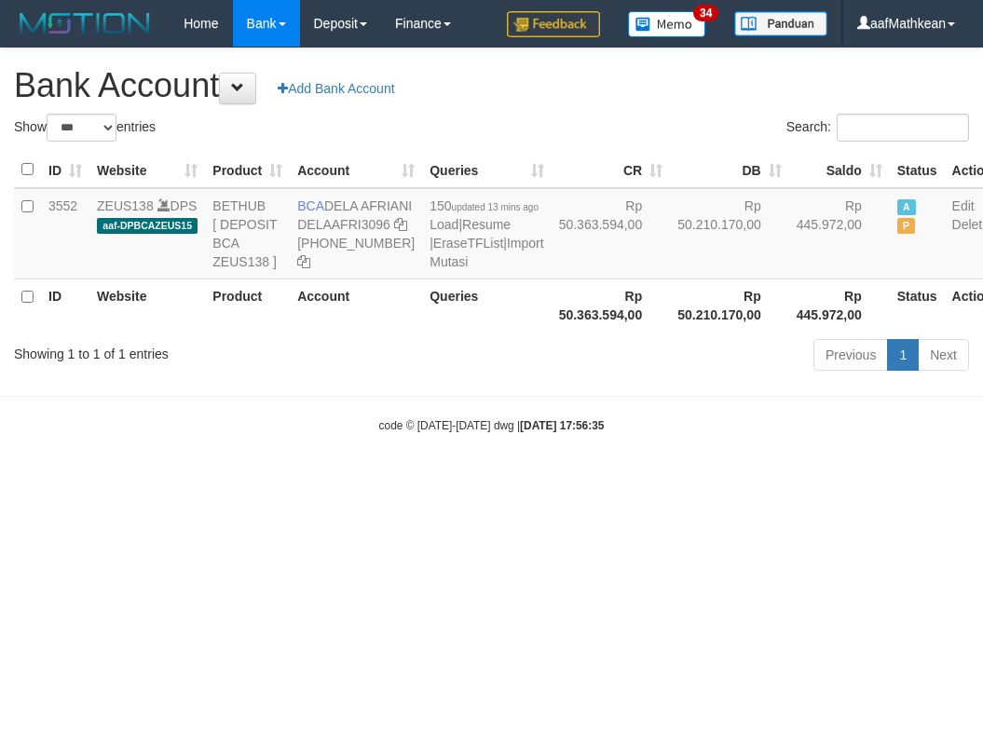
select select "***"
drag, startPoint x: 582, startPoint y: 494, endPoint x: 593, endPoint y: 513, distance: 21.7
click at [594, 481] on body "Toggle navigation Home Bank Account List Load By Website Group [OXPLAY] ZEUS138…" at bounding box center [491, 240] width 983 height 481
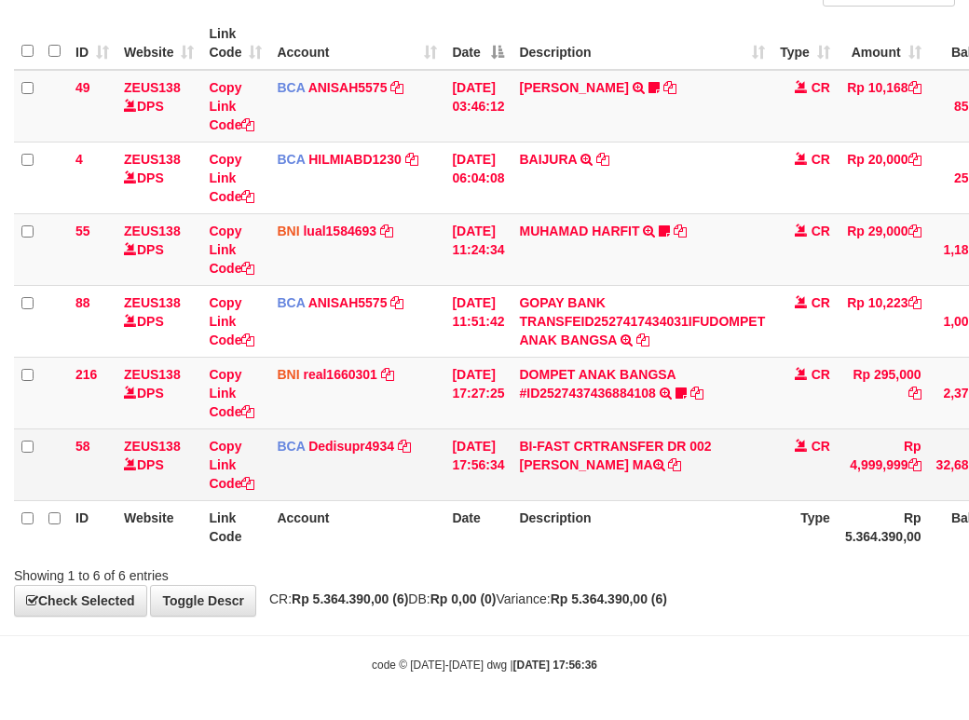
scroll to position [210, 0]
copy td "[PERSON_NAME] MA"
drag, startPoint x: 731, startPoint y: 452, endPoint x: 737, endPoint y: 461, distance: 11.4
click at [737, 461] on td "BI-FAST CRTRANSFER DR 002 [PERSON_NAME] MA" at bounding box center [642, 465] width 261 height 72
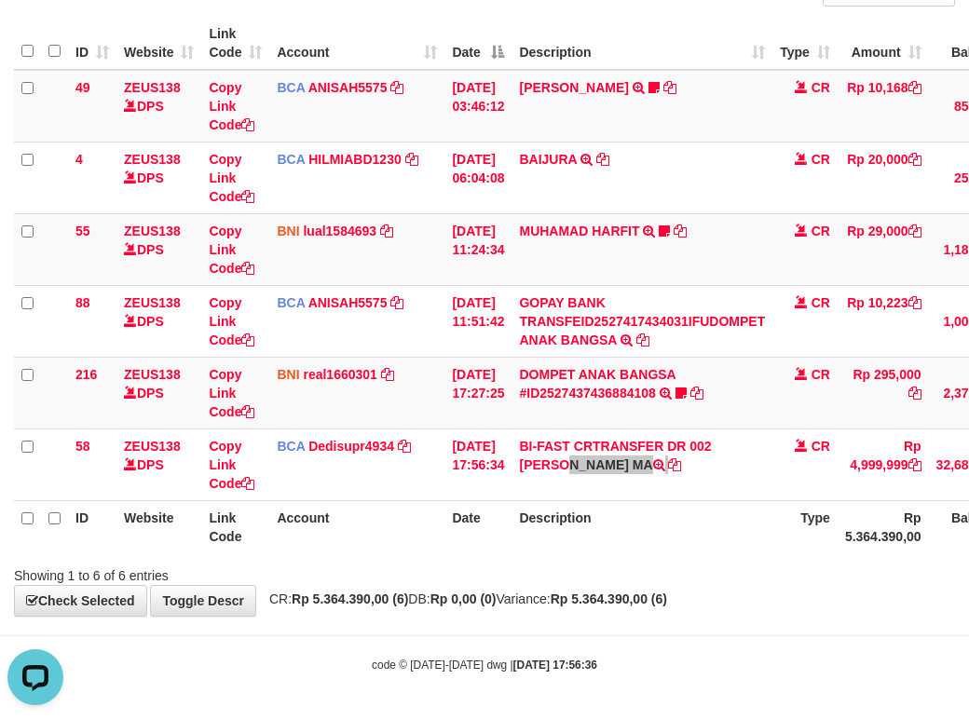
scroll to position [0, 0]
click at [369, 588] on div "**********" at bounding box center [484, 250] width 969 height 731
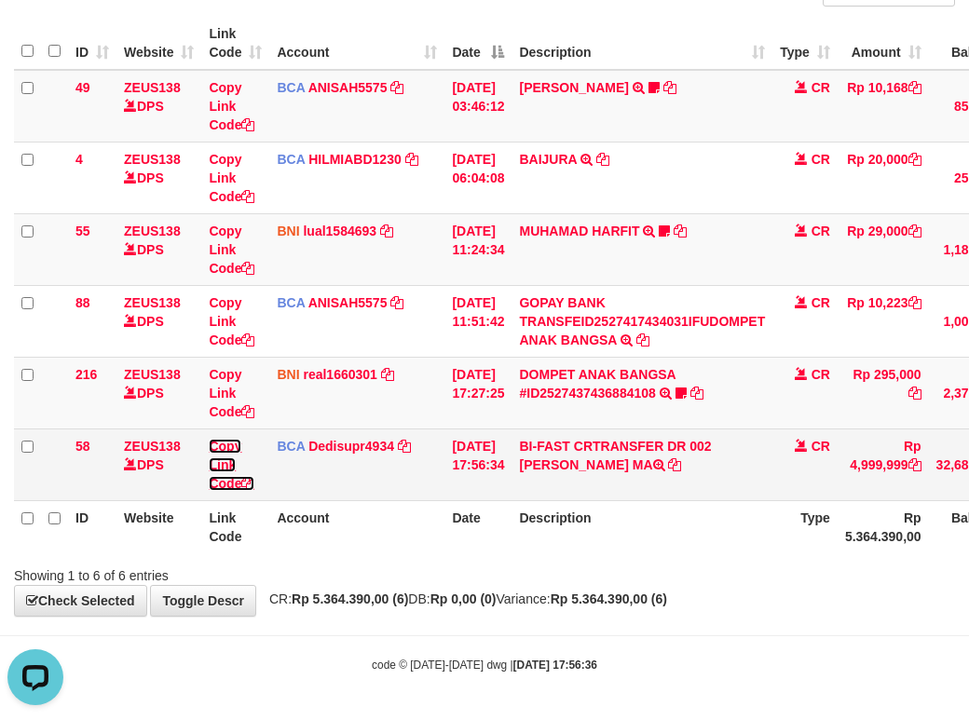
click at [225, 488] on link "Copy Link Code" at bounding box center [232, 465] width 46 height 52
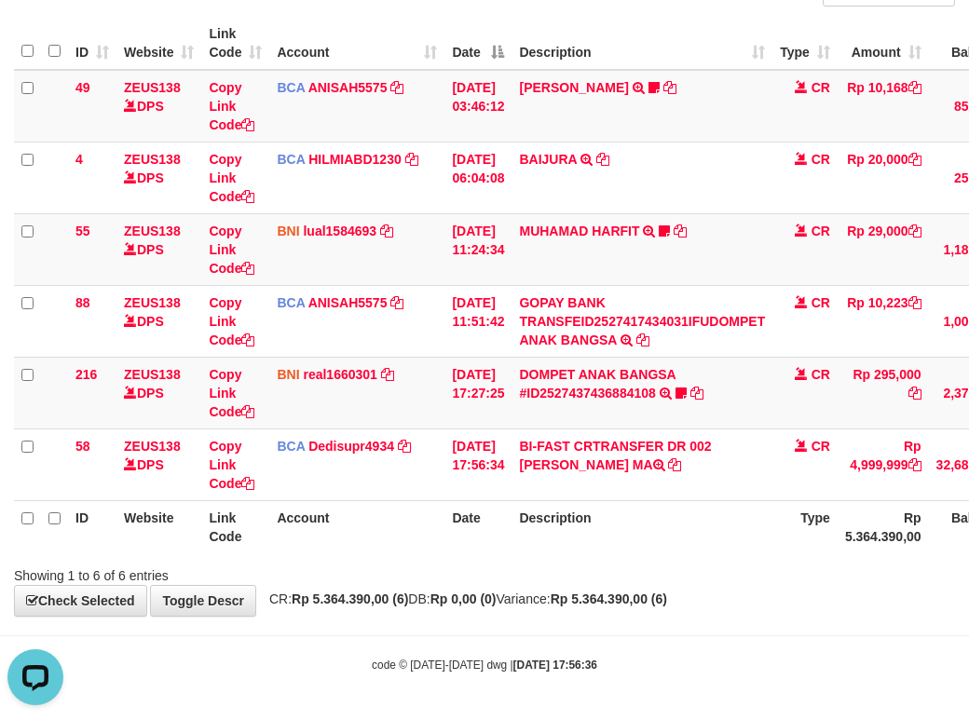
scroll to position [255, 0]
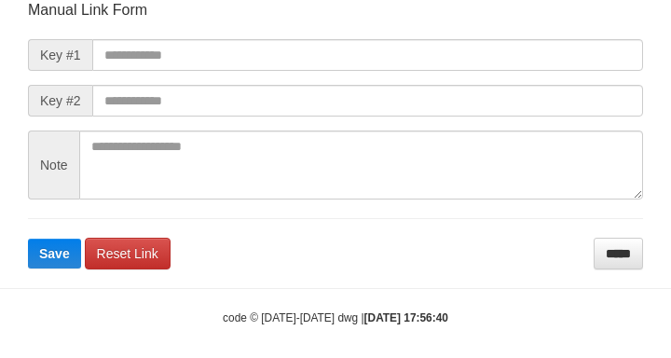
scroll to position [217, 0]
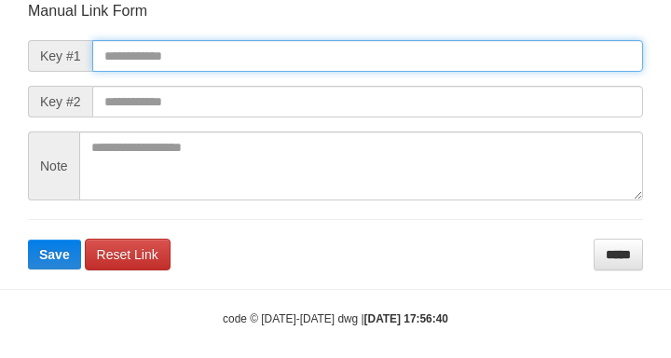
click at [281, 57] on input "text" at bounding box center [367, 56] width 551 height 32
paste input "**********"
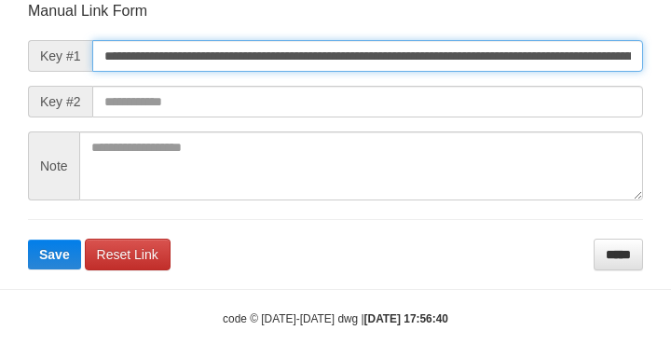
type input "**********"
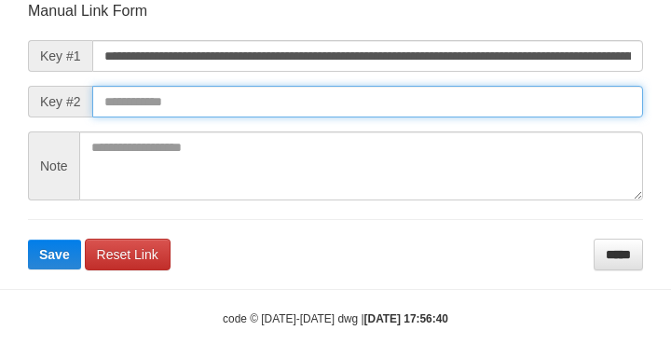
click at [28, 240] on button "Save" at bounding box center [54, 255] width 53 height 30
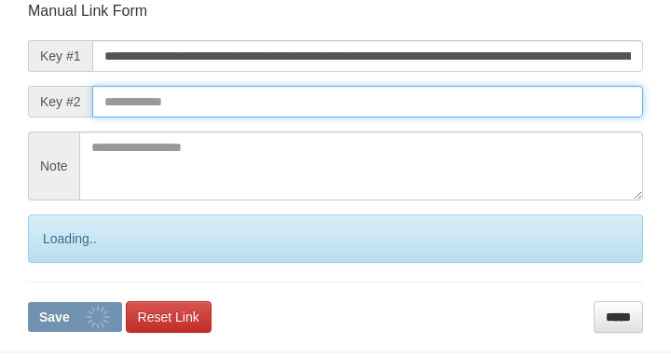
drag, startPoint x: 501, startPoint y: 107, endPoint x: 488, endPoint y: 109, distance: 12.3
click at [499, 111] on input "text" at bounding box center [367, 102] width 551 height 32
click at [478, 117] on input "text" at bounding box center [367, 102] width 551 height 32
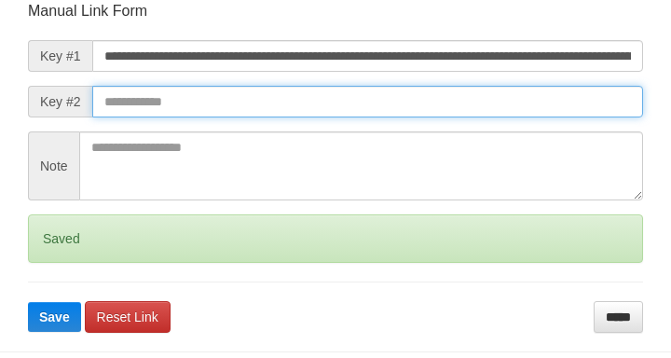
drag, startPoint x: 471, startPoint y: 117, endPoint x: 485, endPoint y: 123, distance: 15.1
click at [487, 126] on form "**********" at bounding box center [335, 167] width 615 height 332
click at [28, 302] on button "Save" at bounding box center [54, 317] width 53 height 30
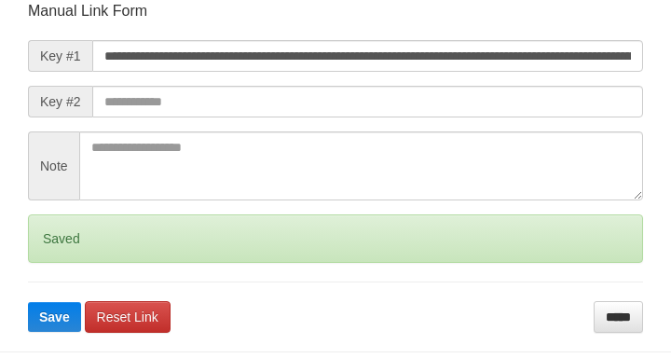
click at [490, 124] on form "**********" at bounding box center [335, 167] width 615 height 332
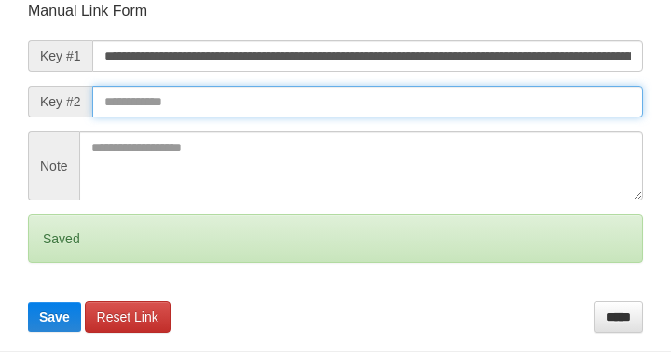
click at [28, 302] on button "Save" at bounding box center [54, 317] width 53 height 30
drag, startPoint x: 486, startPoint y: 119, endPoint x: 496, endPoint y: 124, distance: 11.3
click at [495, 124] on form "**********" at bounding box center [335, 167] width 615 height 332
click at [505, 112] on input "text" at bounding box center [367, 102] width 551 height 32
click at [28, 302] on button "Save" at bounding box center [54, 317] width 53 height 30
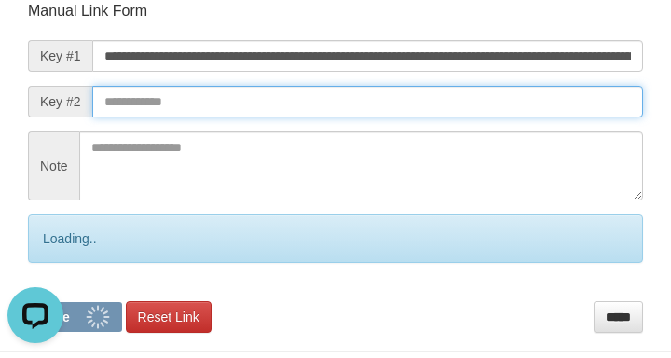
drag, startPoint x: 506, startPoint y: 108, endPoint x: 493, endPoint y: 99, distance: 16.0
click at [504, 106] on input "text" at bounding box center [367, 102] width 551 height 32
click at [28, 302] on button "Save" at bounding box center [75, 317] width 94 height 30
click at [499, 100] on input "text" at bounding box center [367, 102] width 551 height 32
click at [0, 141] on html "**********" at bounding box center [335, 109] width 671 height 653
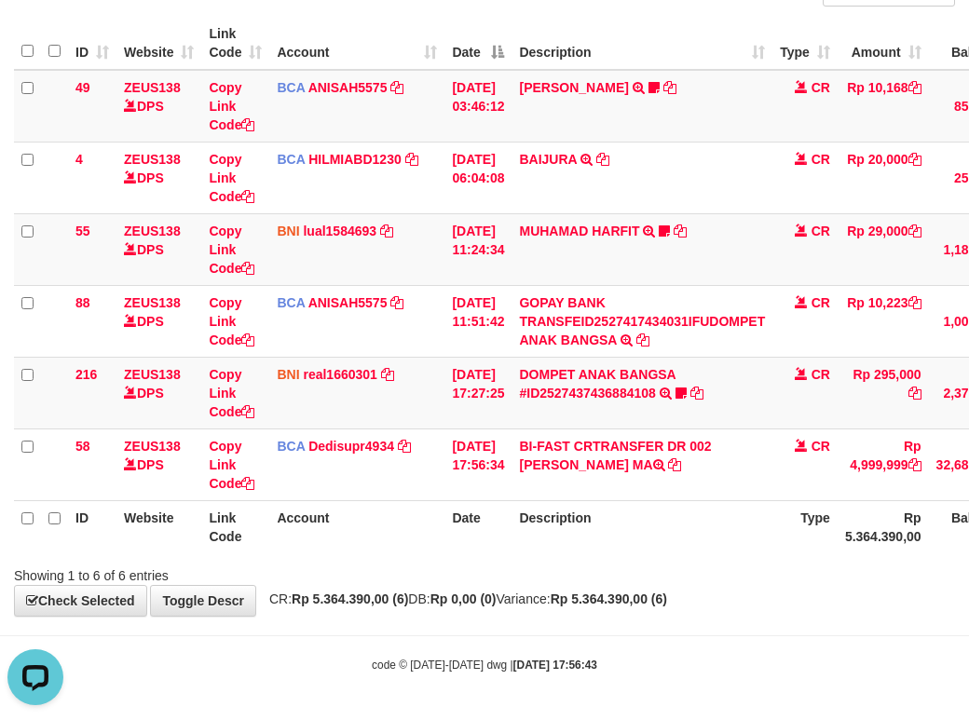
drag, startPoint x: 582, startPoint y: 498, endPoint x: 638, endPoint y: 512, distance: 58.5
click at [607, 512] on table "ID Website Link Code Account Date Description Type Amount Balance Status Action…" at bounding box center [577, 285] width 1126 height 537
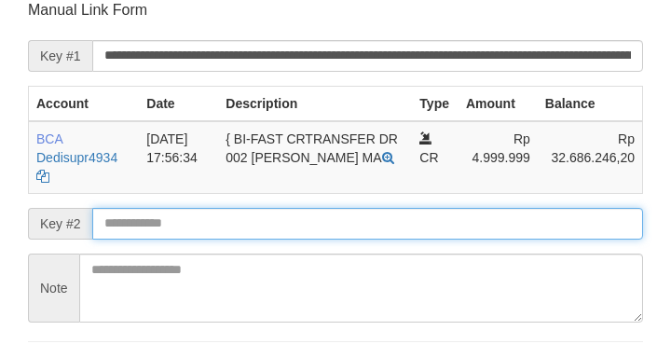
click at [125, 232] on input "text" at bounding box center [367, 224] width 551 height 32
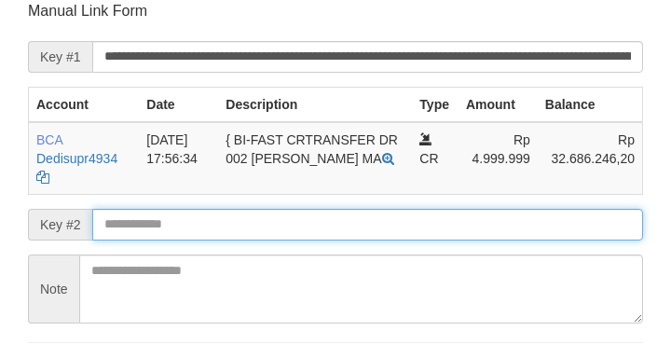
click at [133, 222] on input "text" at bounding box center [367, 225] width 551 height 32
click at [136, 223] on input "text" at bounding box center [367, 225] width 551 height 32
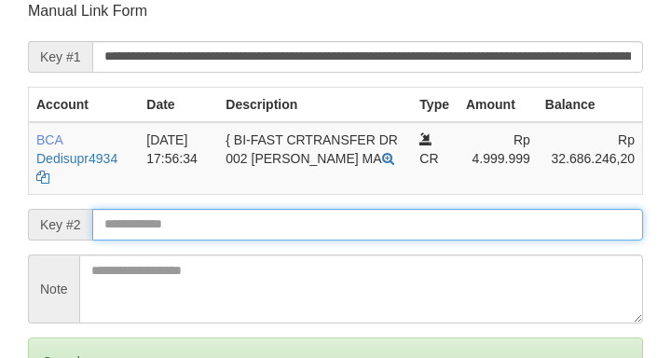
drag, startPoint x: 138, startPoint y: 223, endPoint x: 152, endPoint y: 225, distance: 14.1
click at [139, 224] on input "text" at bounding box center [367, 225] width 551 height 32
click at [152, 225] on input "text" at bounding box center [367, 225] width 551 height 32
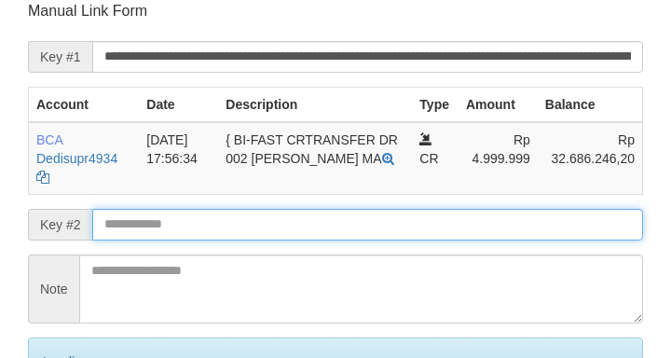
drag, startPoint x: 157, startPoint y: 226, endPoint x: 146, endPoint y: 218, distance: 12.7
click at [157, 226] on input "text" at bounding box center [367, 225] width 551 height 32
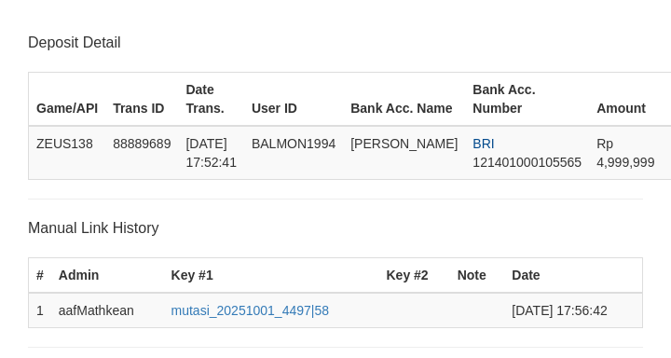
scroll to position [365, 0]
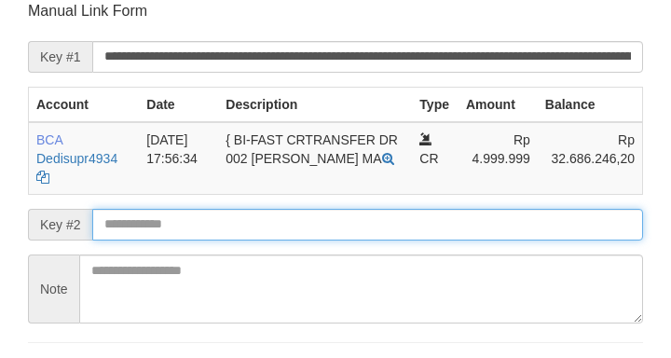
click at [132, 222] on input "text" at bounding box center [367, 225] width 551 height 32
click at [119, 220] on input "text" at bounding box center [367, 225] width 551 height 32
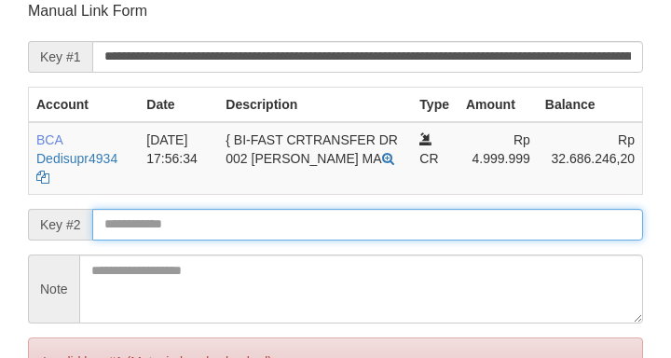
click at [123, 222] on input "text" at bounding box center [367, 225] width 551 height 32
click at [130, 223] on input "text" at bounding box center [367, 225] width 551 height 32
click at [124, 221] on input "text" at bounding box center [367, 225] width 551 height 32
click at [155, 227] on input "text" at bounding box center [367, 225] width 551 height 32
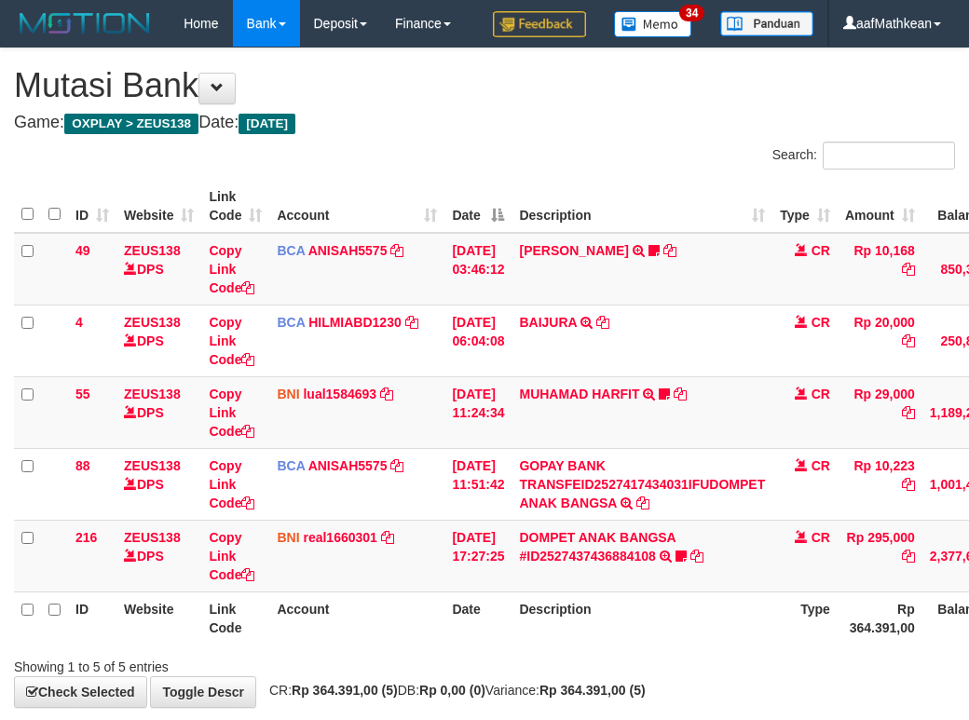
scroll to position [138, 0]
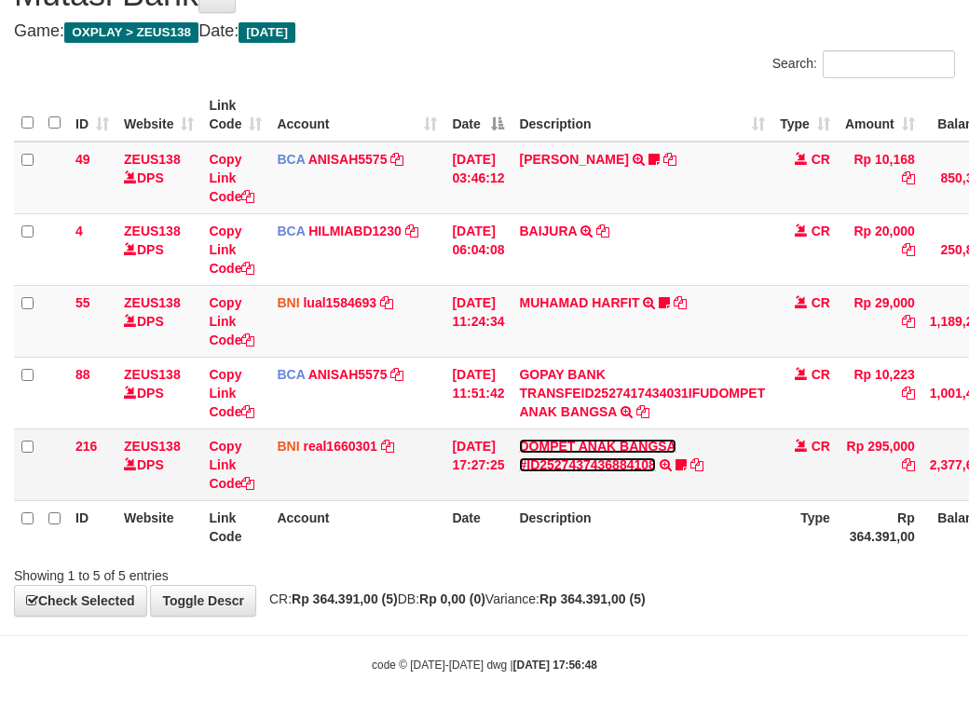
click at [583, 464] on link "DOMPET ANAK BANGSA #ID2527437436884108" at bounding box center [597, 456] width 157 height 34
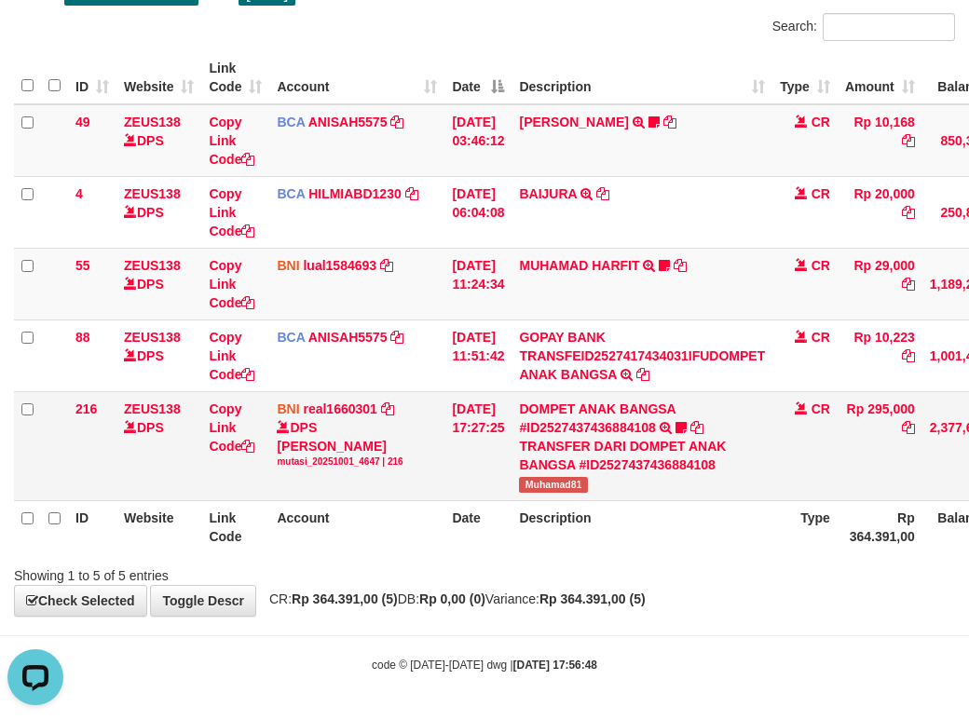
scroll to position [0, 0]
drag, startPoint x: 544, startPoint y: 519, endPoint x: 572, endPoint y: 525, distance: 28.5
click at [572, 493] on span "Muhamad81" at bounding box center [553, 485] width 68 height 16
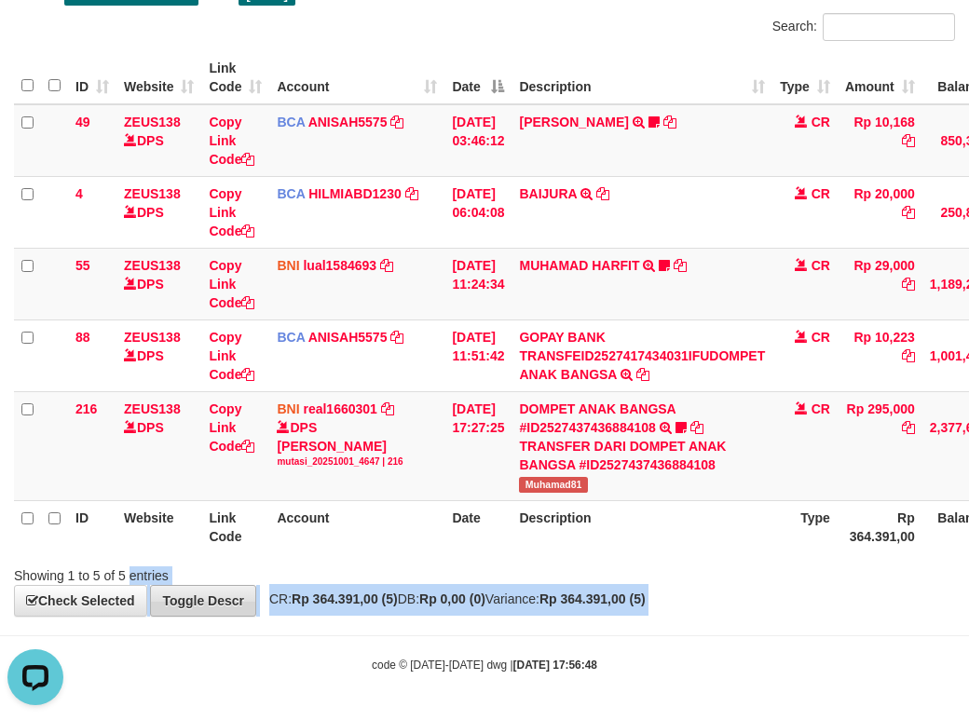
drag, startPoint x: 130, startPoint y: 619, endPoint x: 168, endPoint y: 653, distance: 50.8
click at [164, 658] on body "Toggle navigation Home Bank Account List Load By Website Group [OXPLAY] ZEUS138…" at bounding box center [484, 295] width 969 height 849
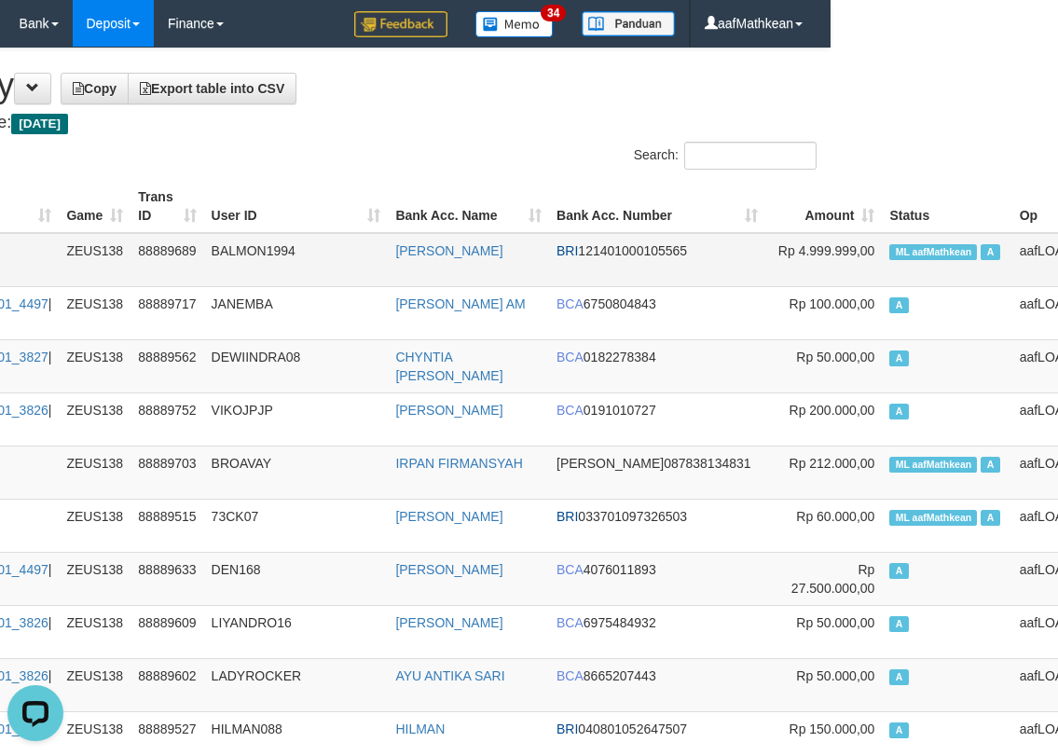
click at [889, 254] on span "ML aafMathkean" at bounding box center [933, 252] width 88 height 16
copy td "aafMathkean"
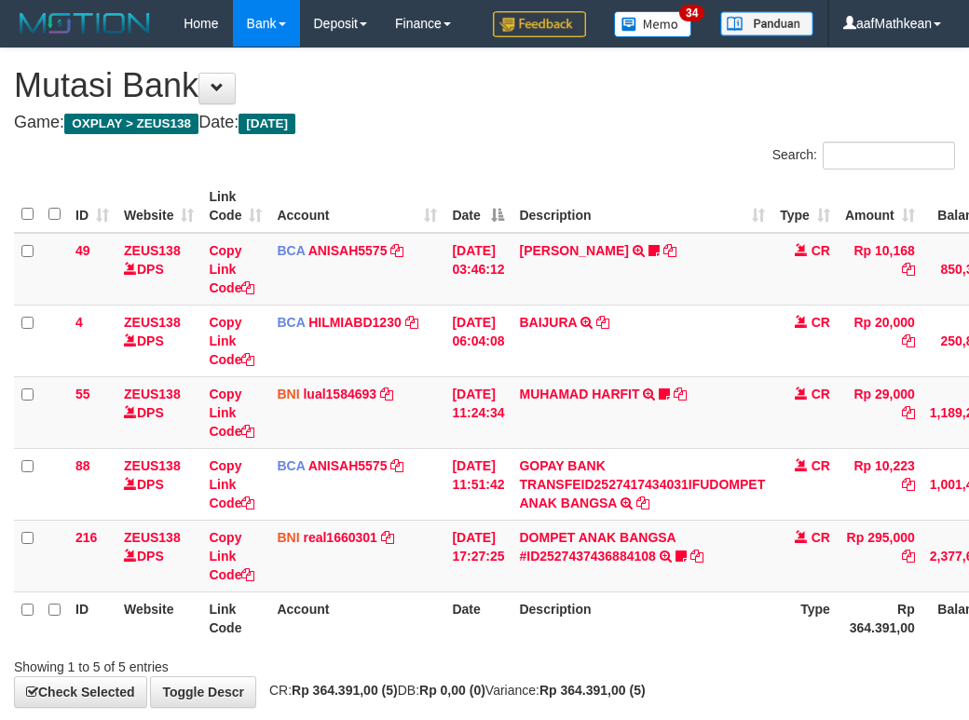
scroll to position [138, 0]
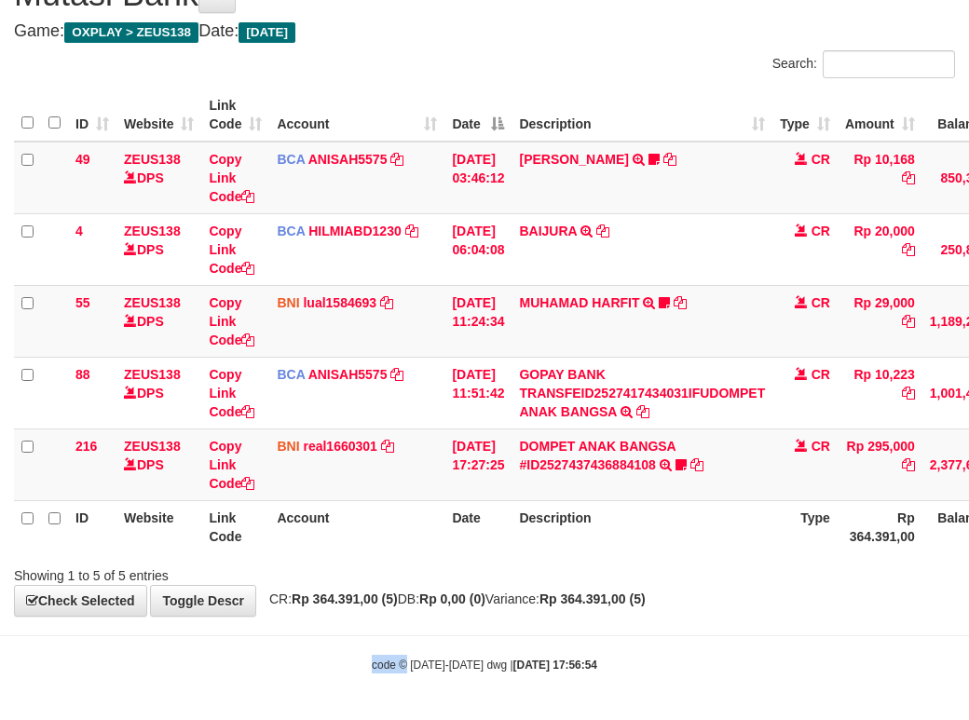
click at [405, 638] on body "Toggle navigation Home Bank Account List Load By Website Group [OXPLAY] ZEUS138…" at bounding box center [484, 315] width 969 height 812
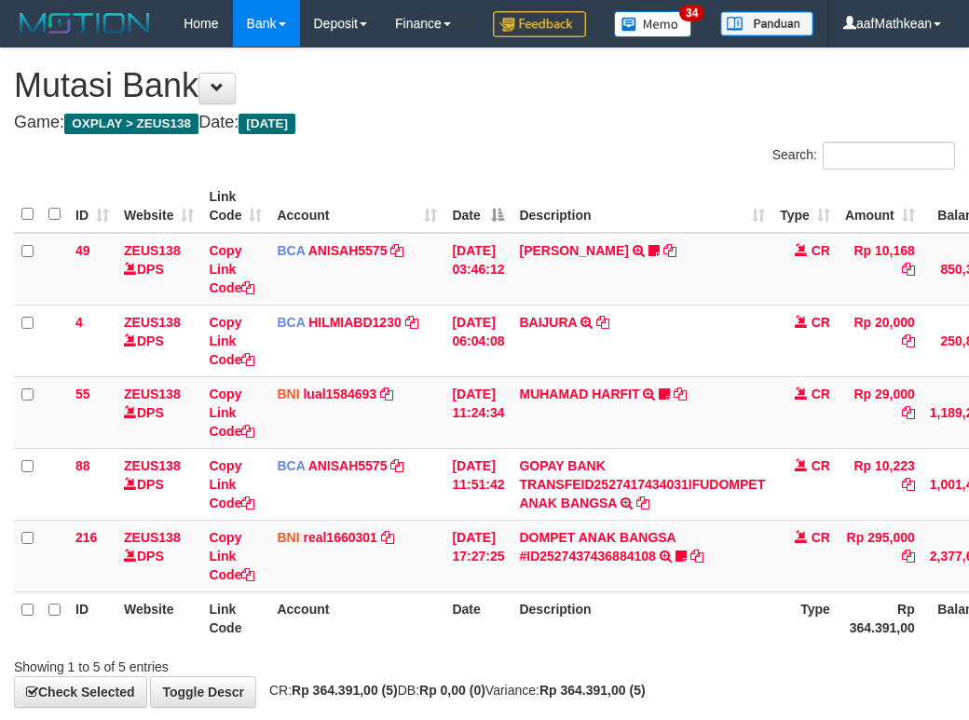
scroll to position [138, 0]
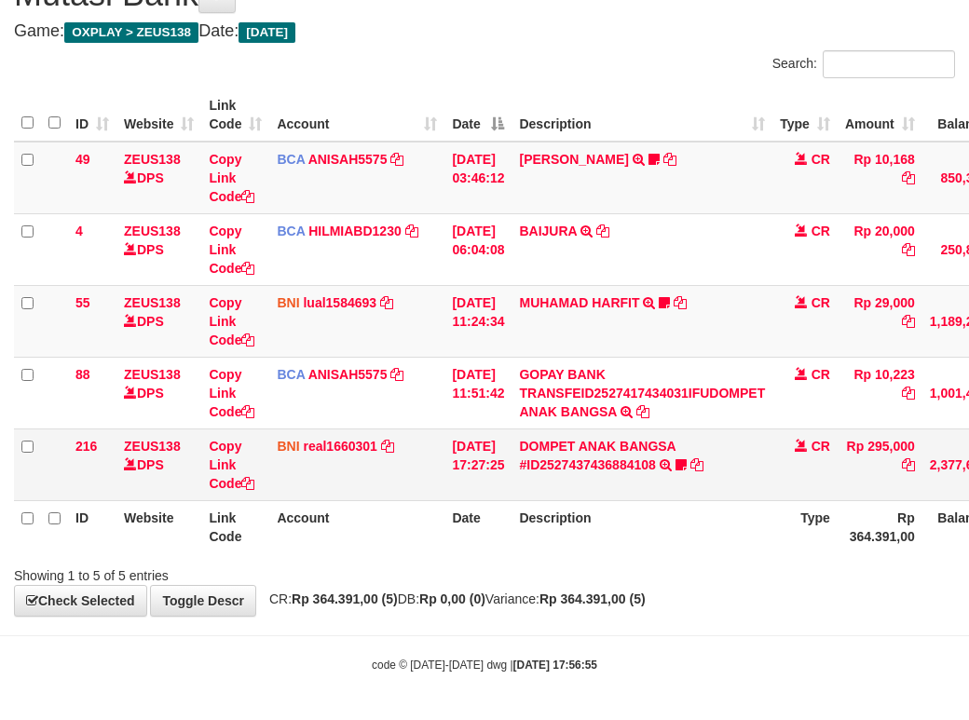
click at [367, 432] on tbody "49 ZEUS138 DPS Copy Link Code BCA ANISAH5575 DPS ANISAH mutasi_20251001_3827 | …" at bounding box center [570, 322] width 1112 height 360
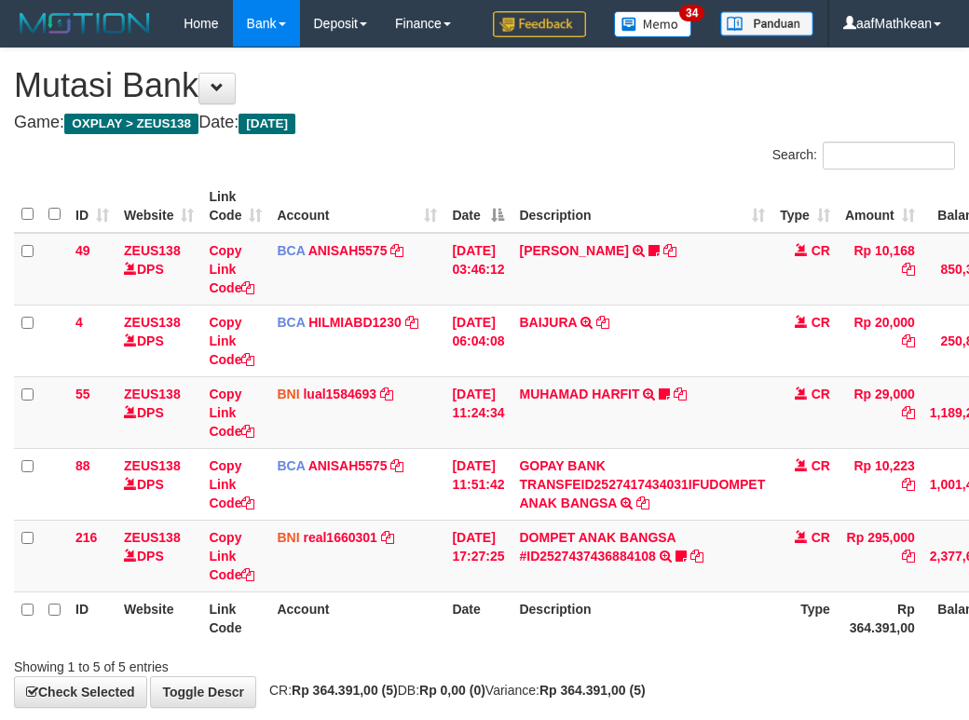
scroll to position [138, 0]
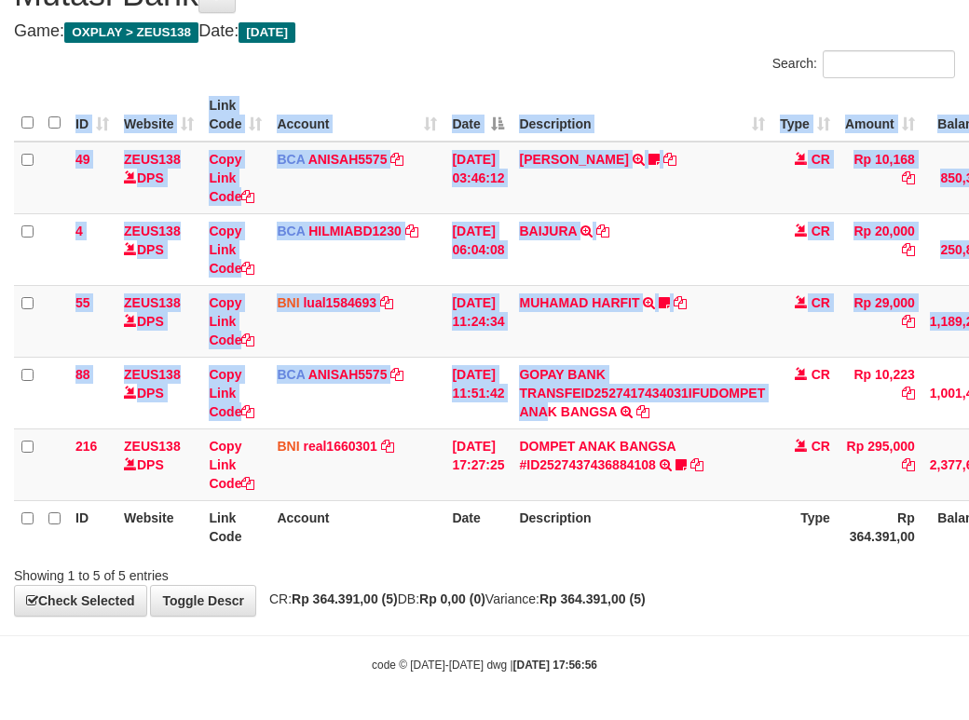
drag, startPoint x: 528, startPoint y: 470, endPoint x: 632, endPoint y: 670, distance: 225.5
click at [507, 584] on div "**********" at bounding box center [484, 286] width 969 height 659
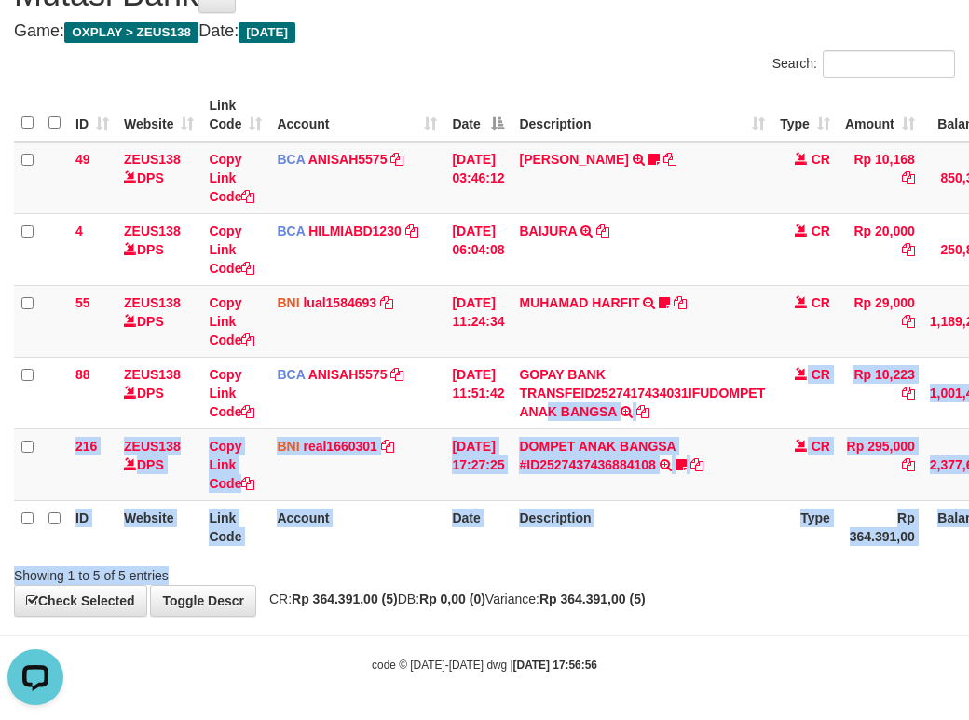
click at [632, 670] on body "Toggle navigation Home Bank Account List Load By Website Group [OXPLAY] ZEUS138…" at bounding box center [484, 315] width 969 height 812
click at [697, 655] on div "code © [DATE]-[DATE] dwg | [DATE] 17:56:56" at bounding box center [484, 664] width 969 height 19
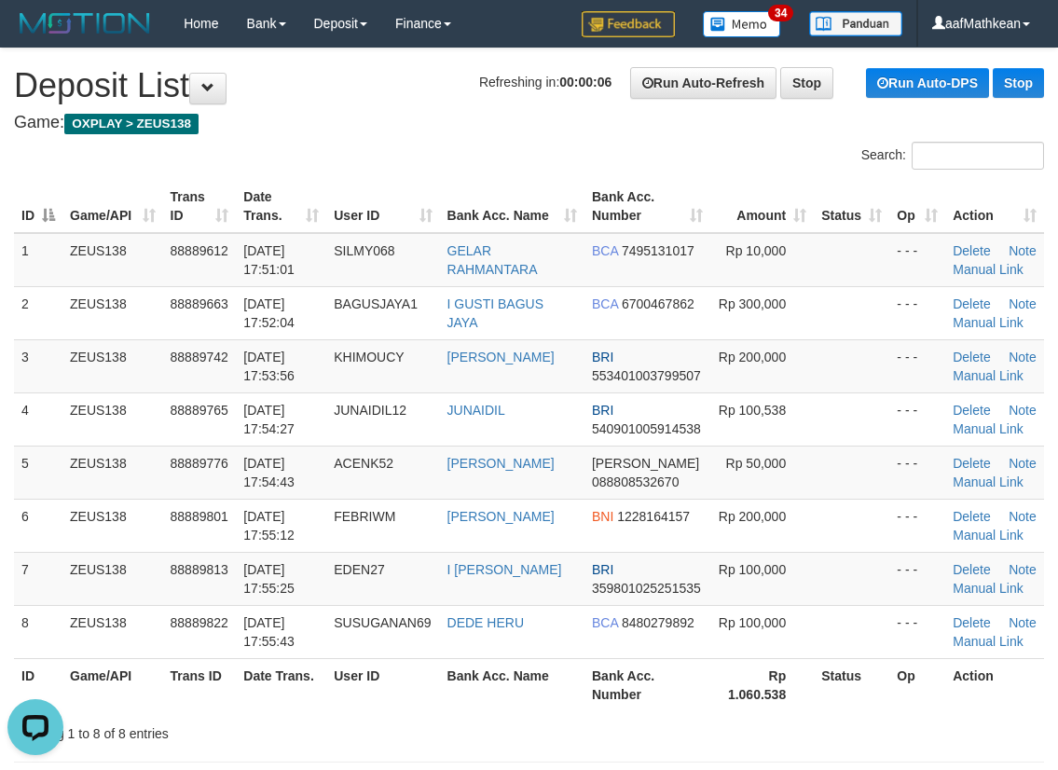
drag, startPoint x: 353, startPoint y: 125, endPoint x: 9, endPoint y: 242, distance: 363.4
click at [575, 175] on div "ID Game/API Trans ID Date Trans. User ID Bank Acc. Name Bank Acc. Number Amount…" at bounding box center [529, 445] width 1058 height 542
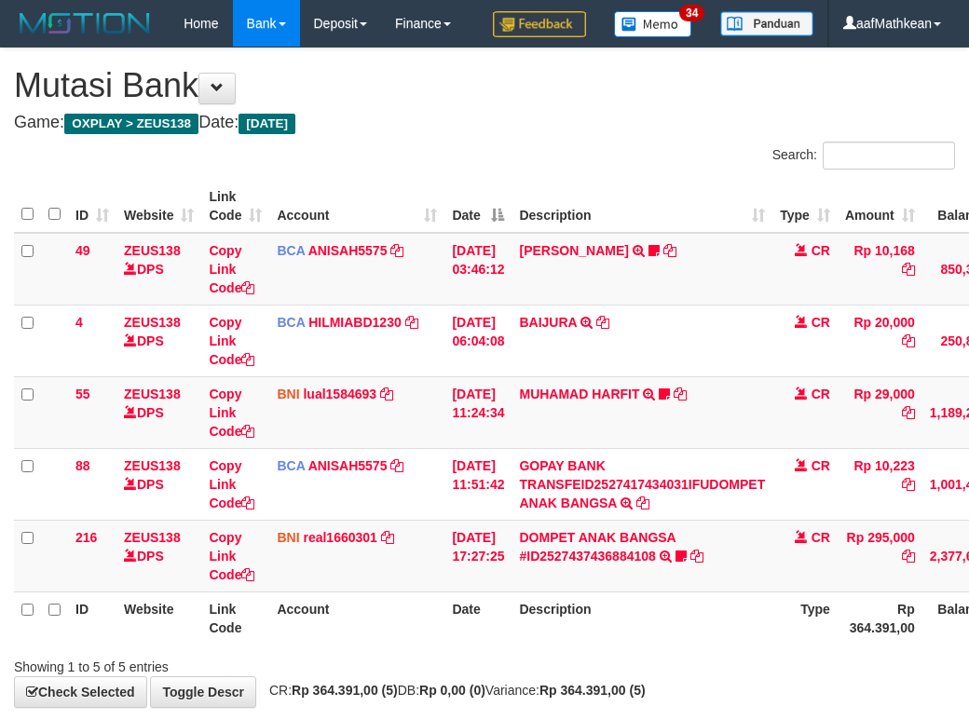
scroll to position [138, 0]
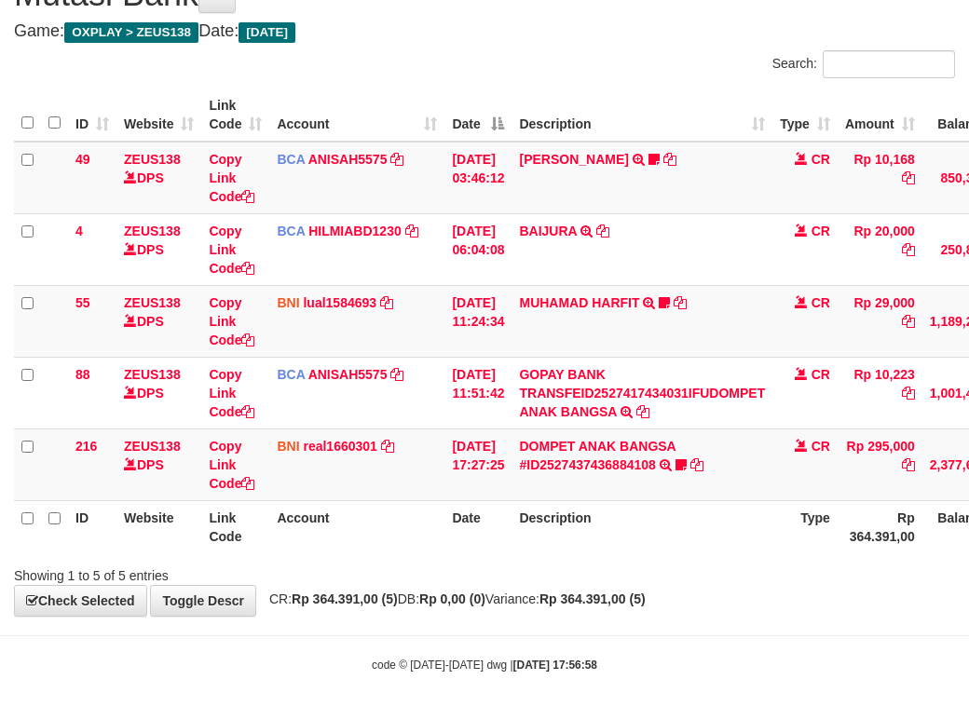
click at [700, 576] on div "Showing 1 to 5 of 5 entries" at bounding box center [484, 572] width 969 height 26
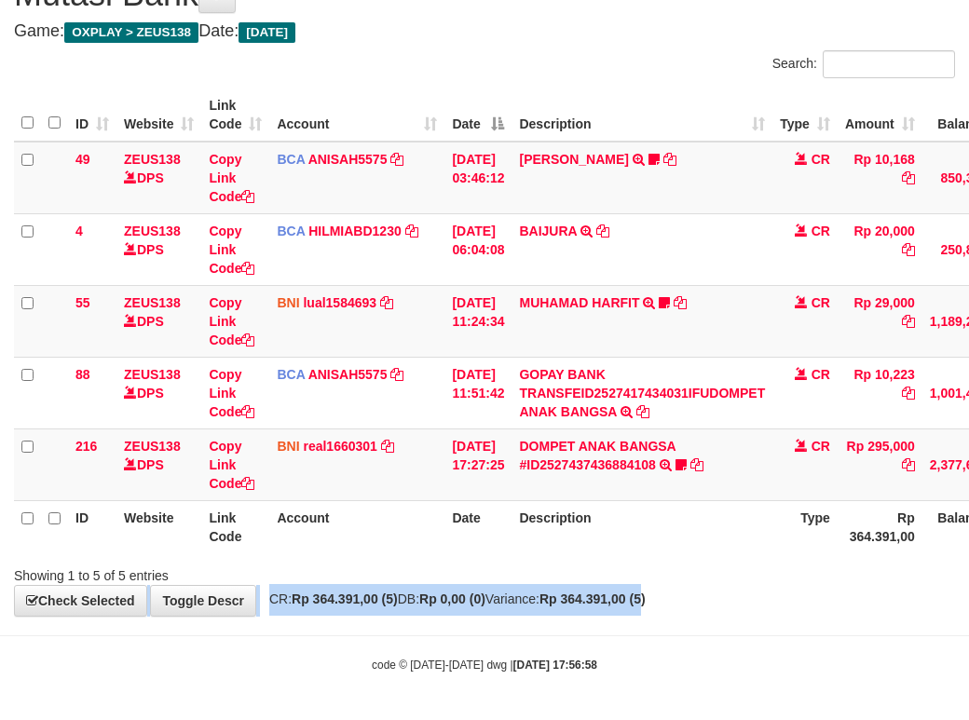
drag, startPoint x: 695, startPoint y: 583, endPoint x: 688, endPoint y: 607, distance: 25.4
click at [690, 606] on div "**********" at bounding box center [484, 286] width 969 height 659
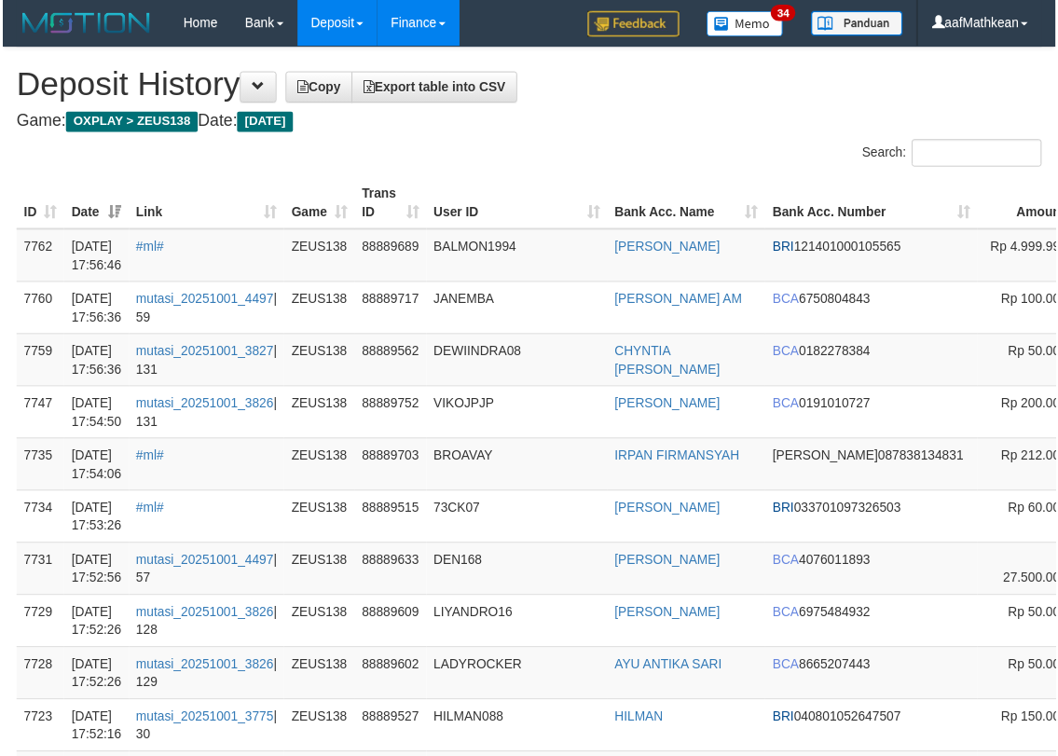
scroll to position [0, 227]
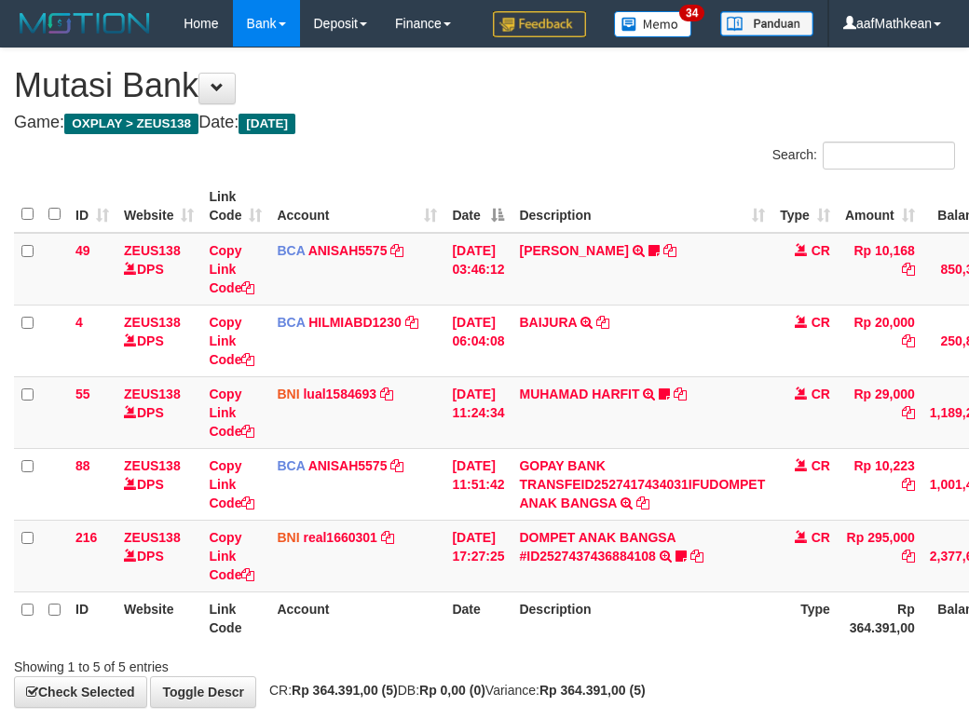
scroll to position [138, 0]
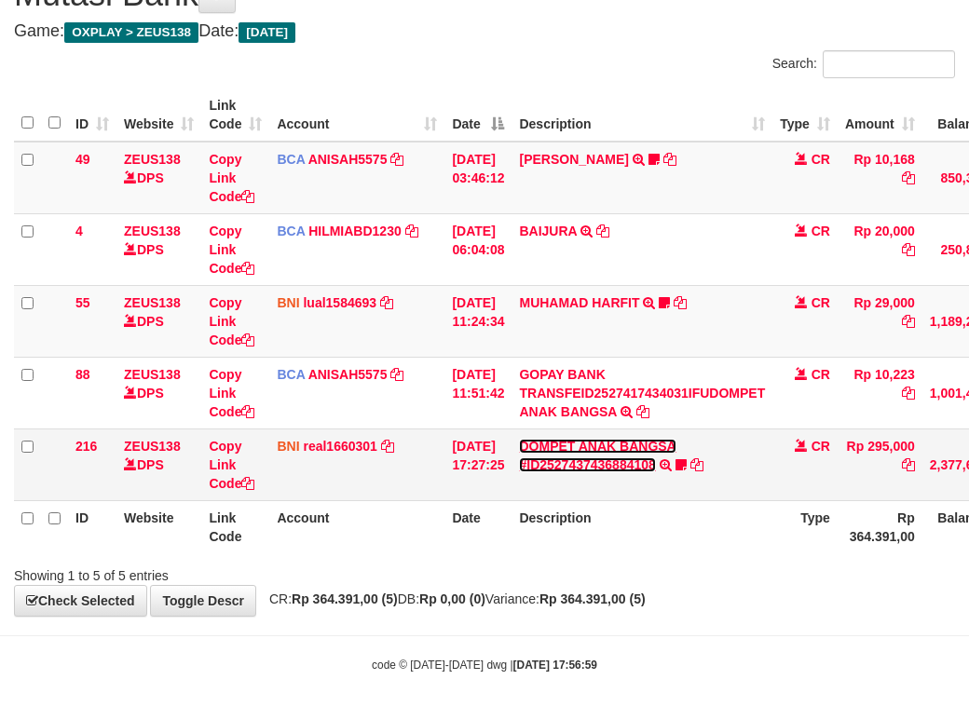
click at [591, 463] on link "DOMPET ANAK BANGSA #ID2527437436884108" at bounding box center [597, 456] width 157 height 34
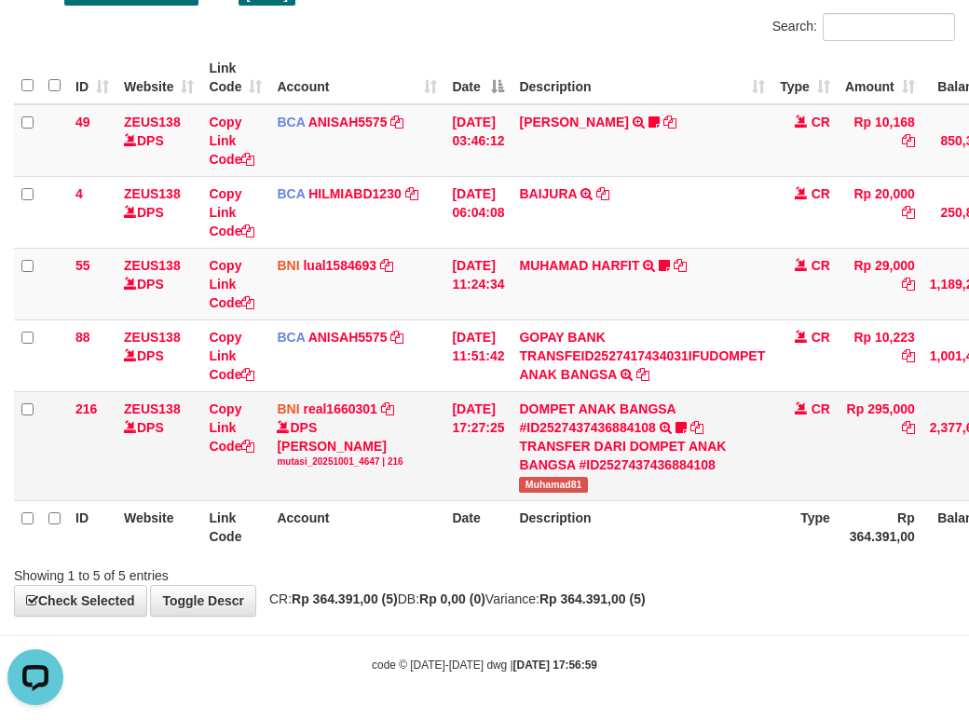
scroll to position [0, 0]
drag, startPoint x: 542, startPoint y: 517, endPoint x: 605, endPoint y: 521, distance: 63.5
click at [587, 493] on span "Muhamad81" at bounding box center [553, 485] width 68 height 16
copy span "Muhamad81"
drag, startPoint x: 460, startPoint y: 535, endPoint x: 469, endPoint y: 555, distance: 21.3
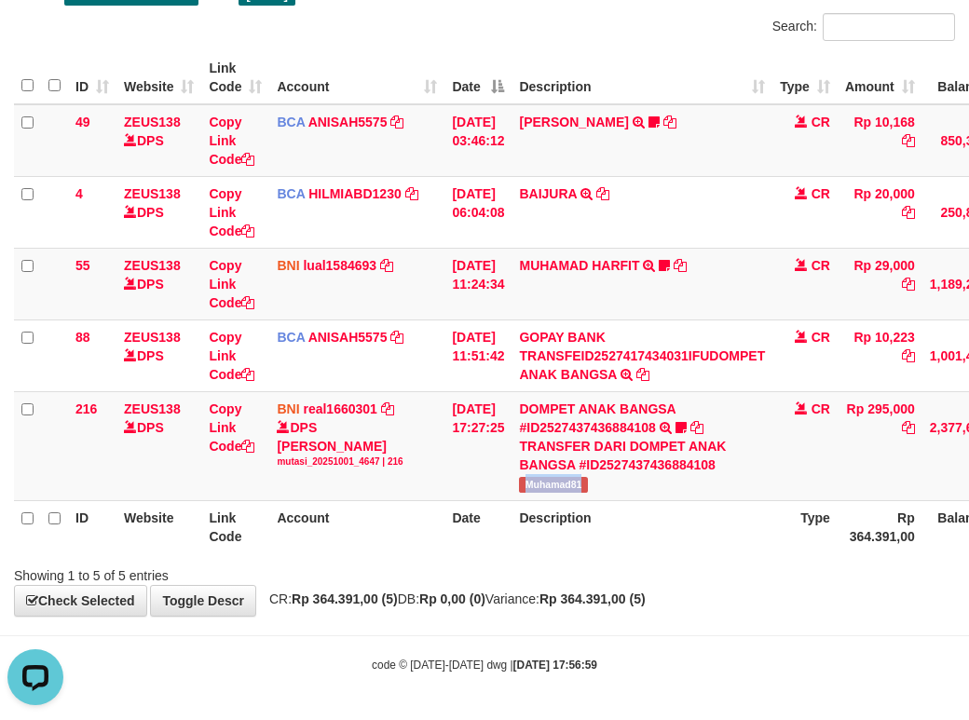
click at [460, 542] on table "ID Website Link Code Account Date Description Type Amount Balance Status Action…" at bounding box center [570, 302] width 1112 height 502
click at [549, 554] on th "Description" at bounding box center [642, 527] width 261 height 53
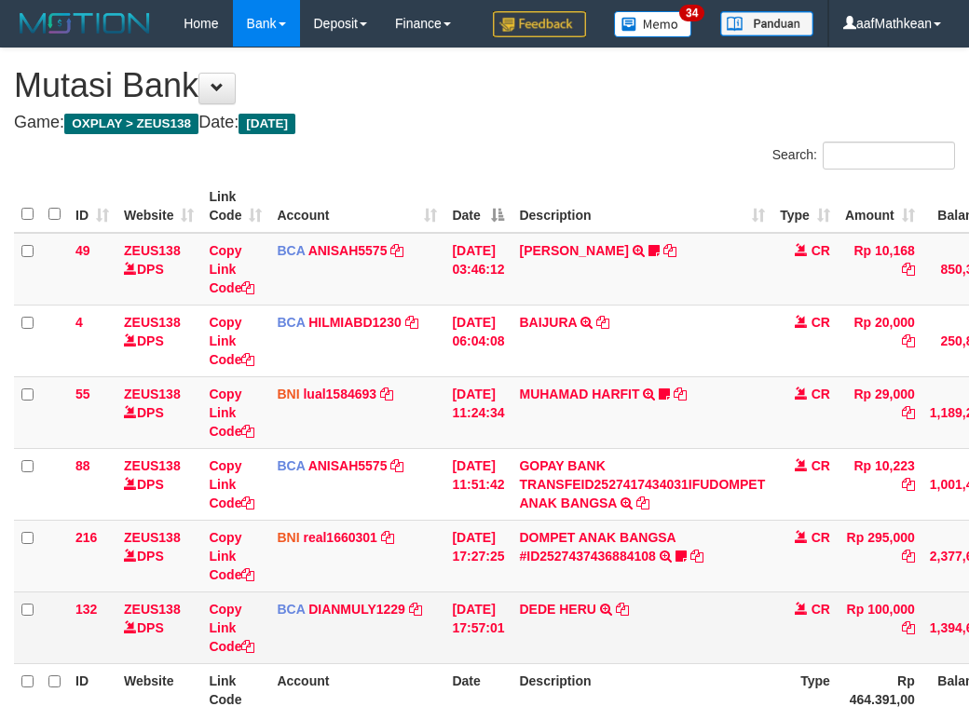
scroll to position [139, 0]
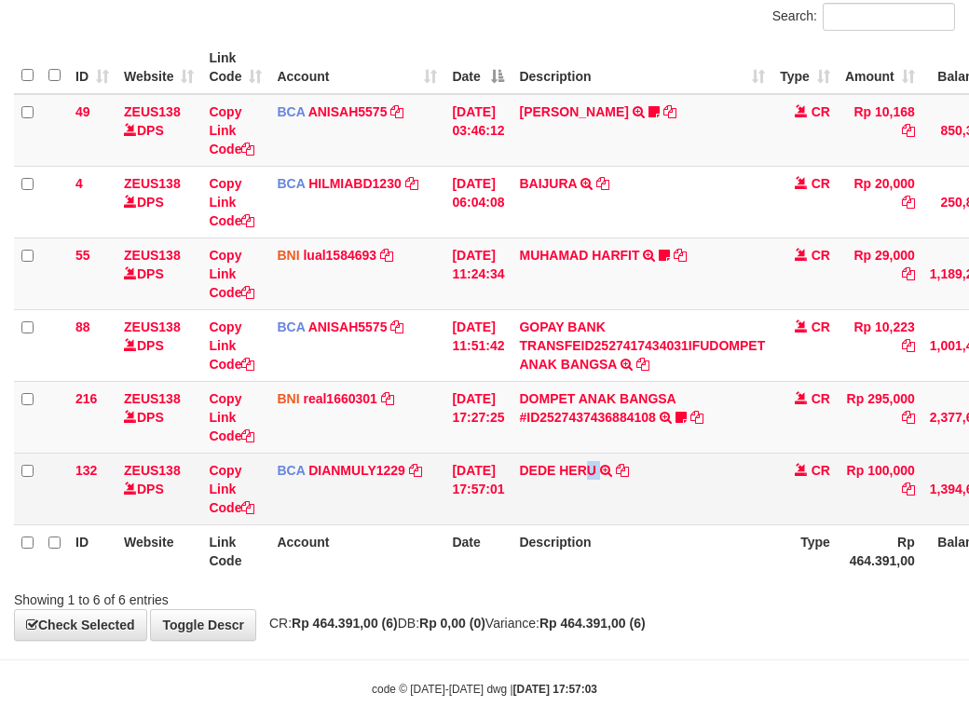
drag, startPoint x: 615, startPoint y: 565, endPoint x: 629, endPoint y: 544, distance: 24.8
click at [616, 525] on td "DEDE HERU TRSF E-BANKING CR 0110/FTSCY/WS95031 100000.00DEDE HERU" at bounding box center [642, 489] width 261 height 72
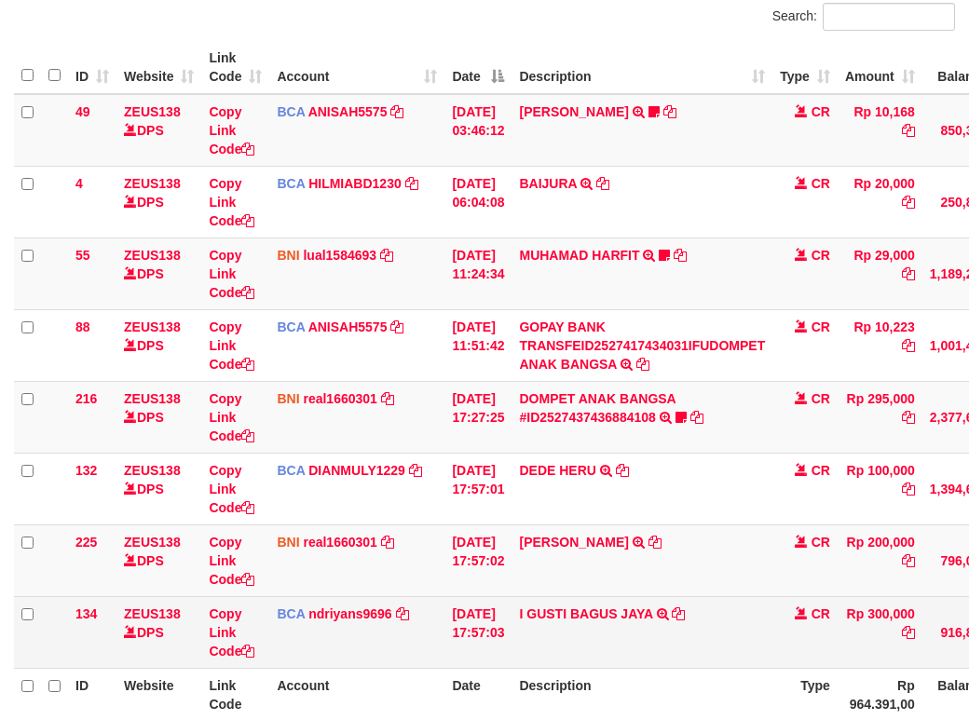
scroll to position [353, 0]
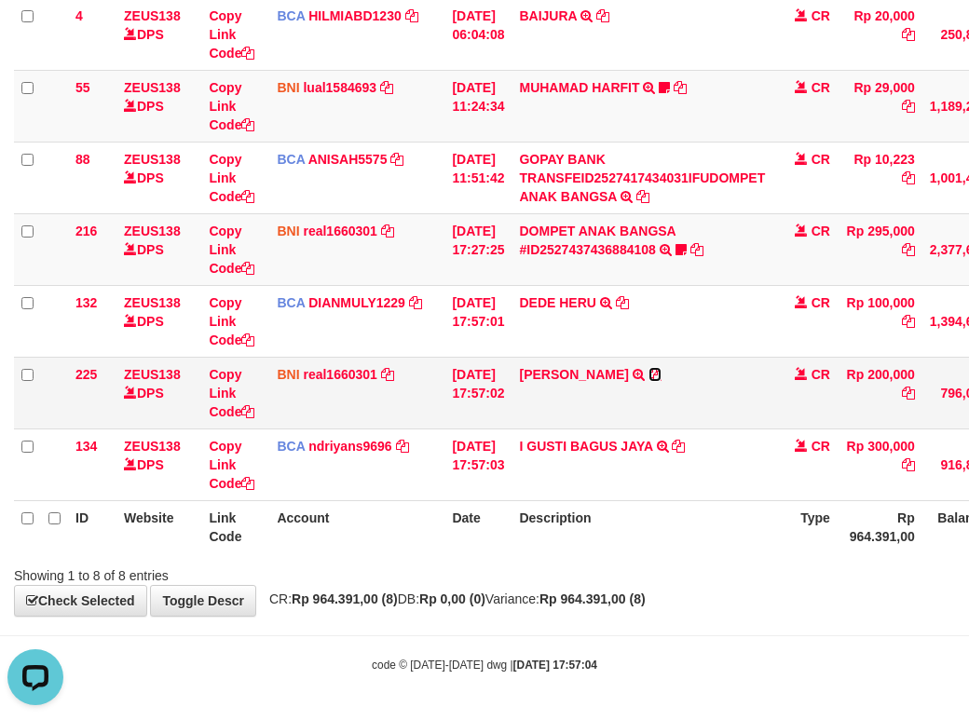
click at [661, 377] on icon at bounding box center [655, 374] width 13 height 13
click at [658, 373] on icon at bounding box center [655, 374] width 13 height 13
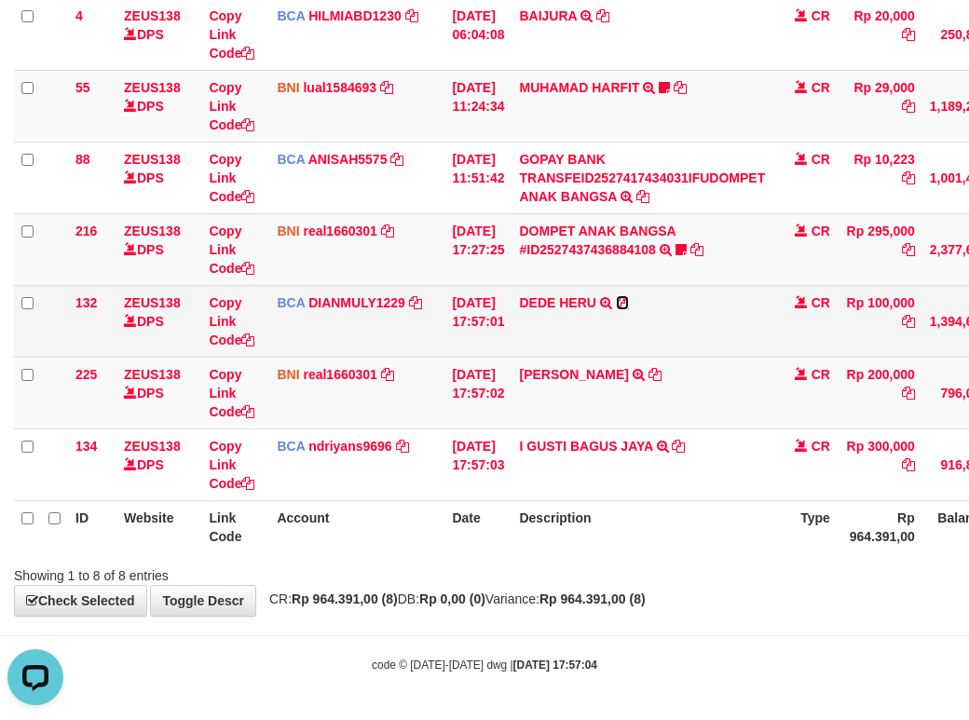
click at [629, 302] on icon at bounding box center [622, 302] width 13 height 13
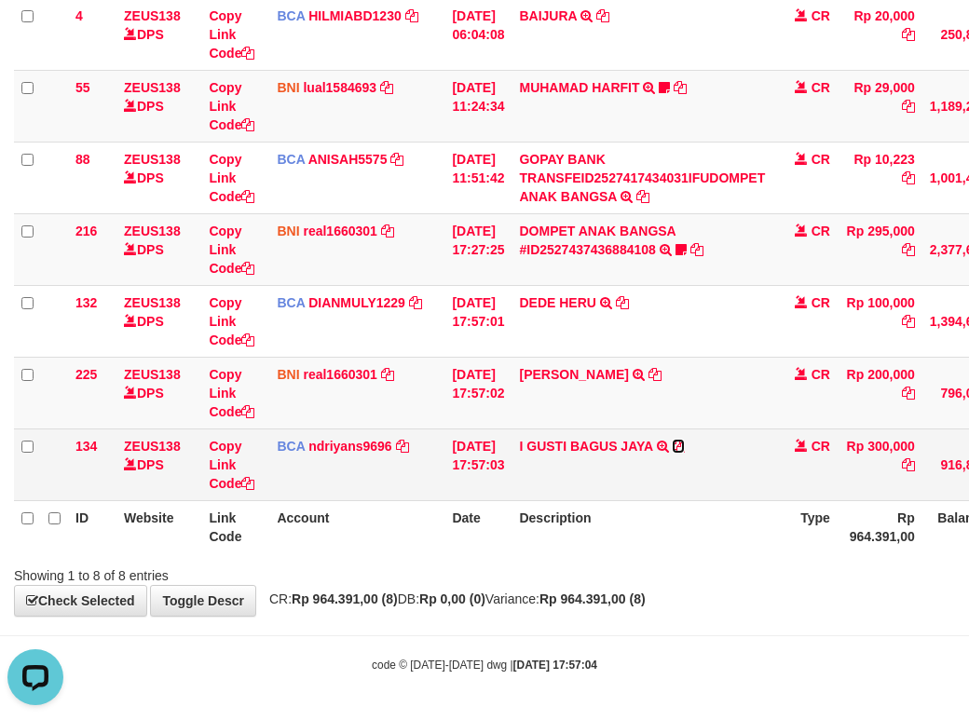
click at [685, 446] on icon at bounding box center [678, 446] width 13 height 13
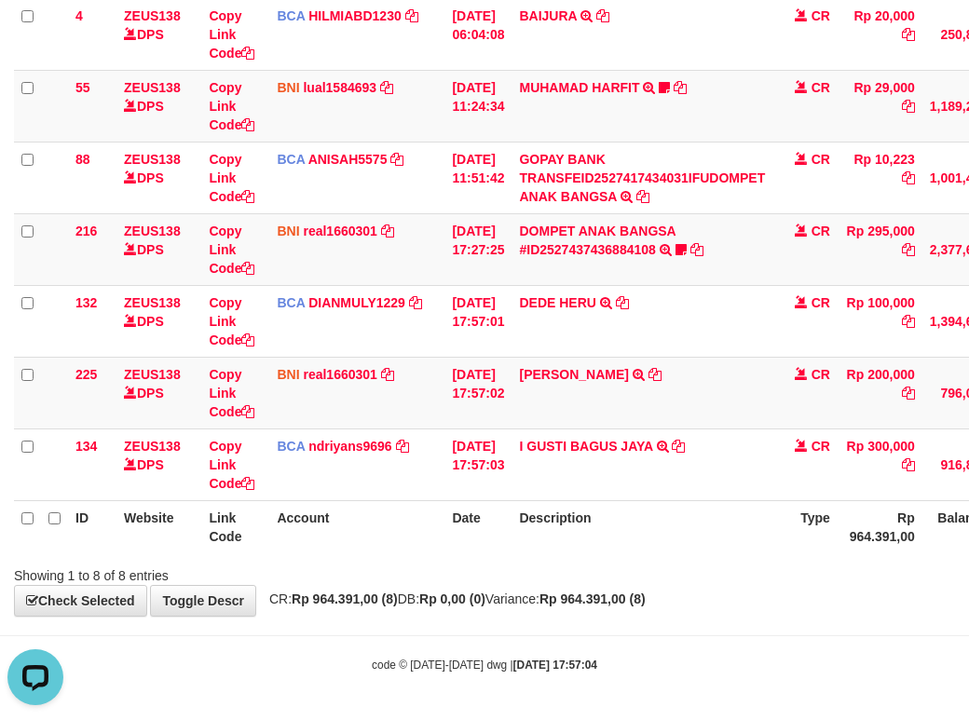
click at [417, 528] on th "Account" at bounding box center [356, 527] width 175 height 53
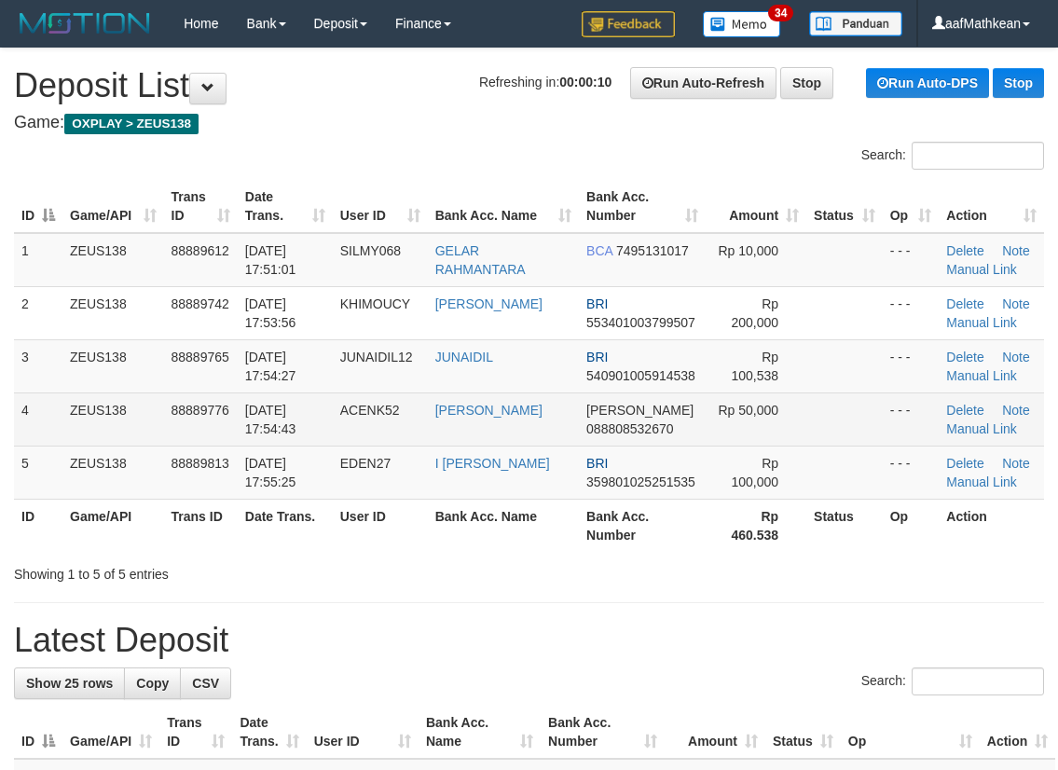
scroll to position [15, 0]
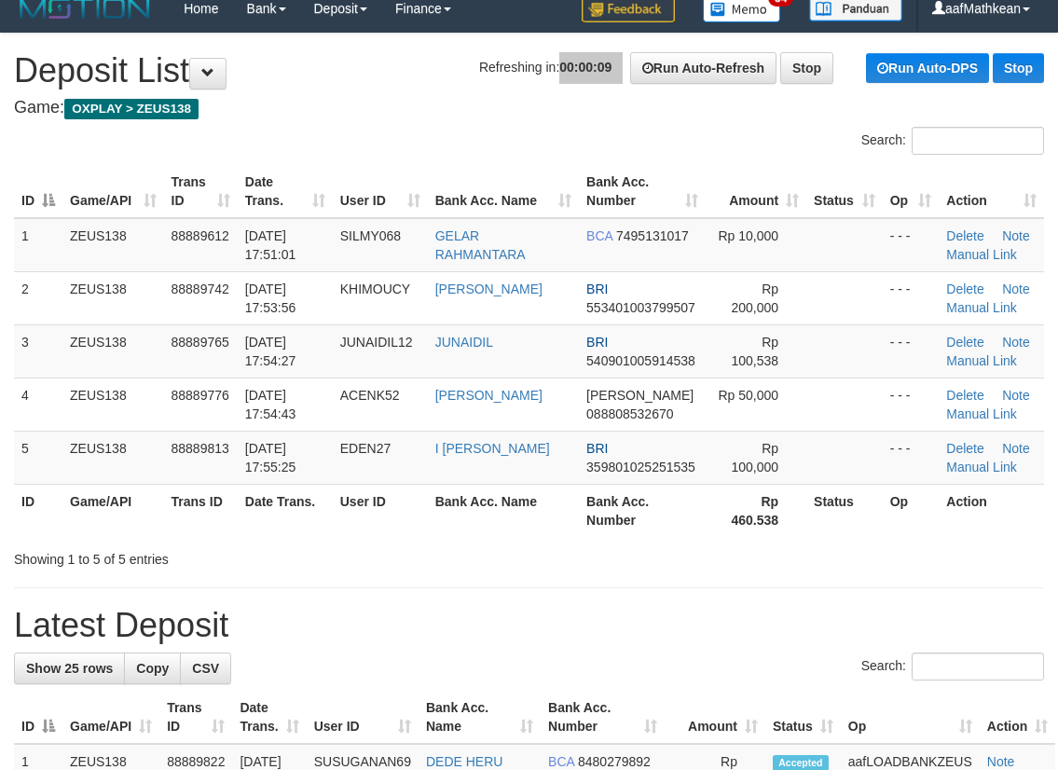
click at [605, 62] on h1 "Refreshing in: 00:00:09 Run Auto-Refresh Stop Run Auto-DPS Stop Deposit List" at bounding box center [529, 70] width 1030 height 37
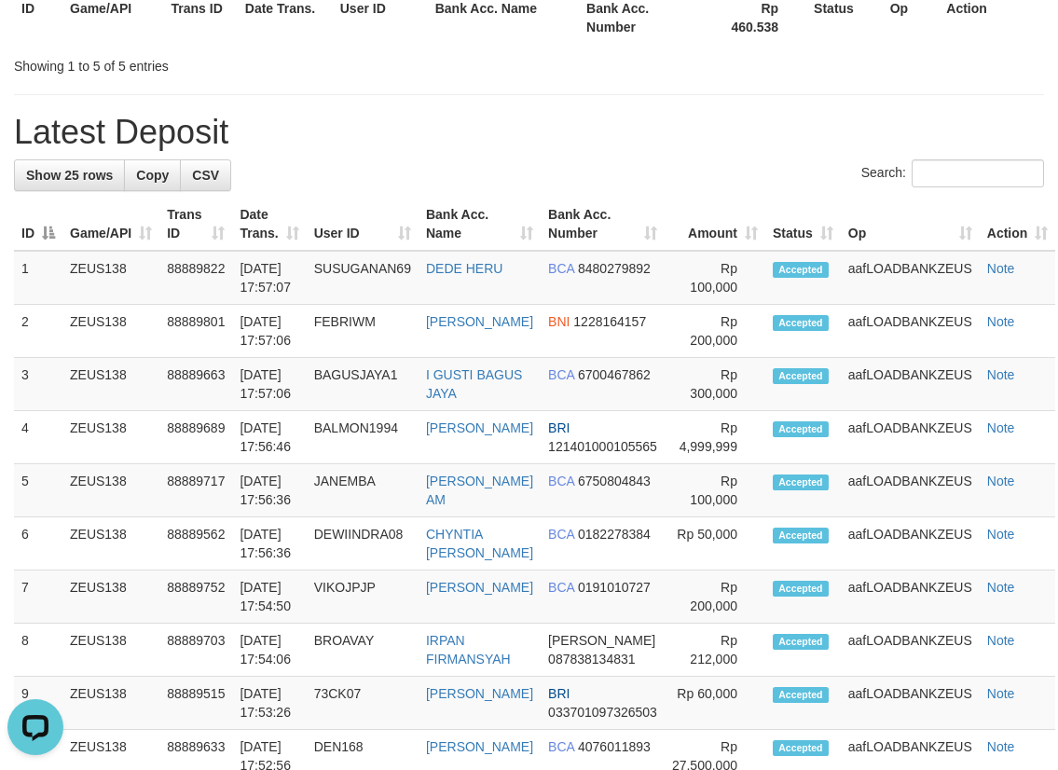
scroll to position [0, 0]
click at [501, 94] on div "**********" at bounding box center [529, 622] width 1058 height 2163
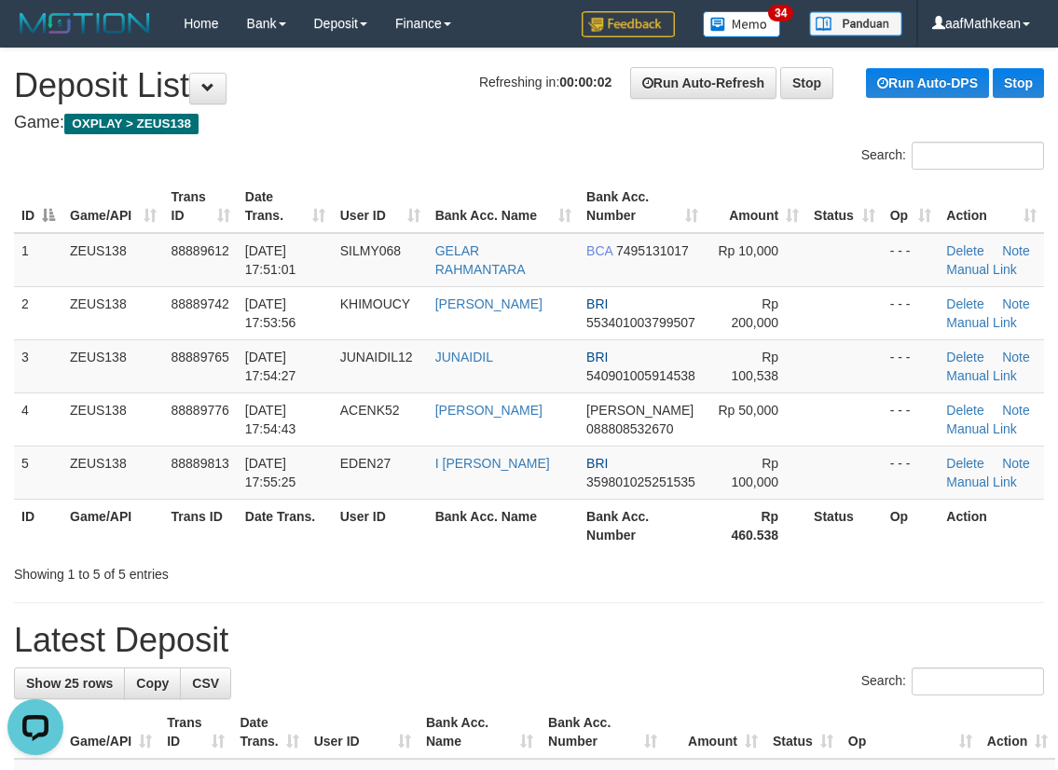
click at [372, 95] on h1 "Refreshing in: 00:00:01 Run Auto-Refresh Stop Run Auto-DPS Stop Deposit List" at bounding box center [529, 85] width 1030 height 37
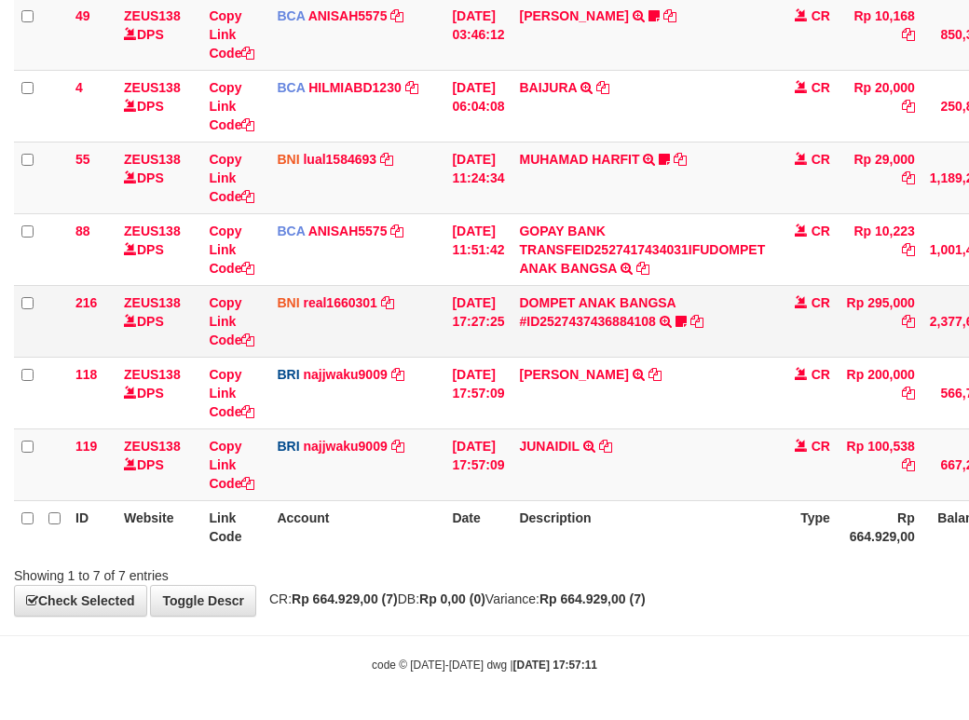
click at [590, 338] on td "DOMPET ANAK BANGSA #ID2527437436884108 TRANSFER DARI DOMPET ANAK BANGSA #ID2527…" at bounding box center [642, 321] width 261 height 72
click at [600, 354] on td "DOMPET ANAK BANGSA #ID2527437436884108 TRANSFER DARI DOMPET ANAK BANGSA #ID2527…" at bounding box center [642, 321] width 261 height 72
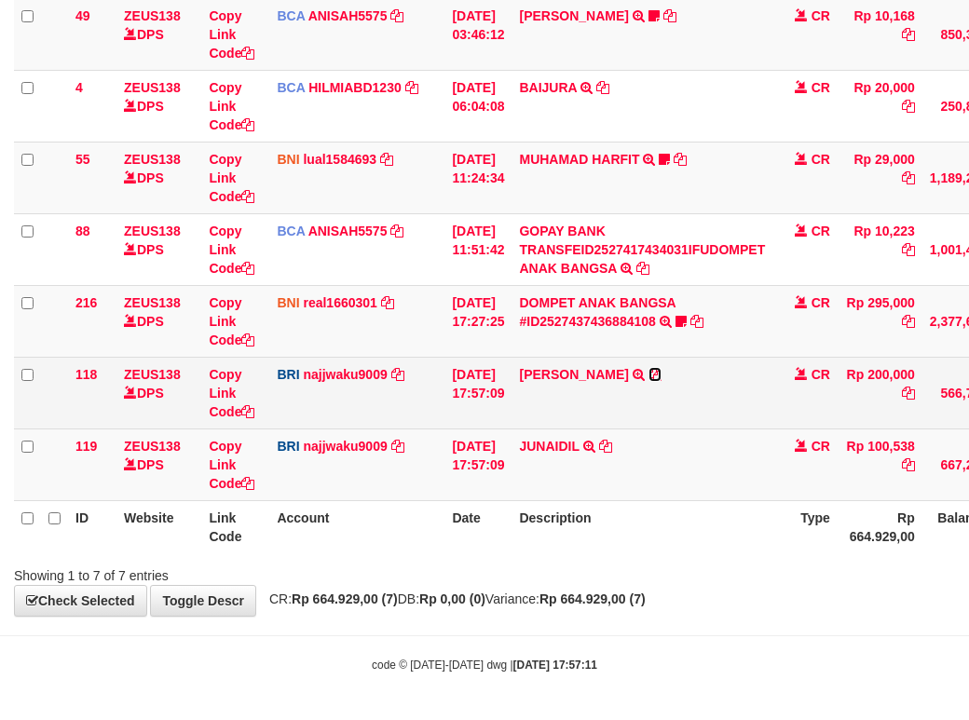
click at [662, 372] on icon at bounding box center [655, 374] width 13 height 13
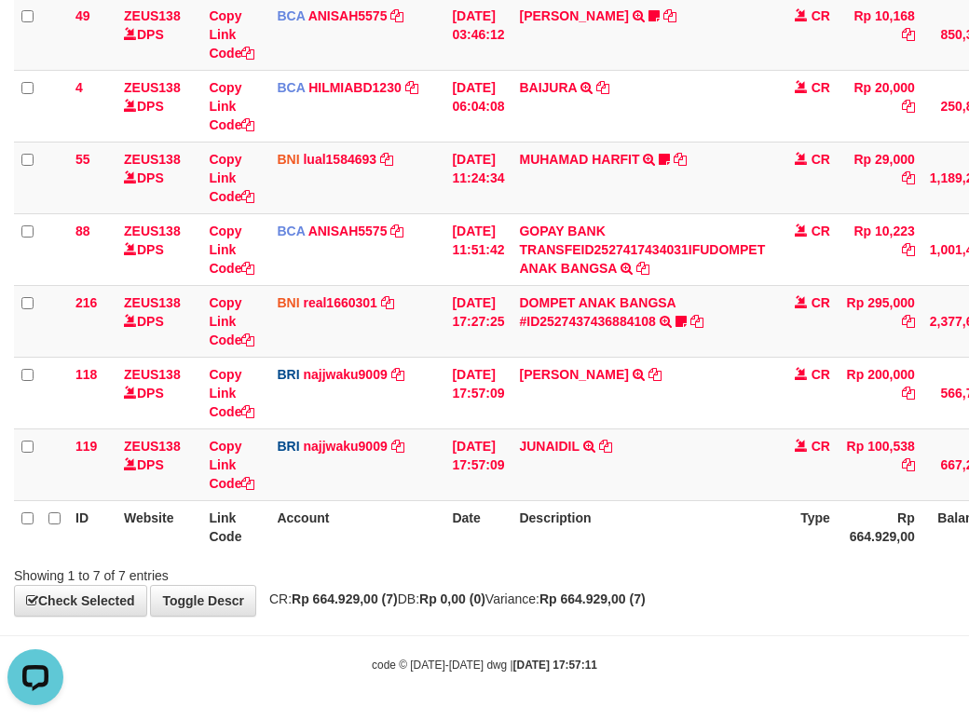
scroll to position [0, 0]
click at [622, 325] on link "DOMPET ANAK BANGSA #ID2527437436884108" at bounding box center [597, 312] width 157 height 34
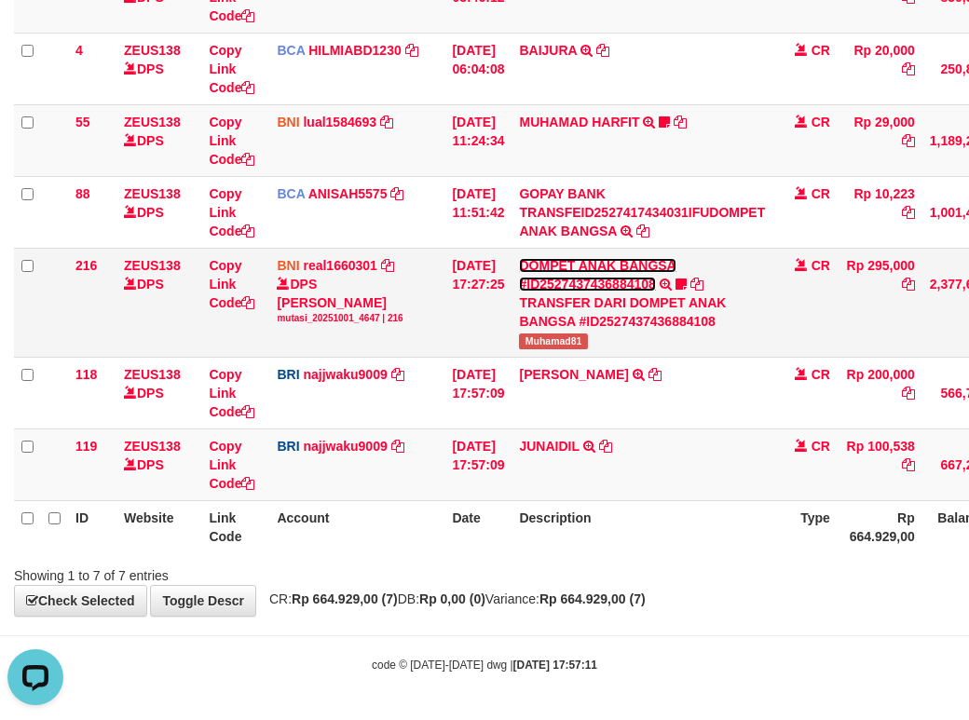
click at [619, 292] on link "DOMPET ANAK BANGSA #ID2527437436884108" at bounding box center [597, 275] width 157 height 34
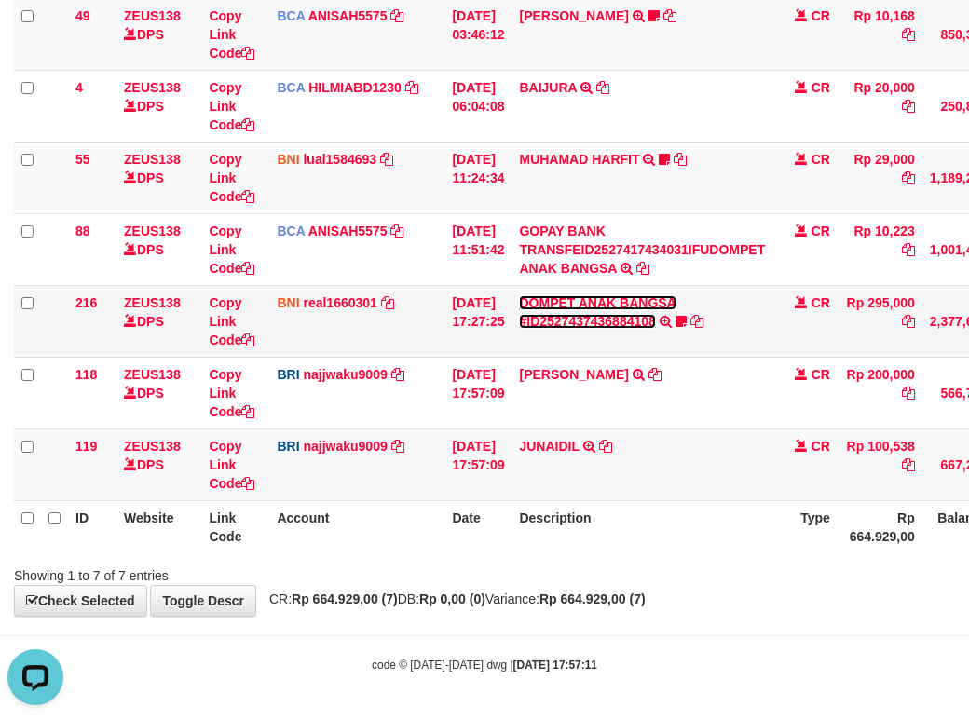
click at [578, 326] on link "DOMPET ANAK BANGSA #ID2527437436884108" at bounding box center [597, 312] width 157 height 34
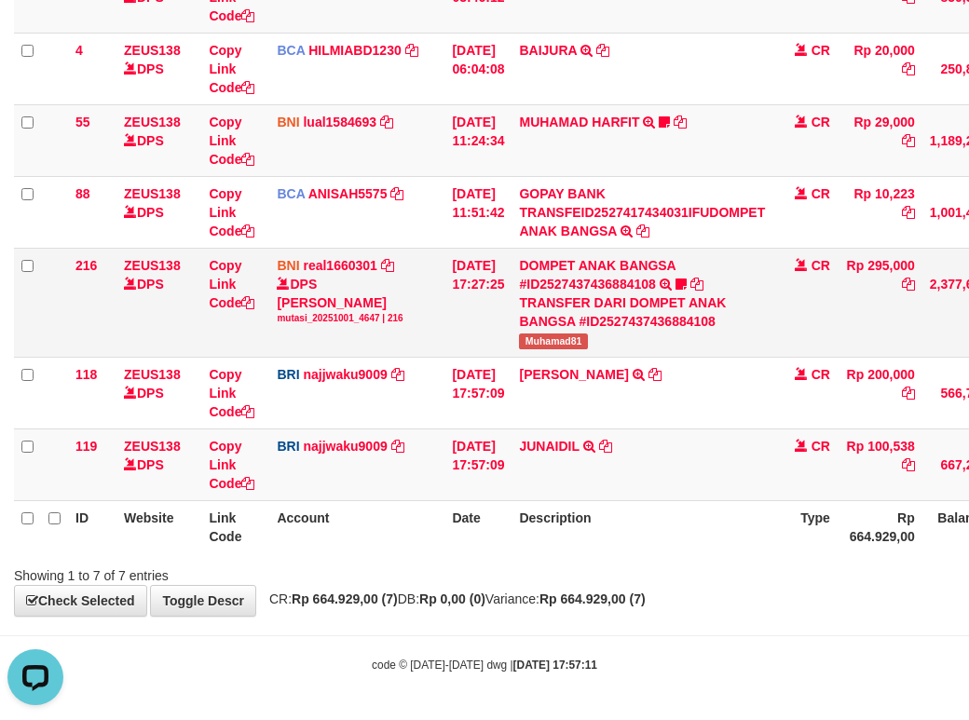
click at [553, 350] on span "Muhamad81" at bounding box center [553, 342] width 68 height 16
drag, startPoint x: 553, startPoint y: 382, endPoint x: 763, endPoint y: 329, distance: 217.2
click at [553, 350] on span "Muhamad81" at bounding box center [553, 342] width 68 height 16
copy span "Muhamad81"
drag, startPoint x: 610, startPoint y: 529, endPoint x: 979, endPoint y: 474, distance: 373.2
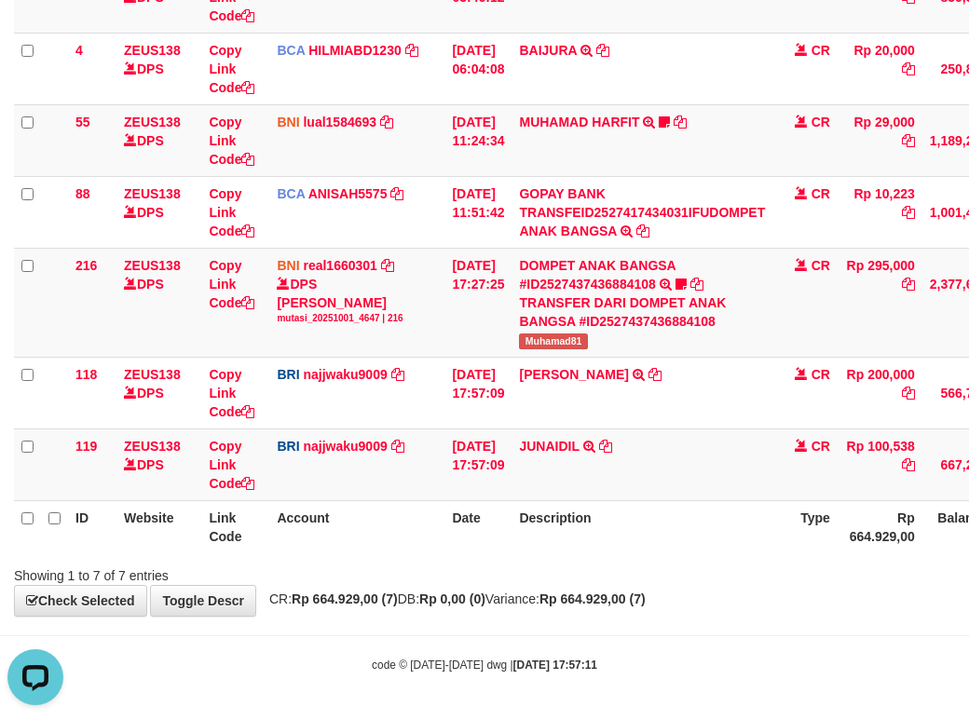
click at [712, 501] on td "JUNAIDIL TRANSFER NBMB JUNAIDIL TO SITI KURNIA NINGSIH" at bounding box center [642, 465] width 261 height 72
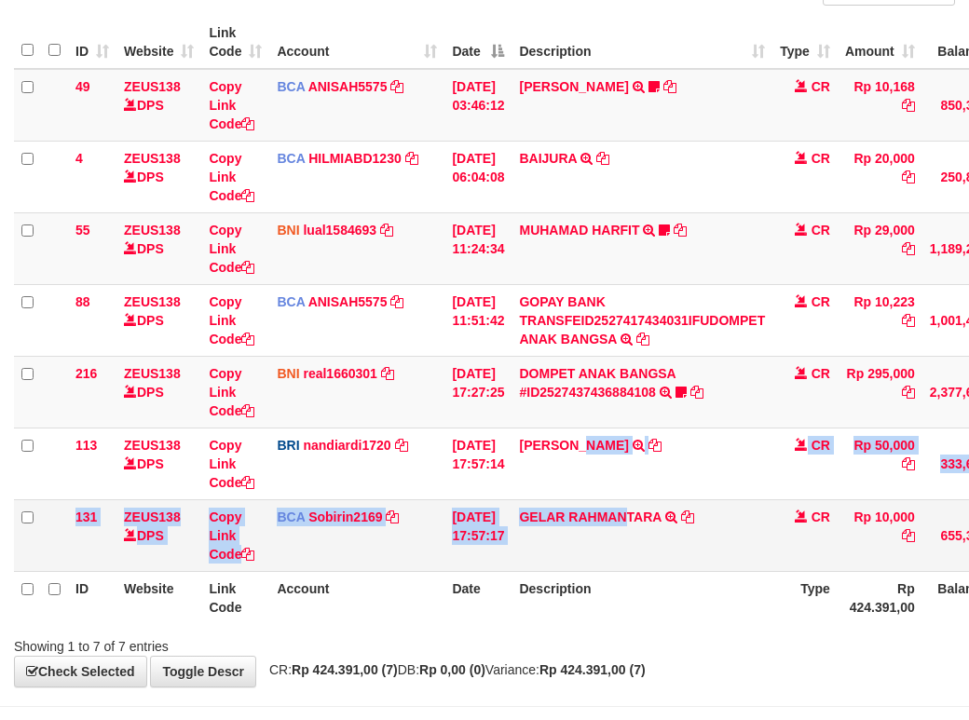
scroll to position [281, 0]
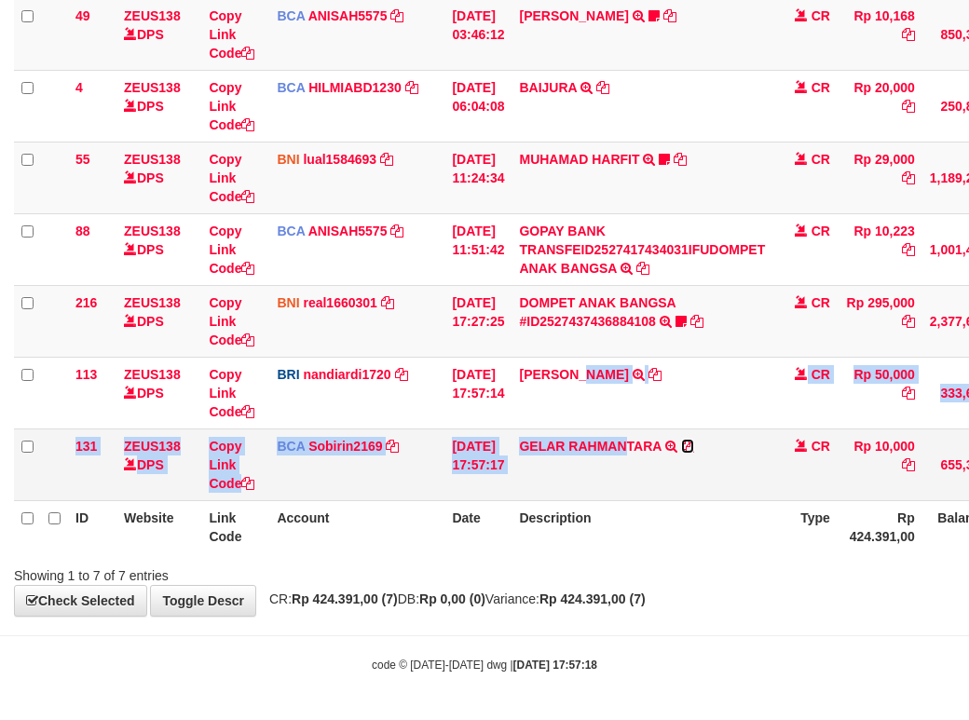
click at [694, 444] on icon at bounding box center [687, 446] width 13 height 13
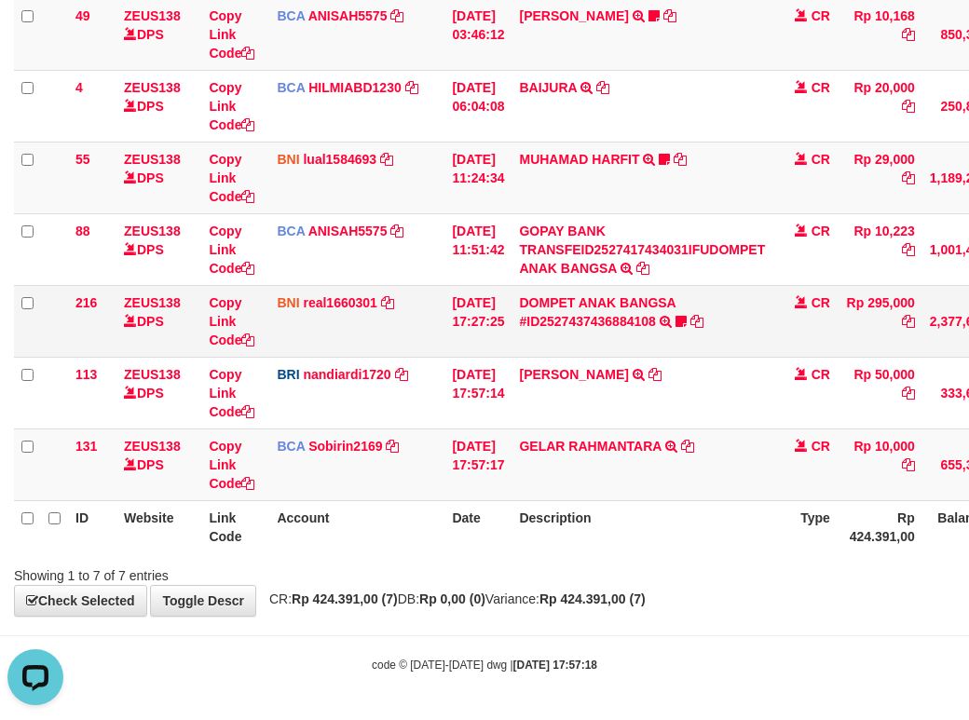
scroll to position [0, 0]
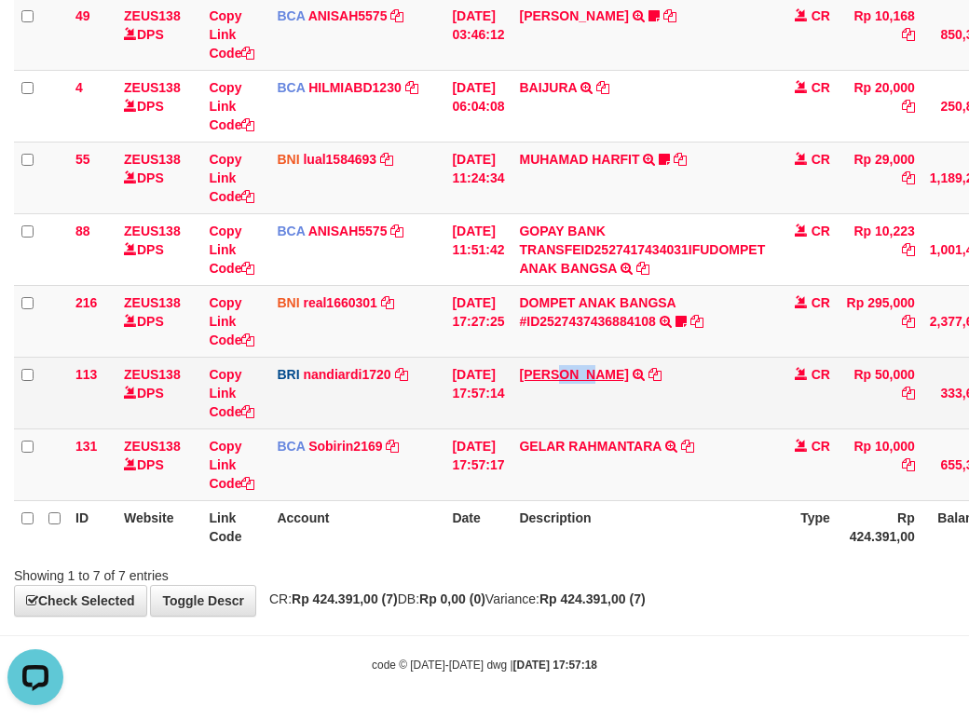
drag, startPoint x: 576, startPoint y: 362, endPoint x: 609, endPoint y: 373, distance: 34.5
click at [609, 373] on td "DANA DEDESIMBRAN TRANSFER NBMB DANA DEDESIMBRAN TO NANDI ARDIANSYAH" at bounding box center [642, 393] width 261 height 72
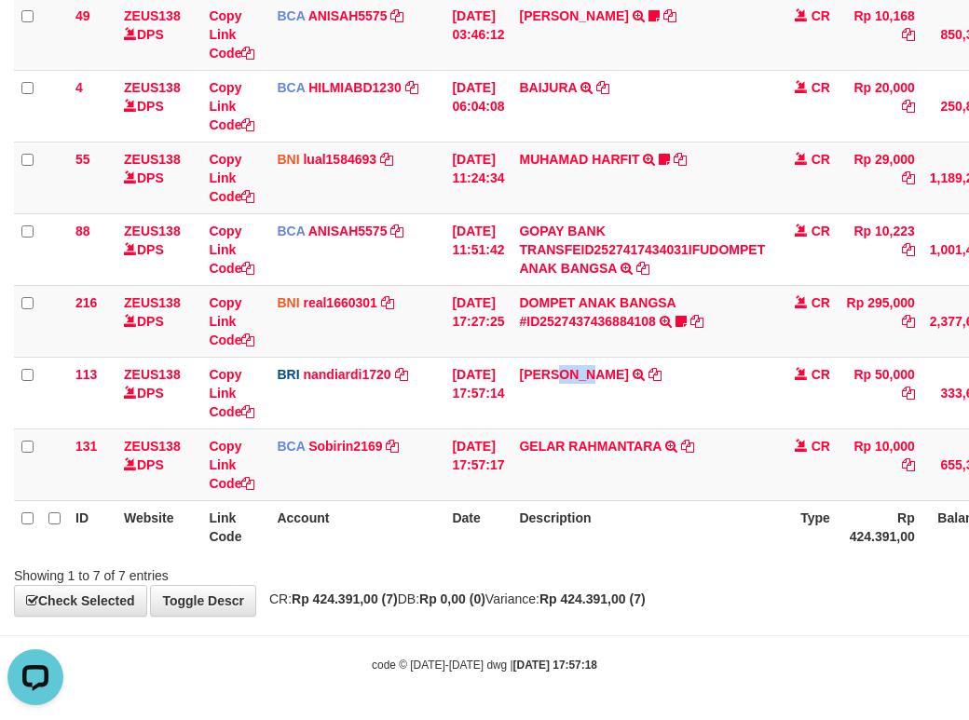
copy link "DEDE"
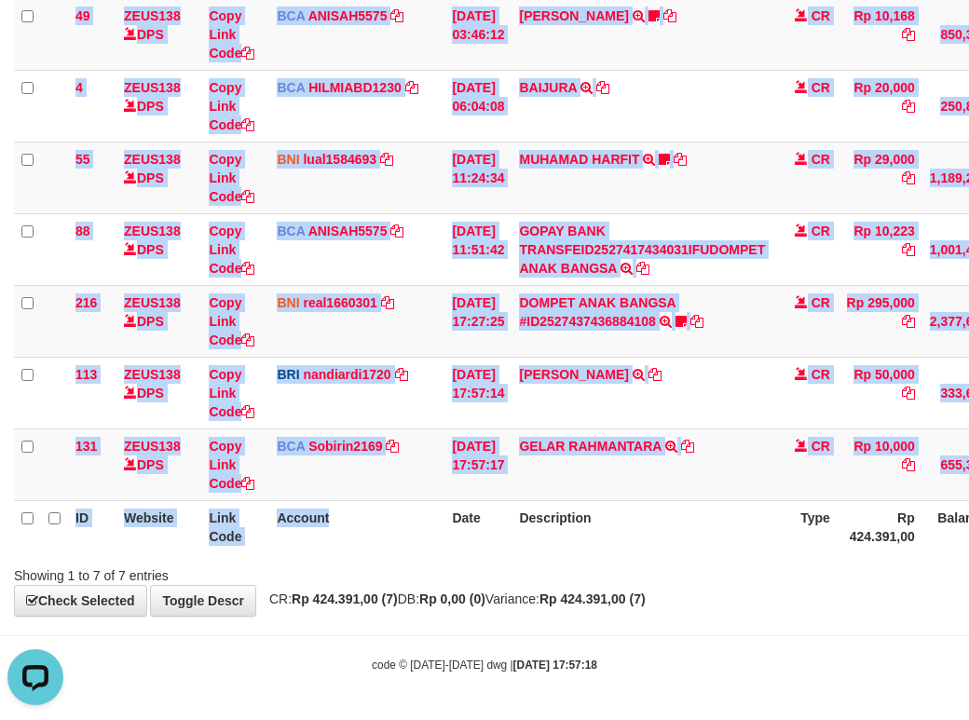
drag, startPoint x: 340, startPoint y: 555, endPoint x: 369, endPoint y: 549, distance: 29.6
click at [369, 549] on th "Account" at bounding box center [356, 527] width 175 height 53
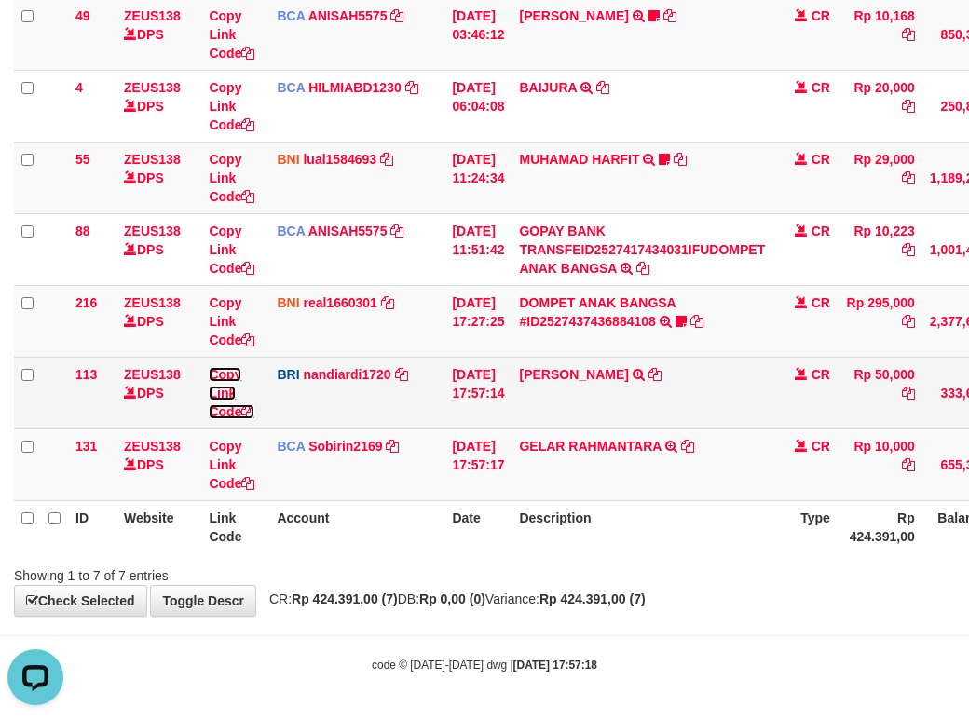
click at [230, 410] on link "Copy Link Code" at bounding box center [232, 393] width 46 height 52
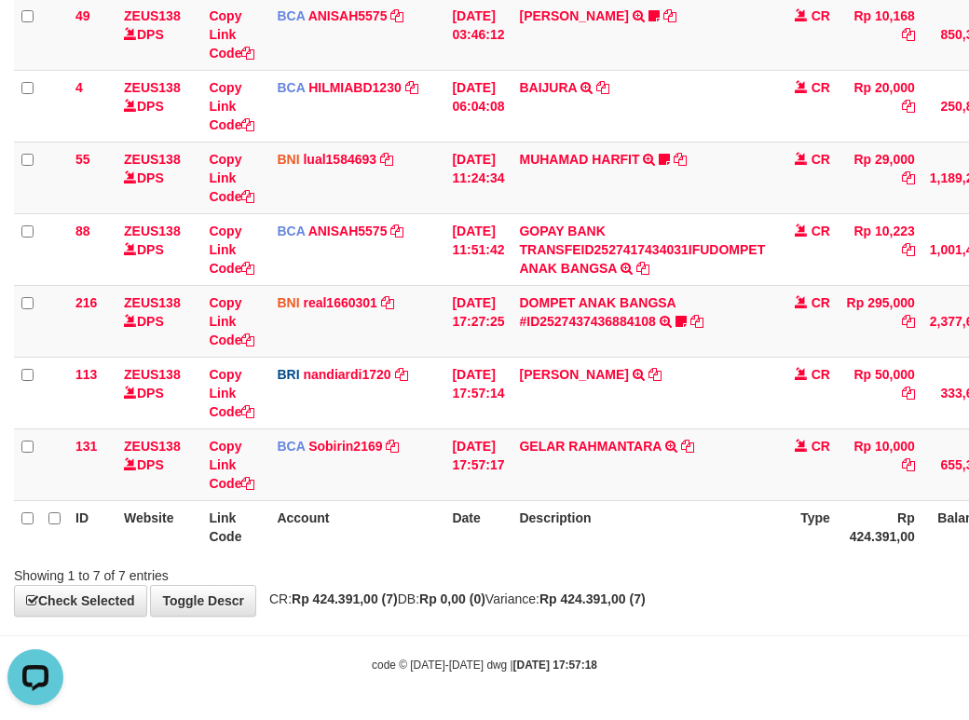
scroll to position [298, 0]
click at [968, 501] on html "Toggle navigation Home Bank Account List Load By Website Group [OXPLAY] ZEUS138…" at bounding box center [484, 242] width 969 height 955
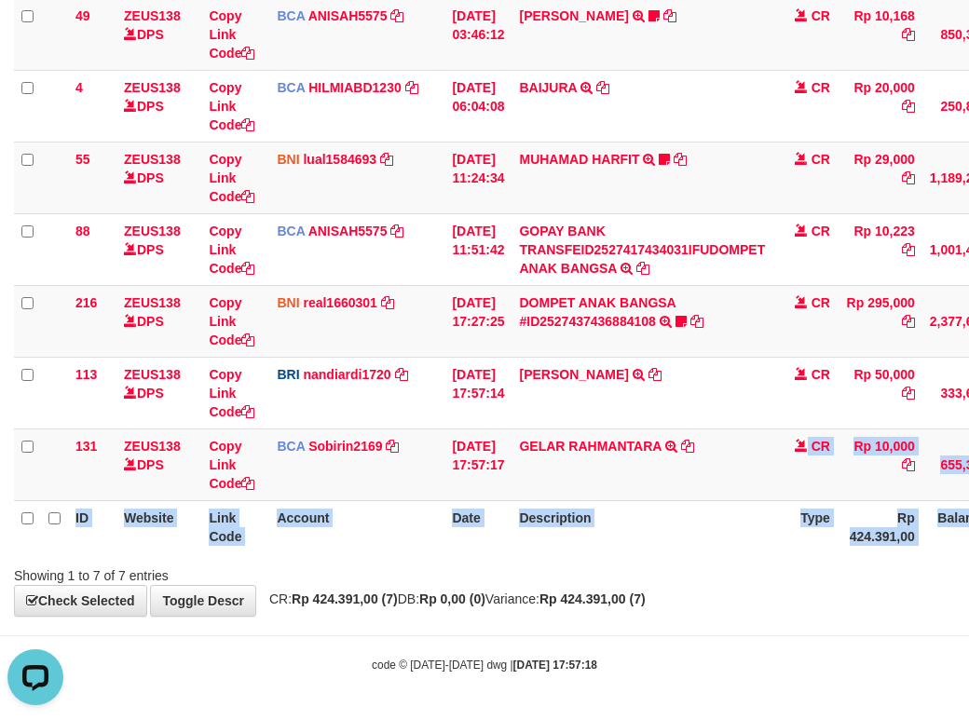
scroll to position [281, 36]
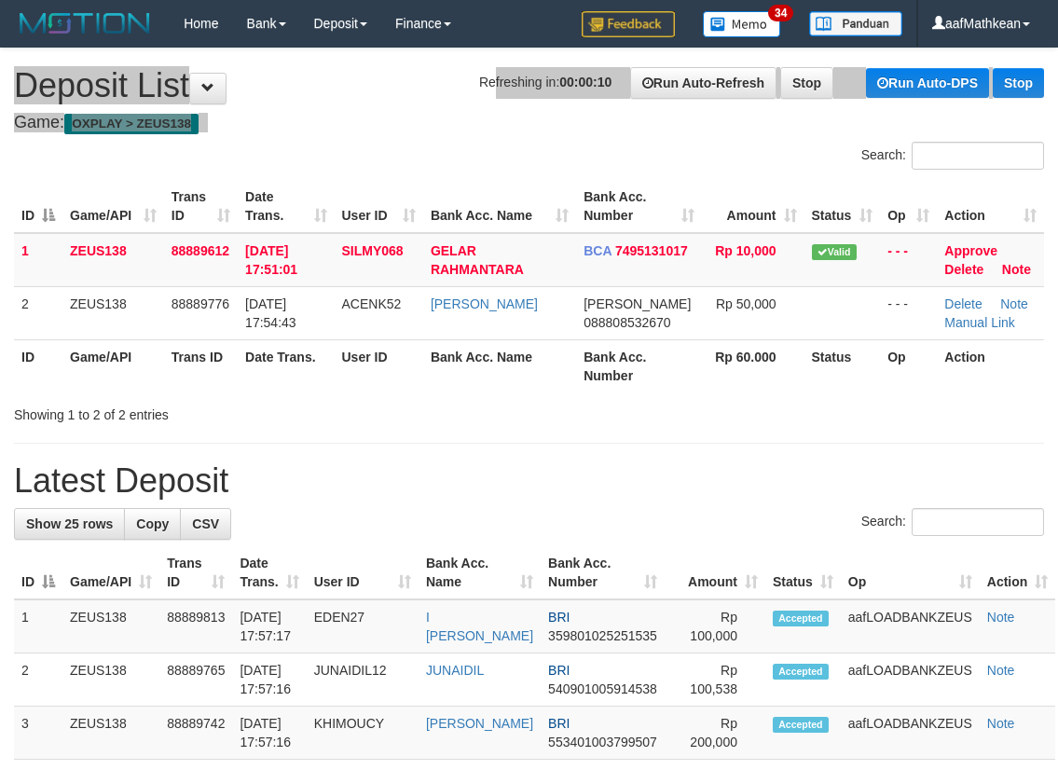
drag, startPoint x: 414, startPoint y: 107, endPoint x: 4, endPoint y: 207, distance: 422.0
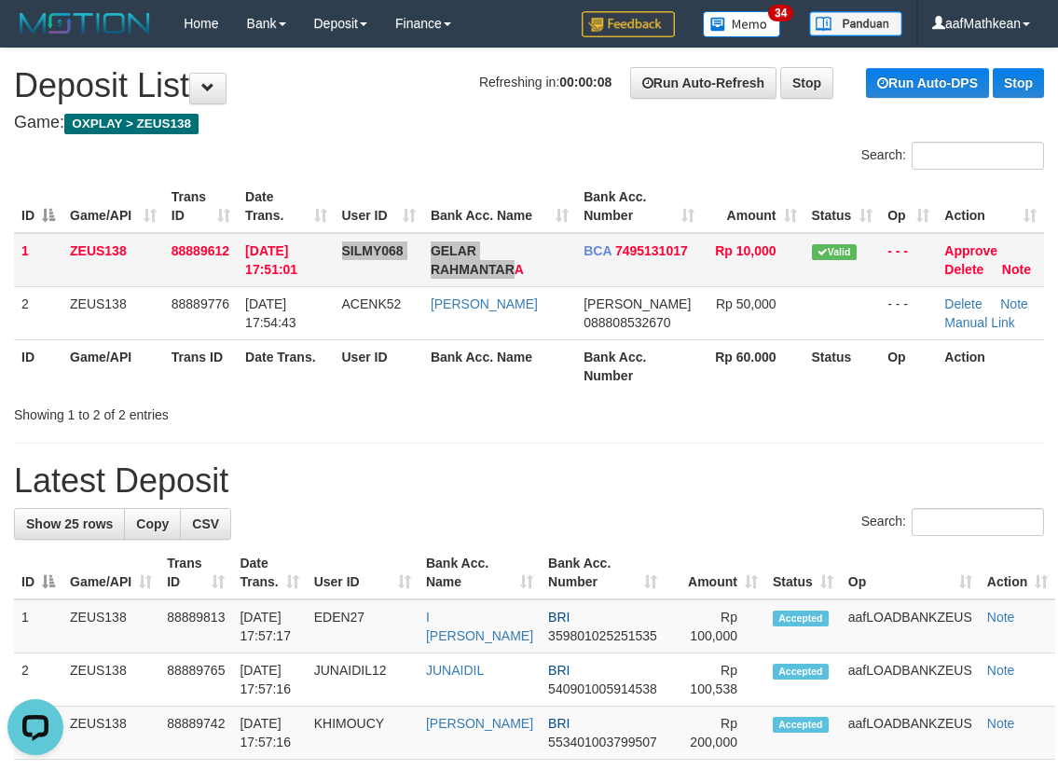
click at [517, 281] on tr "1 ZEUS138 88889612 01/10/2025 17:51:01 SILMY068 GELAR RAHMANTARA BCA 7495131017…" at bounding box center [529, 260] width 1030 height 54
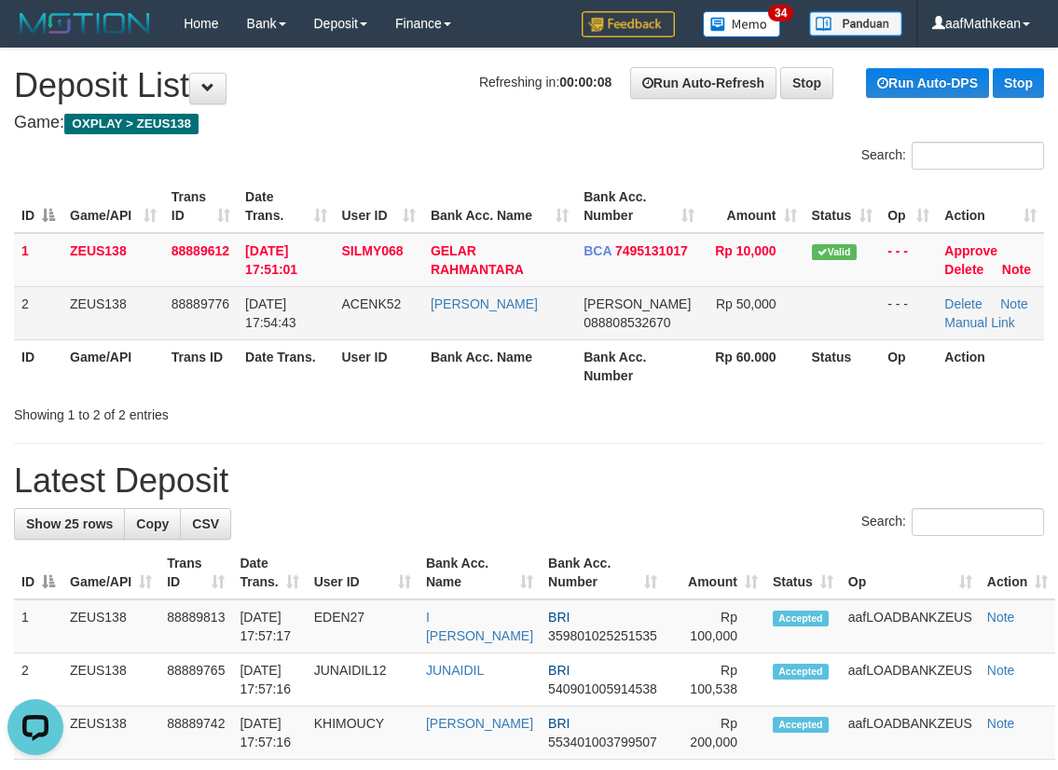
scroll to position [15, 0]
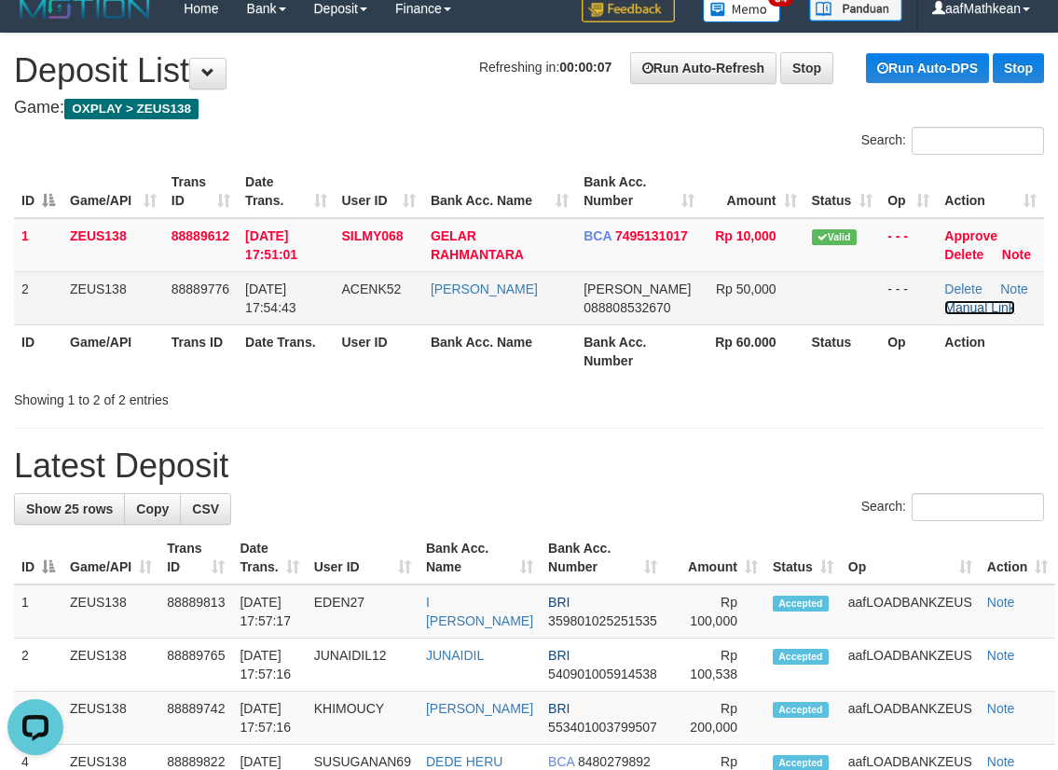
click at [982, 308] on link "Manual Link" at bounding box center [979, 307] width 71 height 15
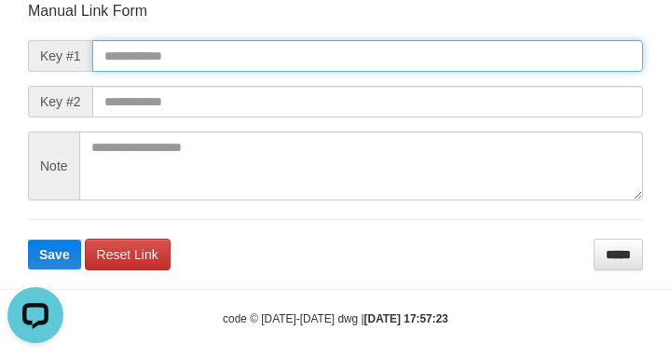
click at [203, 61] on input "text" at bounding box center [367, 56] width 551 height 32
paste input "**********"
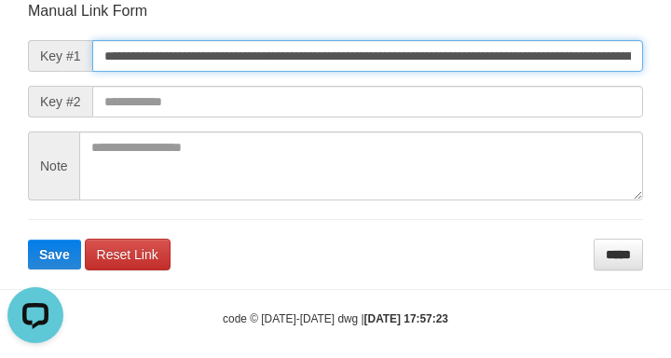
type input "**********"
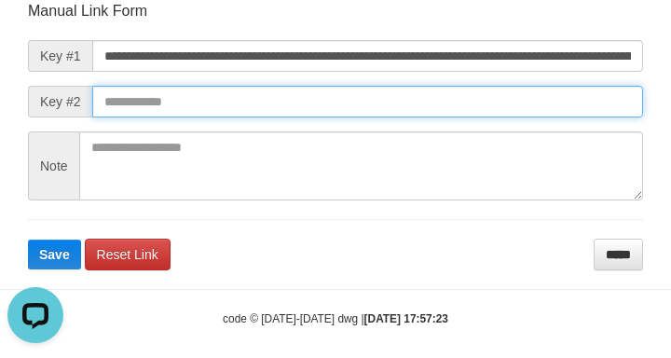
click at [471, 101] on input "text" at bounding box center [367, 102] width 551 height 32
click at [28, 240] on button "Save" at bounding box center [54, 255] width 53 height 30
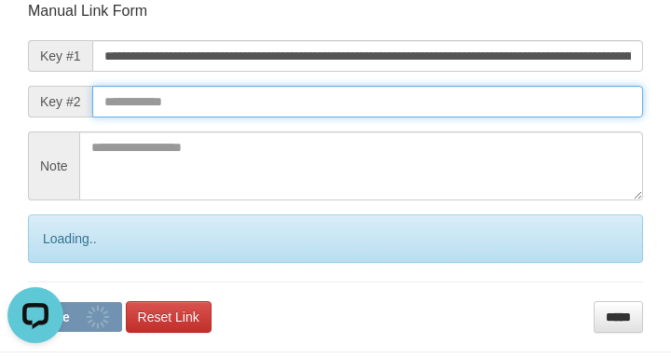
click at [466, 100] on input "text" at bounding box center [367, 102] width 551 height 32
click at [28, 302] on button "Save" at bounding box center [75, 317] width 94 height 30
click at [475, 104] on input "text" at bounding box center [367, 102] width 551 height 32
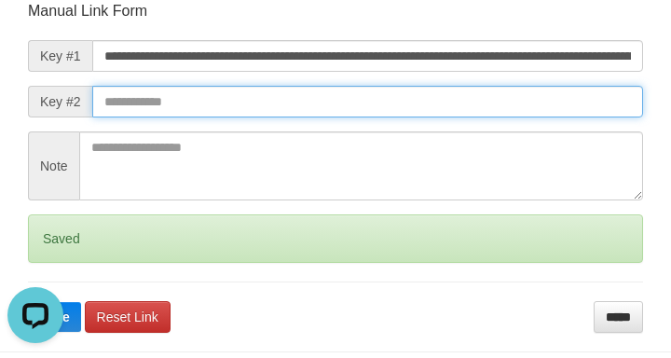
drag, startPoint x: 467, startPoint y: 95, endPoint x: 476, endPoint y: 104, distance: 13.2
click at [469, 96] on input "text" at bounding box center [367, 102] width 551 height 32
click at [28, 302] on button "Save" at bounding box center [54, 317] width 53 height 30
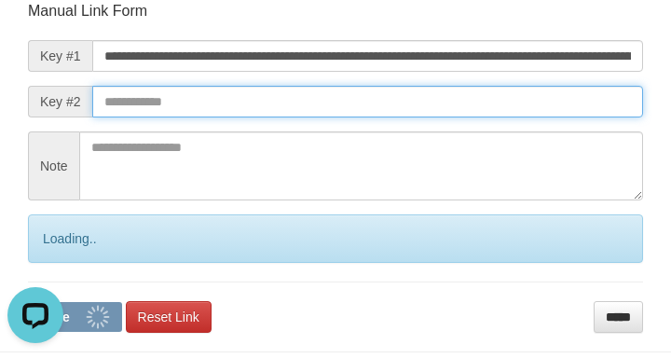
drag, startPoint x: 476, startPoint y: 104, endPoint x: 253, endPoint y: 107, distance: 223.7
click at [480, 107] on input "text" at bounding box center [367, 102] width 551 height 32
click at [28, 302] on button "Save" at bounding box center [75, 317] width 94 height 30
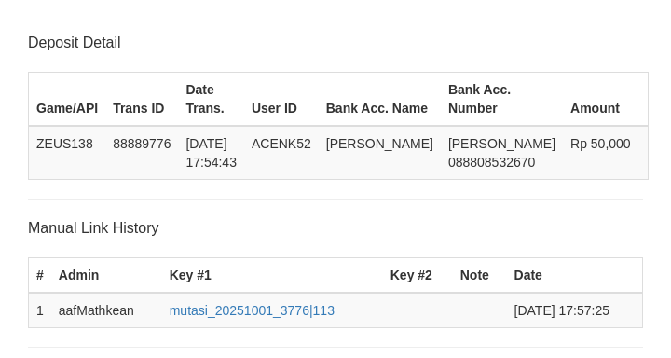
scroll to position [365, 0]
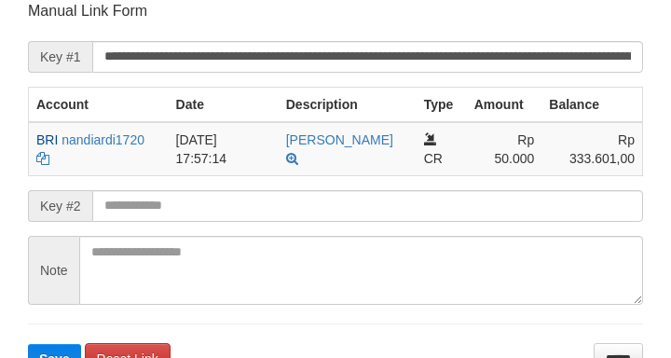
drag, startPoint x: 0, startPoint y: 0, endPoint x: 289, endPoint y: 207, distance: 355.4
click at [281, 222] on form "**********" at bounding box center [335, 187] width 615 height 373
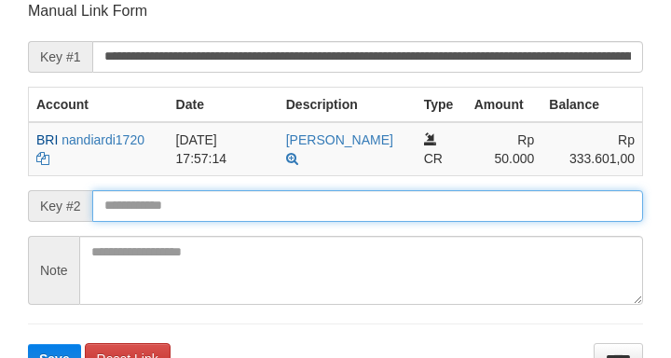
click at [28, 344] on button "Save" at bounding box center [54, 359] width 53 height 30
drag, startPoint x: 289, startPoint y: 207, endPoint x: 306, endPoint y: 219, distance: 20.7
click at [307, 221] on input "text" at bounding box center [367, 206] width 551 height 32
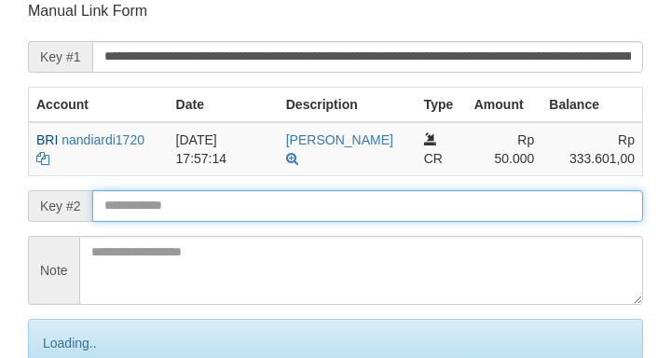
drag, startPoint x: 309, startPoint y: 219, endPoint x: 291, endPoint y: 215, distance: 19.0
click at [309, 219] on input "text" at bounding box center [367, 206] width 551 height 32
drag, startPoint x: 291, startPoint y: 215, endPoint x: 283, endPoint y: 208, distance: 10.5
click at [290, 215] on input "text" at bounding box center [367, 206] width 551 height 32
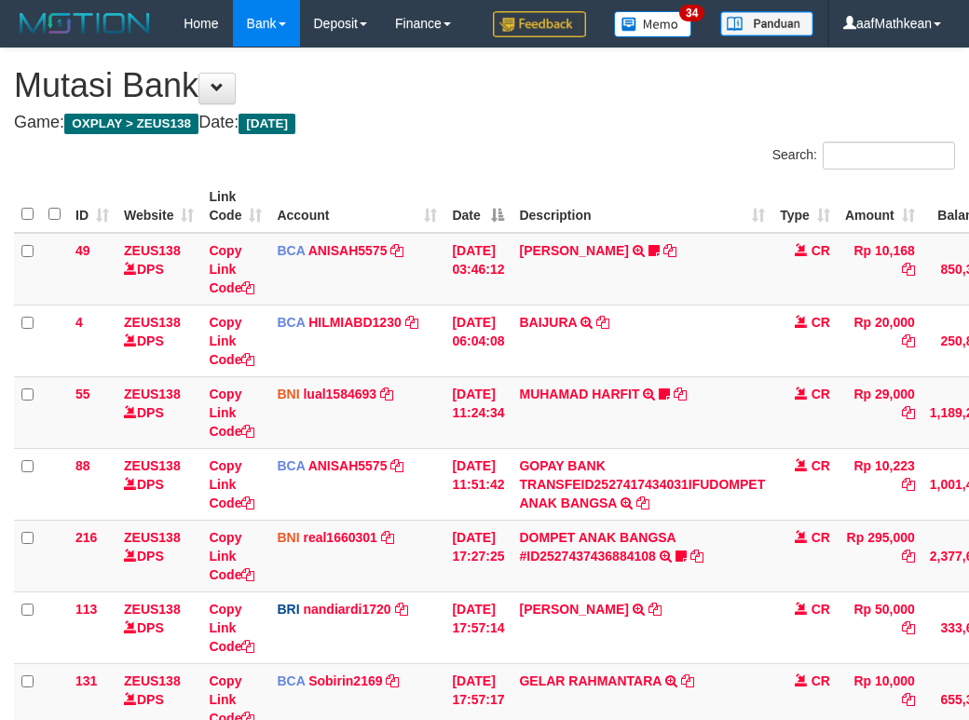
scroll to position [281, 36]
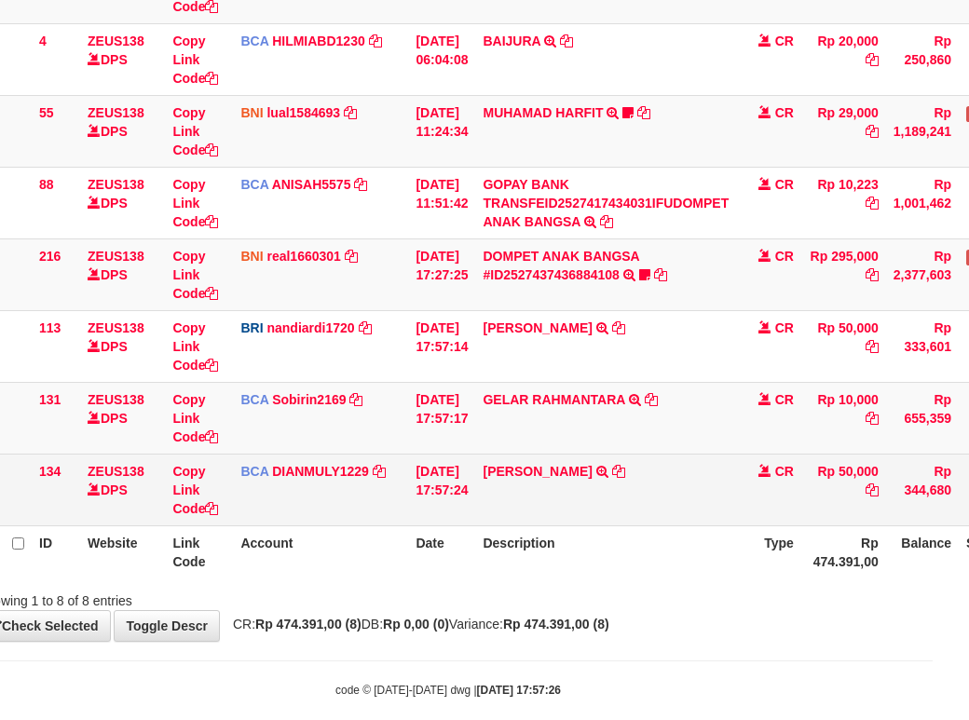
click at [533, 526] on tr "134 ZEUS138 DPS Copy Link Code BCA DIANMULY1229 DPS [PERSON_NAME] mutasi_202510…" at bounding box center [534, 490] width 1112 height 72
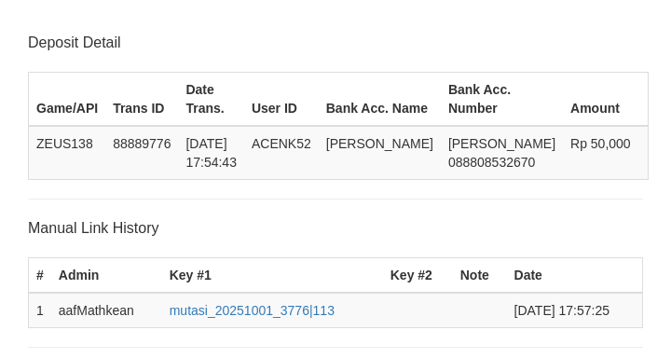
scroll to position [365, 0]
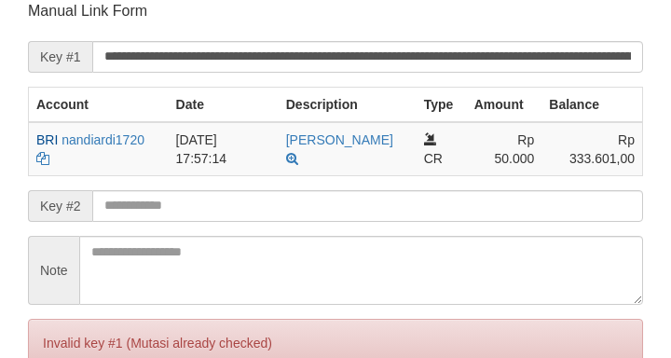
click at [290, 213] on input "text" at bounding box center [367, 206] width 551 height 32
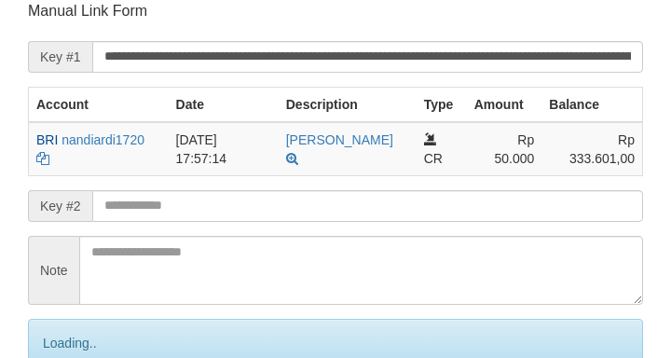
click at [291, 210] on input "text" at bounding box center [367, 206] width 551 height 32
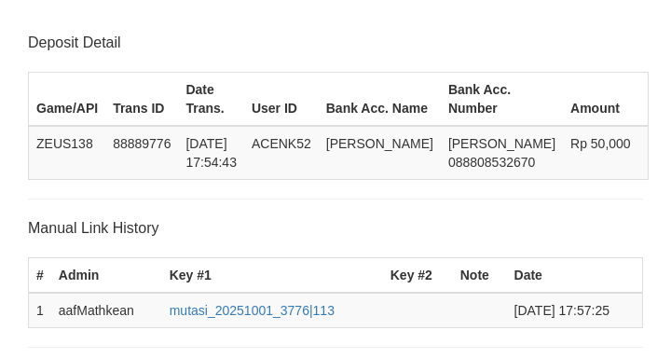
scroll to position [244, 0]
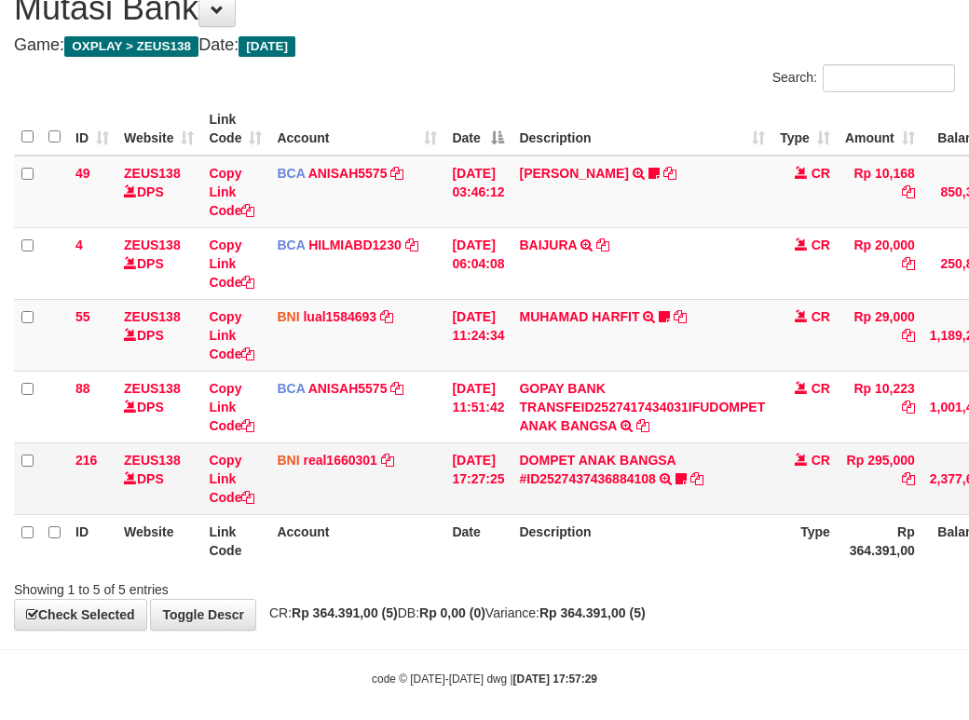
scroll to position [138, 0]
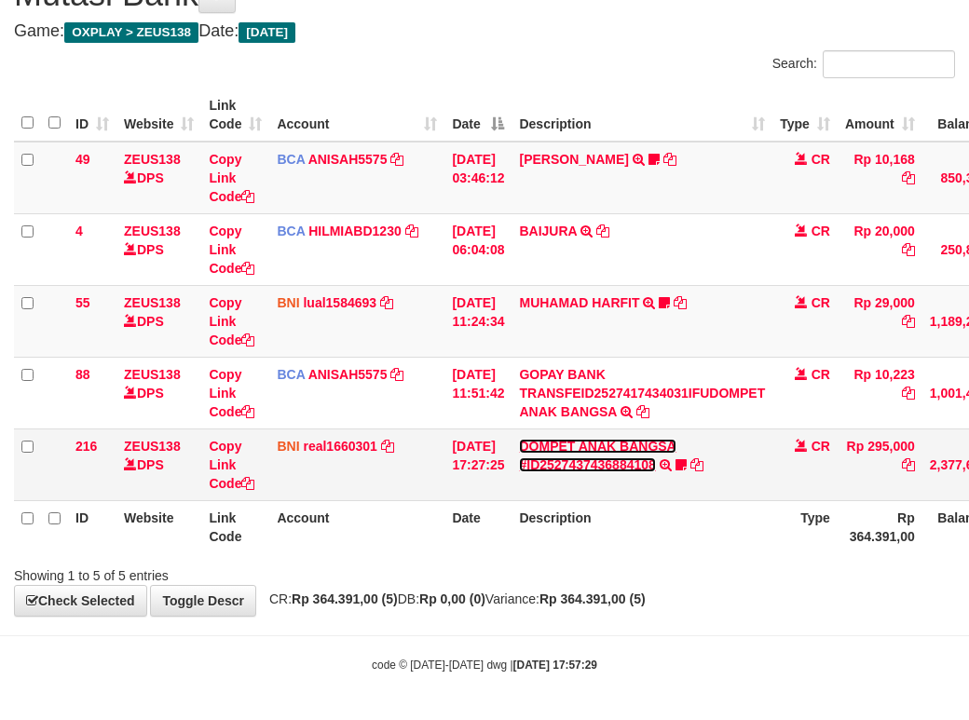
click at [586, 466] on link "DOMPET ANAK BANGSA #ID2527437436884108" at bounding box center [597, 456] width 157 height 34
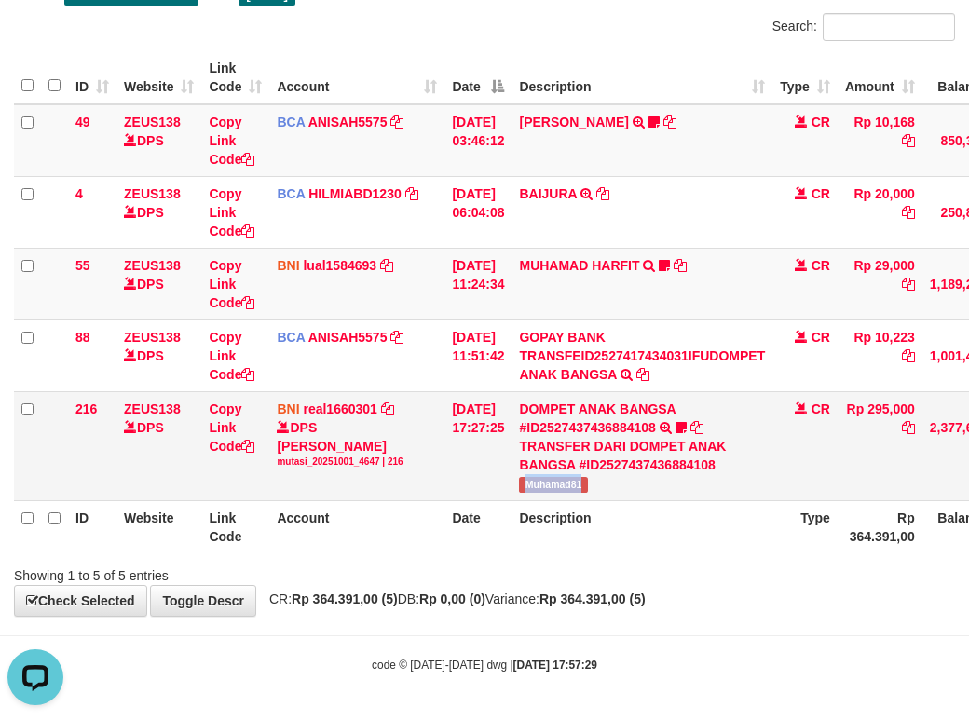
scroll to position [0, 0]
drag, startPoint x: 537, startPoint y: 518, endPoint x: 598, endPoint y: 526, distance: 62.0
click at [587, 493] on span "Muhamad81" at bounding box center [553, 485] width 68 height 16
click at [509, 501] on td "01/10/2025 17:27:25" at bounding box center [478, 445] width 67 height 109
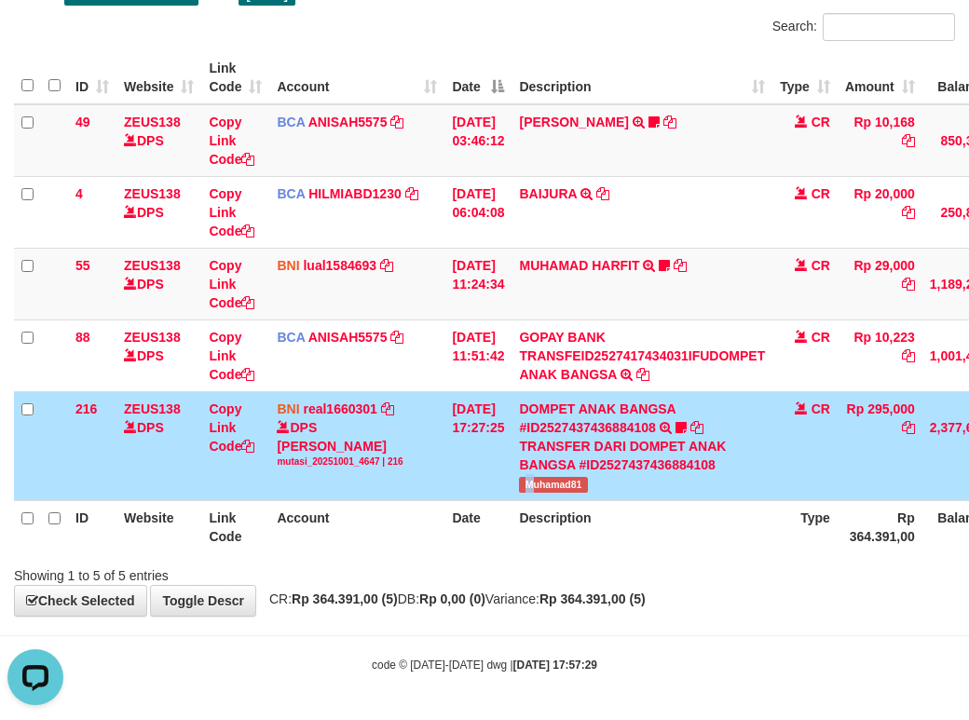
drag, startPoint x: 544, startPoint y: 514, endPoint x: 566, endPoint y: 508, distance: 22.2
click at [545, 501] on td "DOMPET ANAK BANGSA #ID2527437436884108 TRANSFER DARI DOMPET ANAK BANGSA #ID2527…" at bounding box center [642, 445] width 261 height 109
click at [562, 474] on div "TRANSFER DARI DOMPET ANAK BANGSA #ID2527437436884108" at bounding box center [642, 455] width 246 height 37
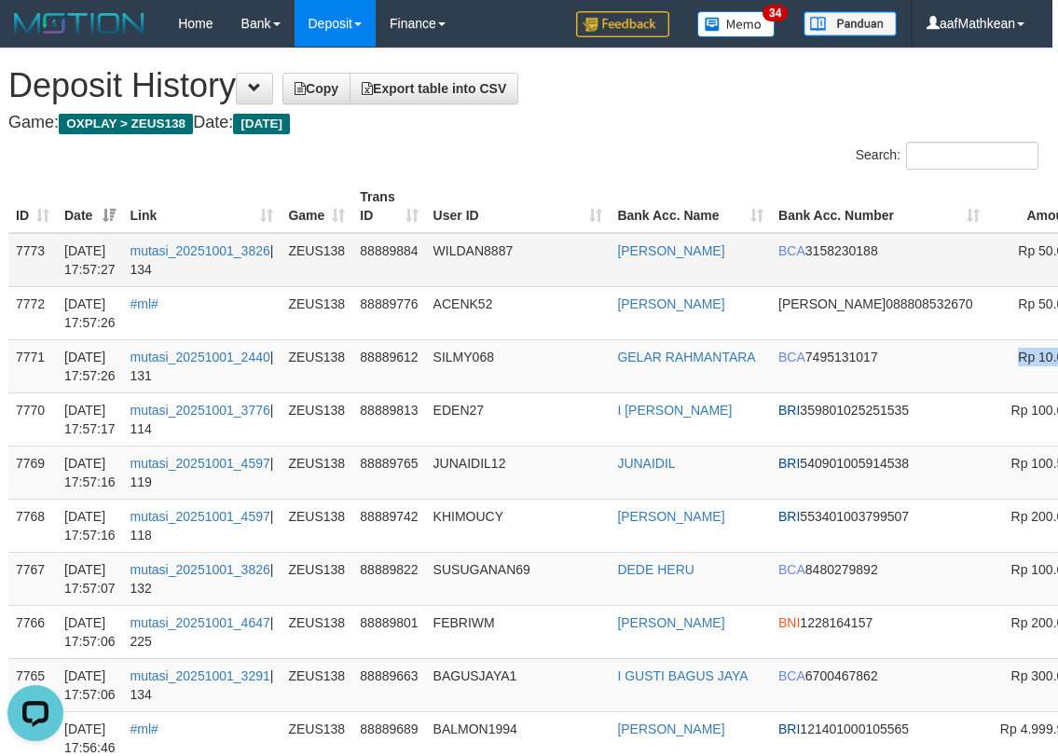
drag, startPoint x: 994, startPoint y: 347, endPoint x: 894, endPoint y: 277, distance: 121.8
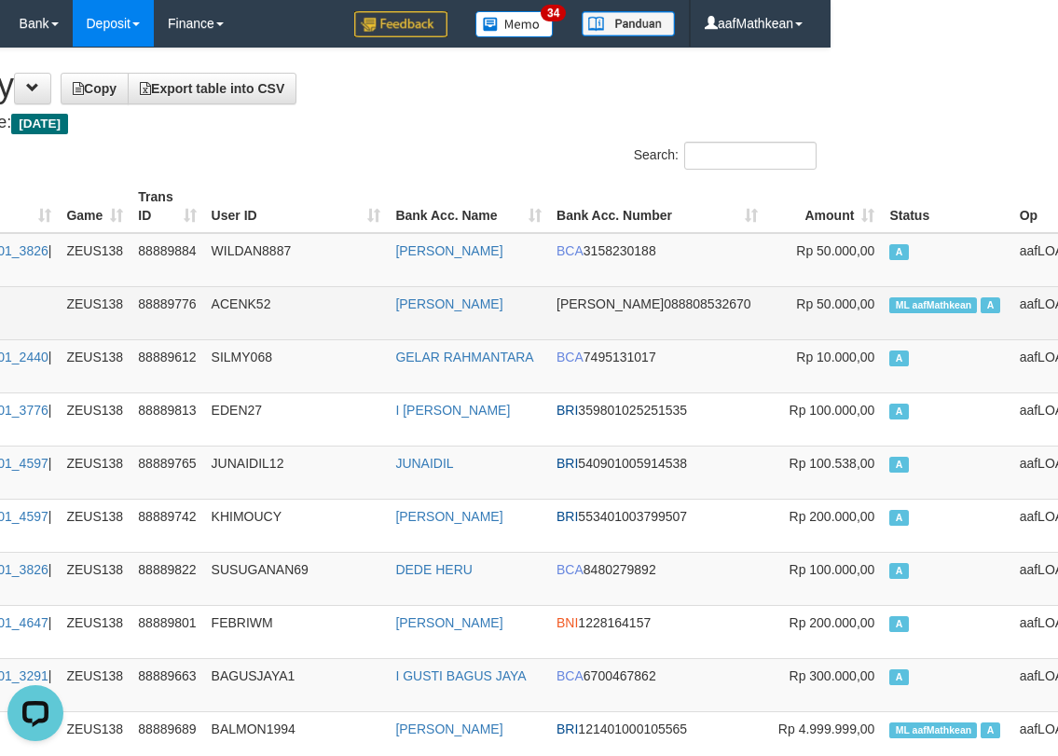
click at [889, 312] on span "ML aafMathkean" at bounding box center [933, 305] width 88 height 16
copy td "aafMathkean"
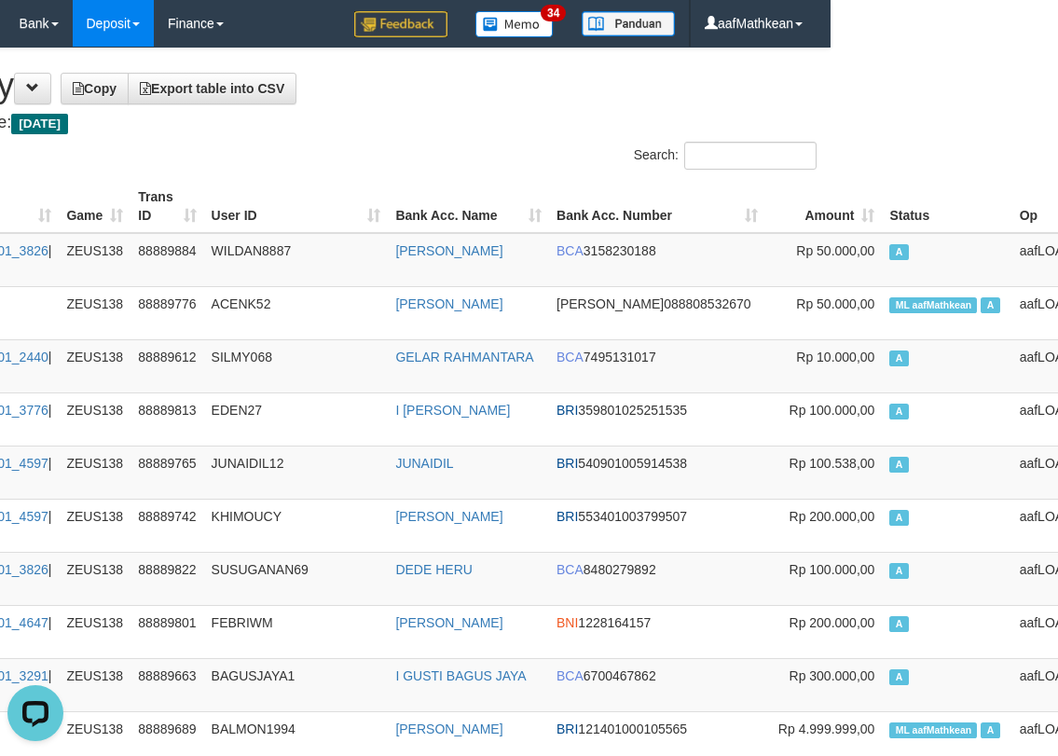
click at [168, 187] on th "Trans ID" at bounding box center [166, 206] width 73 height 53
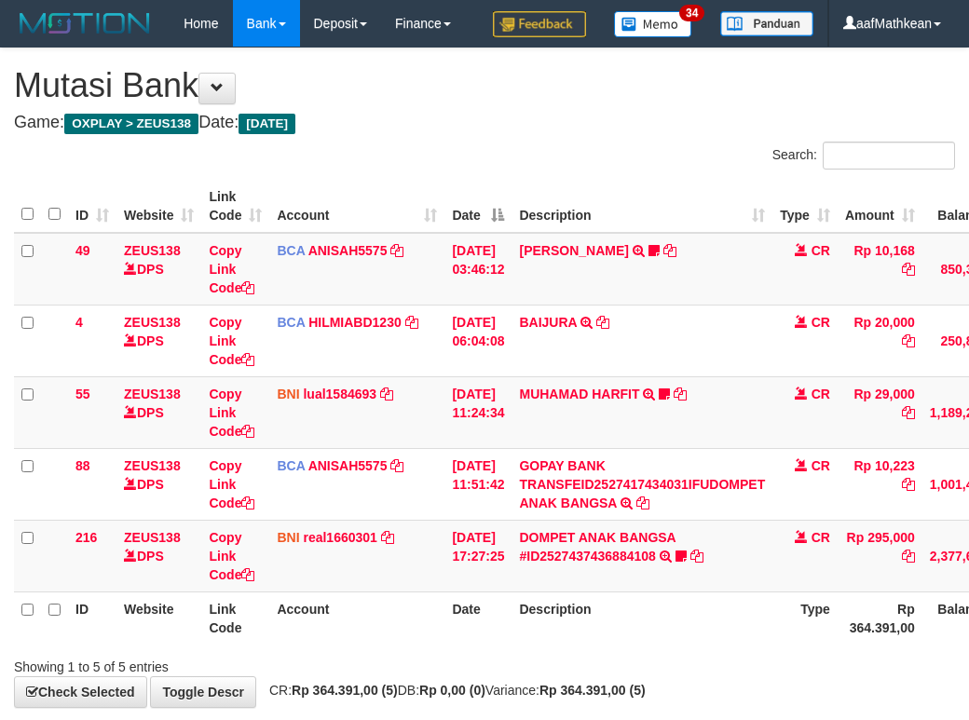
scroll to position [138, 7]
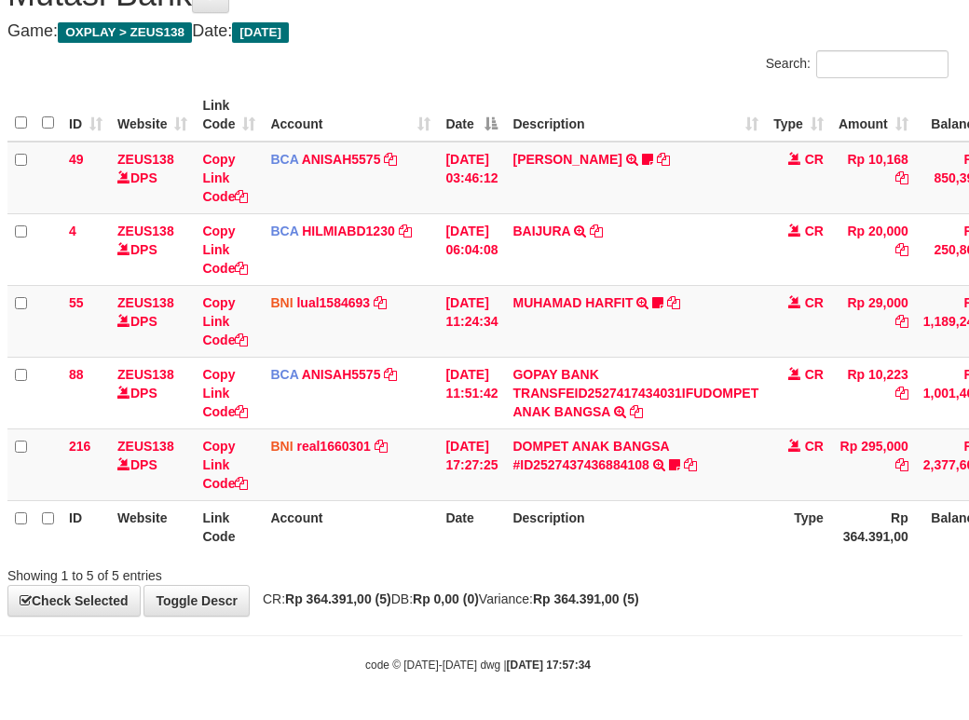
drag, startPoint x: 390, startPoint y: 635, endPoint x: 486, endPoint y: 636, distance: 96.0
click at [405, 640] on body "Toggle navigation Home Bank Account List Load By Website Group [OXPLAY] ZEUS138…" at bounding box center [477, 315] width 969 height 812
click at [610, 524] on th "Description" at bounding box center [635, 527] width 261 height 53
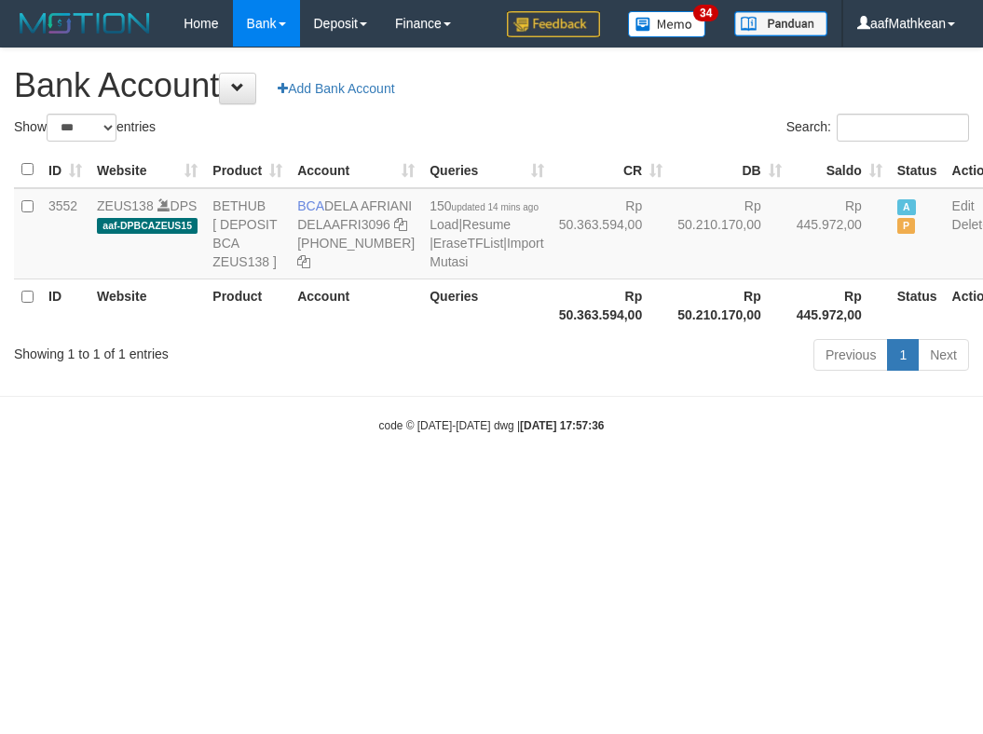
select select "***"
click at [412, 440] on body "Toggle navigation Home Bank Account List Load By Website Group [OXPLAY] ZEUS138…" at bounding box center [491, 240] width 983 height 481
select select "***"
drag, startPoint x: 604, startPoint y: 466, endPoint x: 610, endPoint y: 478, distance: 13.3
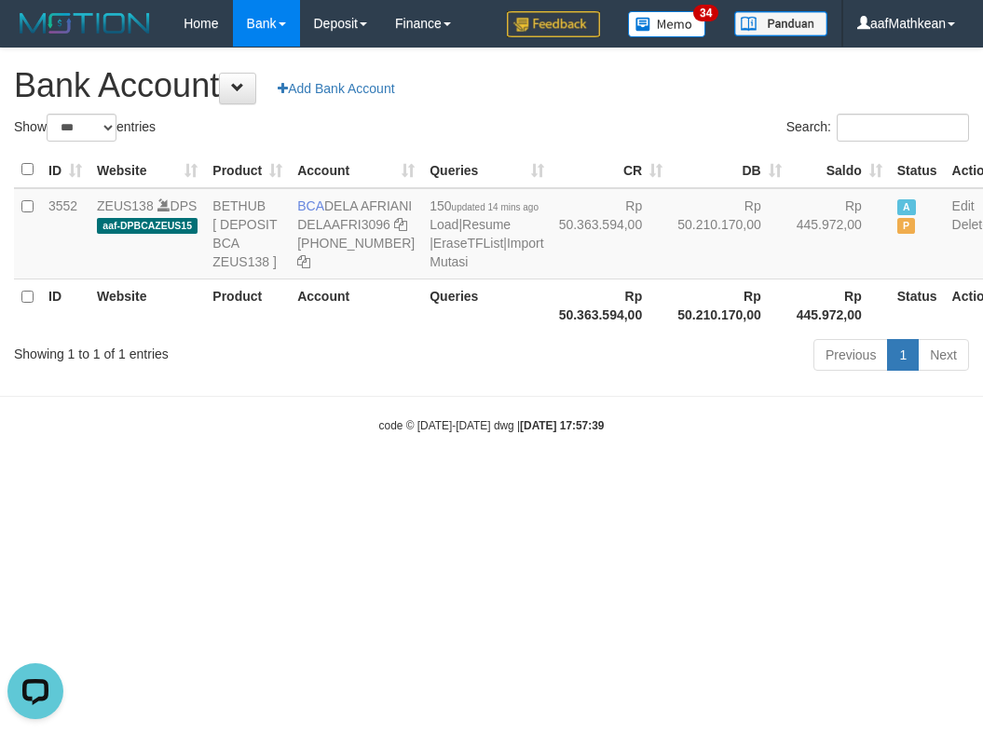
click at [610, 478] on body "Toggle navigation Home Bank Account List Load By Website Group [OXPLAY] ZEUS138…" at bounding box center [491, 240] width 983 height 481
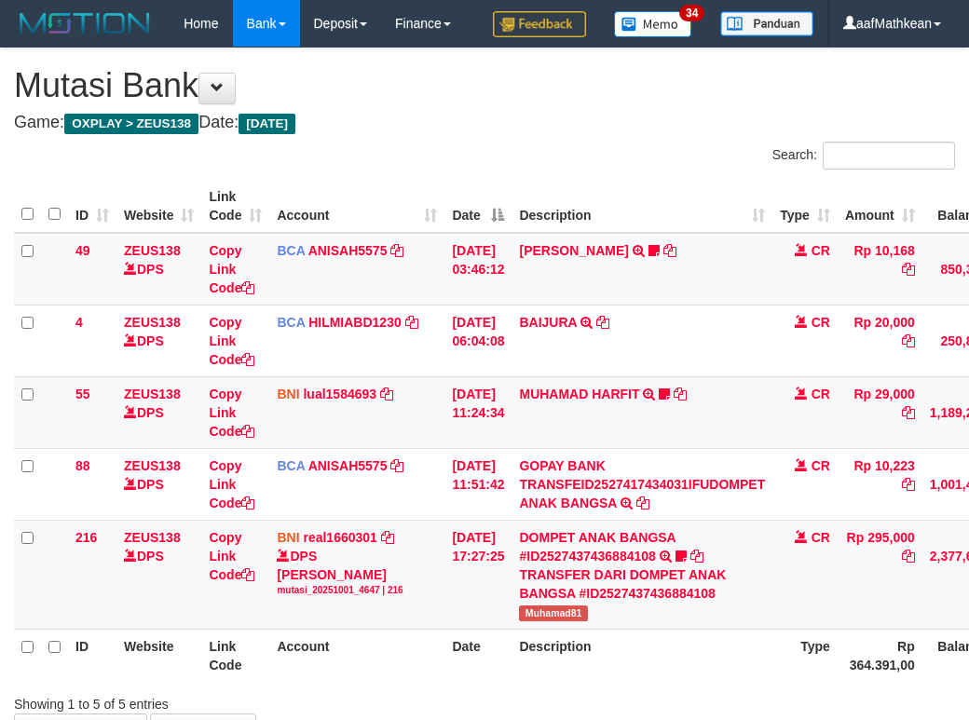
scroll to position [138, 7]
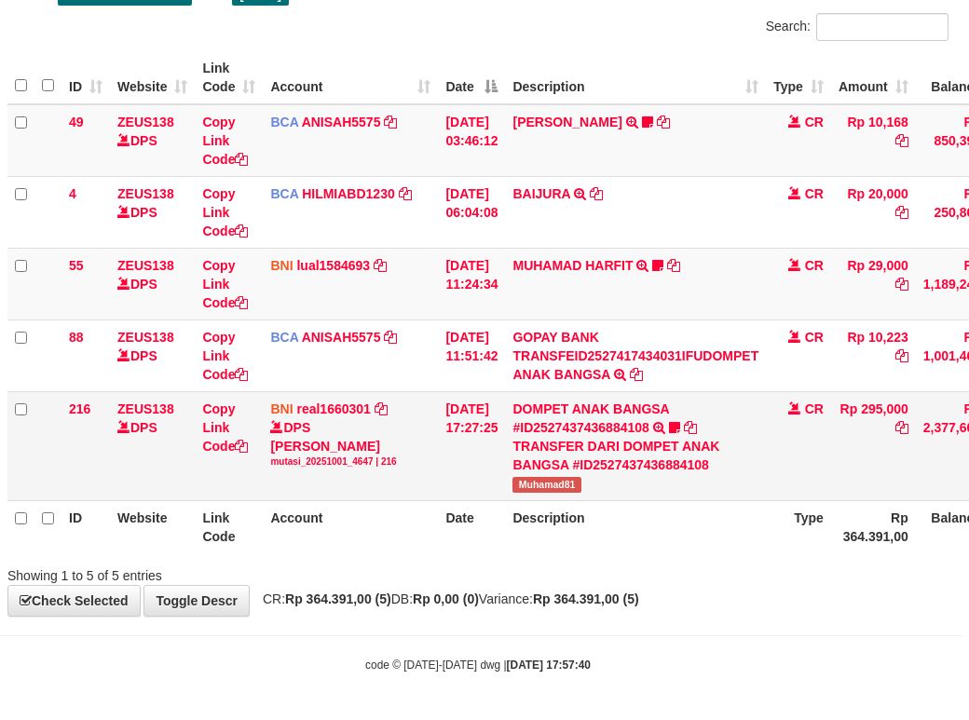
click at [531, 493] on span "Muhamad81" at bounding box center [547, 485] width 68 height 16
click at [537, 501] on td "DOMPET ANAK BANGSA #ID2527437436884108 TRANSFER DARI DOMPET ANAK BANGSA #ID2527…" at bounding box center [635, 445] width 261 height 109
click at [553, 545] on th "Description" at bounding box center [635, 527] width 261 height 53
drag, startPoint x: 575, startPoint y: 544, endPoint x: 631, endPoint y: 544, distance: 55.9
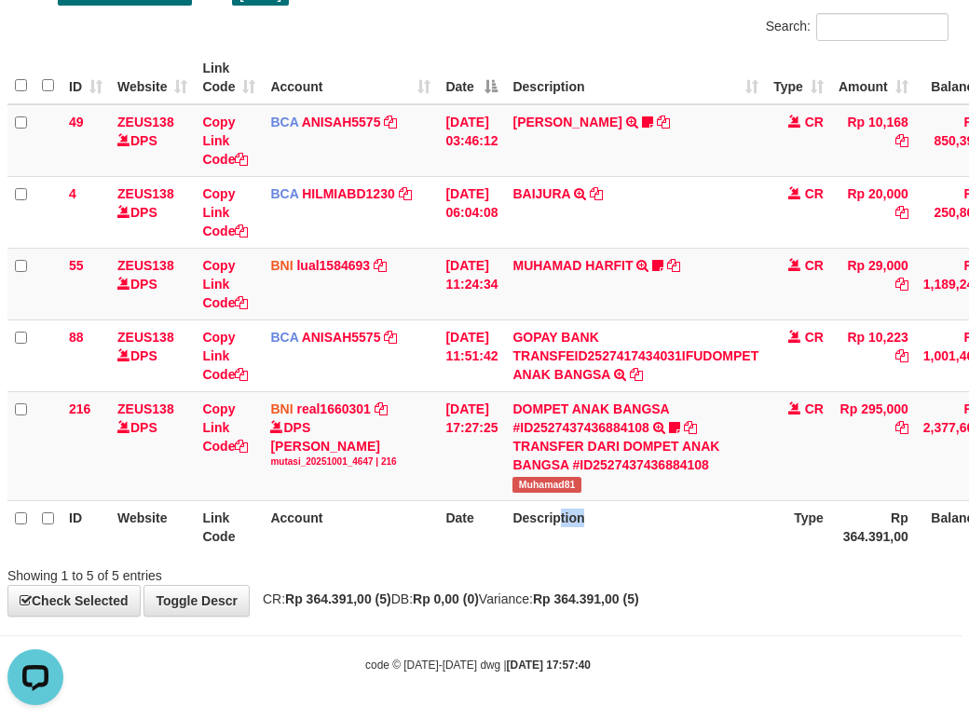
click at [630, 554] on th "Description" at bounding box center [635, 527] width 261 height 53
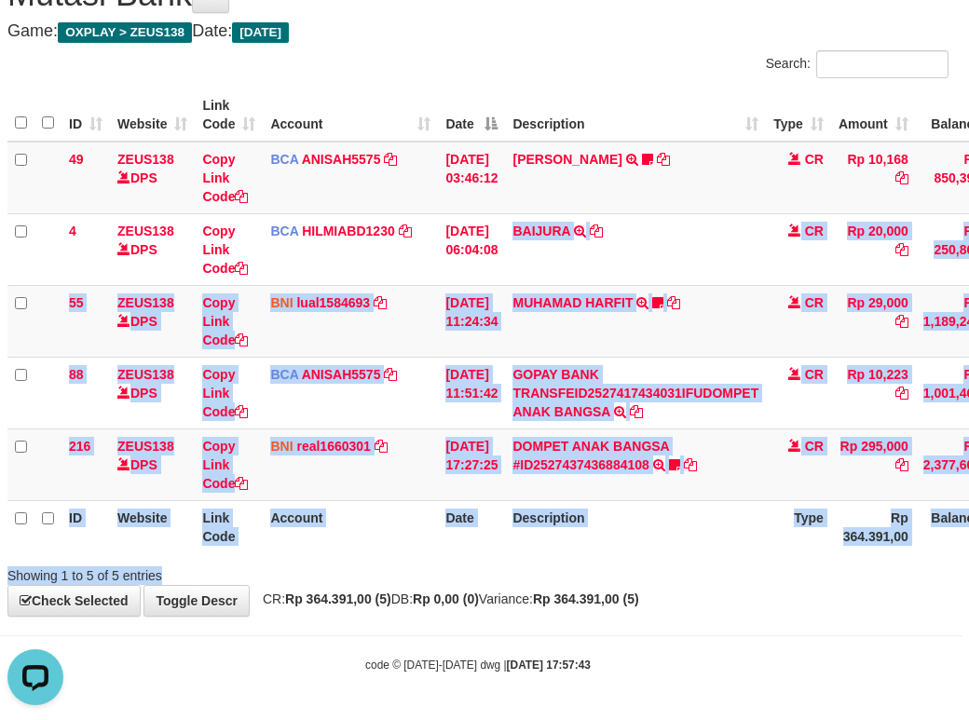
click at [717, 675] on body "Toggle navigation Home Bank Account List Load By Website Group [OXPLAY] ZEUS138…" at bounding box center [477, 315] width 969 height 812
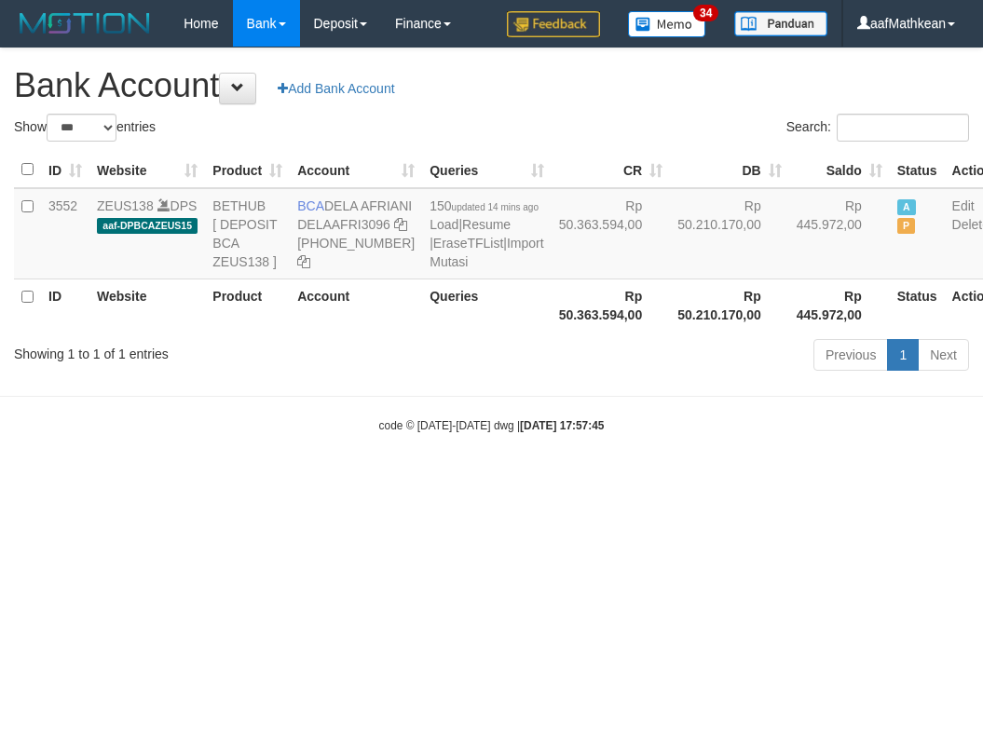
select select "***"
drag, startPoint x: 328, startPoint y: 205, endPoint x: 417, endPoint y: 262, distance: 105.2
click at [355, 221] on td "BCA DELA AFRIANI DELAAFRI3096 [PHONE_NUMBER]" at bounding box center [356, 233] width 132 height 91
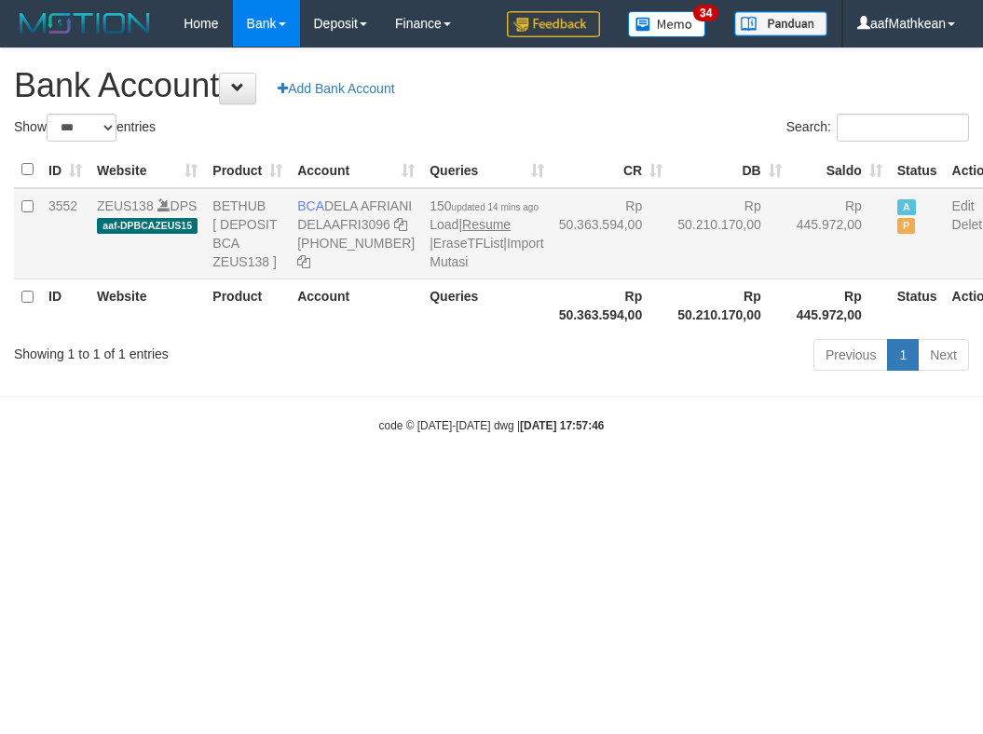
copy td "DELA AFRIANI"
drag, startPoint x: 676, startPoint y: 583, endPoint x: 664, endPoint y: 554, distance: 31.3
click at [667, 481] on html "Toggle navigation Home Bank Account List Load By Website Group [OXPLAY] ZEUS138…" at bounding box center [491, 240] width 983 height 481
select select "***"
click at [526, 481] on body "Toggle navigation Home Bank Account List Load By Website Group [OXPLAY] ZEUS138…" at bounding box center [491, 240] width 983 height 481
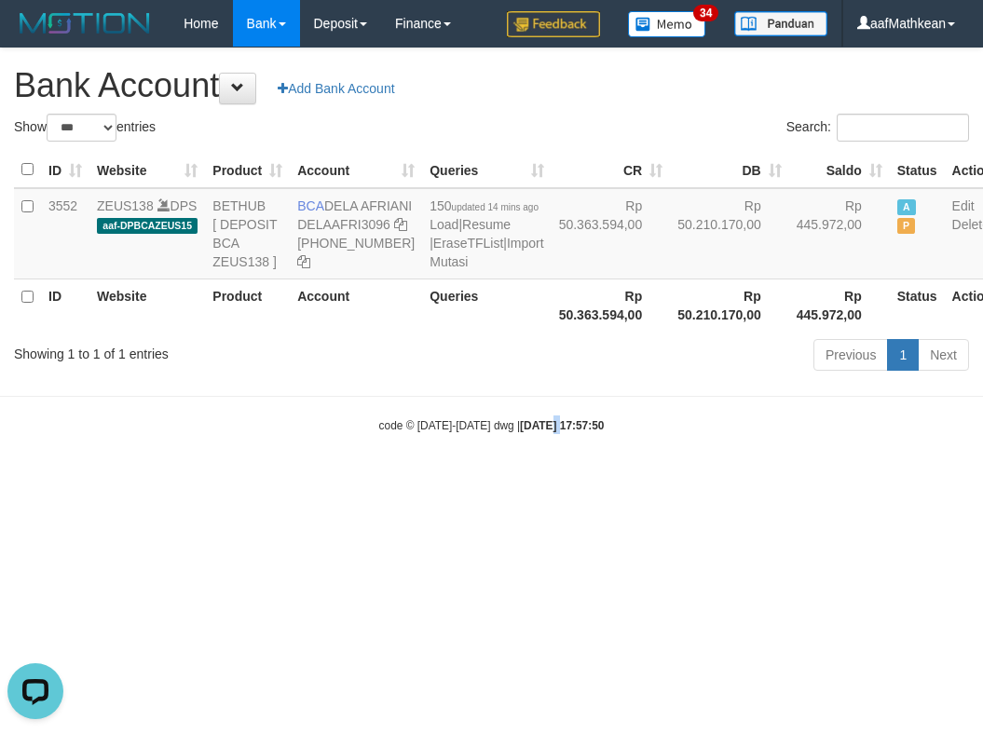
click at [543, 481] on html "Toggle navigation Home Bank Account List Load By Website Group [OXPLAY] ZEUS138…" at bounding box center [491, 240] width 983 height 481
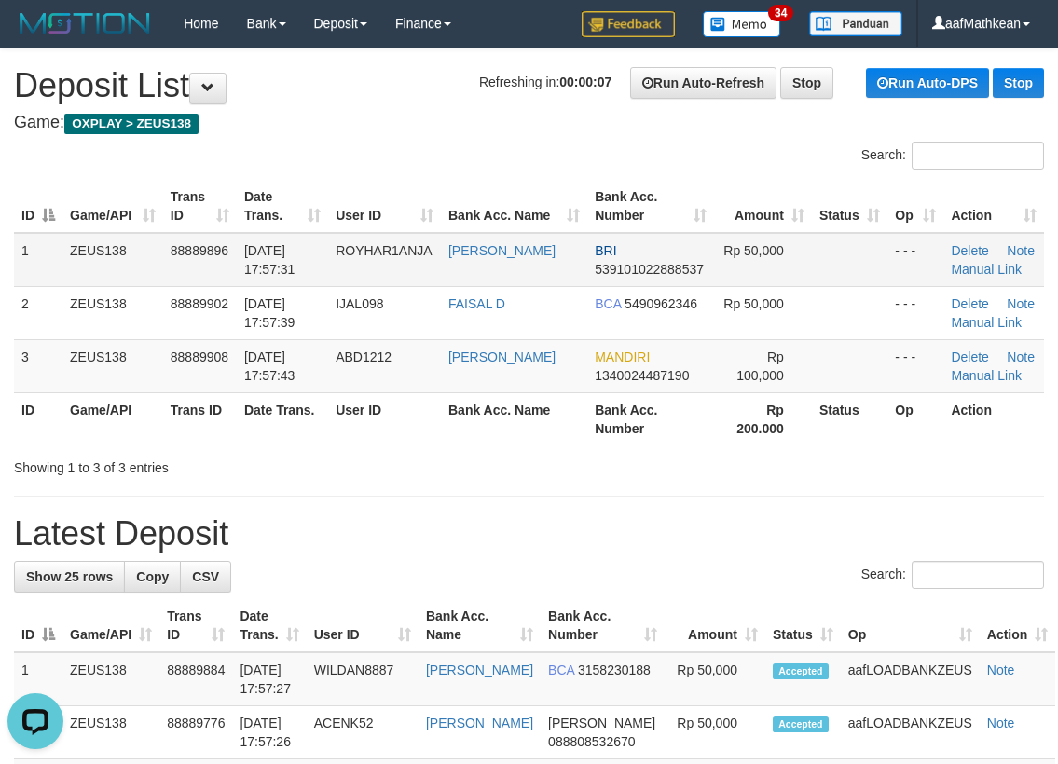
click at [396, 219] on table "ID Game/API Trans ID Date Trans. User ID Bank Acc. Name Bank Acc. Number Amount…" at bounding box center [529, 313] width 1030 height 266
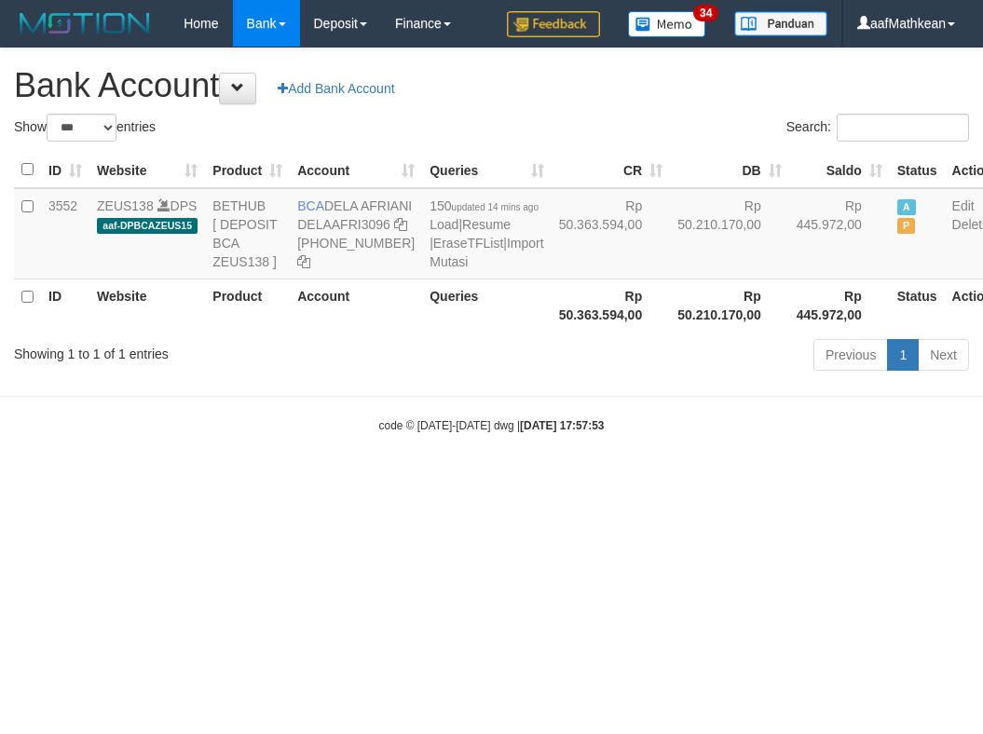
select select "***"
click at [534, 457] on body "Toggle navigation Home Bank Account List Load By Website Group [OXPLAY] ZEUS138…" at bounding box center [491, 240] width 983 height 481
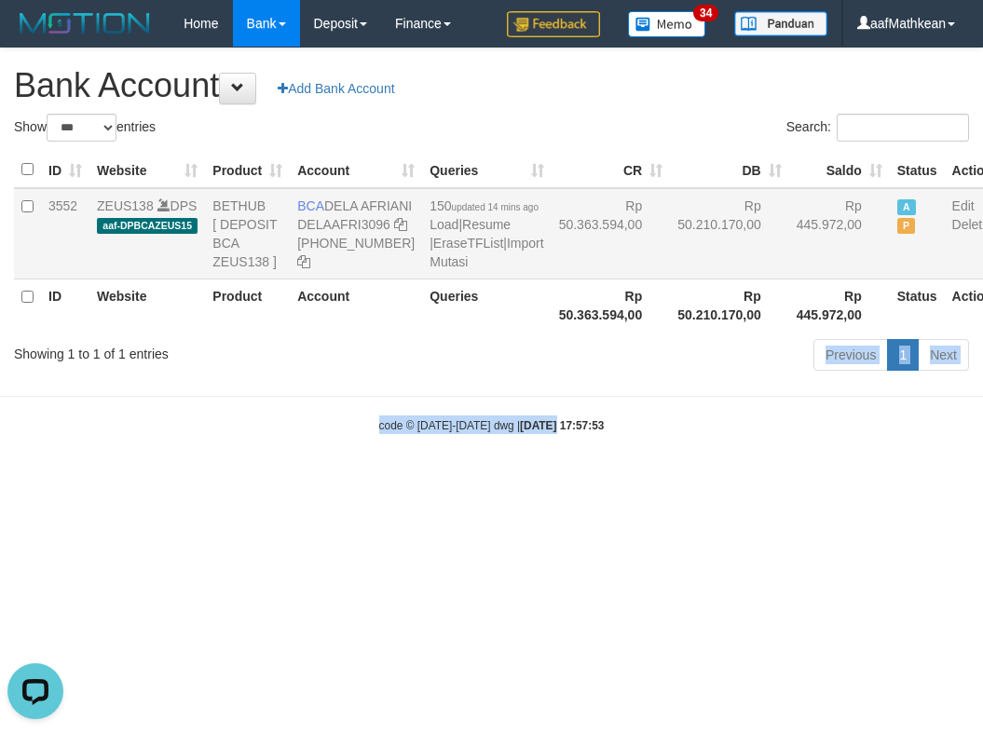
drag, startPoint x: 328, startPoint y: 208, endPoint x: 353, endPoint y: 226, distance: 31.3
click at [353, 226] on td "BCA DELA AFRIANI DELAAFRI3096 869-245-8639" at bounding box center [356, 233] width 132 height 91
copy td "DELA AFRIANI"
click at [571, 439] on body "Toggle navigation Home Bank Account List Load By Website Group [OXPLAY] ZEUS138…" at bounding box center [491, 240] width 983 height 481
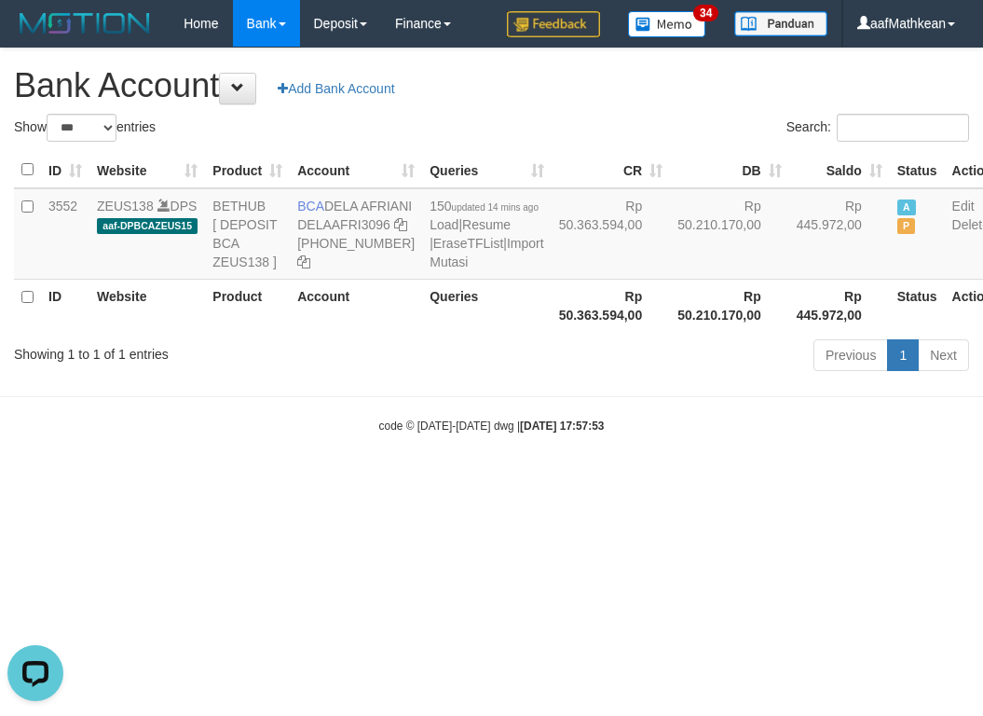
click at [626, 481] on html "Toggle navigation Home Bank Account List Load By Website Group [OXPLAY] ZEUS138…" at bounding box center [491, 240] width 983 height 481
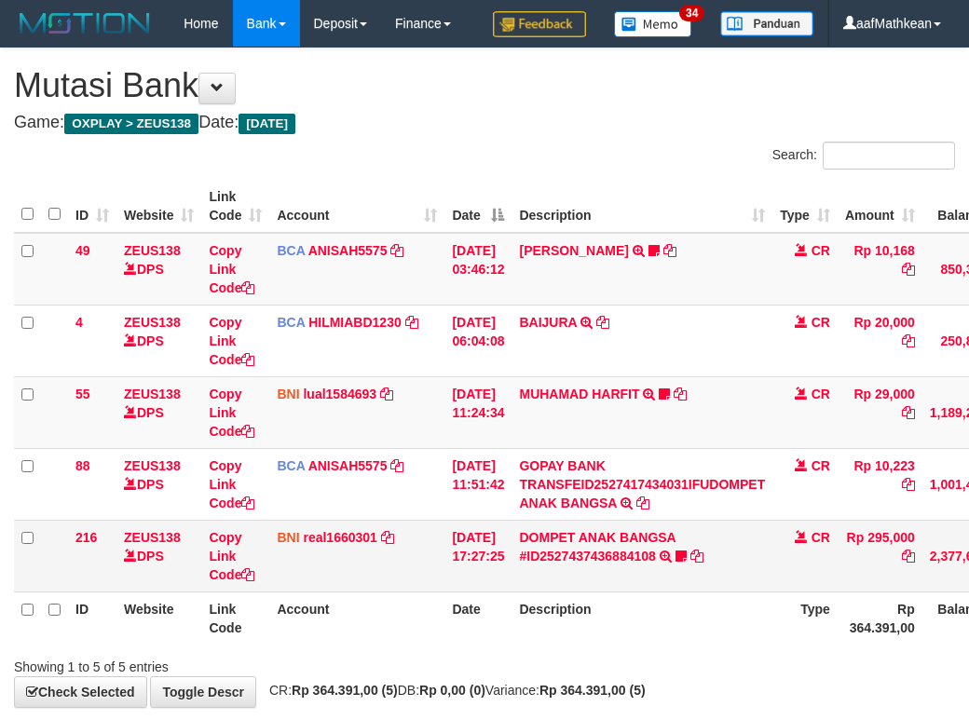
scroll to position [138, 7]
click at [542, 565] on div "Search: ID Website Link Code Account Date Description Type Amount Balance Statu…" at bounding box center [484, 409] width 941 height 535
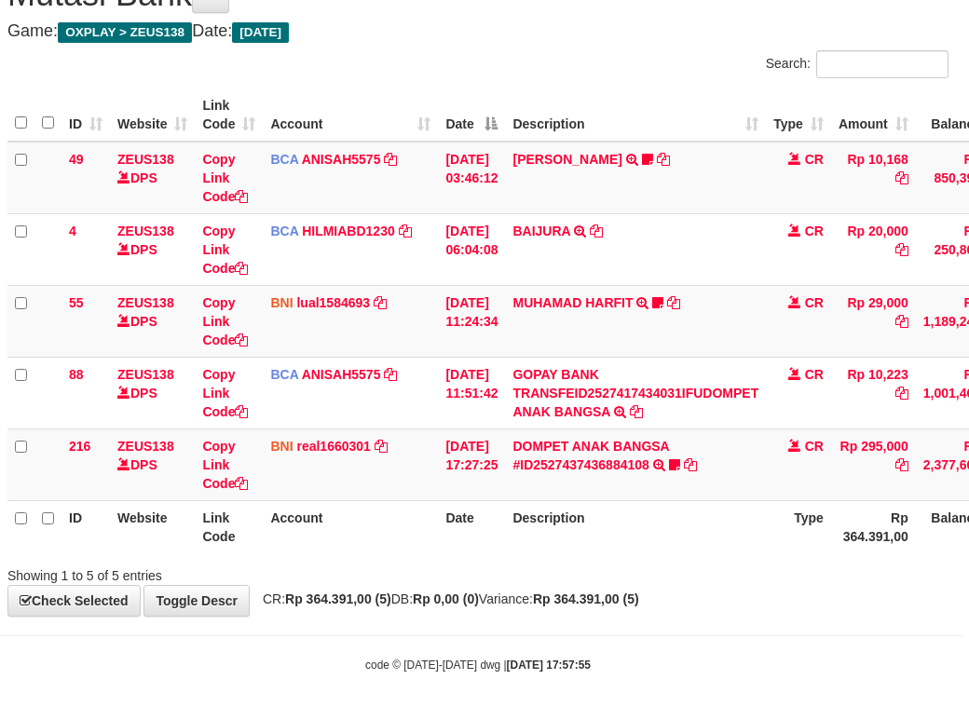
click at [570, 563] on div "Search: ID Website Link Code Account Date Description Type Amount Balance Statu…" at bounding box center [477, 317] width 941 height 535
click at [680, 459] on icon at bounding box center [674, 465] width 11 height 13
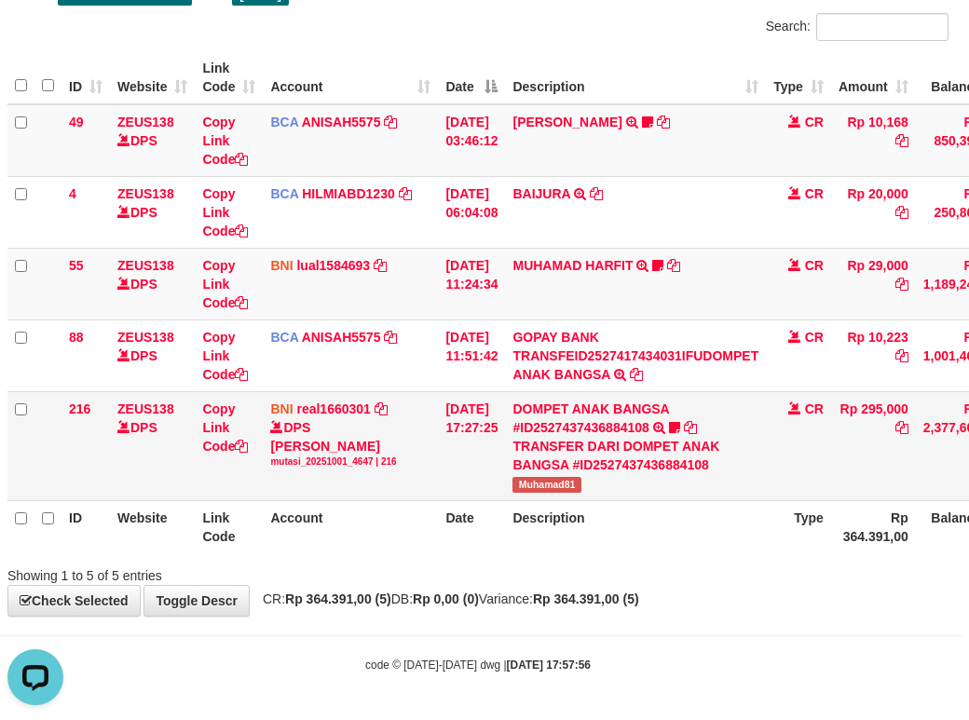
click at [543, 493] on span "Muhamad81" at bounding box center [547, 485] width 68 height 16
copy span "Muhamad81"
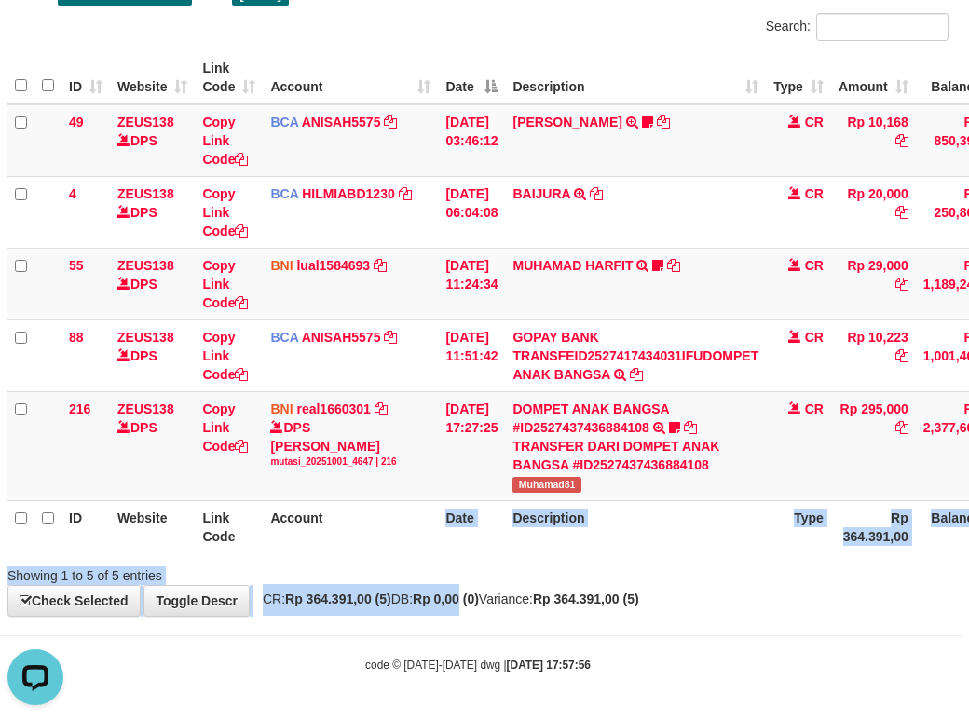
scroll to position [175, 110]
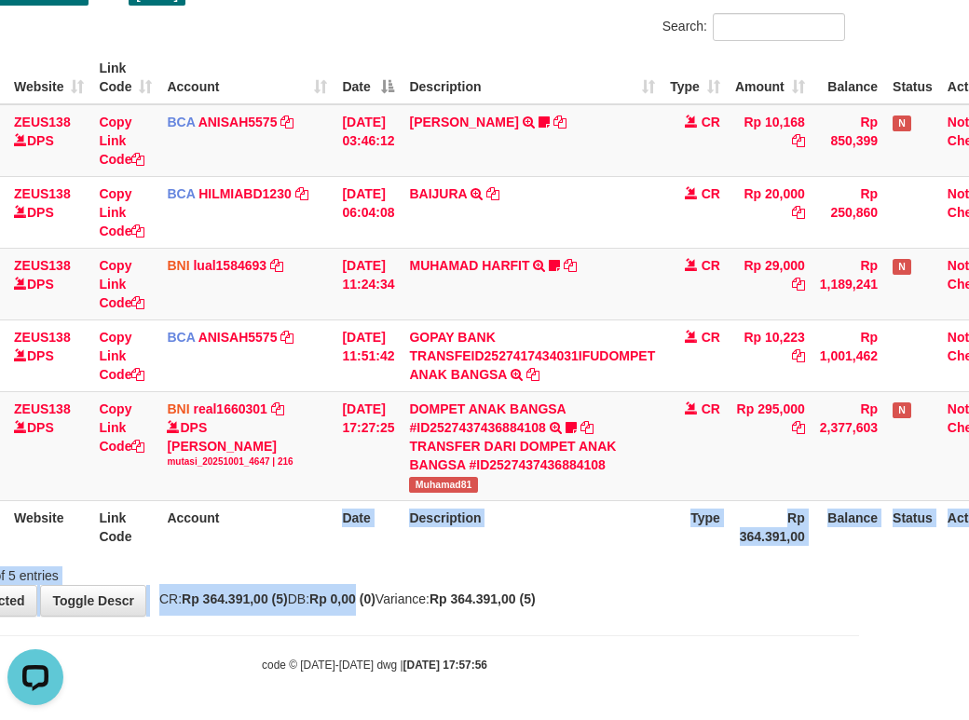
drag, startPoint x: 486, startPoint y: 628, endPoint x: 1184, endPoint y: 792, distance: 717.1
click at [859, 720] on html "Toggle navigation Home Bank Account List Load By Website Group [OXPLAY] ZEUS138…" at bounding box center [374, 295] width 969 height 849
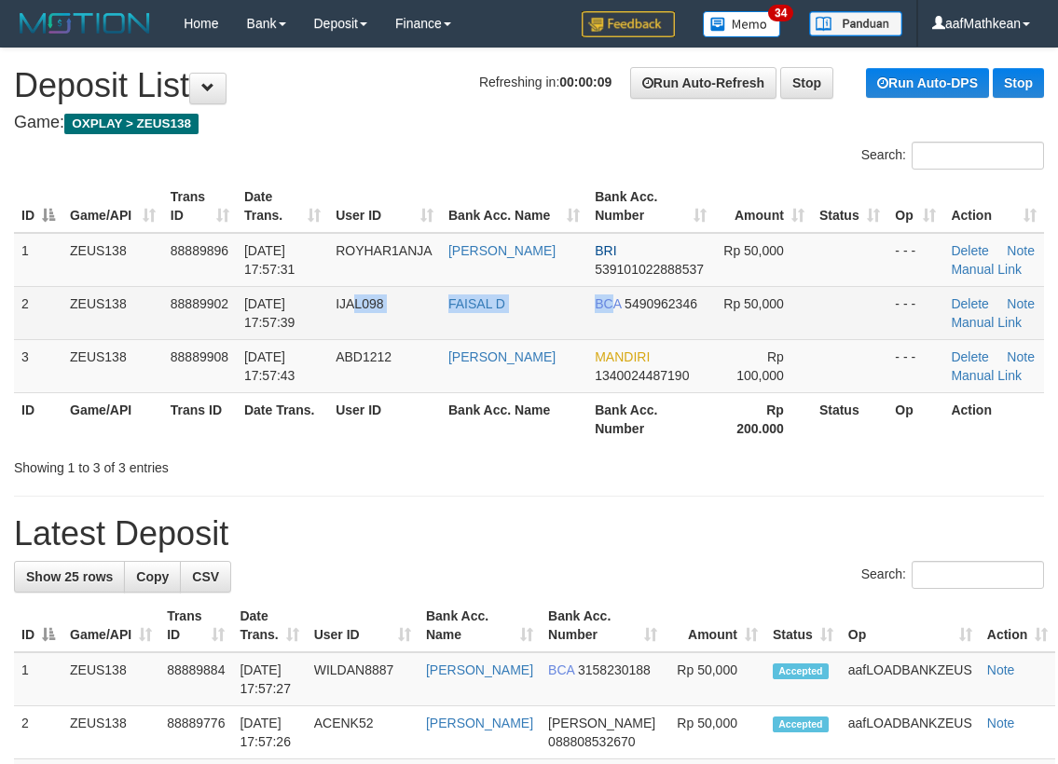
drag, startPoint x: 651, startPoint y: 297, endPoint x: 525, endPoint y: 326, distance: 130.0
click at [541, 324] on tr "2 ZEUS138 88889902 [DATE] 17:57:39 IJAL098 FAISAL D BCA 5490962346 Rp 50,000 - …" at bounding box center [529, 312] width 1030 height 53
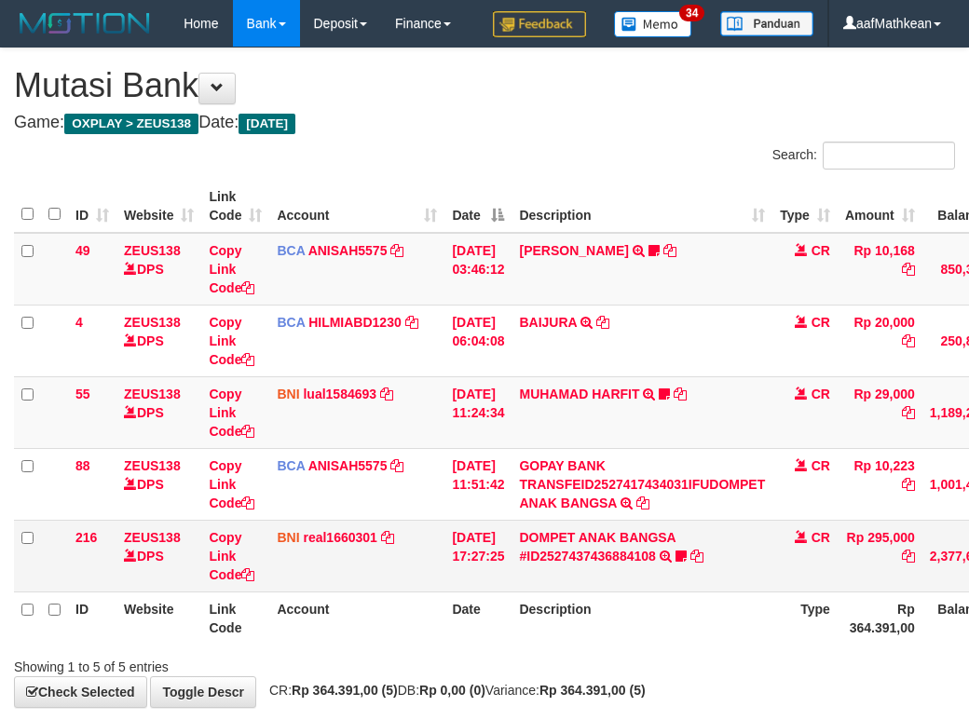
click at [411, 592] on td "BNI real1660301 DPS REYHAN ALMANSYAH mutasi_20251001_4647 | 216 mutasi_20251001…" at bounding box center [356, 556] width 175 height 72
click at [471, 592] on td "[DATE] 17:27:25" at bounding box center [478, 556] width 67 height 72
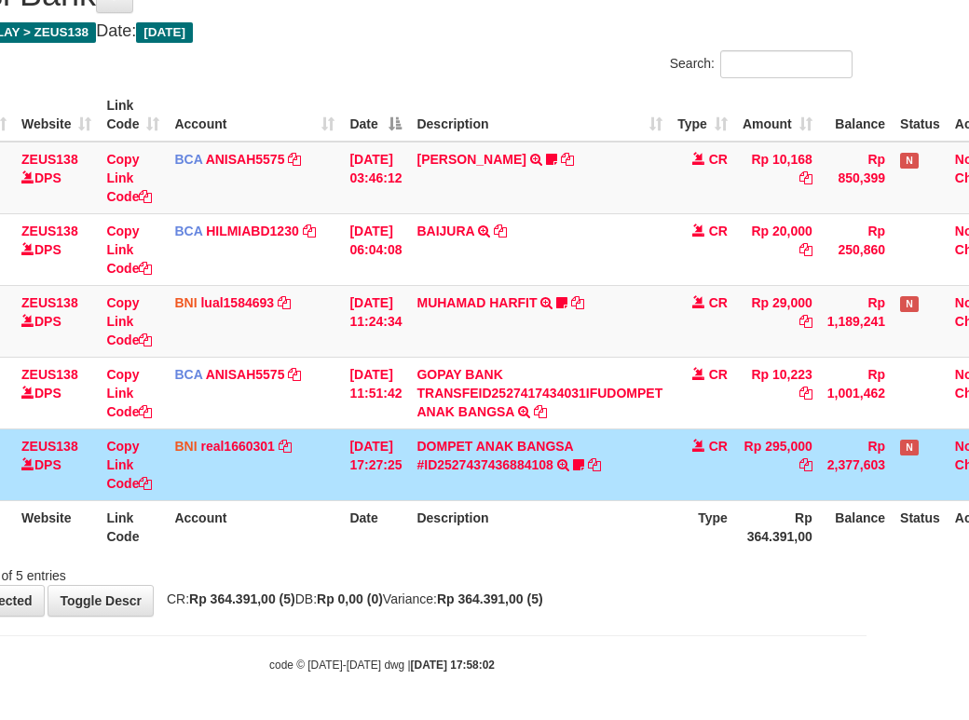
click at [612, 593] on div "**********" at bounding box center [381, 286] width 969 height 659
drag, startPoint x: 1032, startPoint y: 701, endPoint x: 1371, endPoint y: 706, distance: 339.3
click at [867, 706] on html "Toggle navigation Home Bank Account List Load By Website Group [OXPLAY] ZEUS138…" at bounding box center [381, 315] width 969 height 812
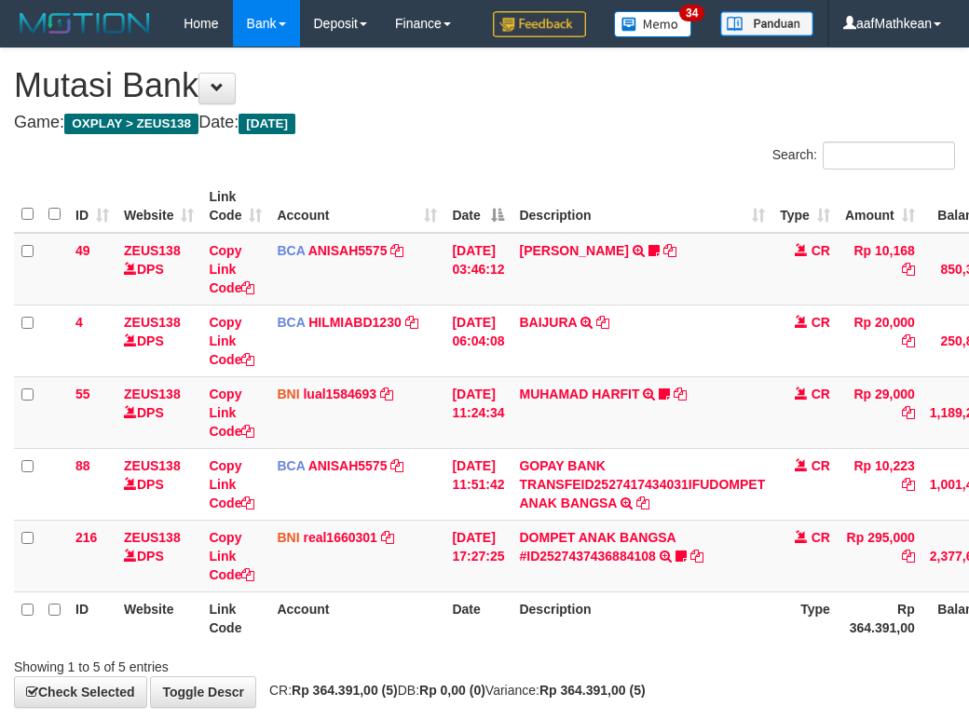
scroll to position [138, 170]
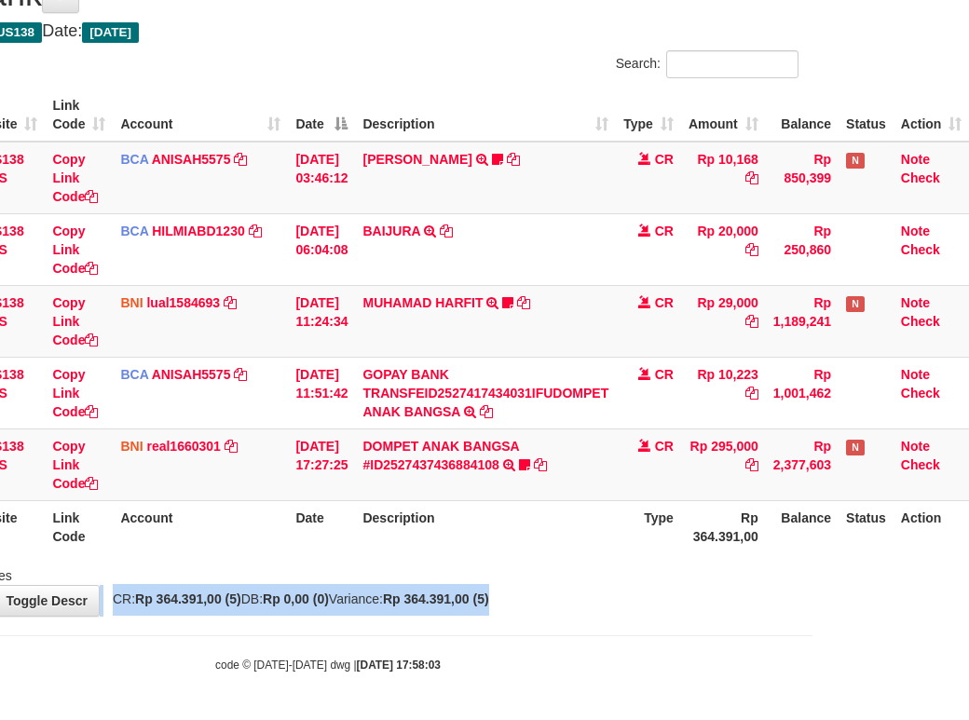
drag, startPoint x: 583, startPoint y: 582, endPoint x: 596, endPoint y: 597, distance: 19.2
click at [595, 595] on div "**********" at bounding box center [327, 286] width 969 height 659
click at [615, 593] on div "**********" at bounding box center [327, 286] width 969 height 659
click at [616, 597] on div "**********" at bounding box center [327, 286] width 969 height 659
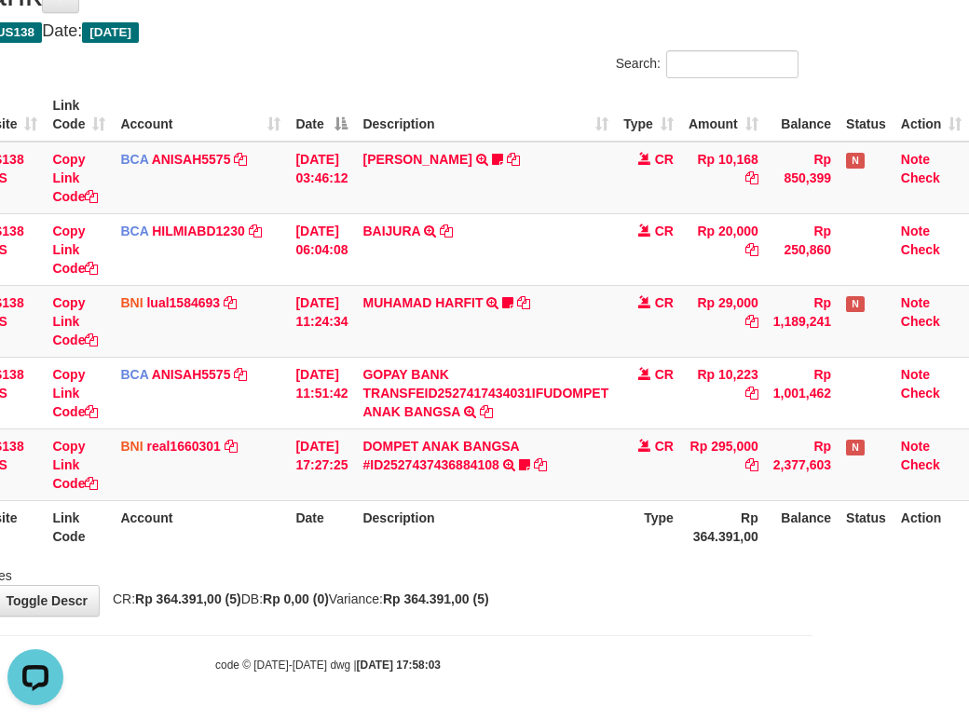
drag, startPoint x: 548, startPoint y: 626, endPoint x: 537, endPoint y: 627, distance: 11.2
click at [538, 627] on body "Toggle navigation Home Bank Account List Load By Website Group [OXPLAY] ZEUS138…" at bounding box center [327, 315] width 969 height 812
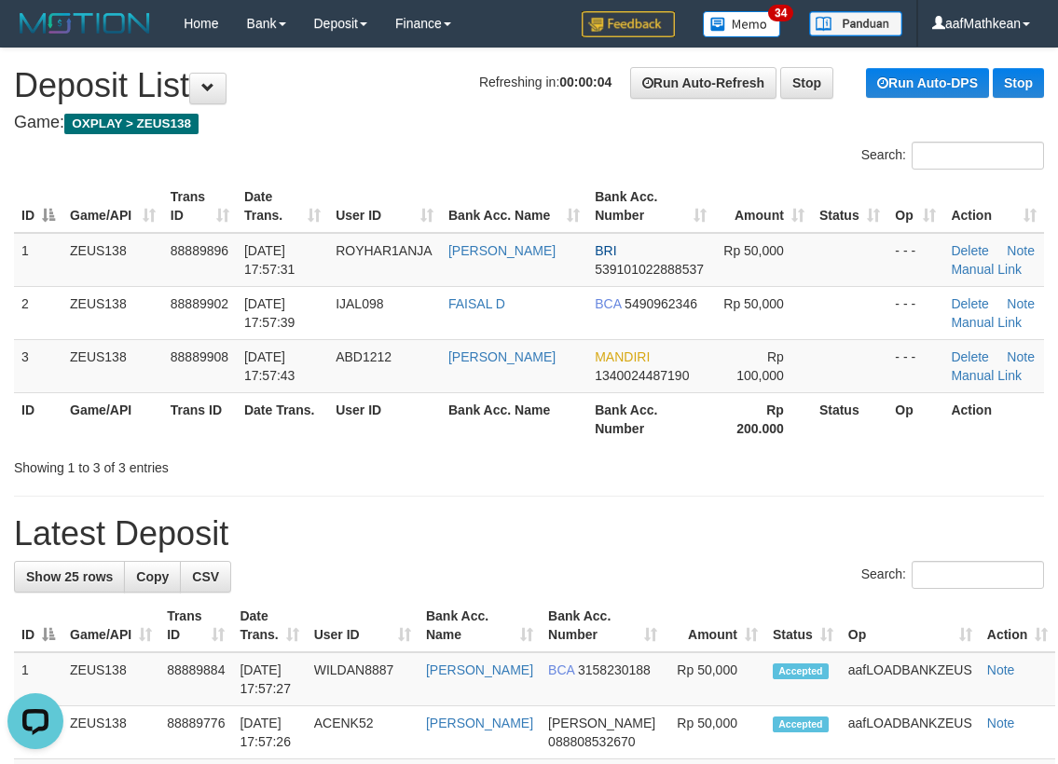
click at [200, 212] on tr "ID Game/API Trans ID Date Trans. User ID Bank Acc. Name Bank Acc. Number Amount…" at bounding box center [529, 206] width 1030 height 53
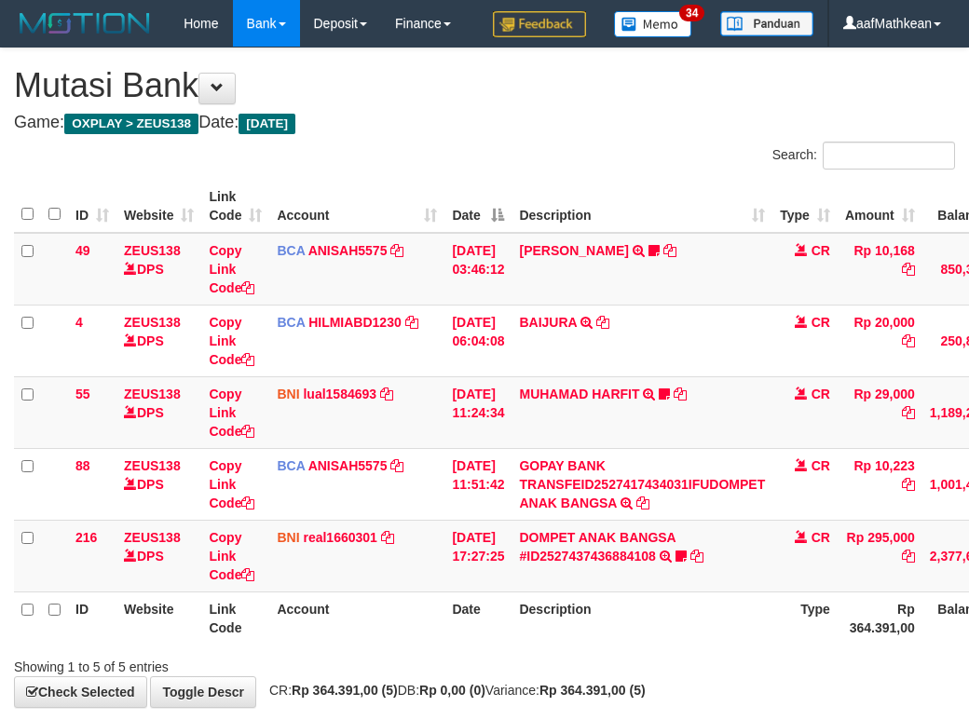
scroll to position [138, 170]
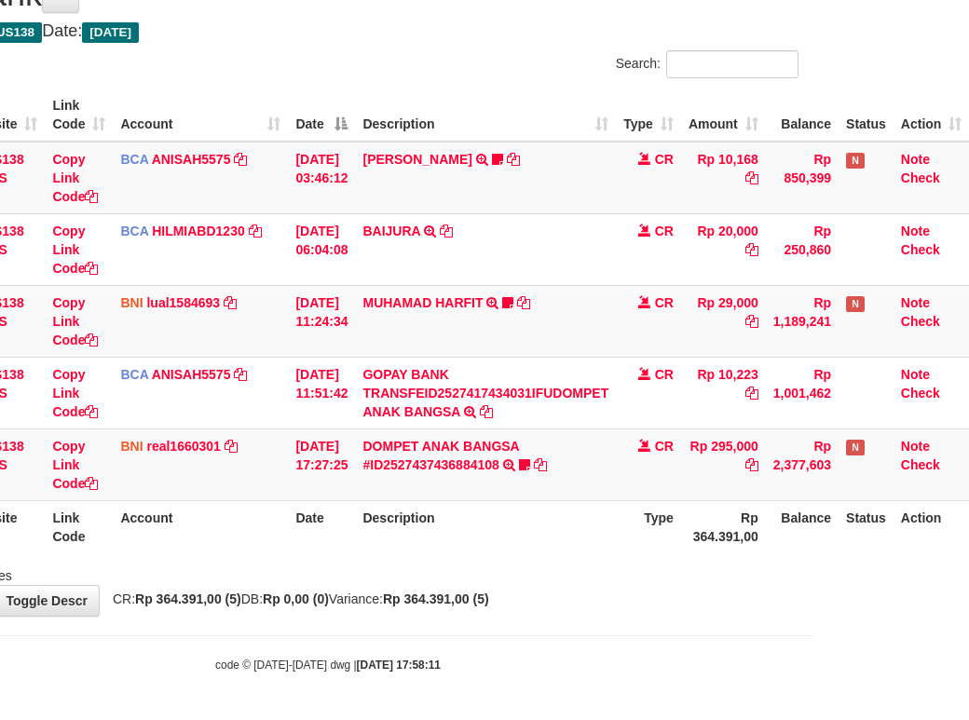
click at [542, 639] on body "Toggle navigation Home Bank Account List Load By Website Group [OXPLAY] ZEUS138…" at bounding box center [327, 315] width 969 height 812
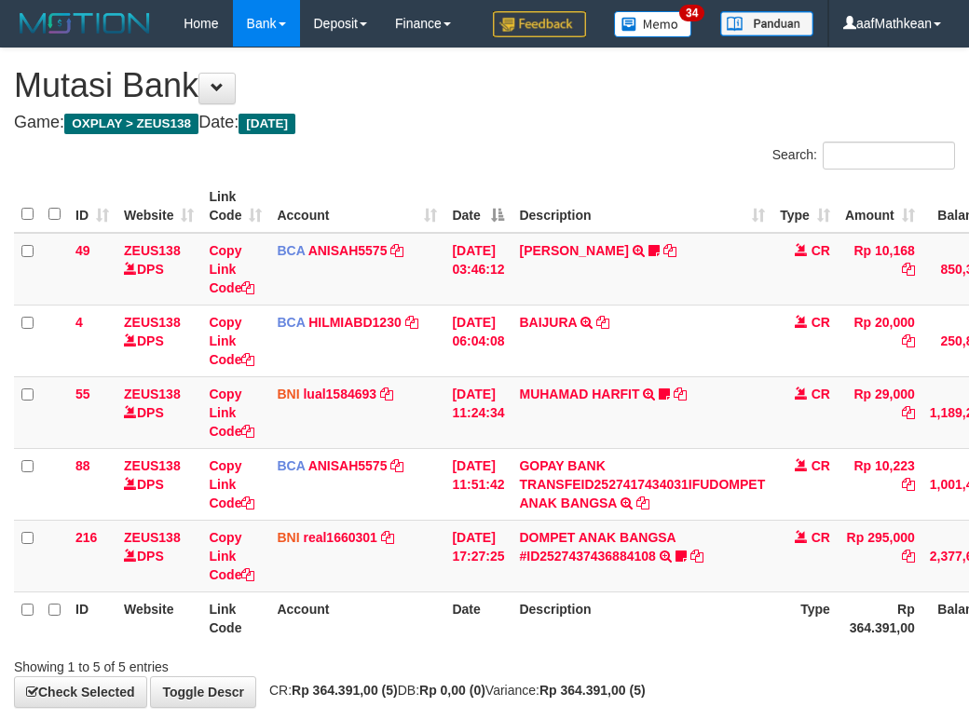
scroll to position [138, 170]
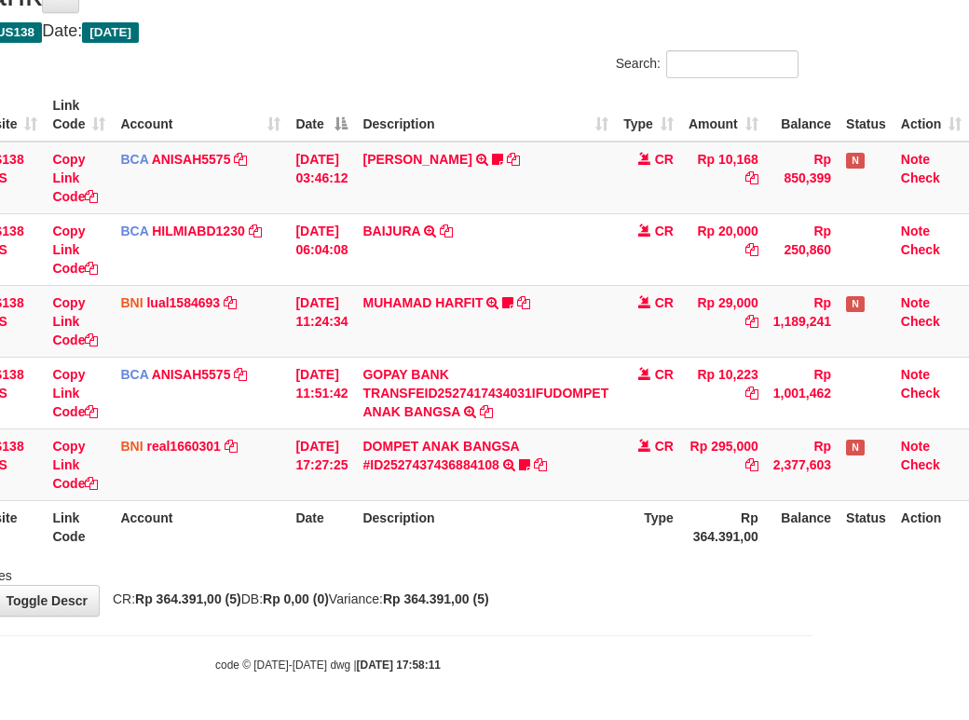
click at [560, 623] on body "Toggle navigation Home Bank Account List Load By Website Group [OXPLAY] ZEUS138…" at bounding box center [327, 315] width 969 height 812
click at [560, 632] on body "Toggle navigation Home Bank Account List Load By Website Group [OXPLAY] ZEUS138…" at bounding box center [327, 315] width 969 height 812
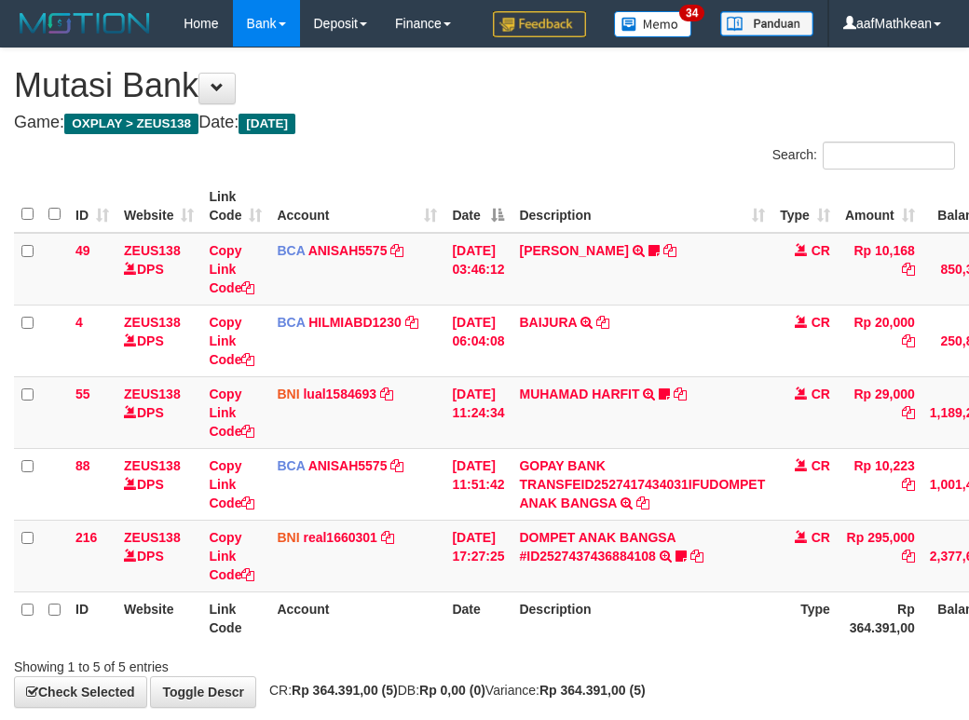
scroll to position [138, 170]
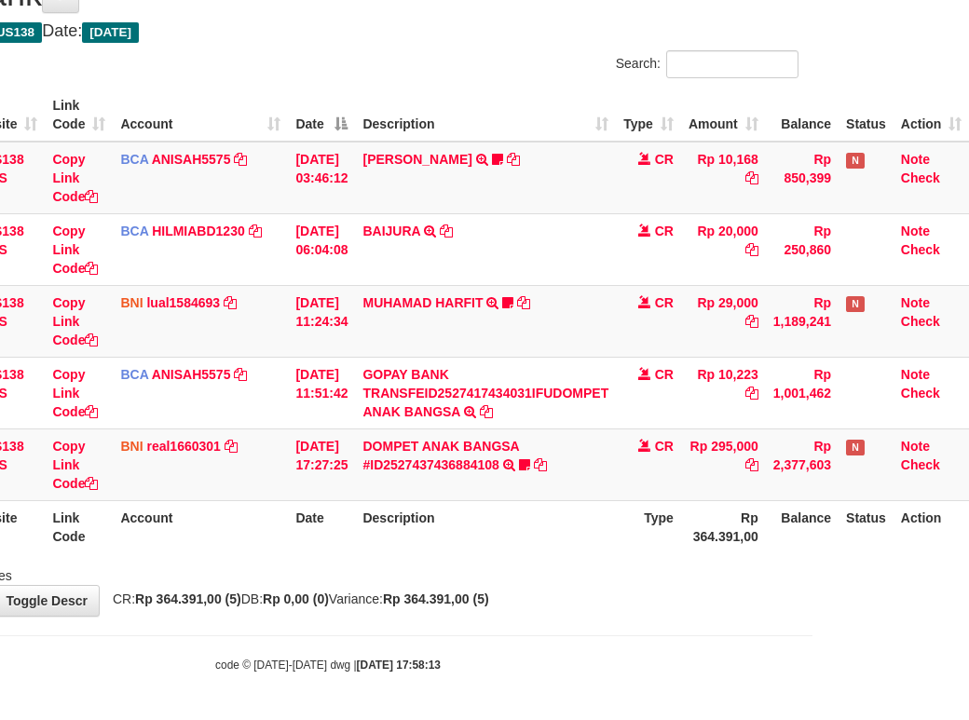
click at [612, 624] on body "Toggle navigation Home Bank Account List Load By Website Group [OXPLAY] ZEUS138…" at bounding box center [327, 315] width 969 height 812
click at [579, 487] on td "DOMPET ANAK BANGSA #ID2527437436884108 TRANSFER DARI DOMPET ANAK BANGSA #ID2527…" at bounding box center [485, 465] width 261 height 72
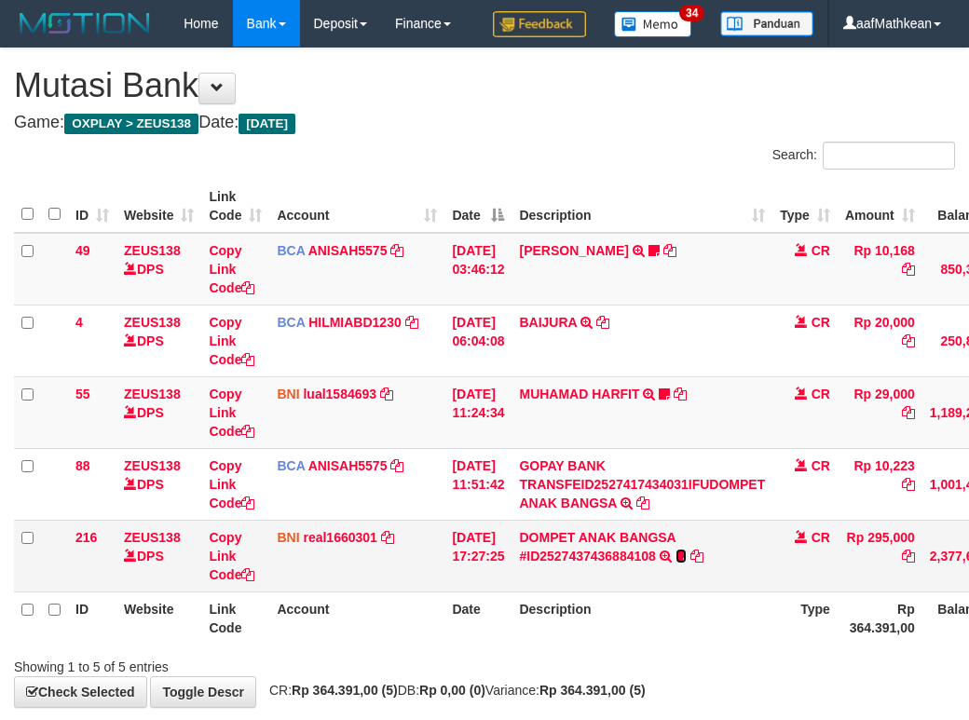
scroll to position [138, 170]
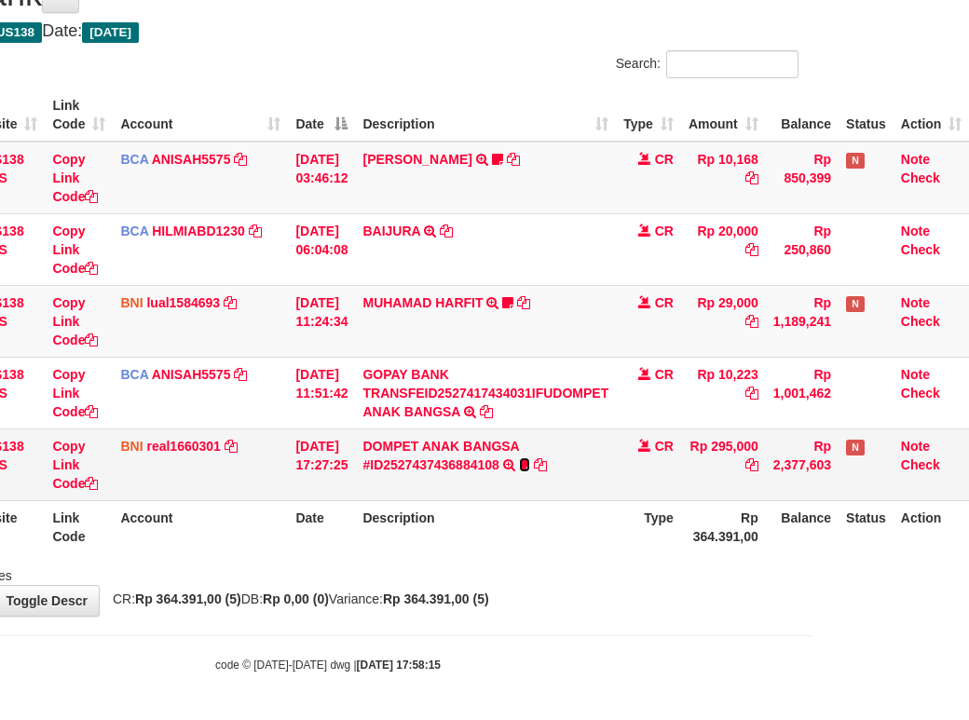
click at [522, 467] on icon at bounding box center [524, 465] width 11 height 13
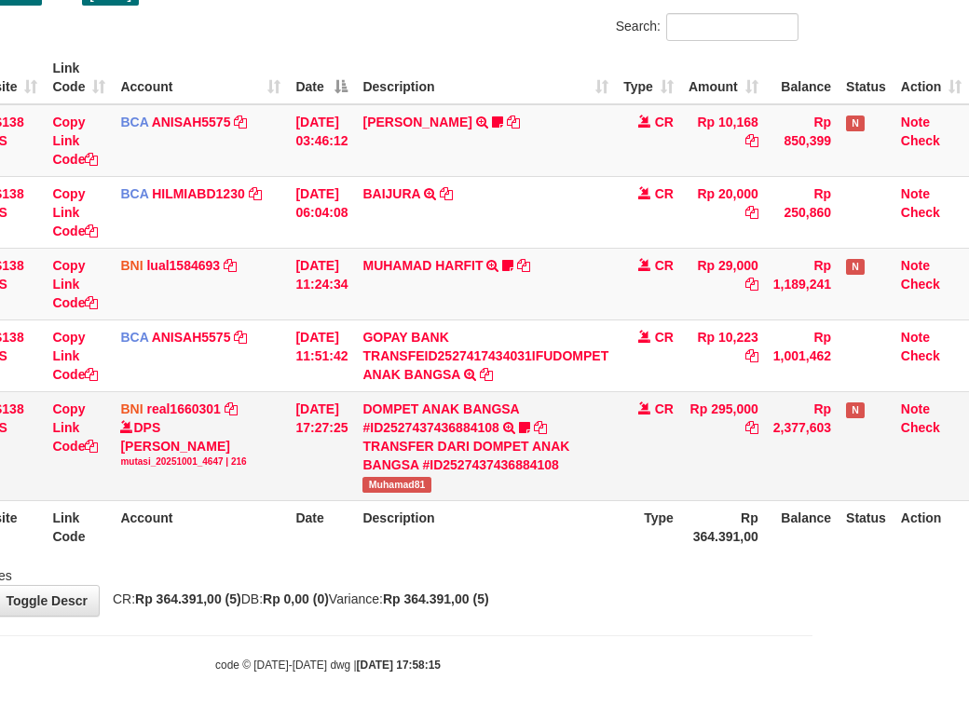
click at [387, 501] on td "DOMPET ANAK BANGSA #ID2527437436884108 TRANSFER DARI DOMPET ANAK BANGSA #ID2527…" at bounding box center [485, 445] width 261 height 109
click at [390, 493] on span "Muhamad81" at bounding box center [397, 485] width 68 height 16
copy span "Muhamad81"
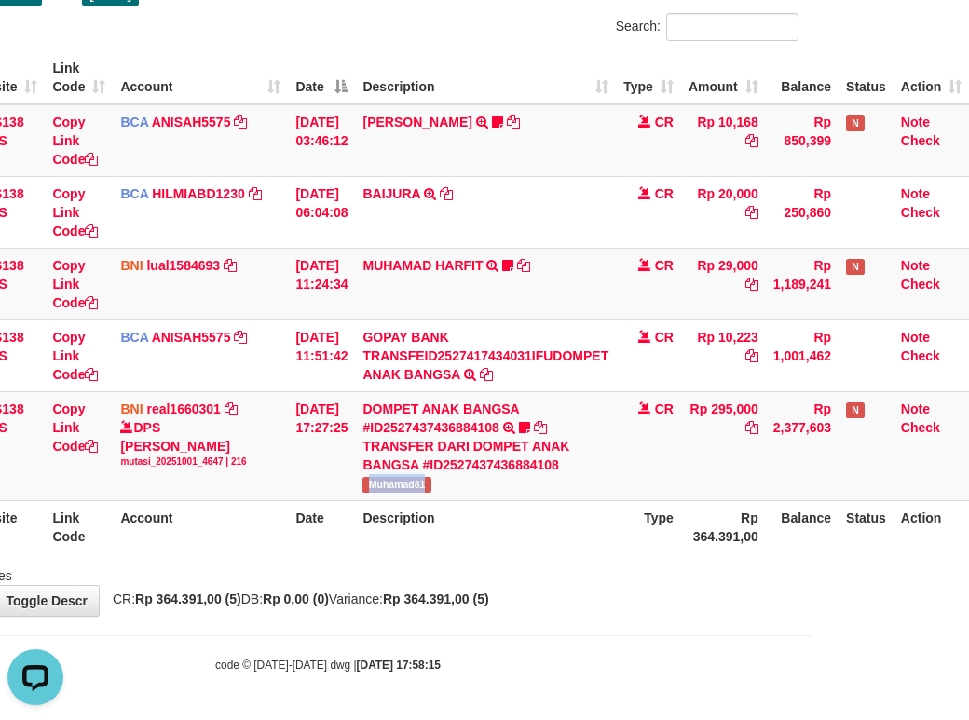
drag, startPoint x: 408, startPoint y: 637, endPoint x: 459, endPoint y: 648, distance: 52.5
click at [439, 657] on body "Toggle navigation Home Bank Account List Load By Website Group [OXPLAY] ZEUS138…" at bounding box center [327, 295] width 969 height 849
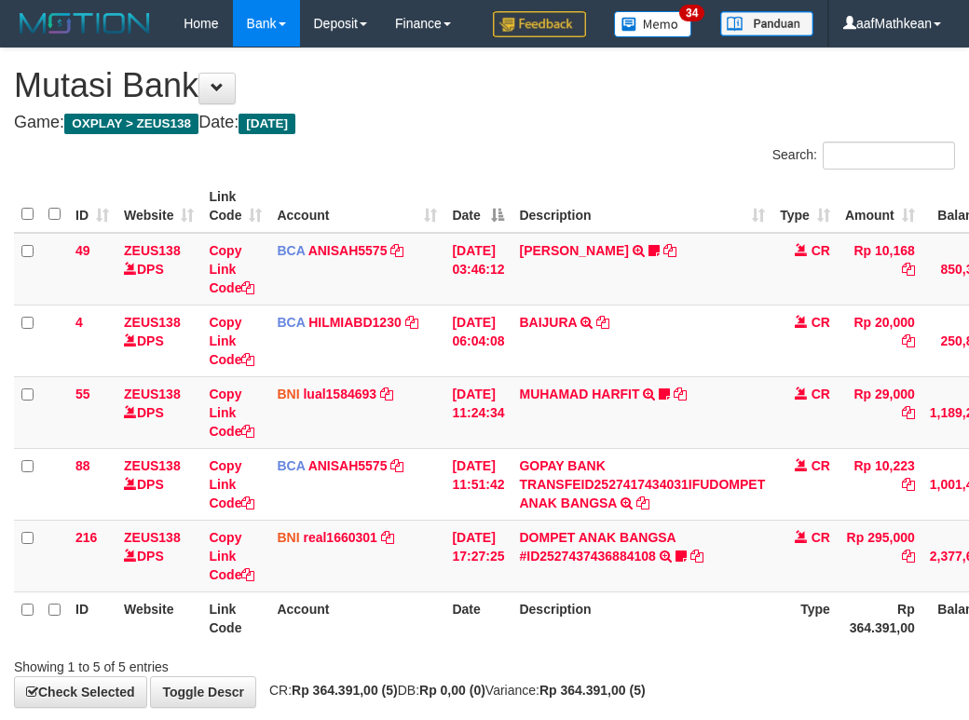
scroll to position [138, 170]
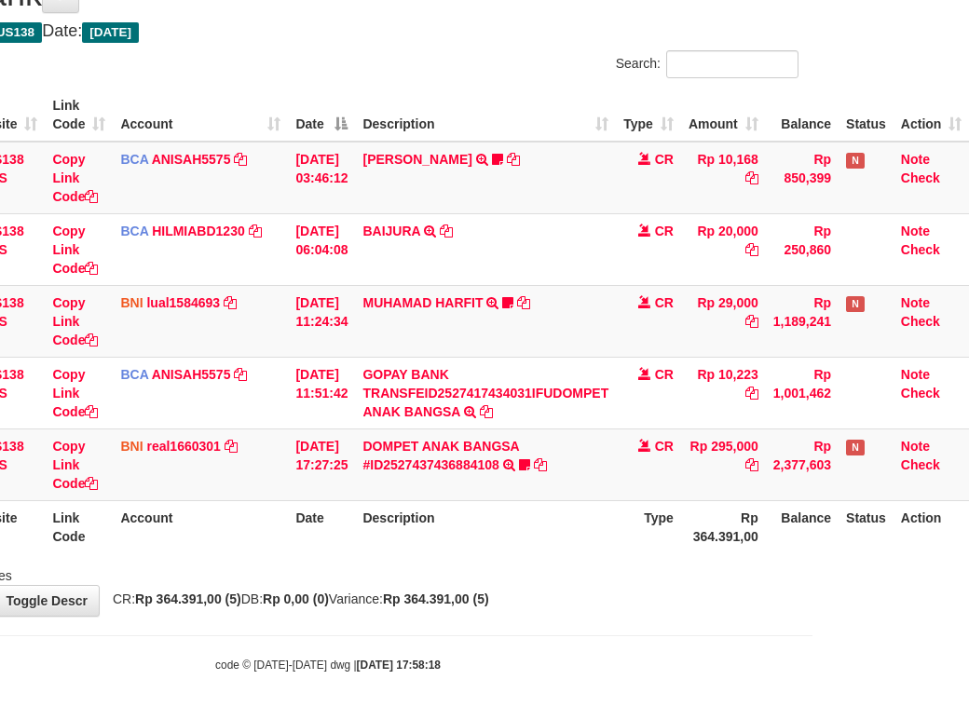
click at [502, 624] on body "Toggle navigation Home Bank Account List Load By Website Group [OXPLAY] ZEUS138…" at bounding box center [327, 315] width 969 height 812
click at [507, 626] on body "Toggle navigation Home Bank Account List Load By Website Group [OXPLAY] ZEUS138…" at bounding box center [327, 315] width 969 height 812
drag, startPoint x: 506, startPoint y: 627, endPoint x: 517, endPoint y: 632, distance: 12.1
click at [507, 628] on body "Toggle navigation Home Bank Account List Load By Website Group [OXPLAY] ZEUS138…" at bounding box center [327, 315] width 969 height 812
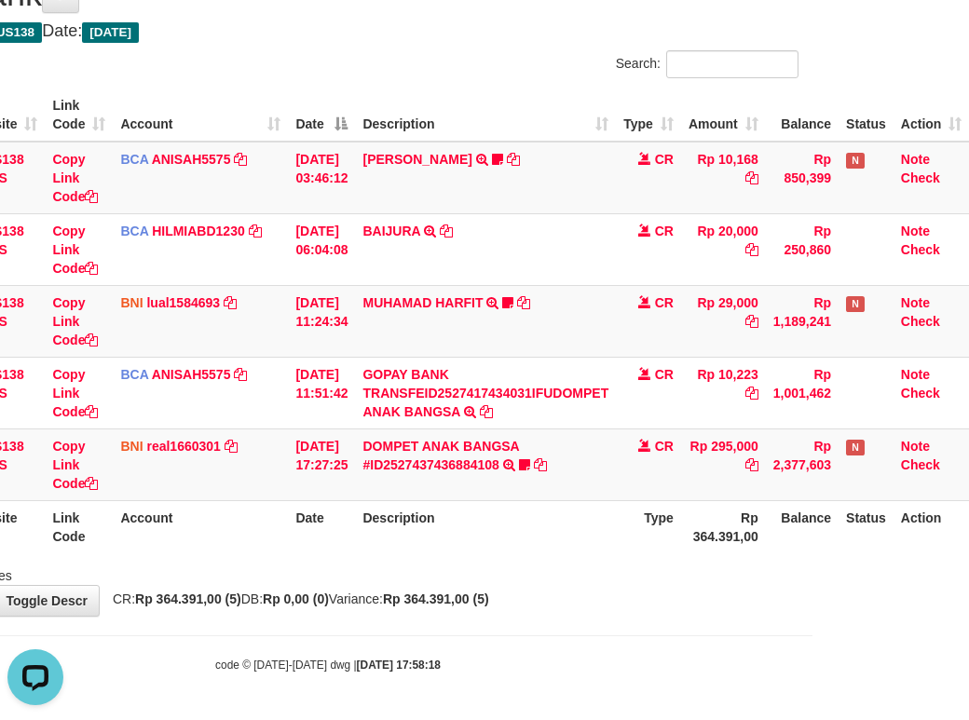
click at [540, 631] on body "Toggle navigation Home Bank Account List Load By Website Group [OXPLAY] ZEUS138…" at bounding box center [327, 315] width 969 height 812
click at [533, 631] on body "Toggle navigation Home Bank Account List Load By Website Group [OXPLAY] ZEUS138…" at bounding box center [327, 315] width 969 height 812
click at [566, 619] on body "Toggle navigation Home Bank Account List Load By Website Group [OXPLAY] ZEUS138…" at bounding box center [327, 315] width 969 height 812
click at [569, 618] on body "Toggle navigation Home Bank Account List Load By Website Group [OXPLAY] ZEUS138…" at bounding box center [327, 315] width 969 height 812
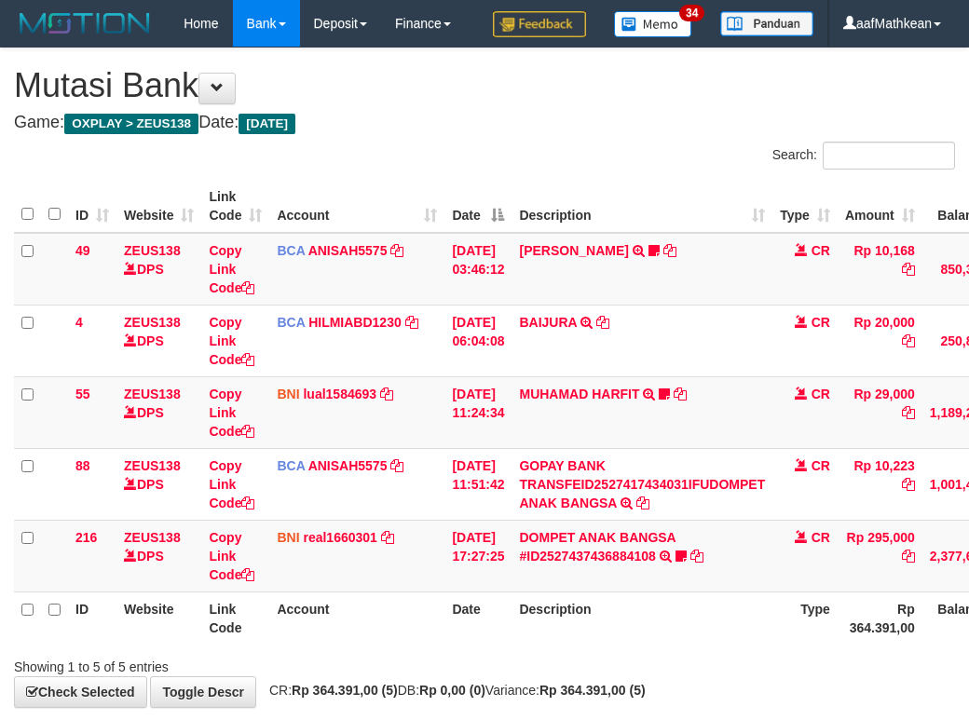
click at [572, 611] on div "**********" at bounding box center [484, 377] width 969 height 659
click at [639, 651] on div "Showing 1 to 5 of 5 entries" at bounding box center [484, 664] width 969 height 26
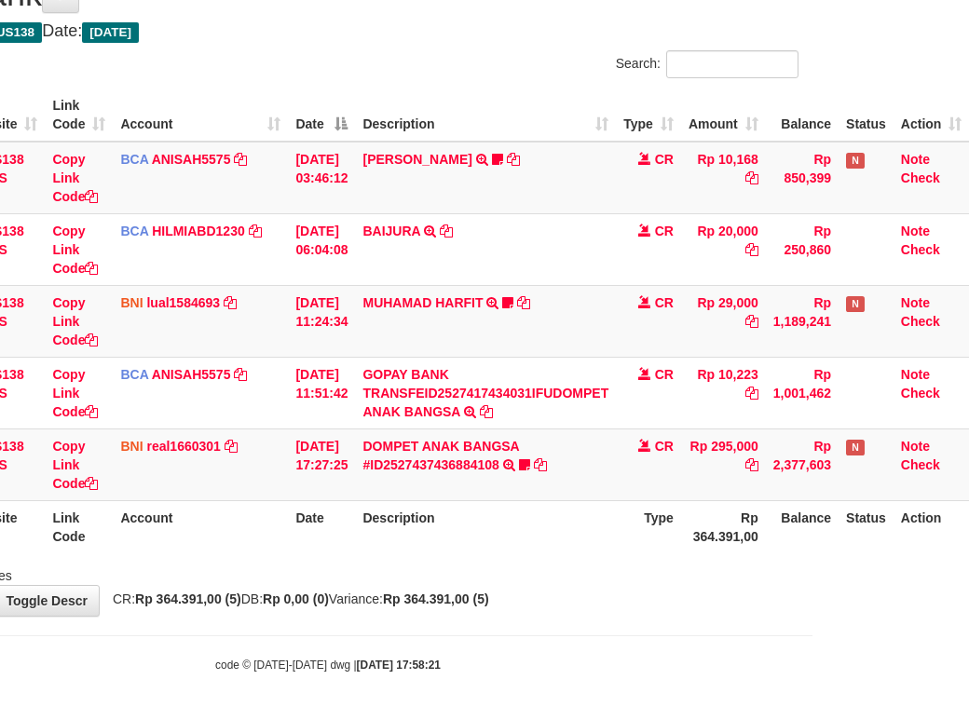
scroll to position [138, 170]
drag, startPoint x: 889, startPoint y: 675, endPoint x: 1135, endPoint y: 699, distance: 247.2
click at [813, 699] on html "Toggle navigation Home Bank Account List Load By Website Group [OXPLAY] ZEUS138…" at bounding box center [327, 315] width 969 height 812
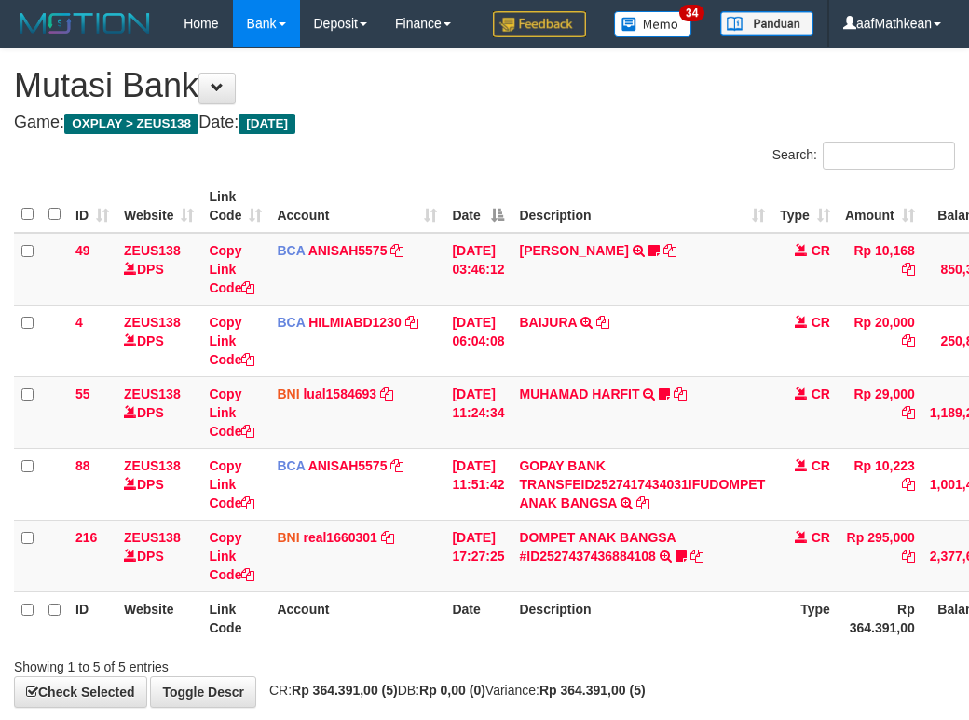
scroll to position [138, 170]
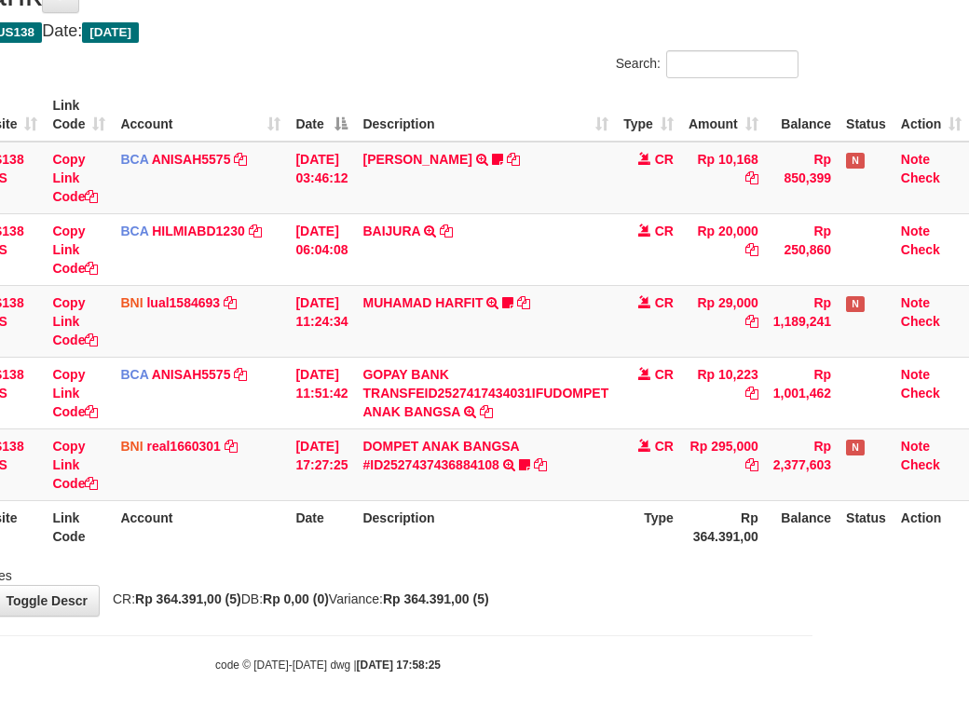
click at [462, 564] on div "Showing 1 to 5 of 5 entries" at bounding box center [327, 572] width 969 height 26
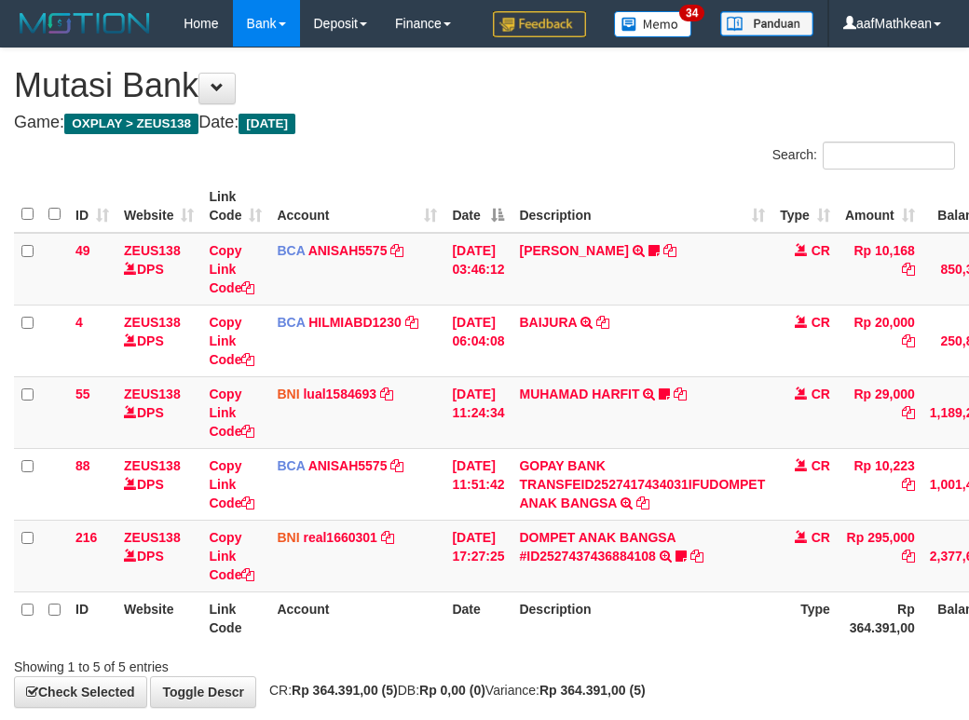
scroll to position [138, 170]
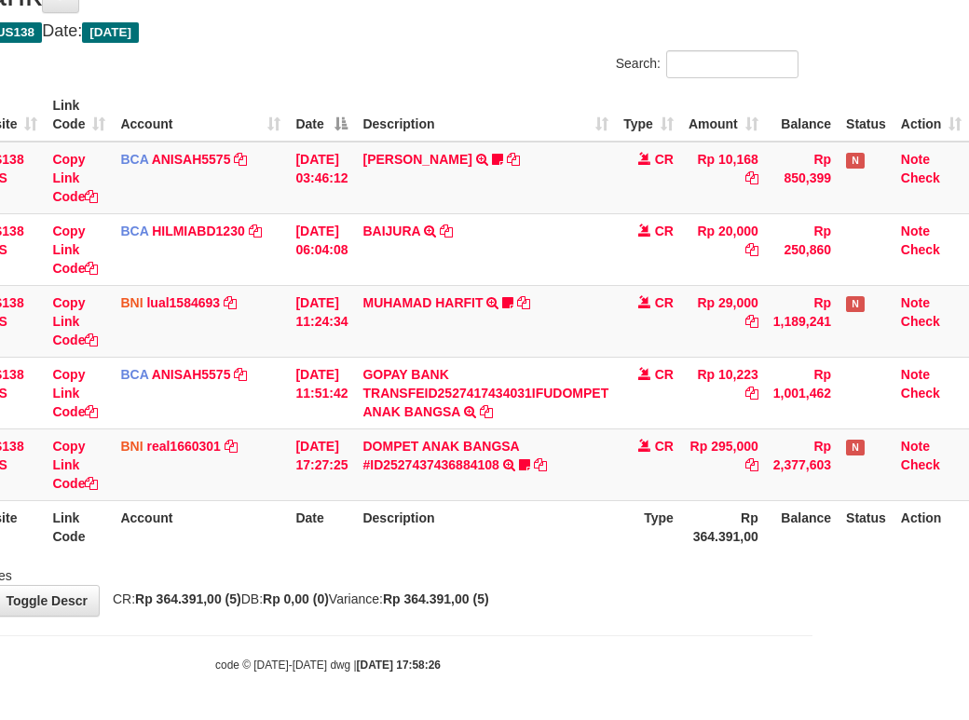
click at [466, 569] on div "Showing 1 to 5 of 5 entries" at bounding box center [327, 572] width 969 height 26
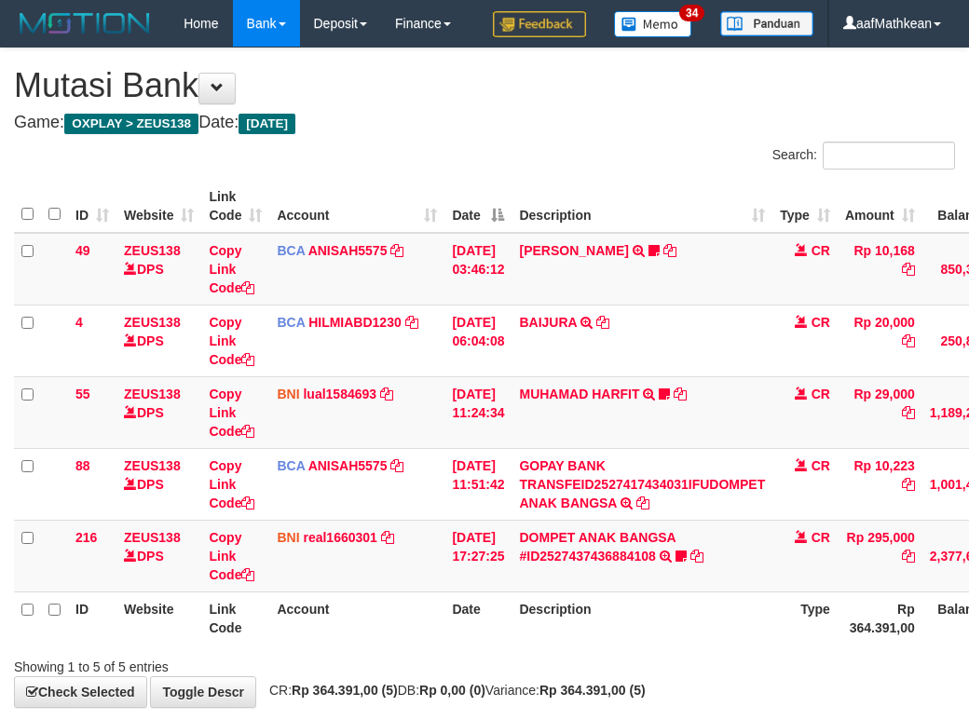
scroll to position [138, 170]
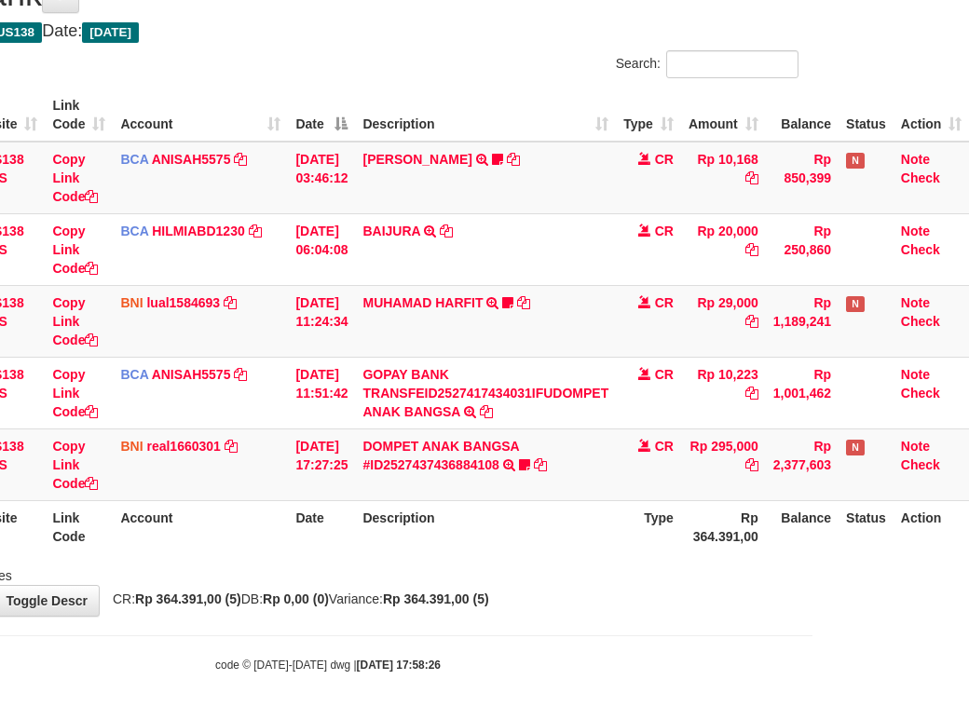
click at [519, 578] on div "Showing 1 to 5 of 5 entries" at bounding box center [327, 572] width 969 height 26
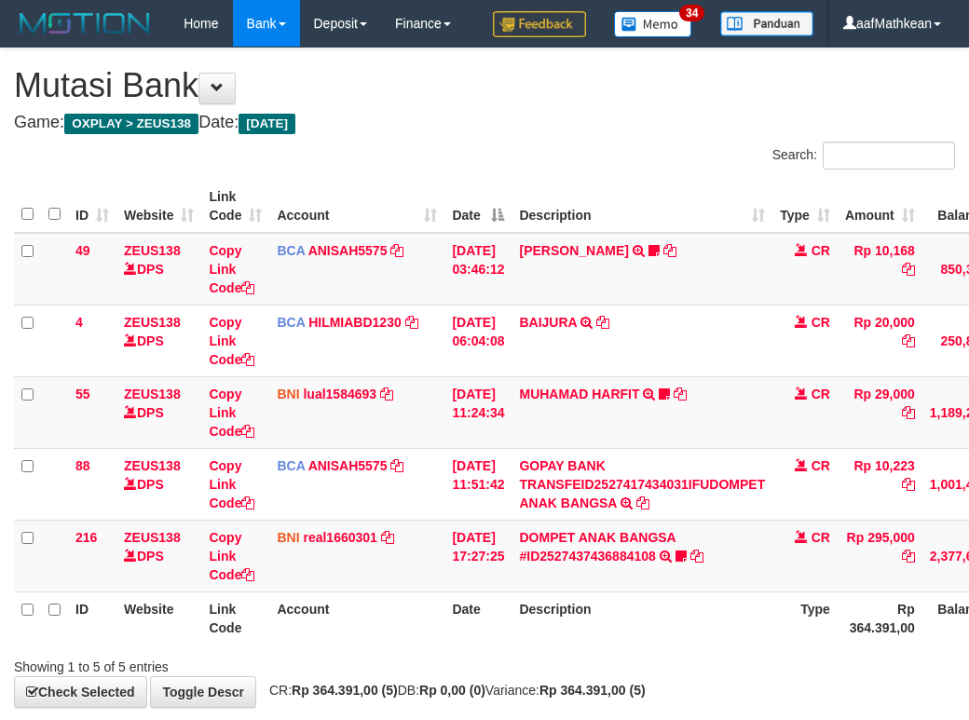
scroll to position [138, 170]
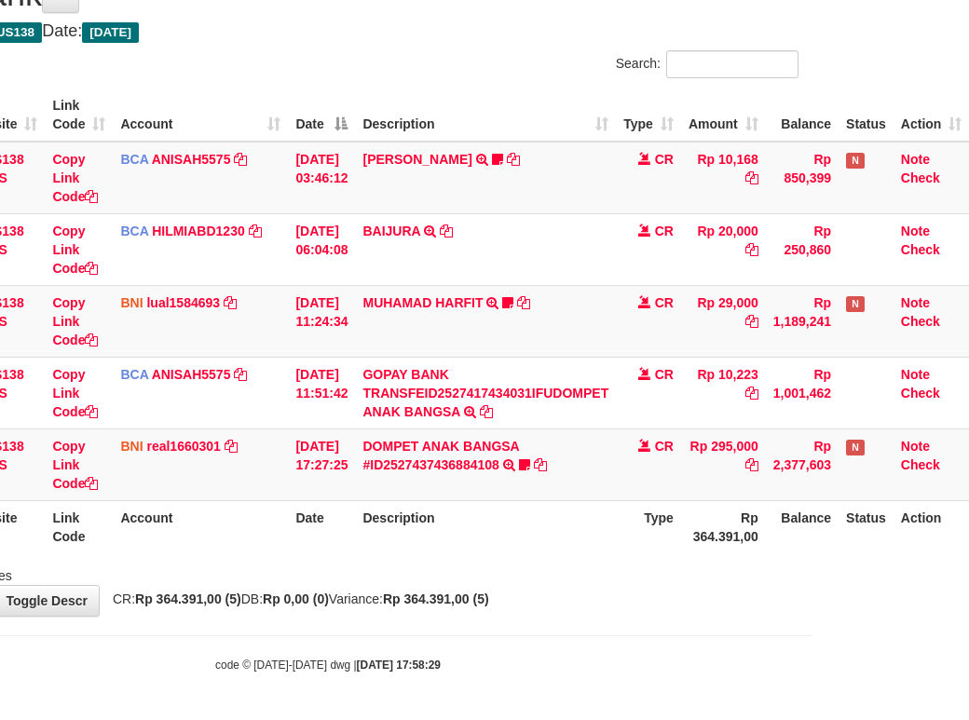
click at [542, 583] on div "Showing 1 to 5 of 5 entries" at bounding box center [327, 572] width 969 height 26
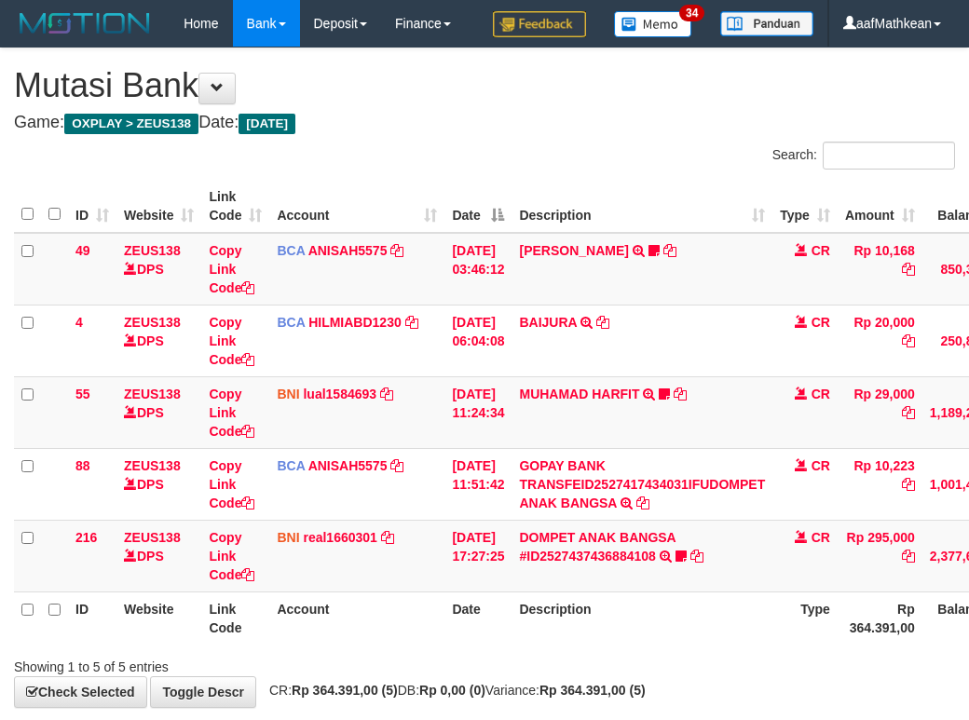
scroll to position [138, 170]
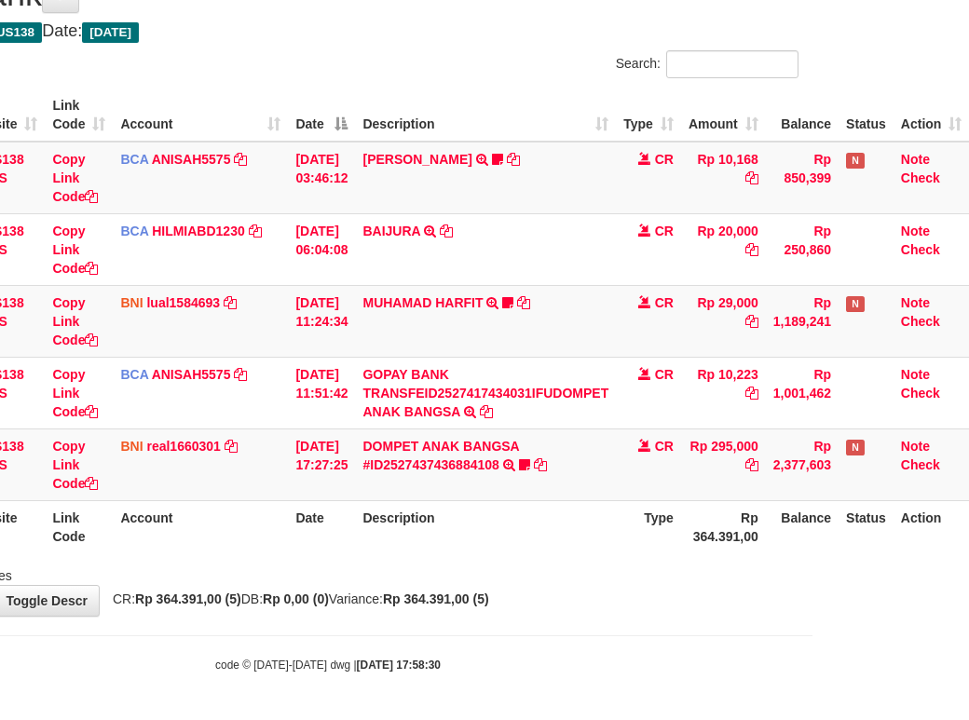
click at [542, 583] on div "Showing 1 to 5 of 5 entries" at bounding box center [327, 572] width 969 height 26
drag, startPoint x: 575, startPoint y: 537, endPoint x: 602, endPoint y: 552, distance: 30.9
click at [578, 542] on th "Description" at bounding box center [485, 527] width 261 height 53
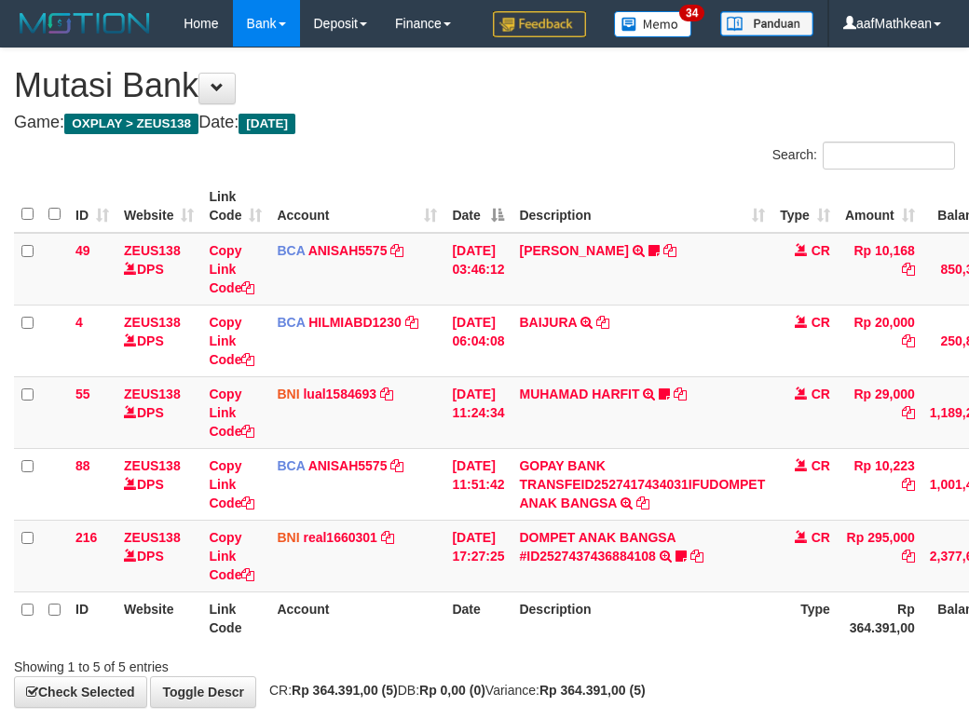
scroll to position [138, 170]
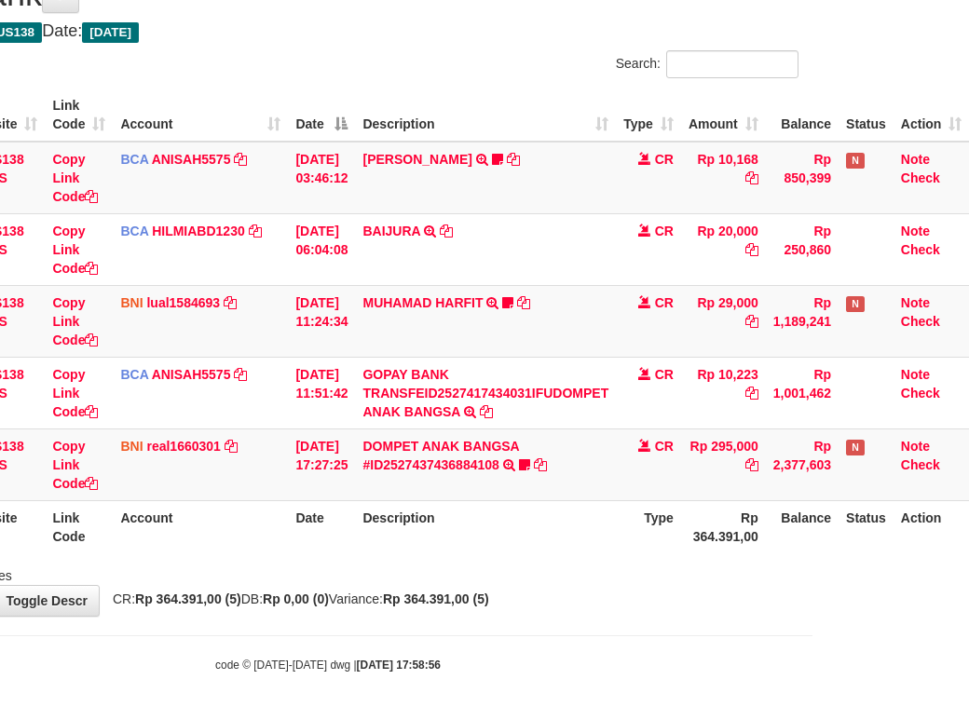
click at [607, 554] on div "ID Website Link Code Account Date Description Type Amount Balance Status Action…" at bounding box center [327, 321] width 969 height 476
click at [595, 568] on div "Search: ID Website Link Code Account Date Description Type Amount Balance Statu…" at bounding box center [327, 317] width 941 height 535
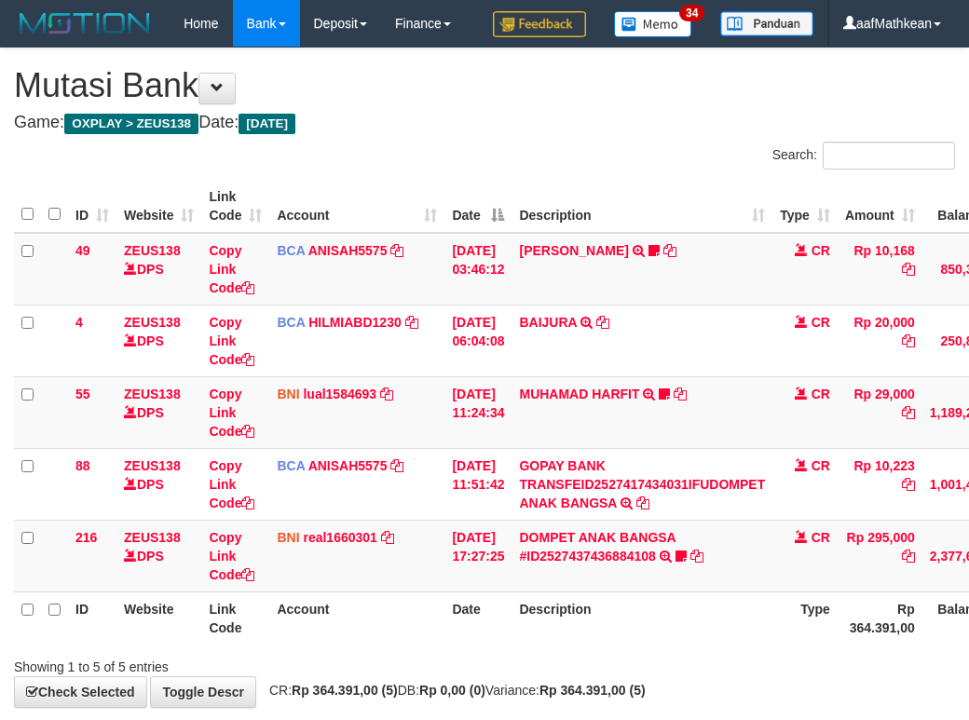
scroll to position [138, 170]
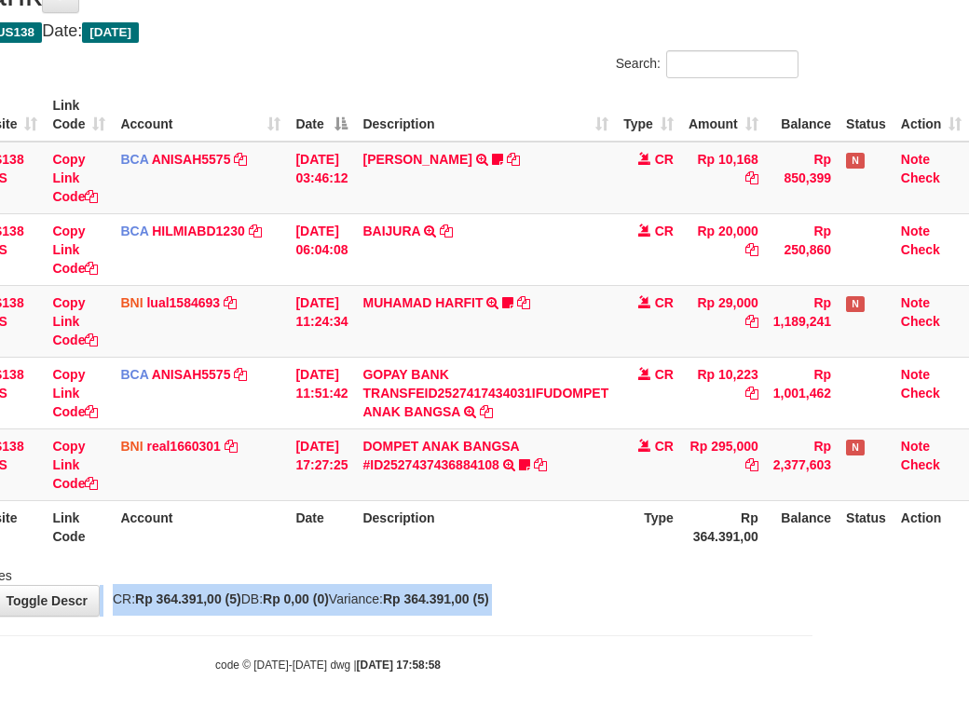
drag, startPoint x: 621, startPoint y: 585, endPoint x: 624, endPoint y: 605, distance: 19.9
click at [624, 605] on div "**********" at bounding box center [327, 286] width 969 height 659
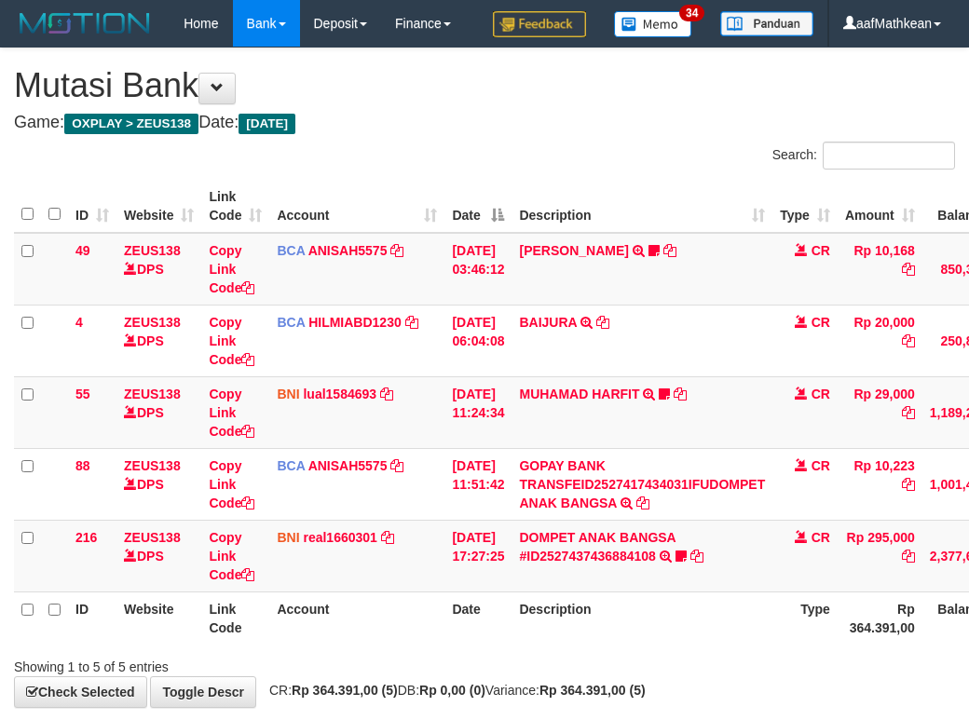
scroll to position [138, 170]
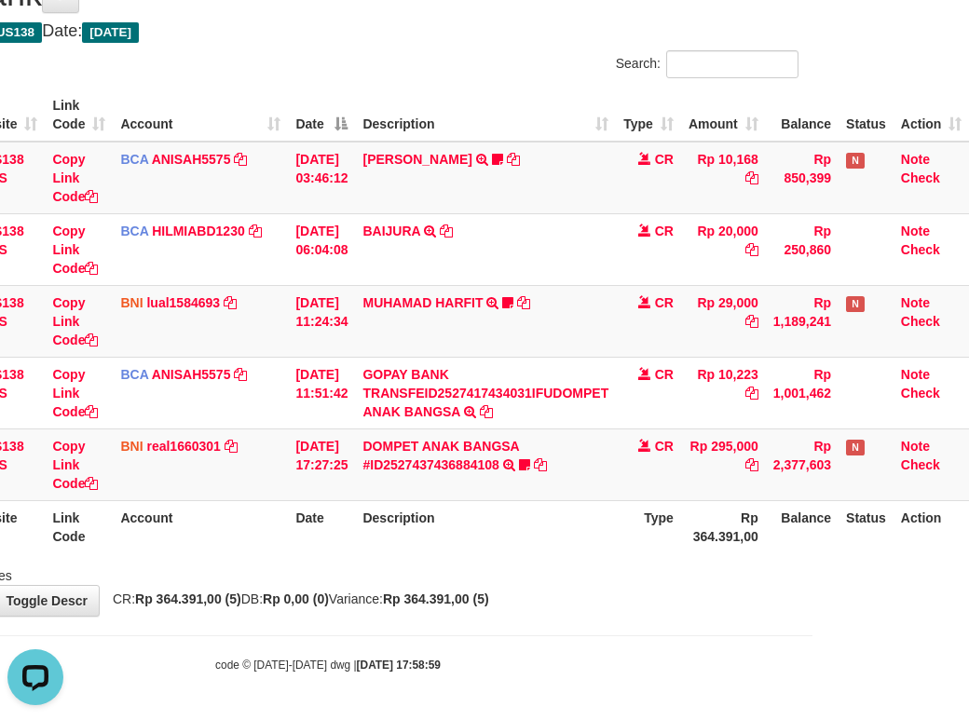
click at [598, 578] on div "Showing 1 to 5 of 5 entries" at bounding box center [327, 572] width 969 height 26
click at [592, 583] on div "Showing 1 to 5 of 5 entries" at bounding box center [327, 572] width 969 height 26
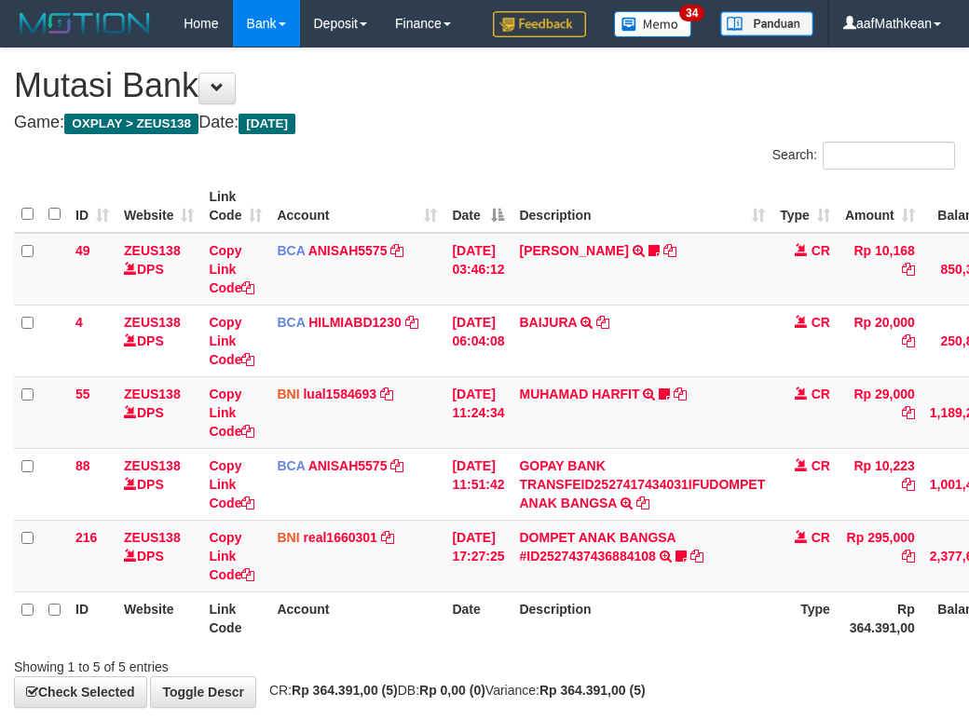
scroll to position [138, 170]
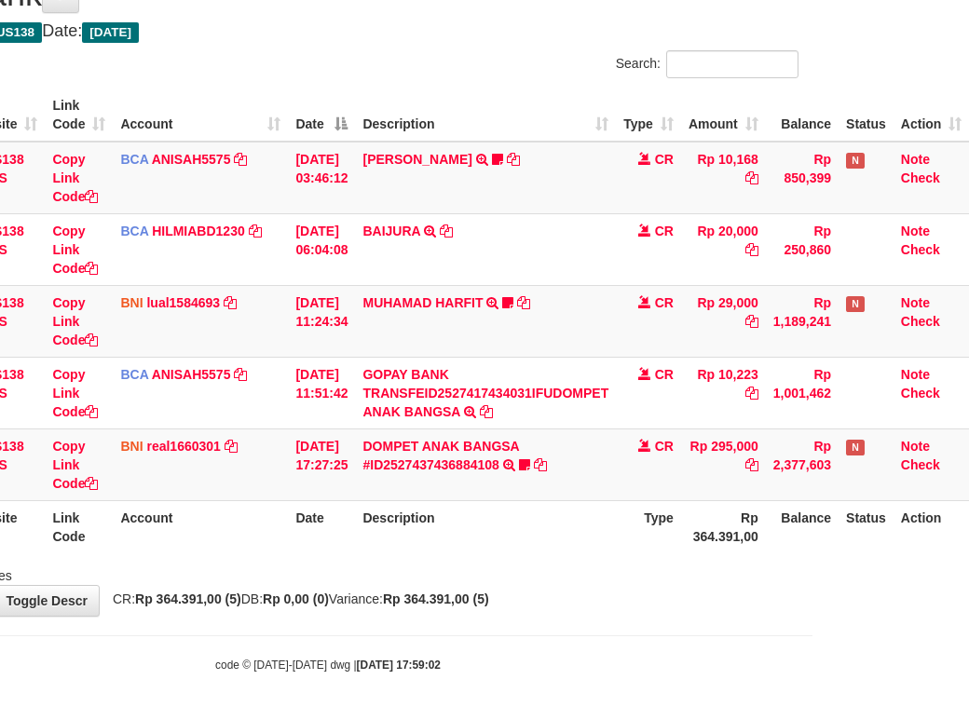
click at [591, 581] on div "Showing 1 to 5 of 5 entries" at bounding box center [327, 572] width 969 height 26
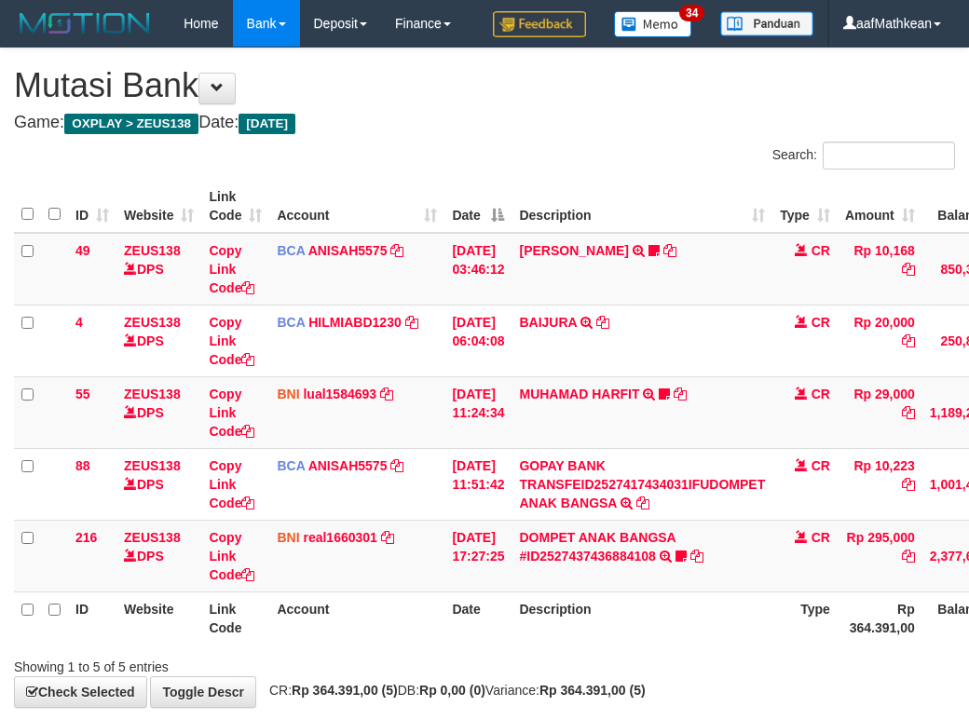
scroll to position [138, 170]
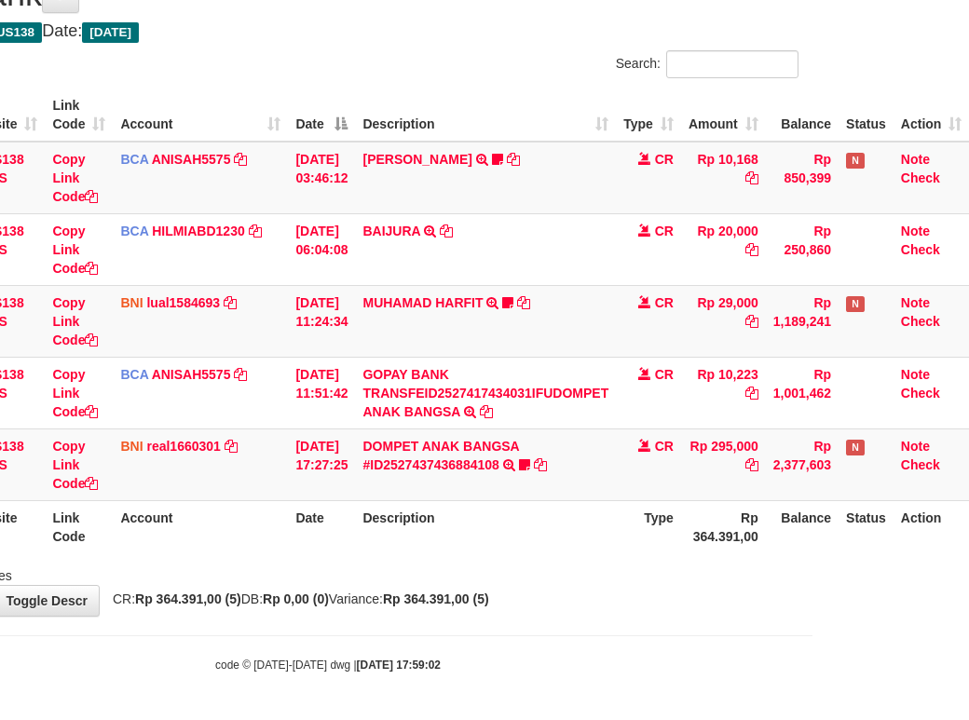
click at [591, 581] on div "Showing 1 to 5 of 5 entries" at bounding box center [327, 572] width 969 height 26
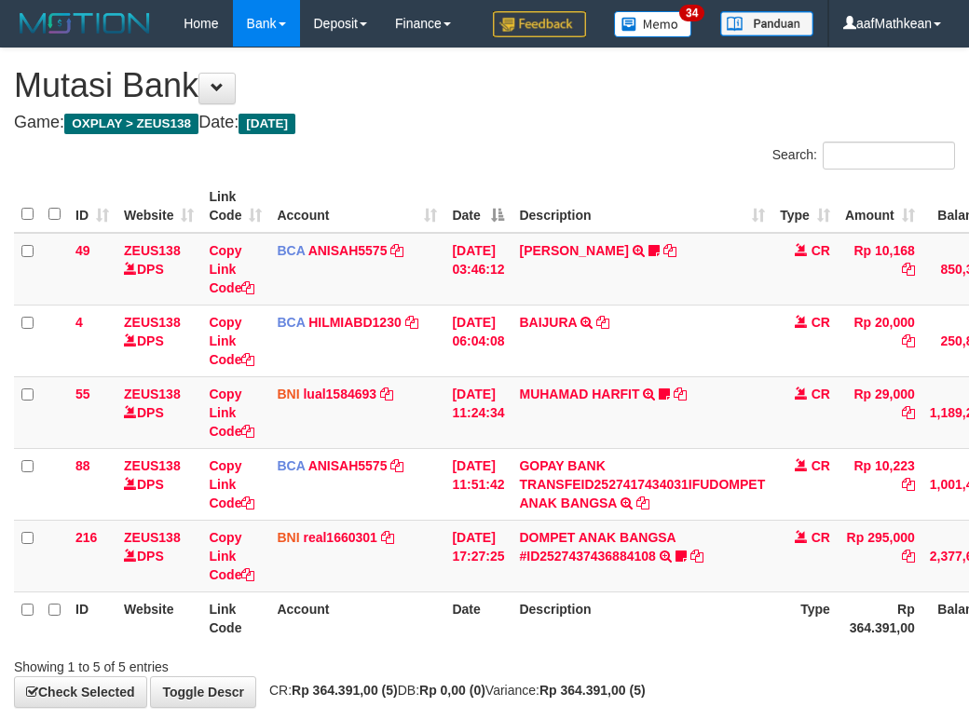
scroll to position [138, 170]
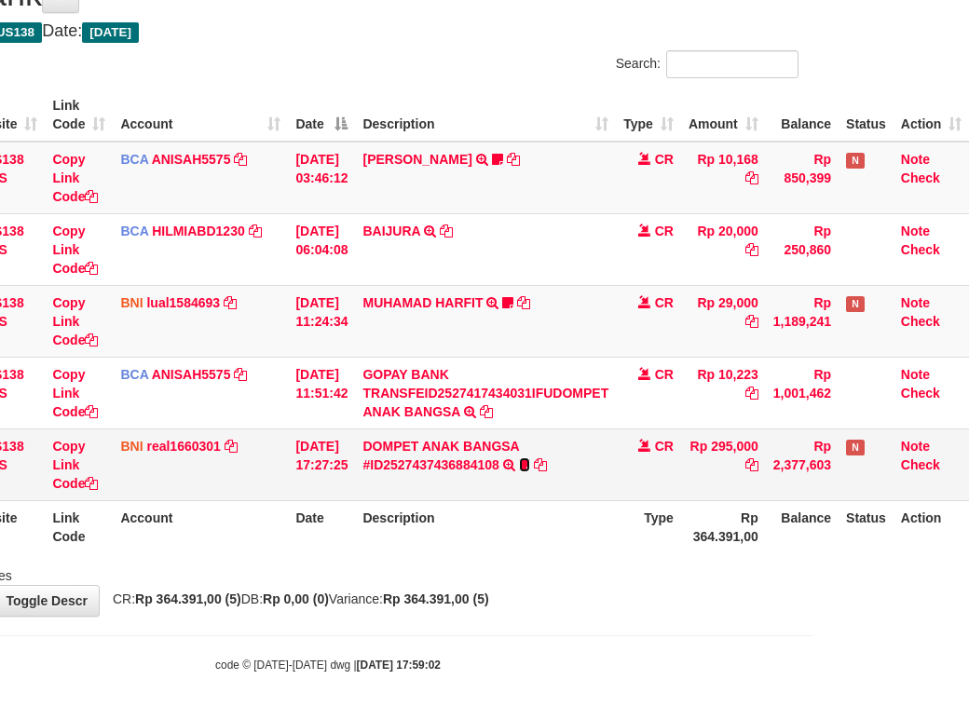
click at [525, 470] on icon at bounding box center [524, 465] width 11 height 13
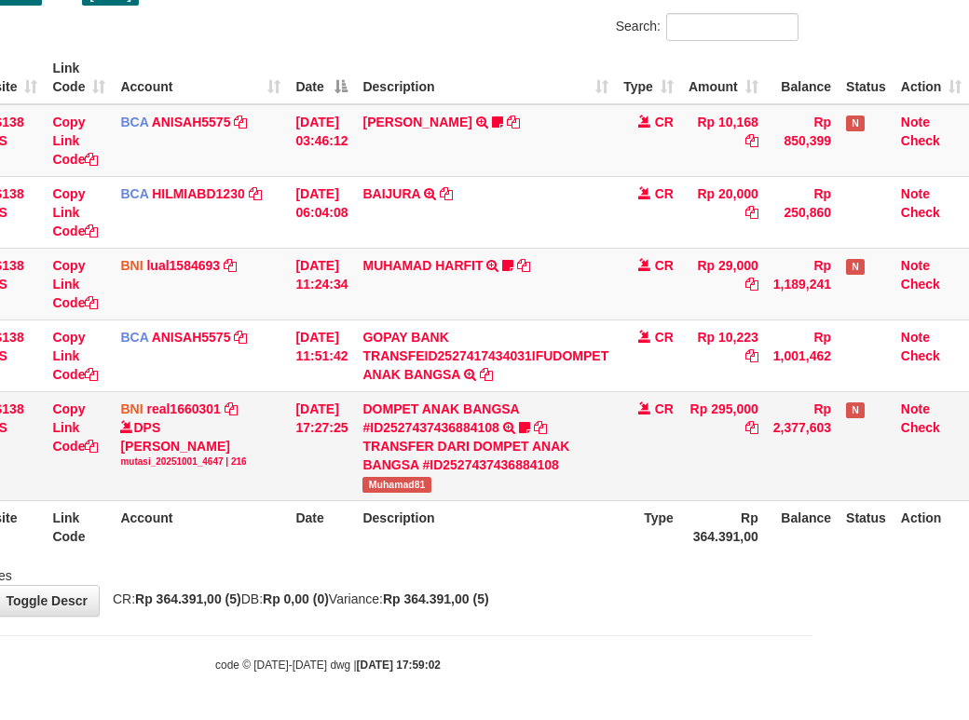
click at [367, 493] on span "Muhamad81" at bounding box center [397, 485] width 68 height 16
click at [371, 493] on span "Muhamad81" at bounding box center [397, 485] width 68 height 16
copy span "Muhamad81"
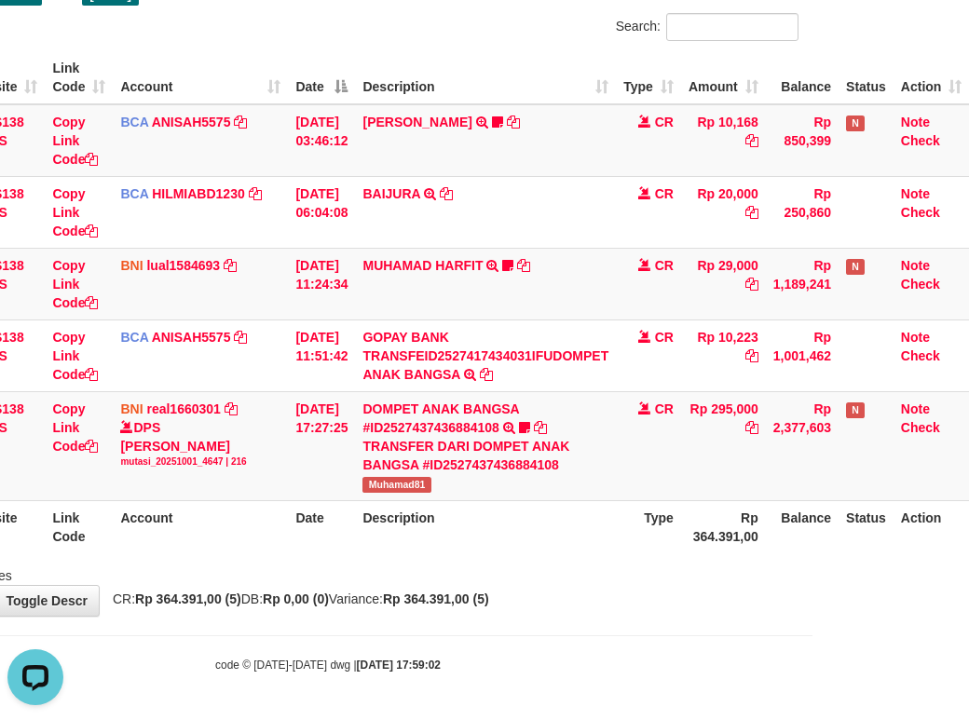
drag, startPoint x: 569, startPoint y: 563, endPoint x: 567, endPoint y: 552, distance: 11.3
click at [568, 554] on th "Description" at bounding box center [485, 527] width 261 height 53
click at [568, 552] on th "Description" at bounding box center [485, 527] width 261 height 53
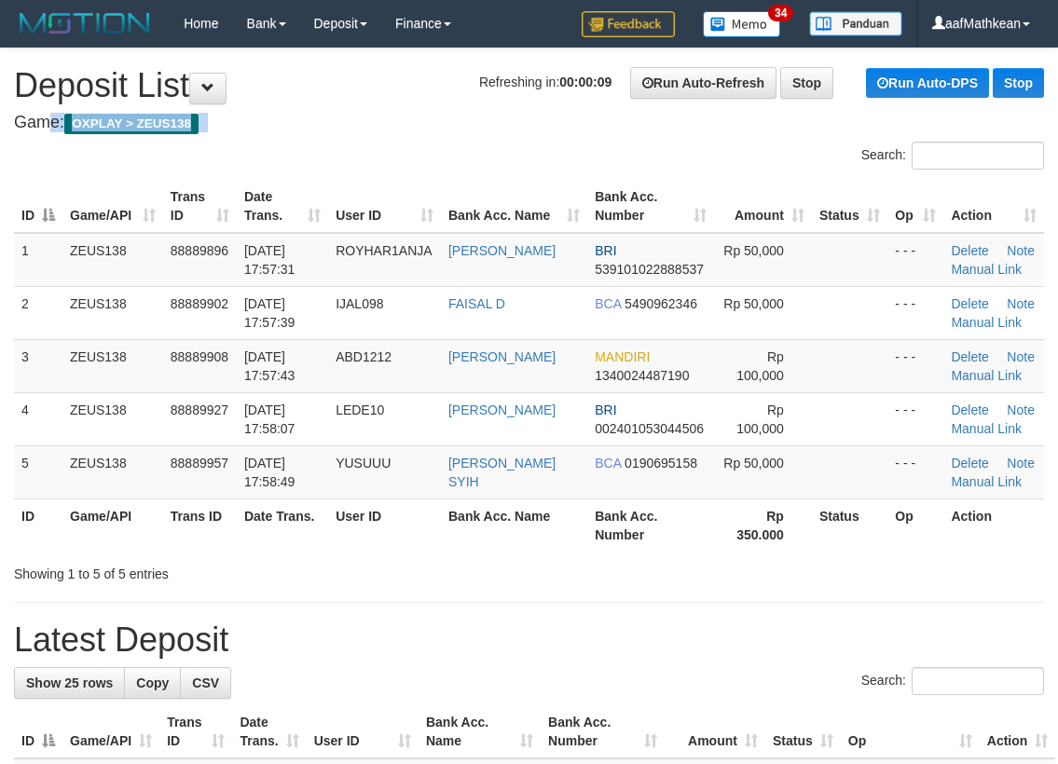
drag, startPoint x: 400, startPoint y: 60, endPoint x: 364, endPoint y: 106, distance: 58.5
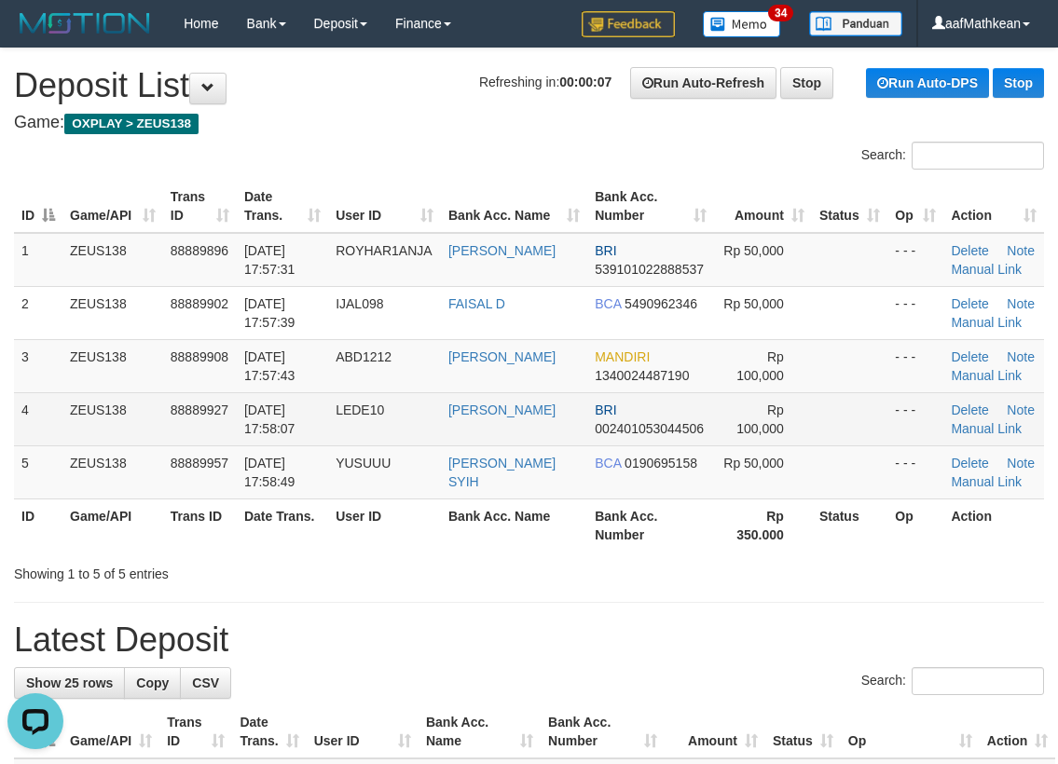
click at [246, 363] on span "01/10/2025 17:57:43" at bounding box center [269, 367] width 51 height 34
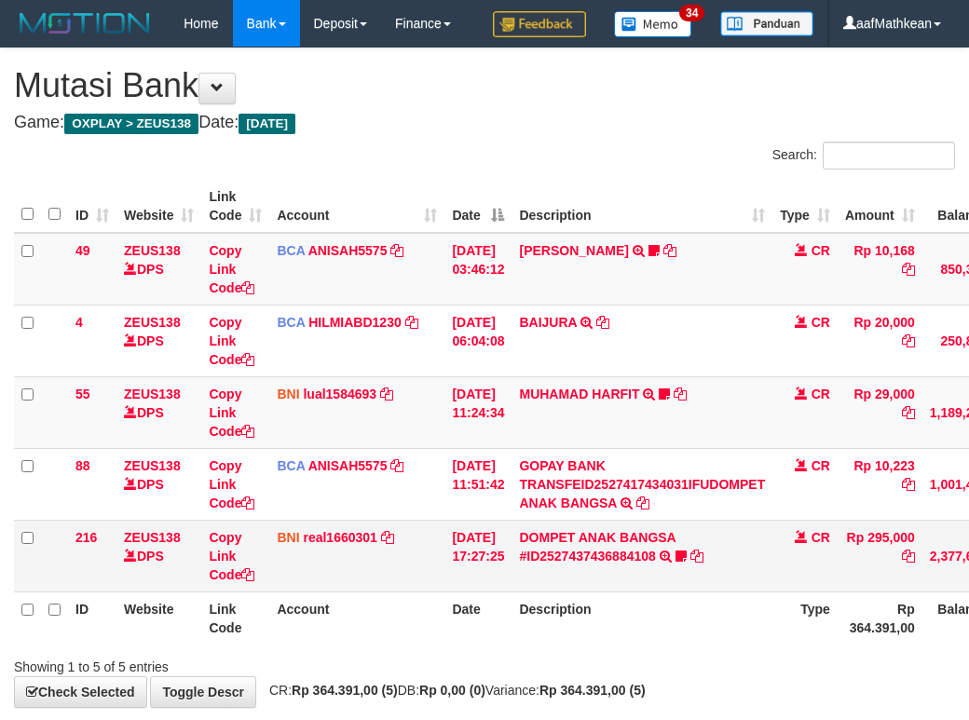
scroll to position [138, 170]
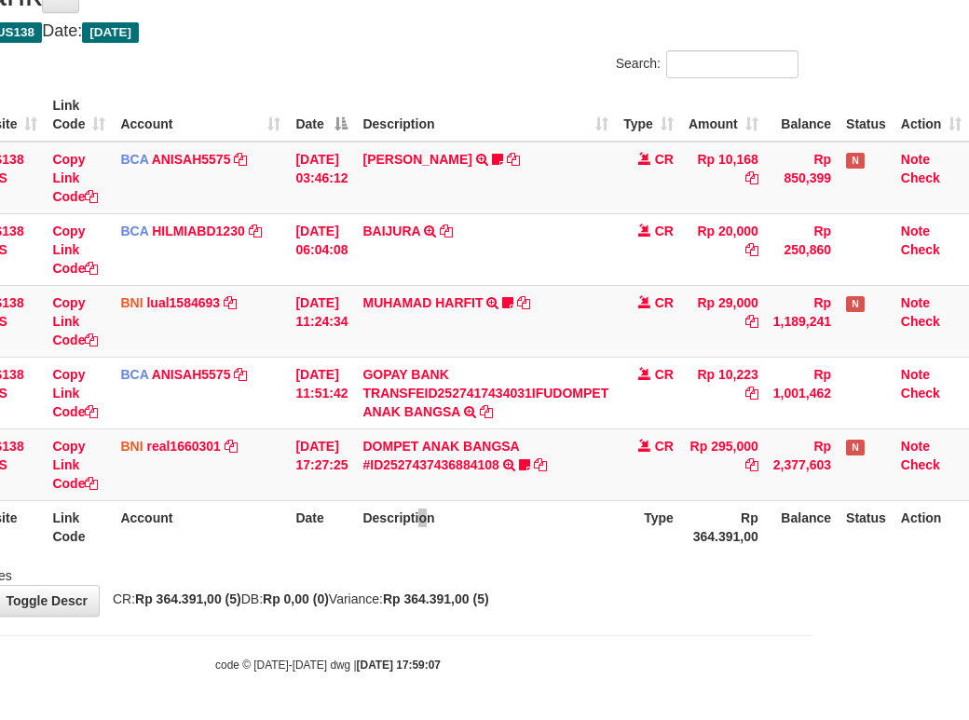
drag, startPoint x: 422, startPoint y: 541, endPoint x: 426, endPoint y: 529, distance: 11.8
click at [426, 531] on th "Description" at bounding box center [485, 527] width 261 height 53
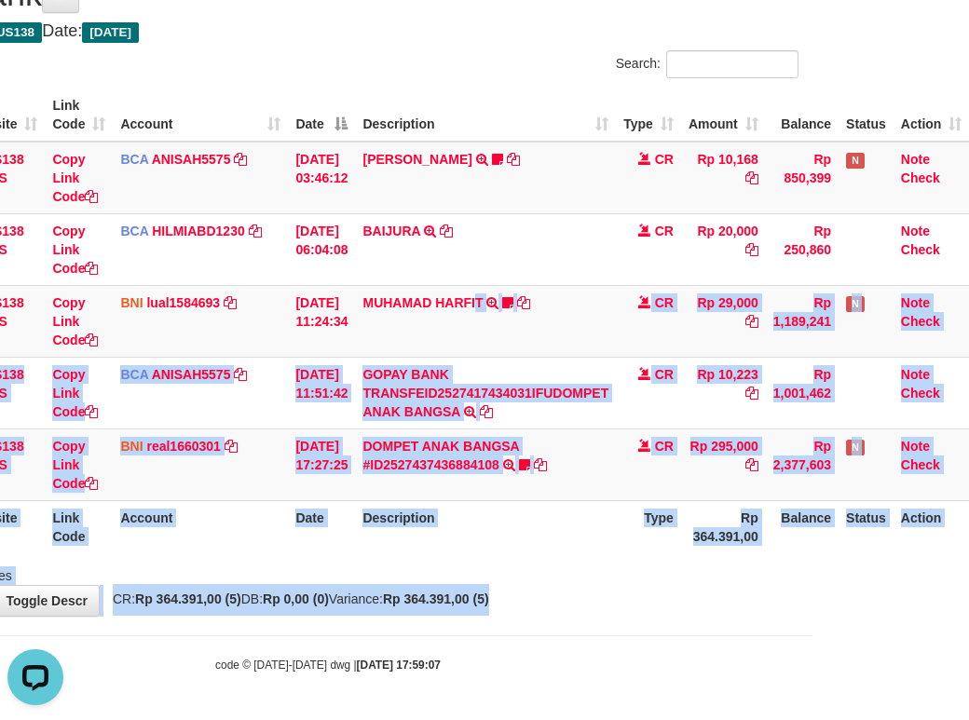
click at [753, 720] on html "Toggle navigation Home Bank Account List Load By Website Group [OXPLAY] ZEUS138…" at bounding box center [327, 315] width 969 height 812
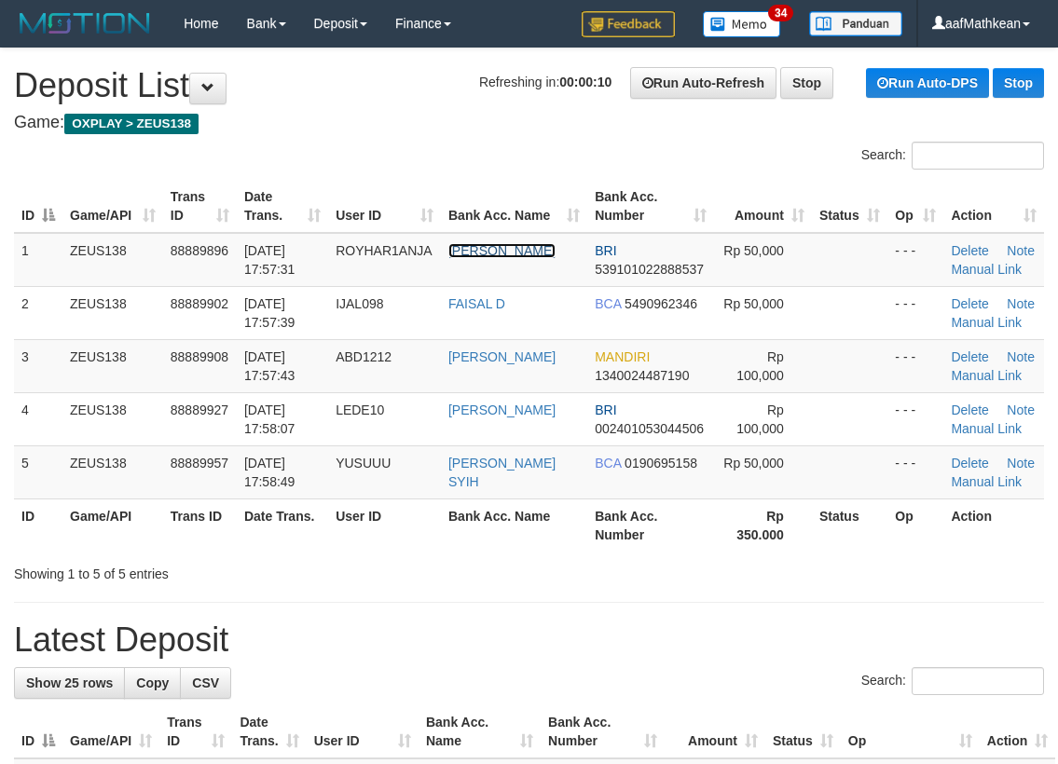
click at [448, 243] on link "ROY ERMANSYAH" at bounding box center [501, 250] width 107 height 15
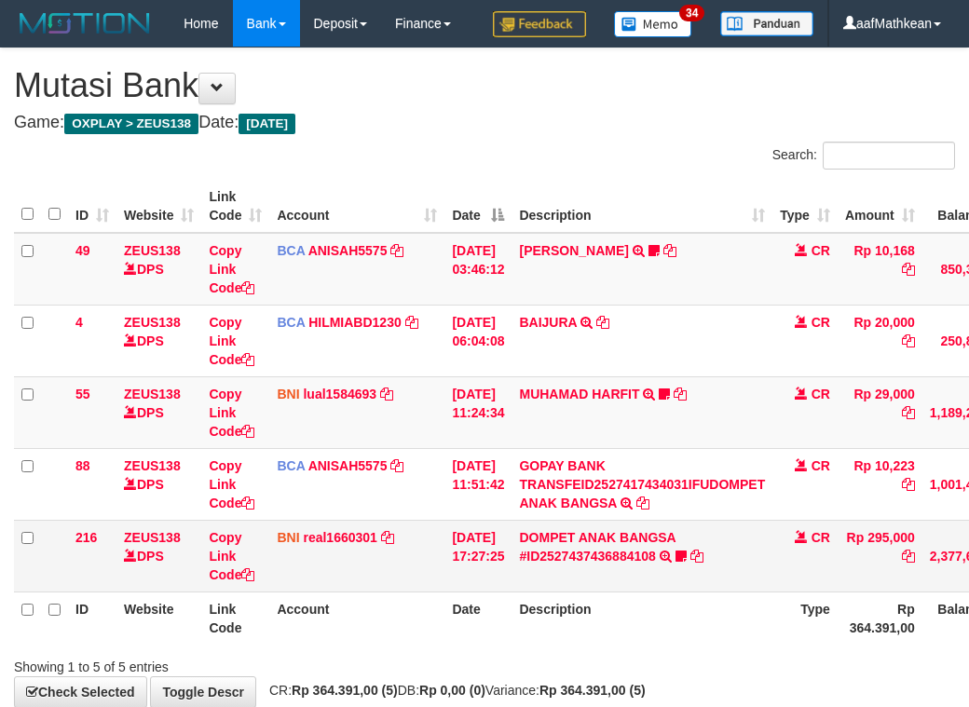
scroll to position [139, 170]
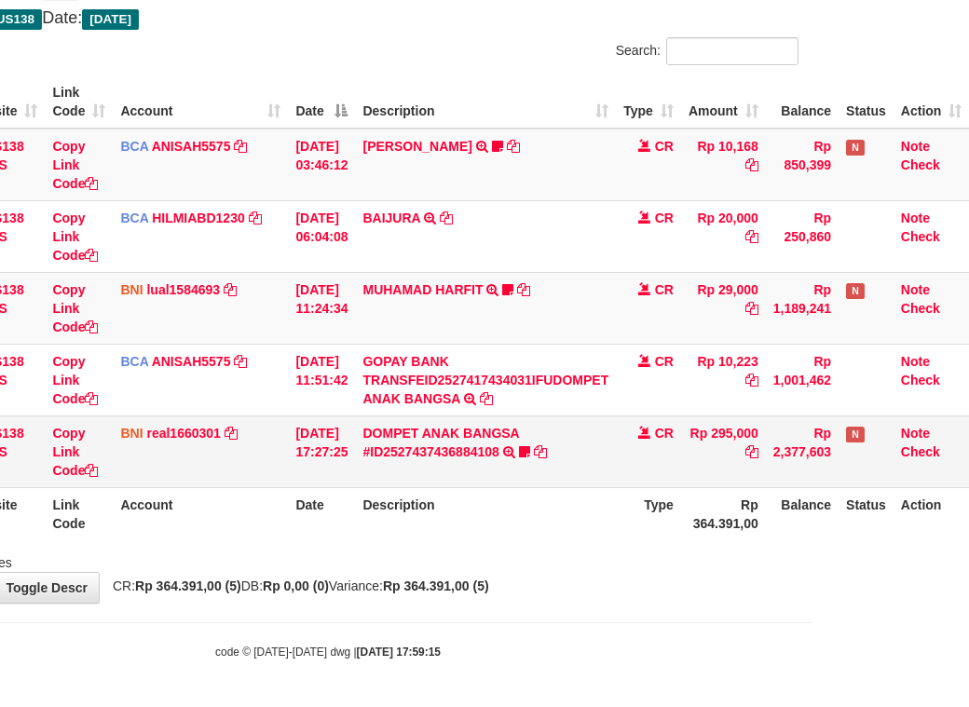
click at [567, 487] on td "DOMPET ANAK BANGSA #ID2527437436884108 TRANSFER DARI DOMPET ANAK BANGSA #ID2527…" at bounding box center [485, 452] width 261 height 72
drag, startPoint x: 567, startPoint y: 488, endPoint x: 998, endPoint y: 403, distance: 440.0
click at [813, 403] on html "Toggle navigation Home Bank Account List Load By Website Group [OXPLAY] ZEUS138…" at bounding box center [327, 302] width 969 height 812
drag, startPoint x: 468, startPoint y: 602, endPoint x: 498, endPoint y: 627, distance: 39.0
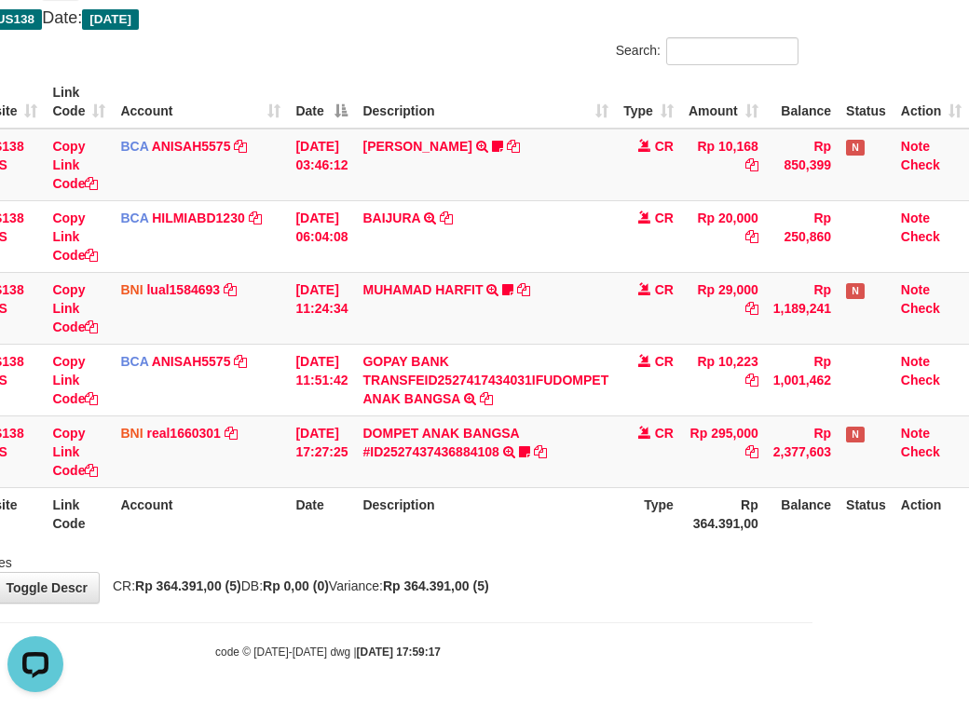
click at [468, 603] on div "**********" at bounding box center [327, 273] width 969 height 659
click at [498, 627] on body "Toggle navigation Home Bank Account List Load By Website Group [OXPLAY] ZEUS138…" at bounding box center [327, 302] width 969 height 812
drag, startPoint x: 518, startPoint y: 616, endPoint x: 453, endPoint y: 612, distance: 65.3
click at [514, 617] on body "Toggle navigation Home Bank Account List Load By Website Group [OXPLAY] ZEUS138…" at bounding box center [327, 302] width 969 height 812
click at [463, 616] on body "Toggle navigation Home Bank Account List Load By Website Group [OXPLAY] ZEUS138…" at bounding box center [327, 302] width 969 height 812
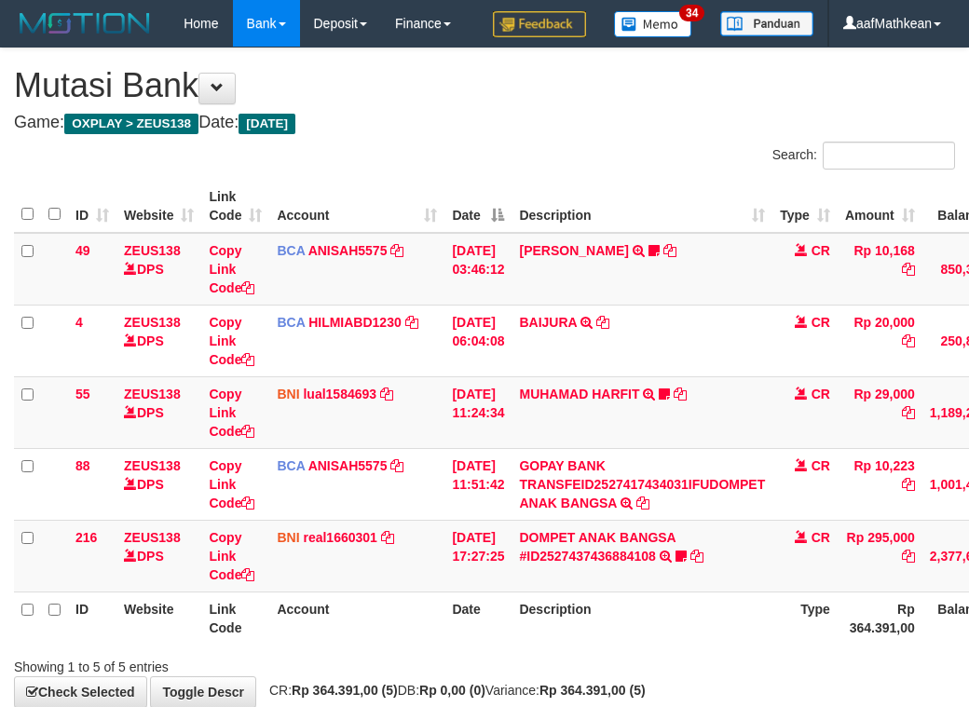
scroll to position [142, 170]
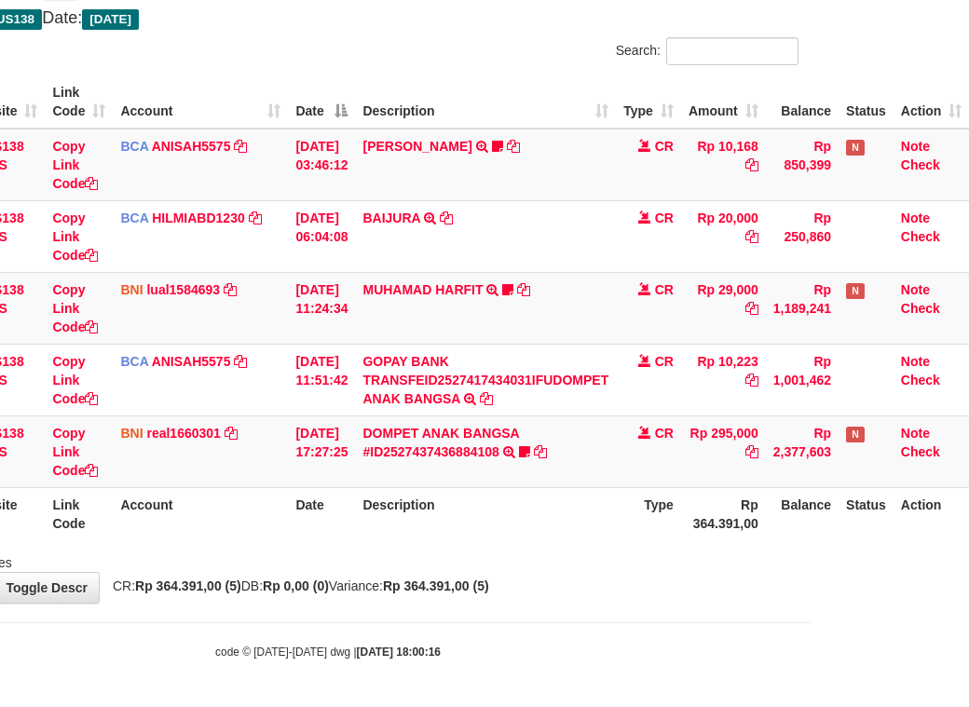
drag, startPoint x: 586, startPoint y: 635, endPoint x: 643, endPoint y: 650, distance: 58.8
click at [637, 649] on body "Toggle navigation Home Bank Account List Load By Website Group [OXPLAY] ZEUS138…" at bounding box center [327, 302] width 969 height 812
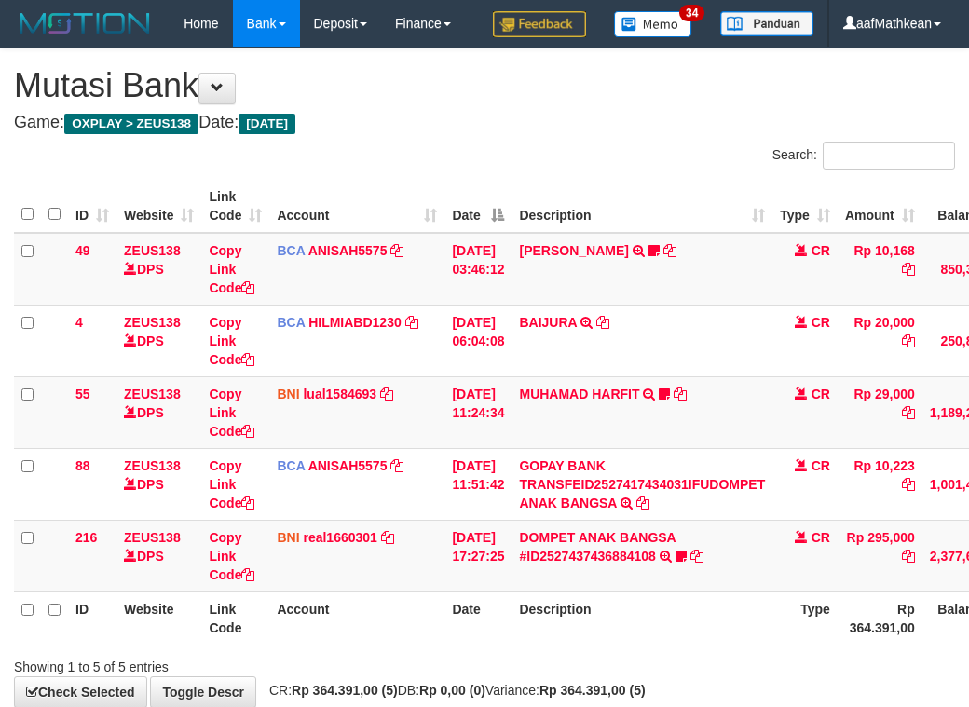
scroll to position [143, 170]
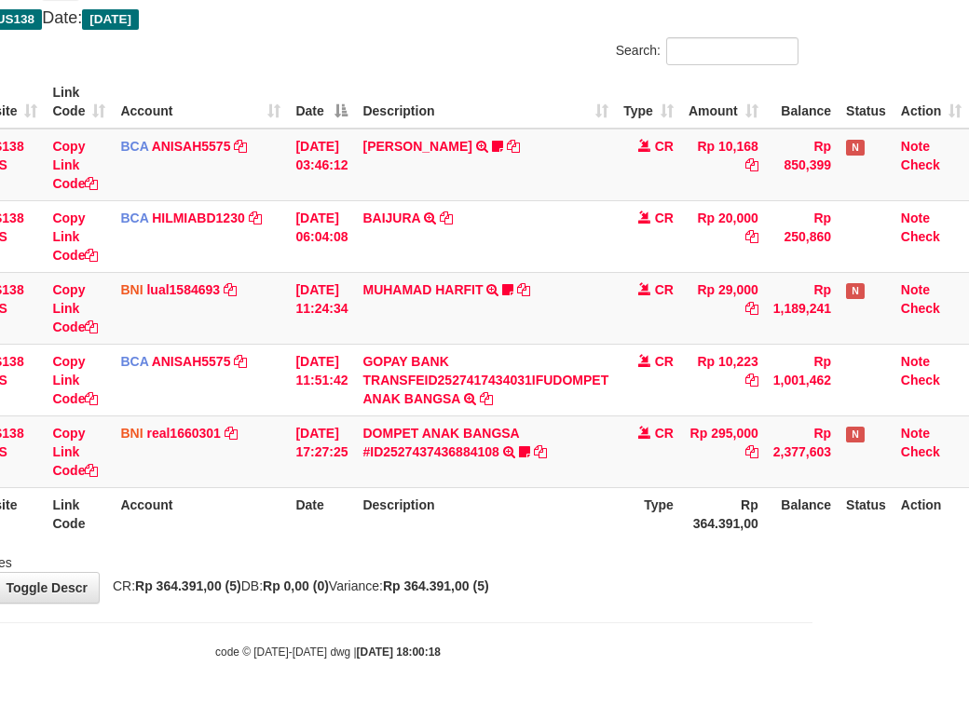
drag, startPoint x: 583, startPoint y: 659, endPoint x: 979, endPoint y: 655, distance: 396.1
click at [616, 661] on div "code © 2012-2018 dwg | 2025/10/01 18:00:18" at bounding box center [327, 651] width 969 height 19
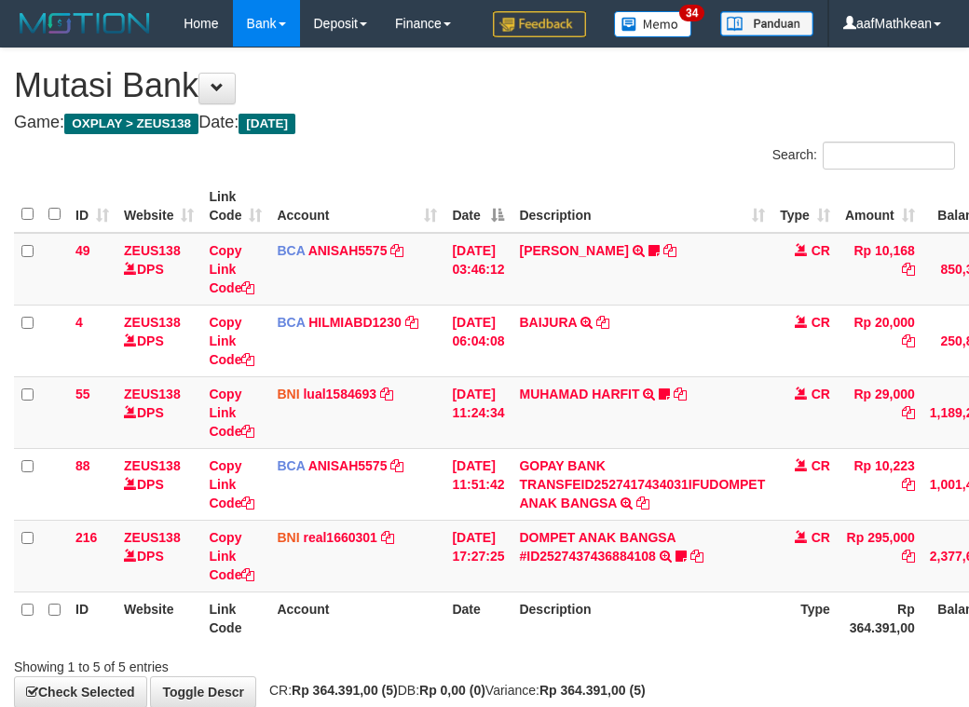
scroll to position [144, 170]
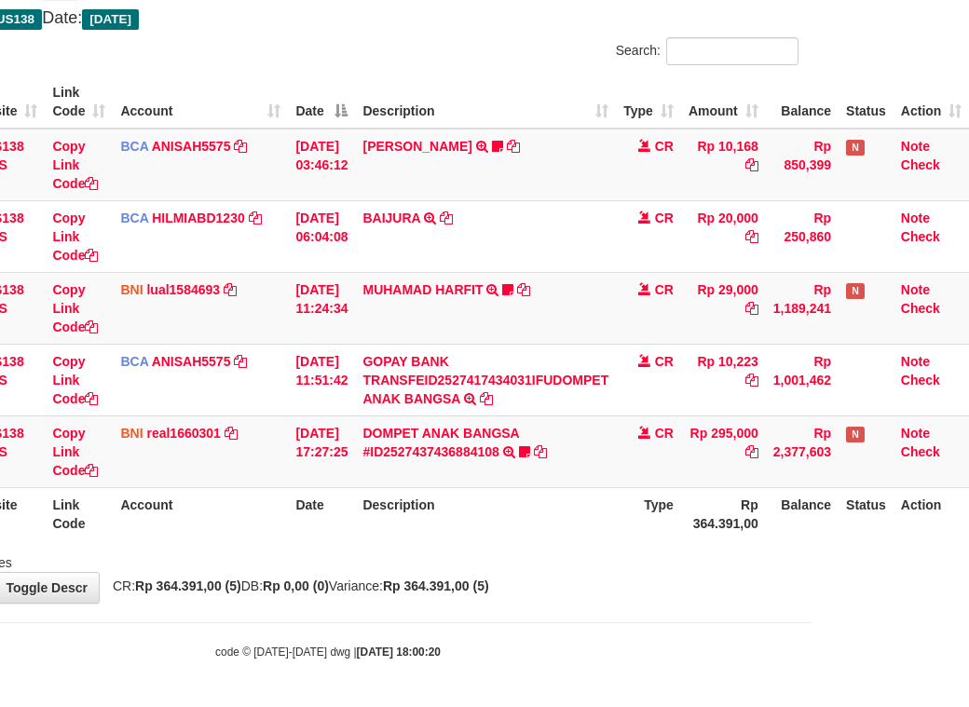
click at [597, 603] on div "**********" at bounding box center [327, 273] width 969 height 659
click at [598, 603] on div "**********" at bounding box center [327, 273] width 969 height 659
click at [595, 602] on div "**********" at bounding box center [327, 273] width 969 height 659
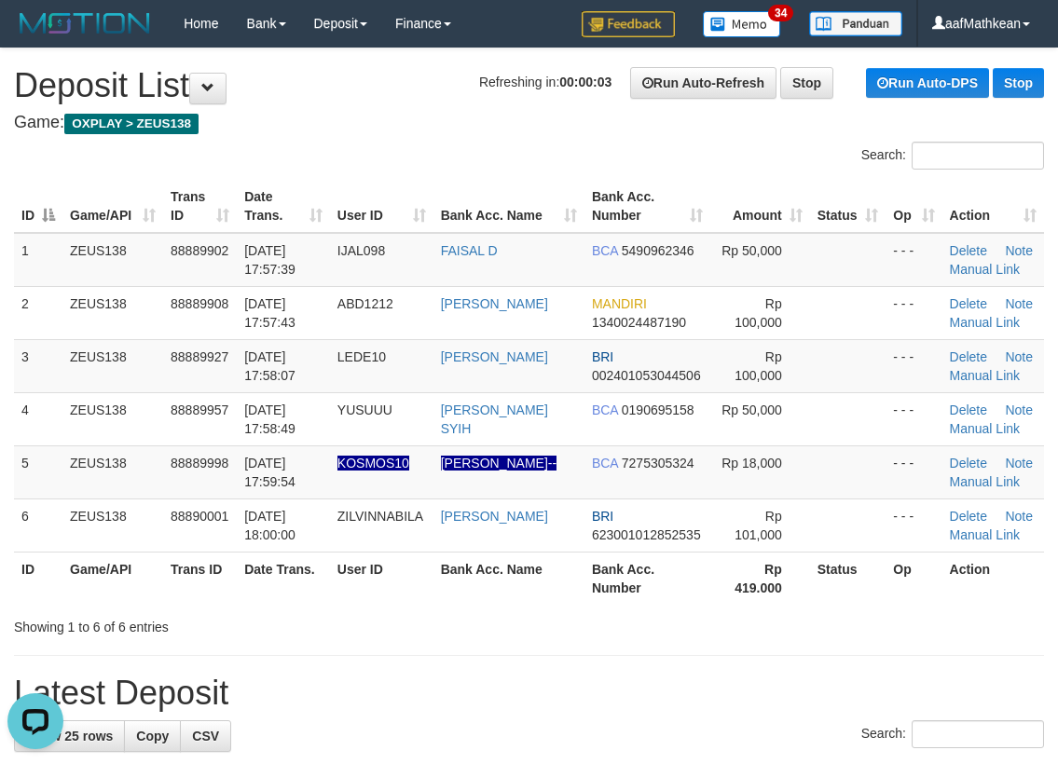
click at [117, 195] on th "Game/API" at bounding box center [112, 206] width 101 height 53
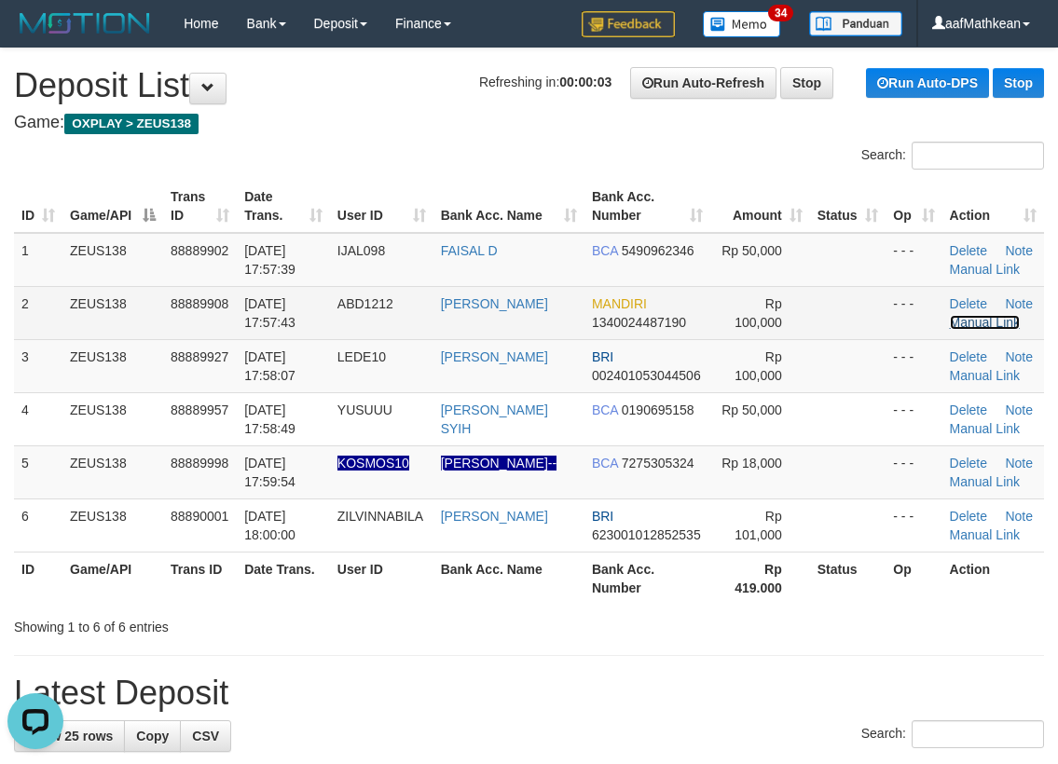
click at [979, 317] on link "Manual Link" at bounding box center [985, 322] width 71 height 15
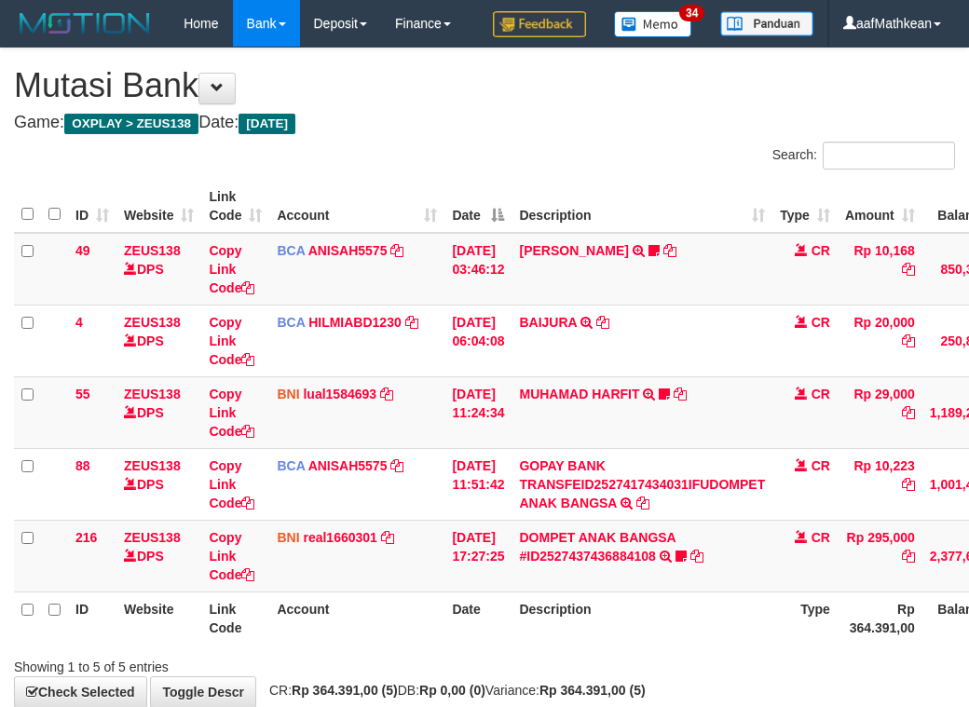
scroll to position [144, 170]
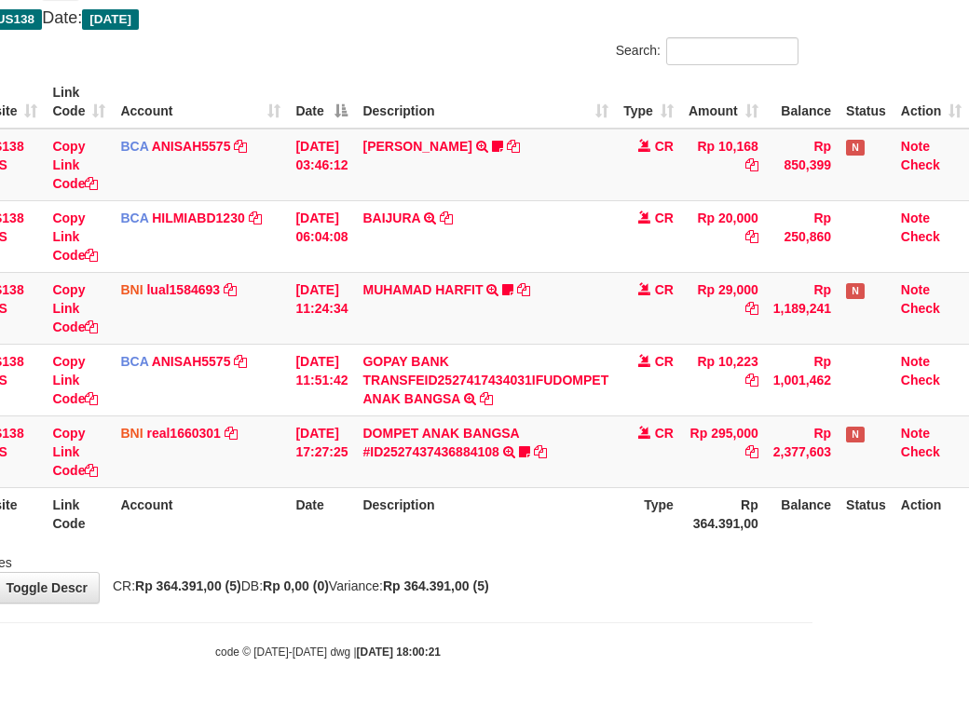
click at [462, 617] on body "Toggle navigation Home Bank Account List Load By Website Group [OXPLAY] ZEUS138…" at bounding box center [327, 302] width 969 height 812
drag, startPoint x: 572, startPoint y: 651, endPoint x: 632, endPoint y: 635, distance: 61.7
click at [608, 651] on body "Toggle navigation Home Bank Account List Load By Website Group [OXPLAY] ZEUS138…" at bounding box center [327, 302] width 969 height 812
click at [659, 631] on body "Toggle navigation Home Bank Account List Load By Website Group [OXPLAY] ZEUS138…" at bounding box center [327, 302] width 969 height 812
click at [663, 631] on body "Toggle navigation Home Bank Account List Load By Website Group [OXPLAY] ZEUS138…" at bounding box center [327, 302] width 969 height 812
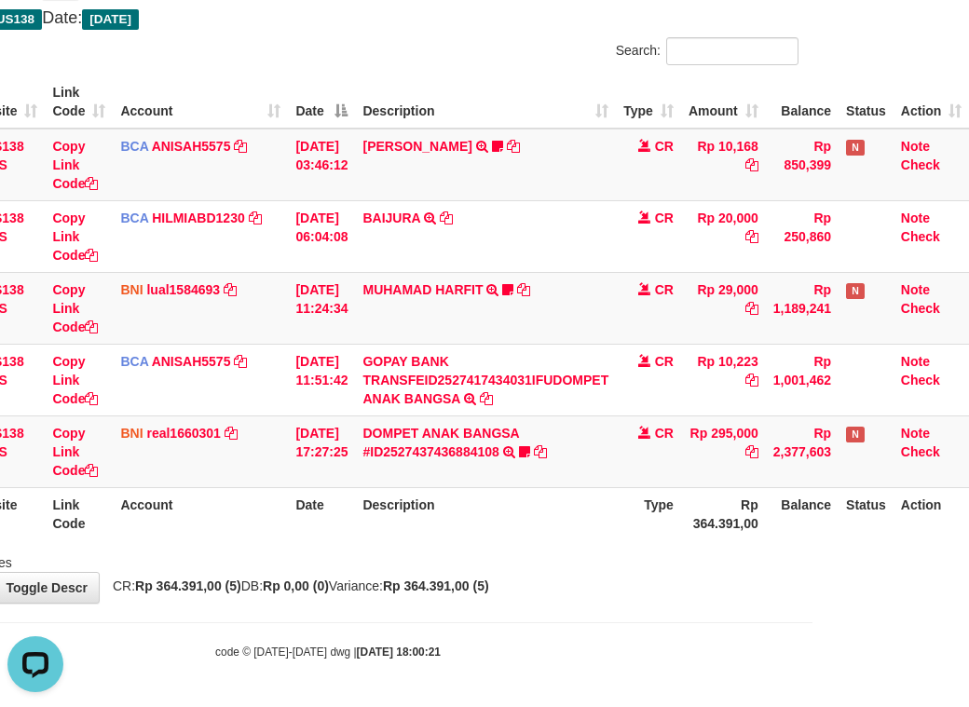
scroll to position [0, 0]
click at [686, 643] on body "Toggle navigation Home Bank Account List Load By Website Group [OXPLAY] ZEUS138…" at bounding box center [327, 302] width 969 height 812
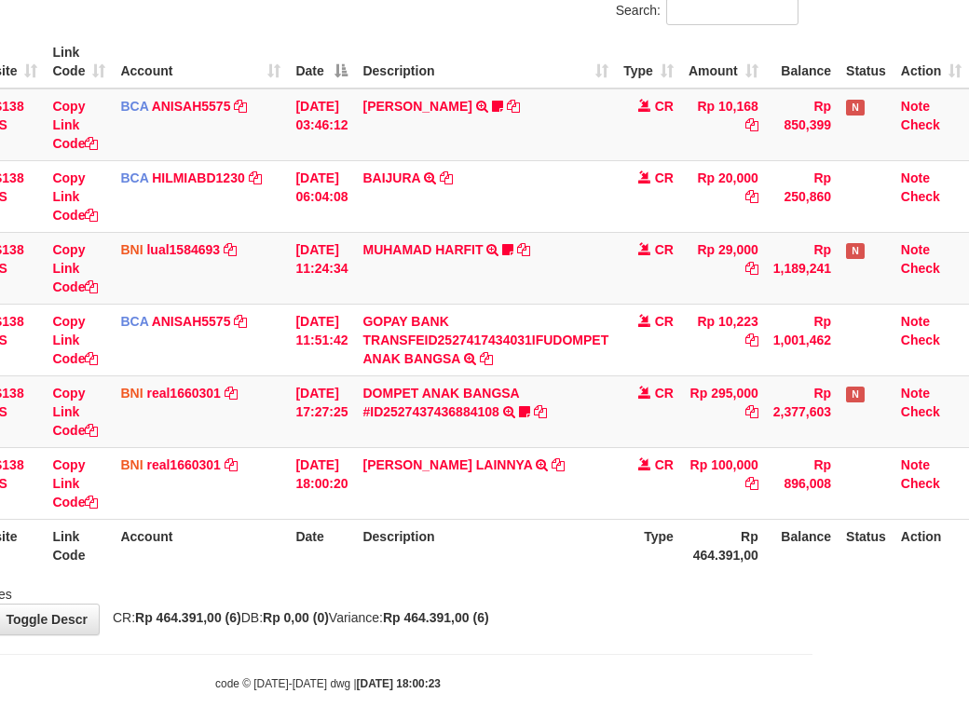
click at [660, 604] on div "Search: ID Website Link Code Account Date Description Type Amount Balance Statu…" at bounding box center [327, 300] width 941 height 607
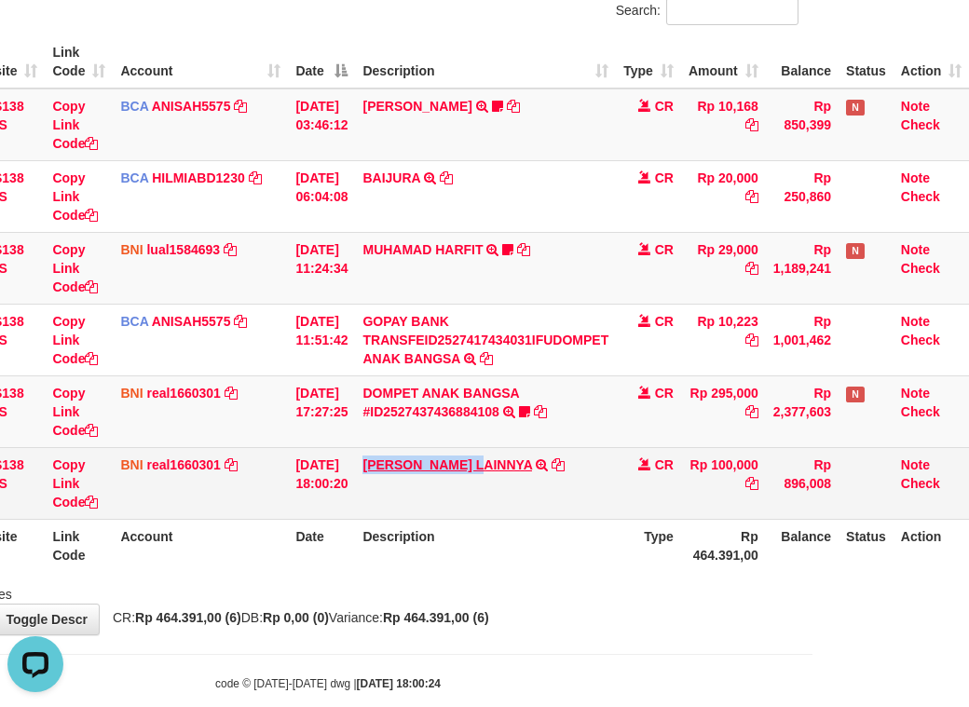
drag, startPoint x: 363, startPoint y: 502, endPoint x: 981, endPoint y: 259, distance: 664.1
click at [492, 507] on td "HENDRIK SETIAWAN LAINNYA TRF/PAY/TOP-UP ECHANNEL HENDRIK SETIAWAN LAINNYA" at bounding box center [485, 483] width 261 height 72
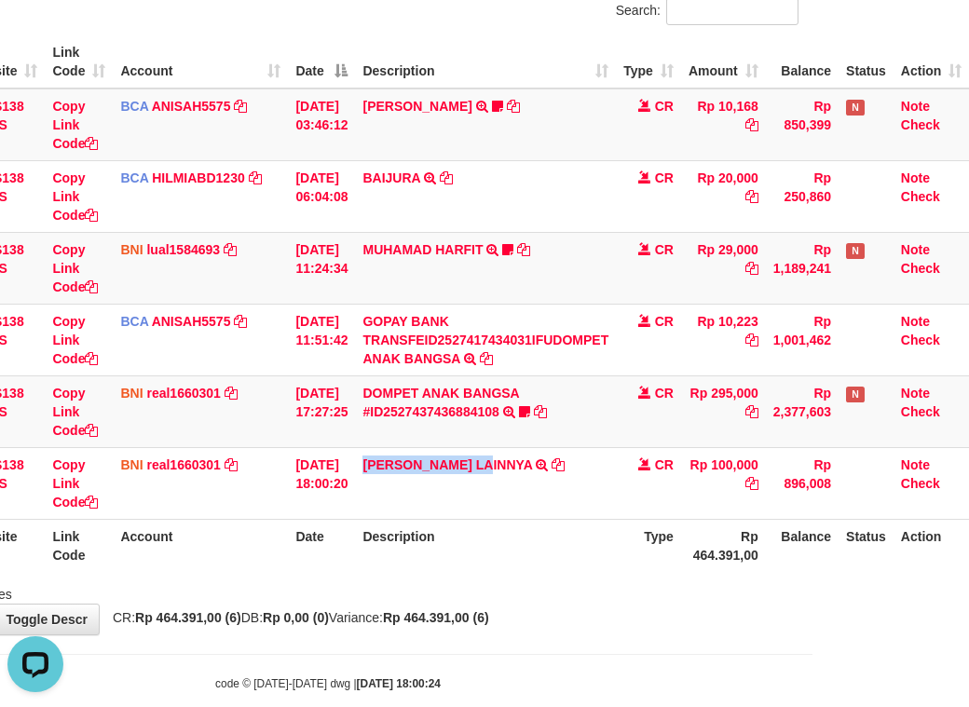
copy link "[PERSON_NAME]"
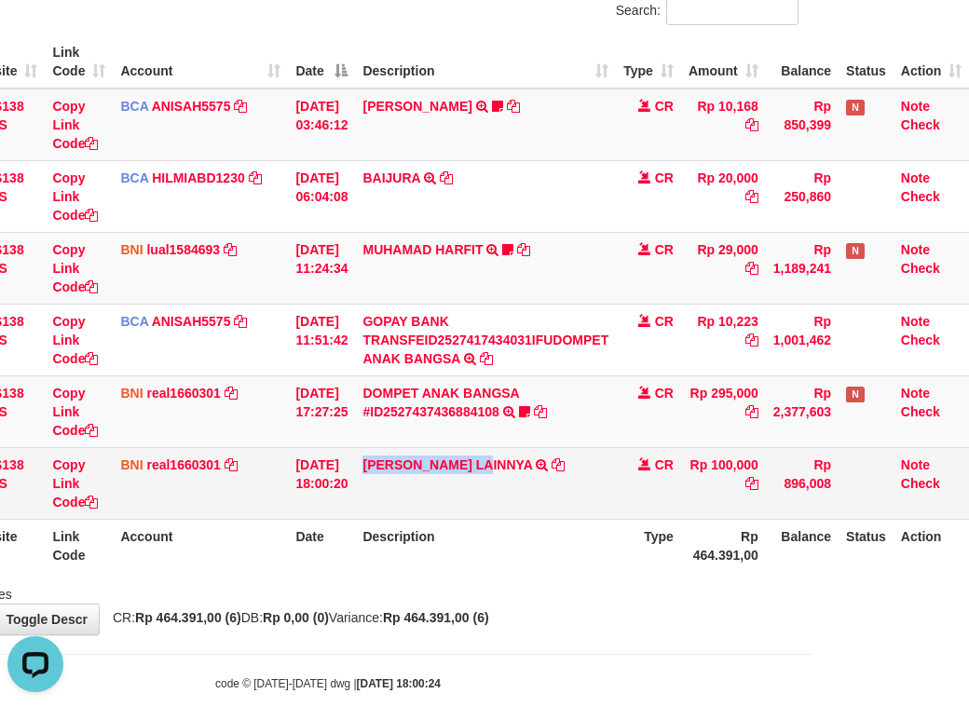
click at [299, 519] on tr "226 ZEUS138 DPS Copy Link Code BNI real1660301 DPS REYHAN ALMANSYAH mutasi_2025…" at bounding box center [413, 483] width 1112 height 72
click at [85, 509] on icon at bounding box center [91, 502] width 13 height 13
drag, startPoint x: 75, startPoint y: 545, endPoint x: 130, endPoint y: 548, distance: 55.1
click at [85, 509] on icon at bounding box center [91, 502] width 13 height 13
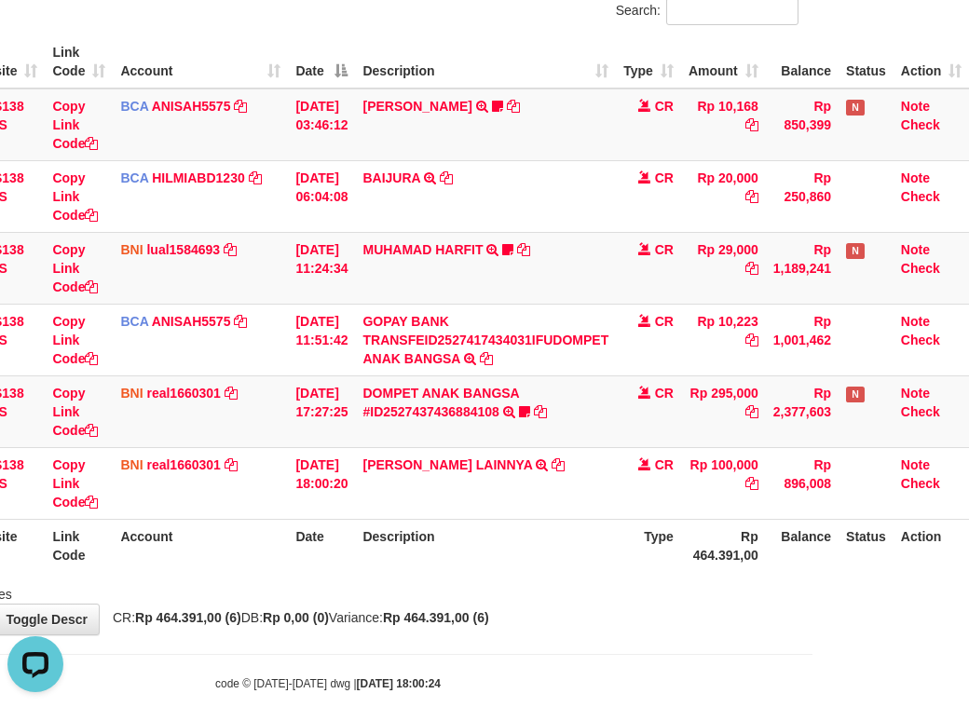
scroll to position [277, 0]
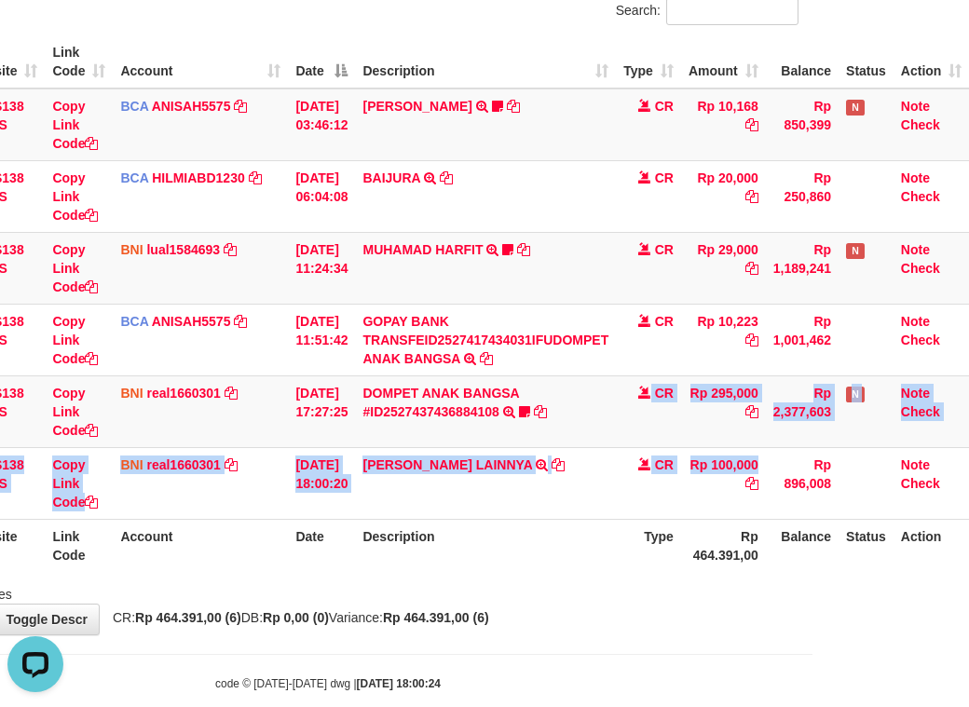
click at [846, 572] on table "ID Website Link Code Account Date Description Type Amount Balance Status Action…" at bounding box center [413, 303] width 1112 height 537
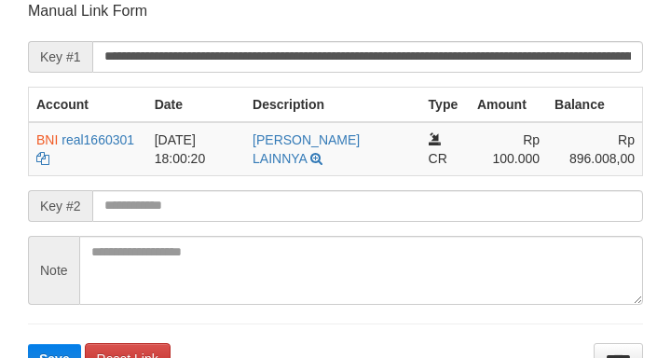
drag, startPoint x: 94, startPoint y: 204, endPoint x: 180, endPoint y: 217, distance: 86.7
click at [102, 207] on div "Key #2" at bounding box center [335, 206] width 615 height 32
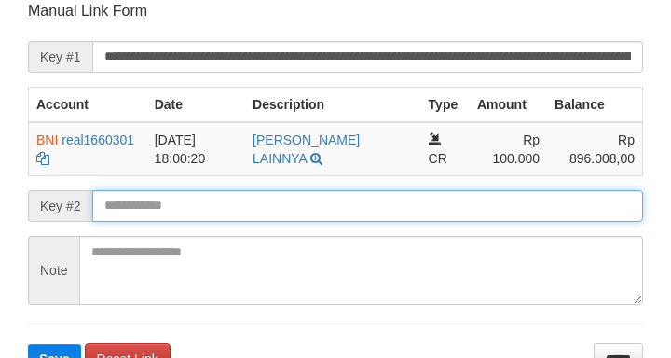
click at [178, 216] on input "text" at bounding box center [367, 206] width 551 height 32
click at [28, 344] on button "Save" at bounding box center [54, 359] width 53 height 30
click at [175, 214] on input "text" at bounding box center [367, 206] width 551 height 32
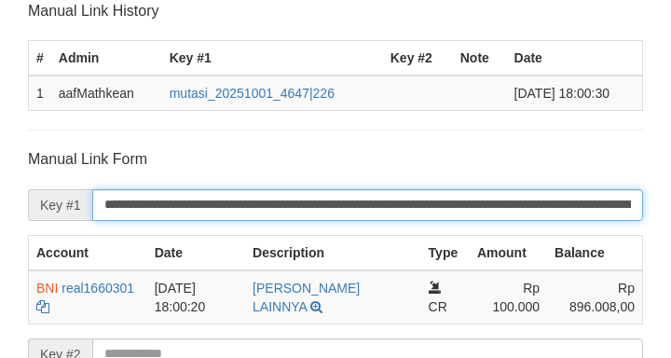
click at [179, 213] on input "**********" at bounding box center [367, 205] width 551 height 32
click at [184, 212] on input "**********" at bounding box center [367, 205] width 551 height 32
click at [197, 210] on input "**********" at bounding box center [367, 205] width 551 height 32
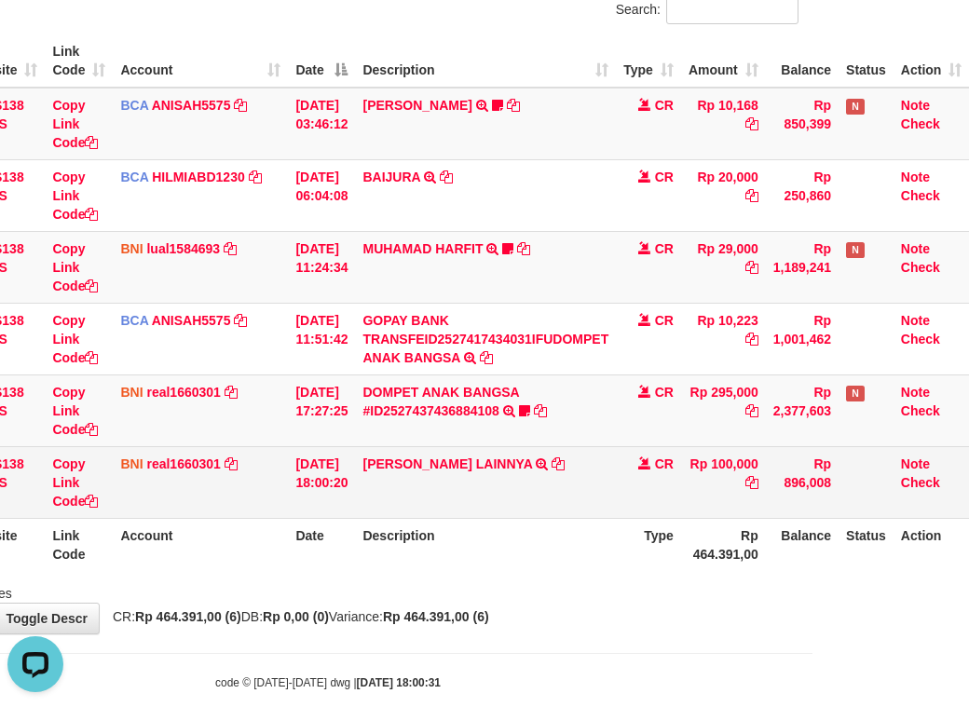
click at [497, 500] on tbody "49 ZEUS138 DPS Copy Link Code BCA ANISAH5575 DPS ANISAH mutasi_20251001_3827 | …" at bounding box center [413, 304] width 1112 height 432
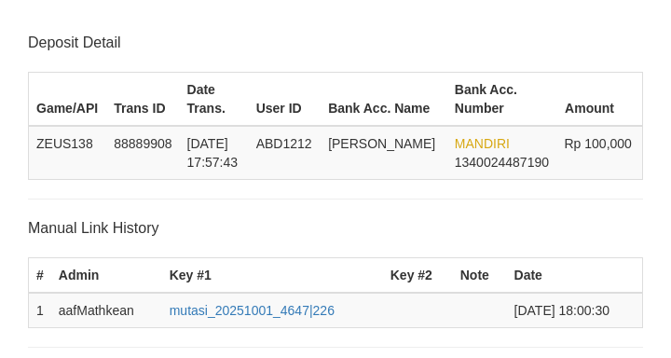
scroll to position [486, 0]
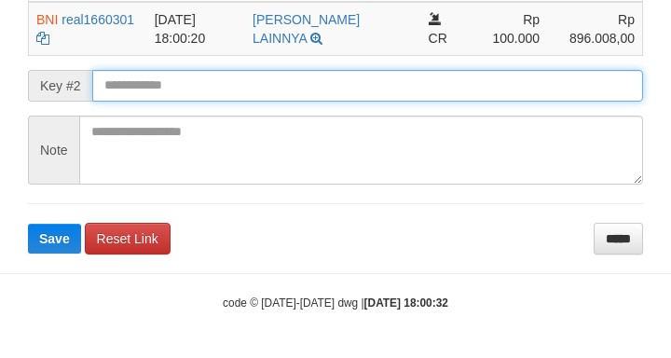
click at [28, 224] on button "Save" at bounding box center [54, 239] width 53 height 30
click at [136, 72] on input "text" at bounding box center [367, 86] width 551 height 32
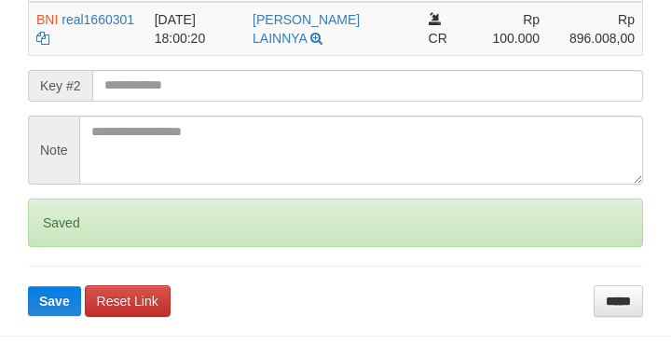
drag, startPoint x: 165, startPoint y: 65, endPoint x: 147, endPoint y: 78, distance: 22.0
click at [165, 67] on form "**********" at bounding box center [335, 98] width 615 height 435
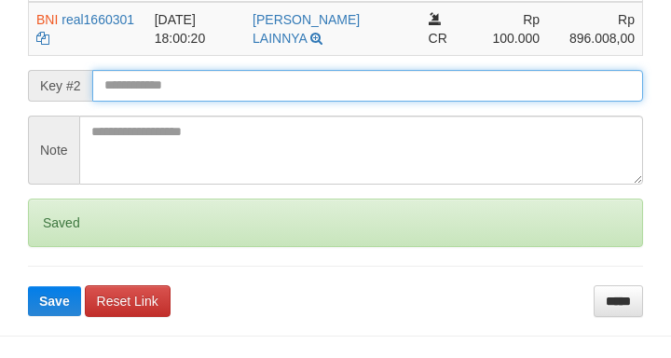
click at [28, 286] on button "Save" at bounding box center [54, 301] width 53 height 30
click at [149, 87] on input "text" at bounding box center [367, 86] width 551 height 32
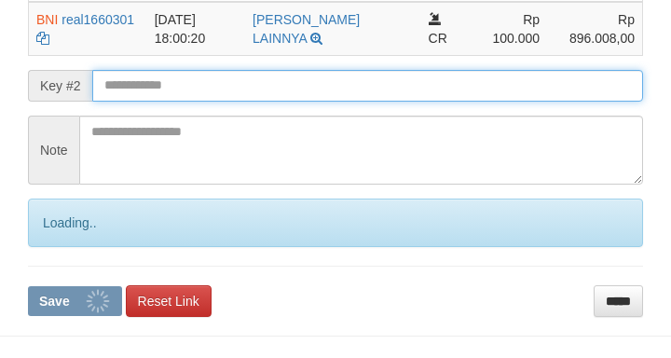
click at [150, 86] on input "text" at bounding box center [367, 86] width 551 height 32
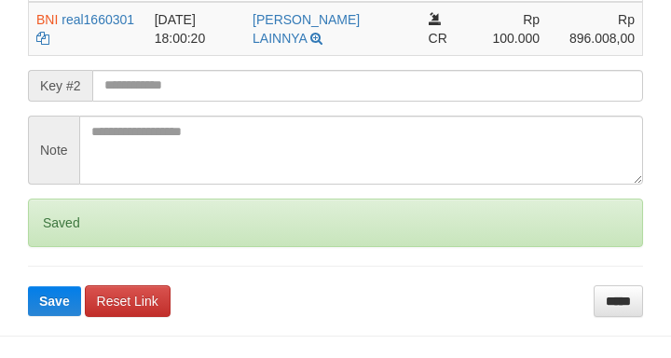
click at [159, 85] on input "text" at bounding box center [367, 86] width 551 height 32
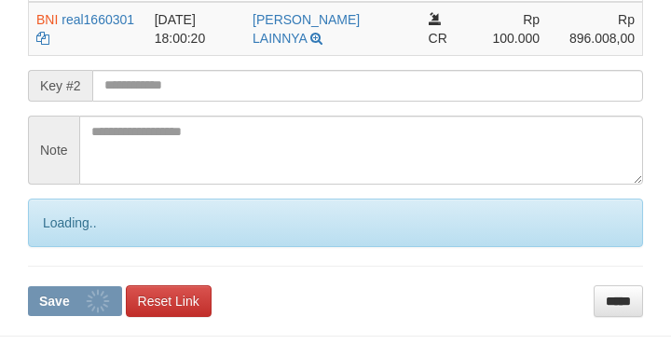
click at [28, 286] on button "Save" at bounding box center [75, 301] width 94 height 30
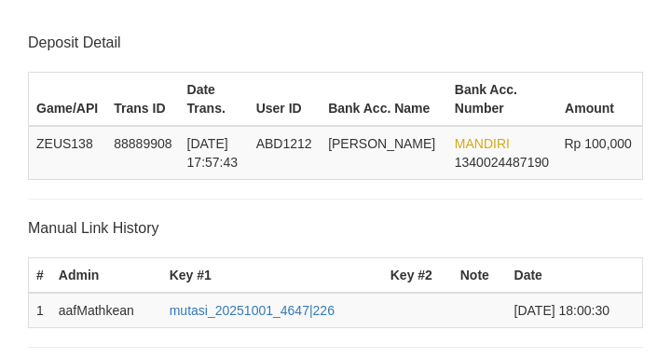
scroll to position [486, 0]
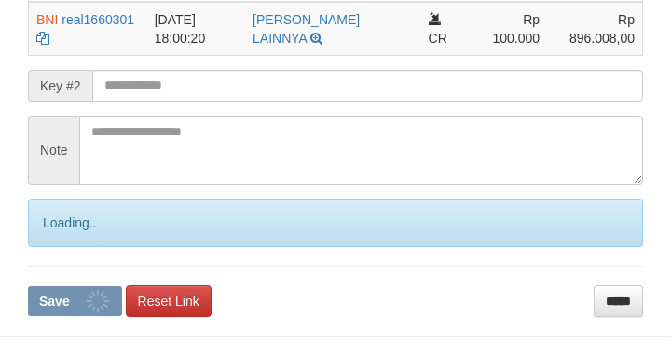
click at [148, 89] on input "text" at bounding box center [367, 86] width 551 height 32
click at [28, 286] on button "Save" at bounding box center [75, 301] width 94 height 30
click at [148, 88] on input "text" at bounding box center [367, 86] width 551 height 32
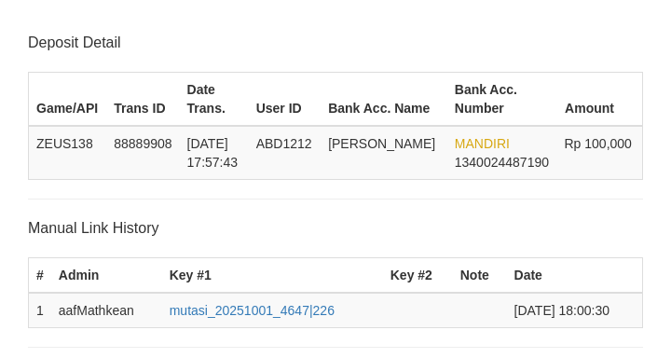
scroll to position [486, 0]
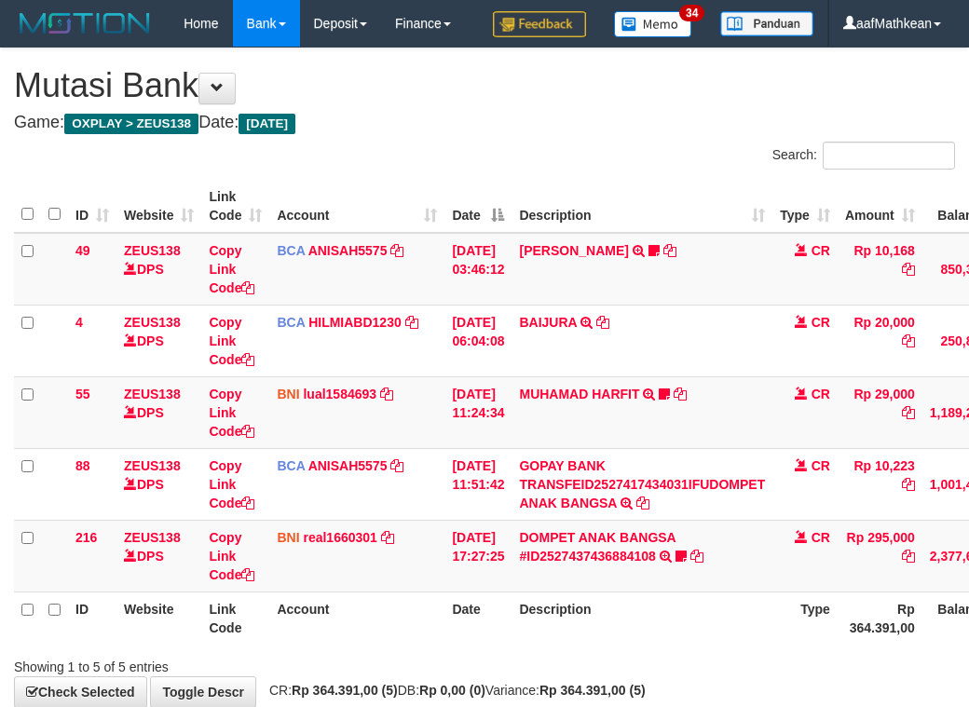
scroll to position [146, 170]
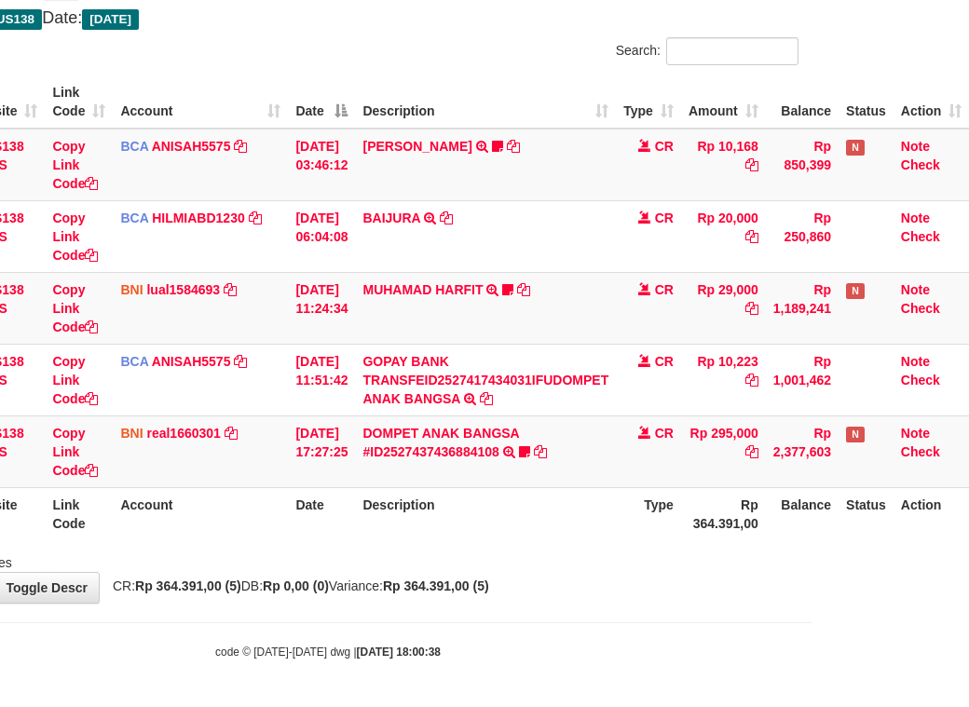
click at [651, 595] on div "**********" at bounding box center [327, 273] width 969 height 659
click at [627, 623] on body "Toggle navigation Home Bank Account List Load By Website Group [OXPLAY] ZEUS138…" at bounding box center [327, 302] width 969 height 812
click at [528, 516] on body "Toggle navigation Home Bank Account List Load By Website Group [OXPLAY] ZEUS138…" at bounding box center [327, 302] width 969 height 812
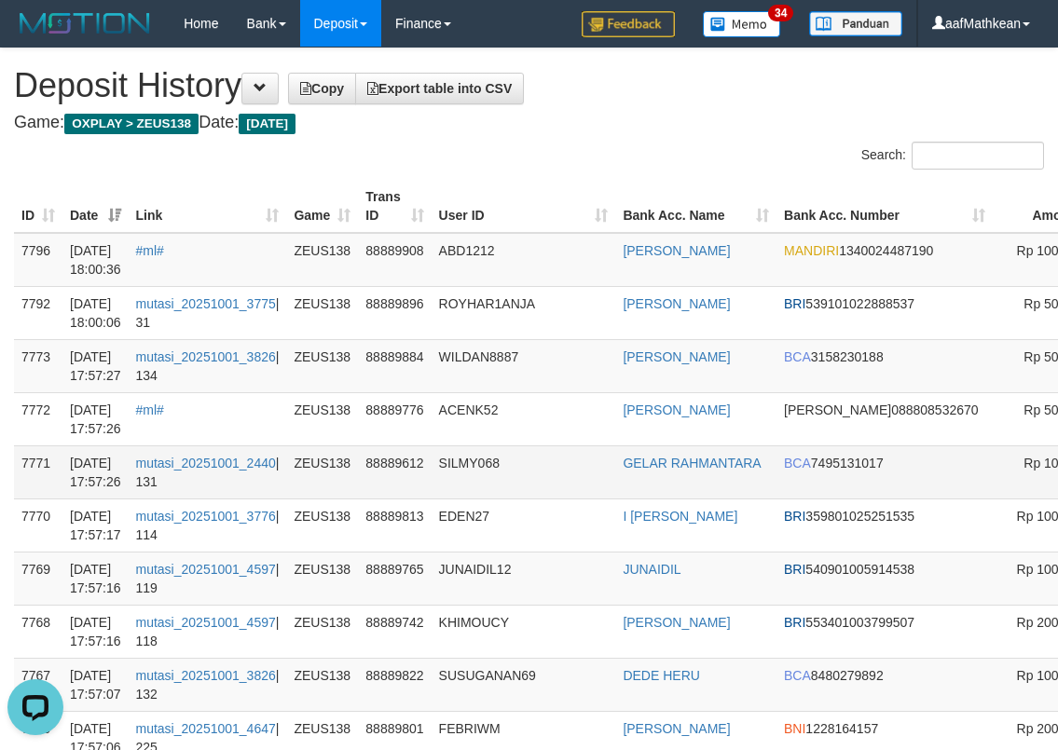
drag, startPoint x: 1025, startPoint y: 247, endPoint x: 0, endPoint y: 447, distance: 1044.6
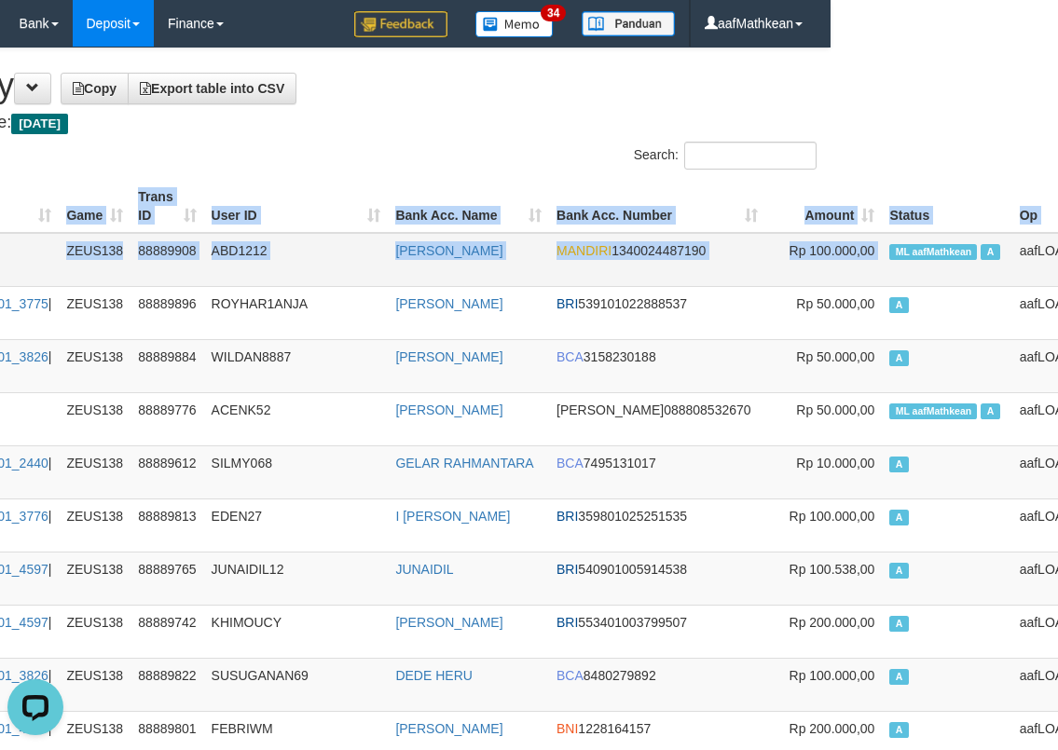
click at [889, 249] on span "ML aafMathkean" at bounding box center [933, 252] width 88 height 16
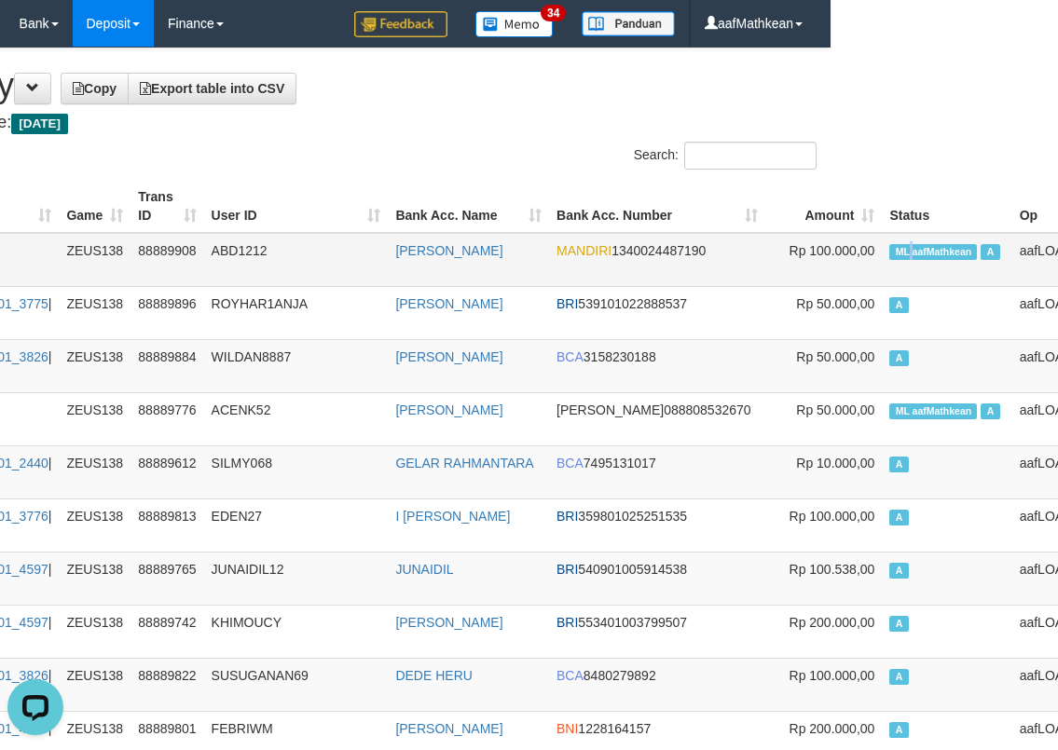
click at [889, 248] on span "ML aafMathkean" at bounding box center [933, 252] width 88 height 16
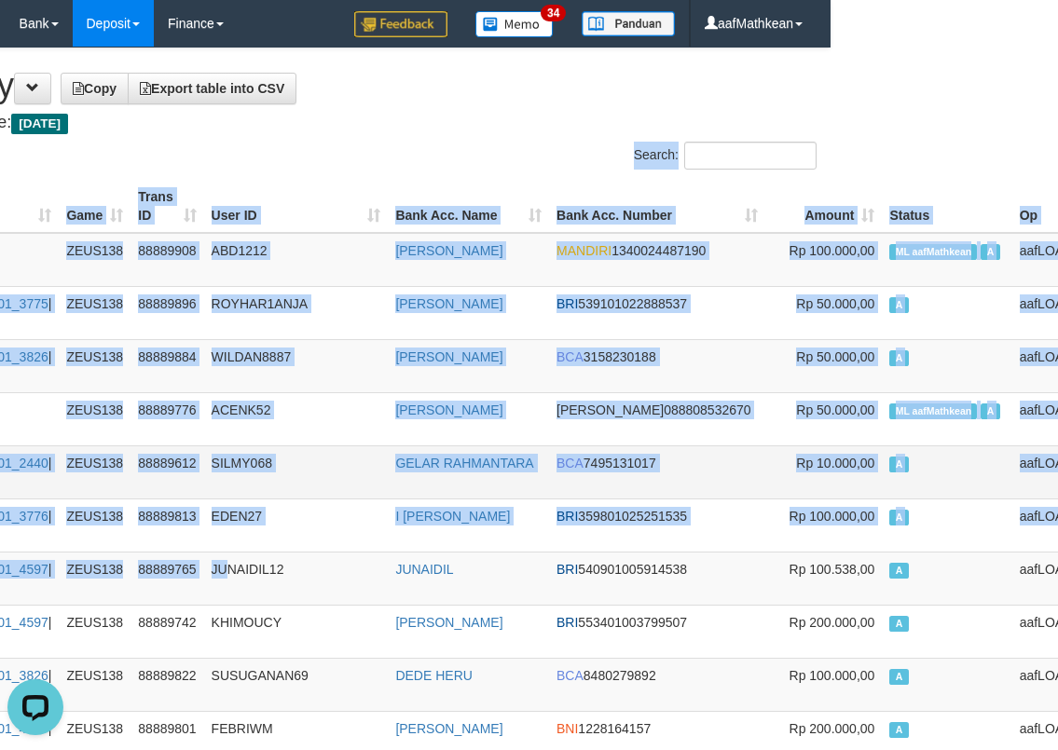
scroll to position [459, 227]
